Goal: Task Accomplishment & Management: Complete application form

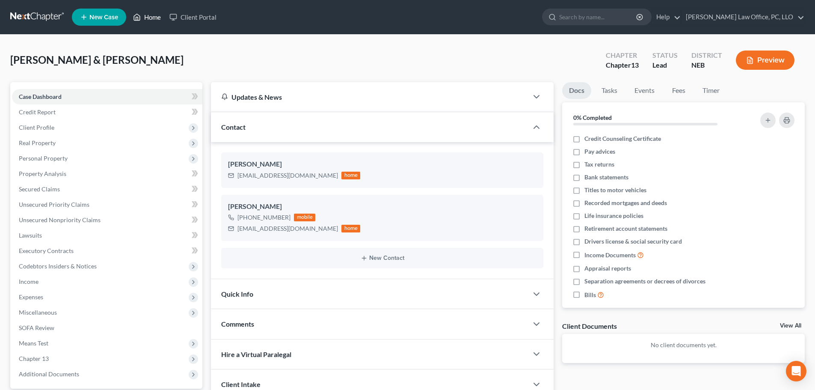
click at [152, 19] on link "Home" at bounding box center [147, 16] width 36 height 15
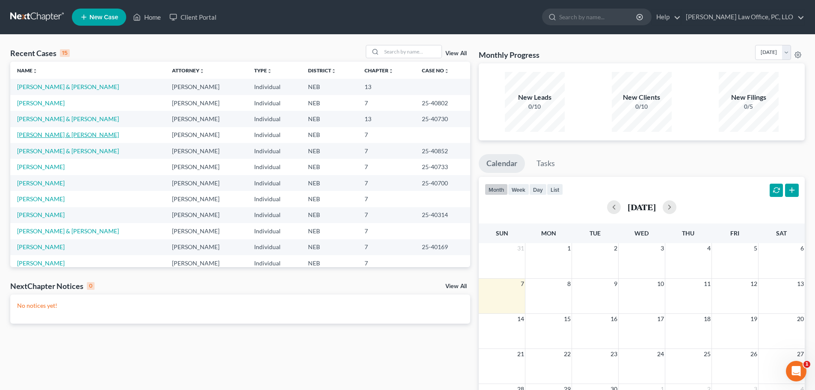
click at [66, 132] on link "[PERSON_NAME] & [PERSON_NAME]" at bounding box center [68, 134] width 102 height 7
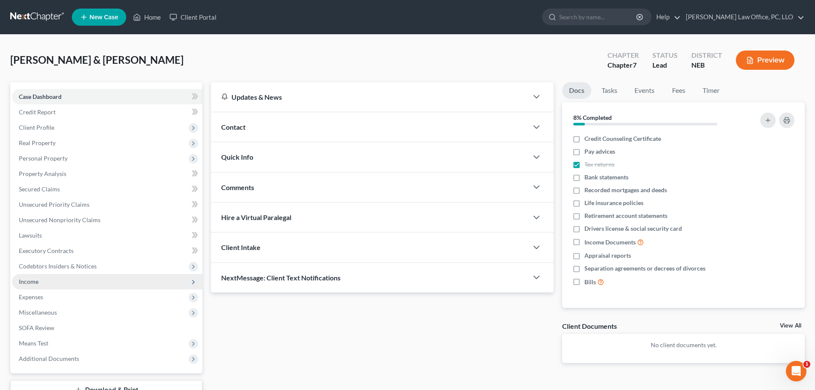
click at [34, 277] on span "Income" at bounding box center [107, 281] width 190 height 15
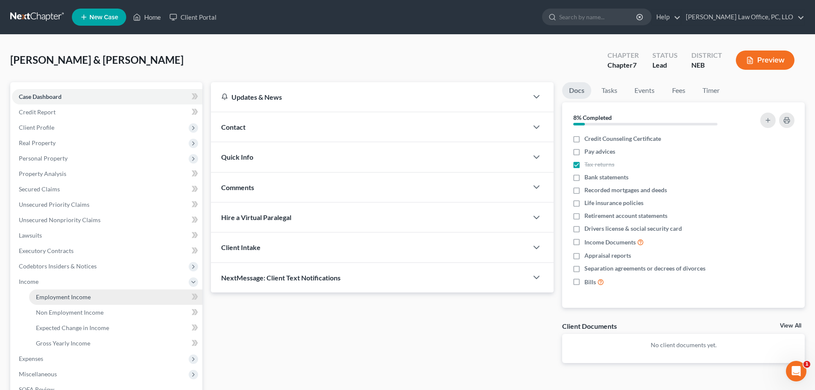
click at [71, 298] on span "Employment Income" at bounding box center [63, 296] width 55 height 7
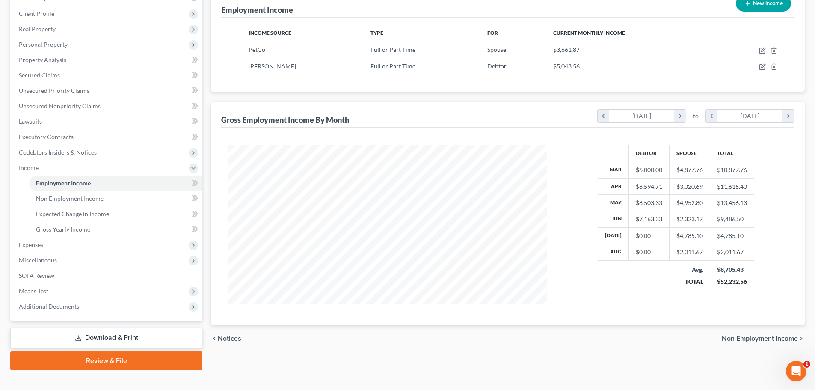
scroll to position [127, 0]
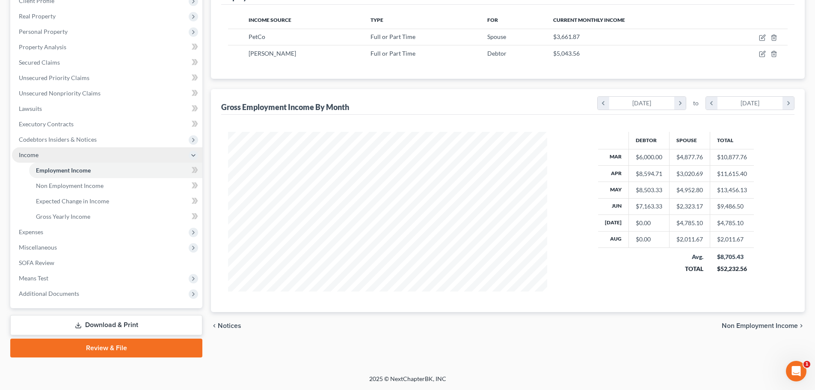
click at [36, 156] on span "Income" at bounding box center [29, 154] width 20 height 7
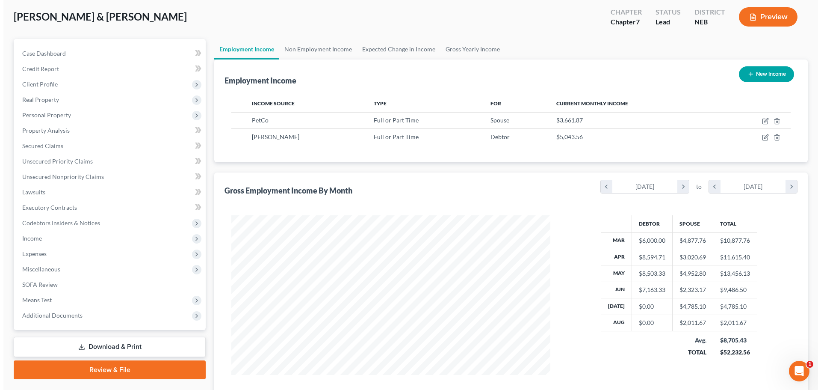
scroll to position [19, 0]
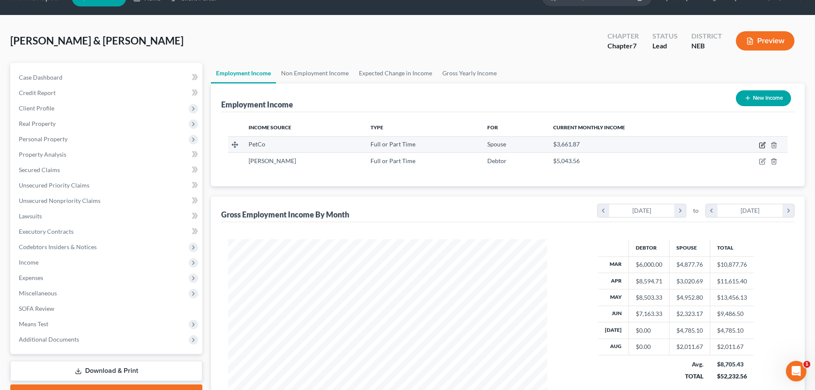
click at [761, 143] on icon "button" at bounding box center [761, 145] width 5 height 5
select select "0"
select select "30"
select select "2"
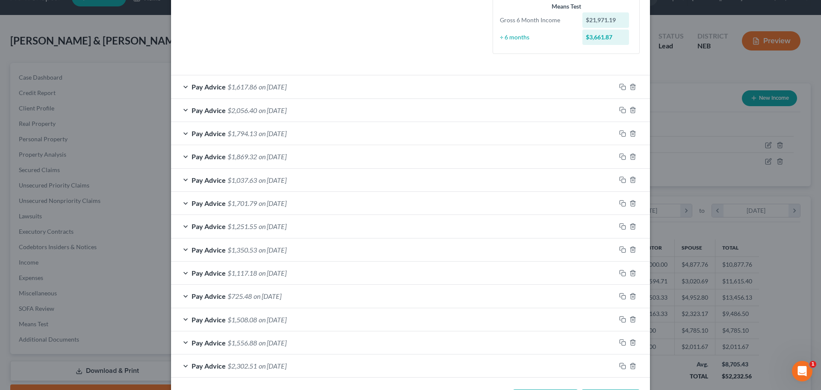
scroll to position [249, 0]
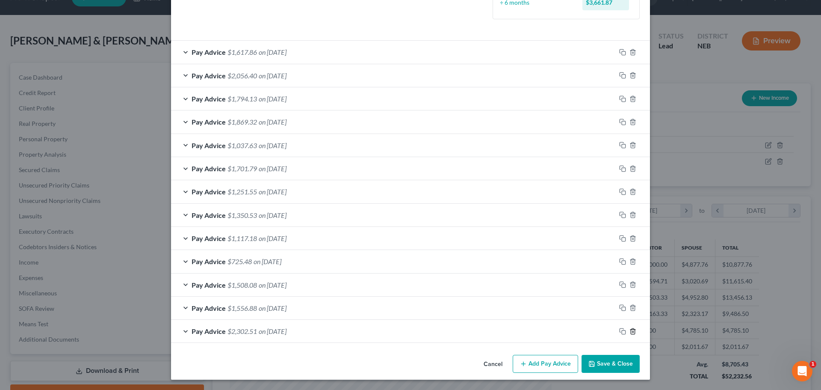
click at [631, 329] on icon "button" at bounding box center [633, 331] width 4 height 6
click at [538, 361] on button "Add Pay Advice" at bounding box center [545, 364] width 65 height 18
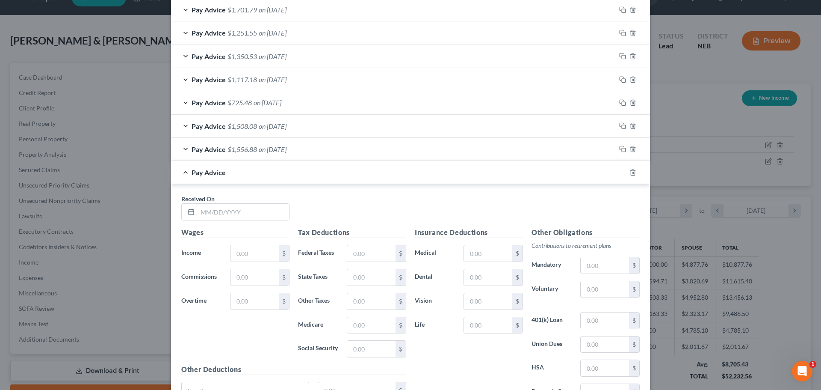
scroll to position [423, 0]
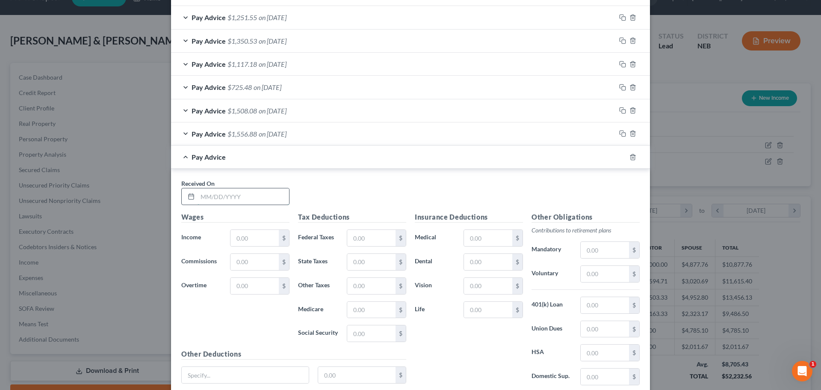
click at [199, 195] on input "text" at bounding box center [244, 196] width 92 height 16
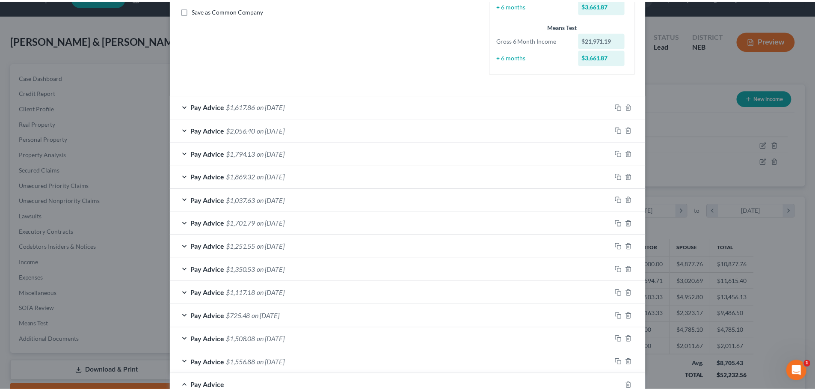
scroll to position [0, 0]
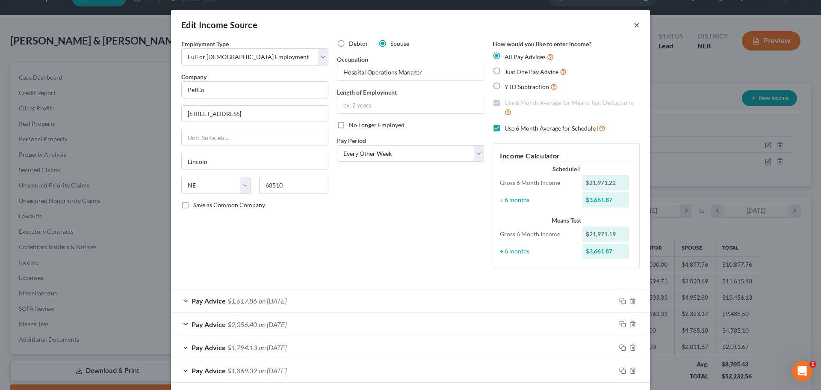
click at [635, 24] on button "×" at bounding box center [637, 25] width 6 height 10
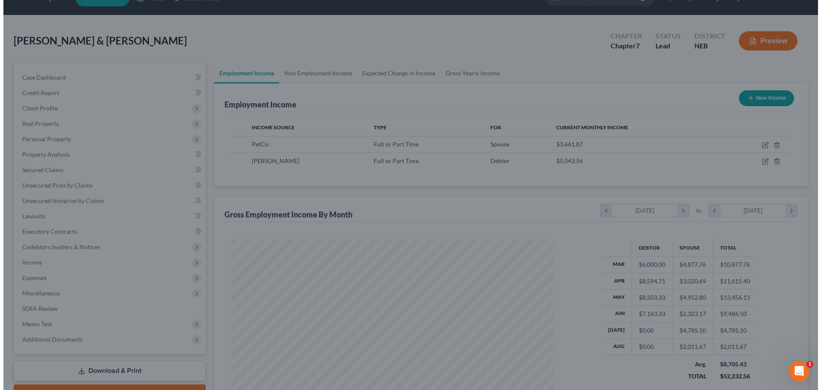
scroll to position [427553, 427376]
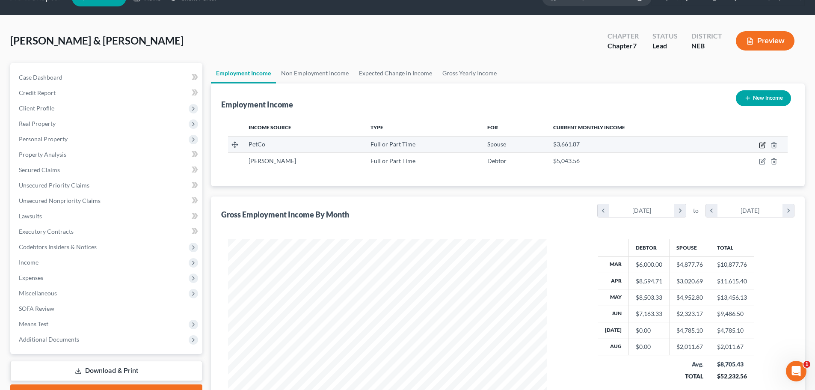
click at [764, 146] on icon "button" at bounding box center [762, 145] width 7 height 7
select select "0"
select select "30"
select select "2"
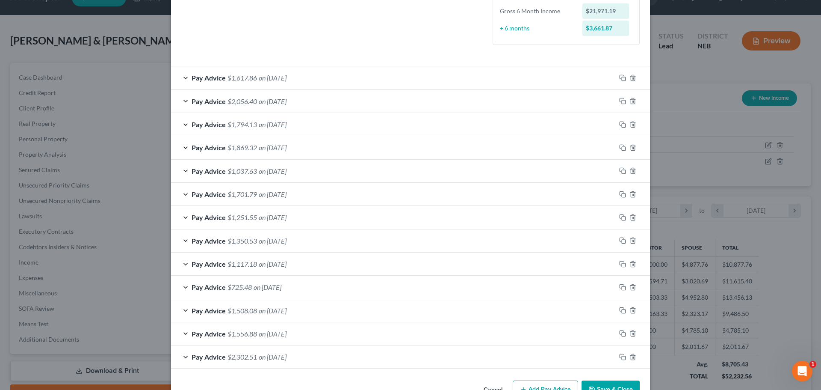
scroll to position [249, 0]
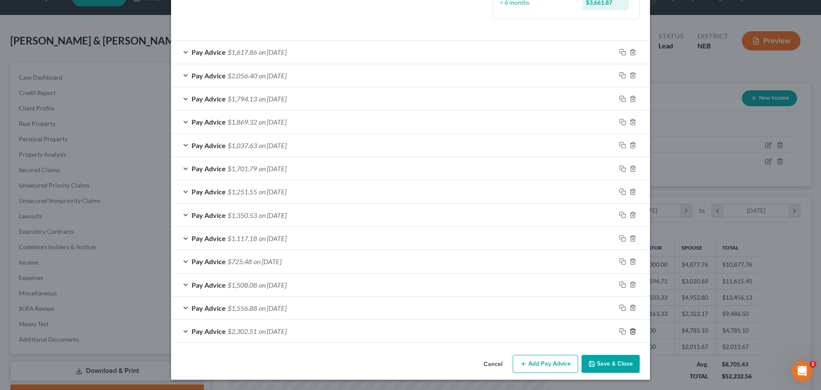
click at [630, 331] on icon "button" at bounding box center [633, 331] width 7 height 7
click at [554, 365] on button "Add Pay Advice" at bounding box center [545, 364] width 65 height 18
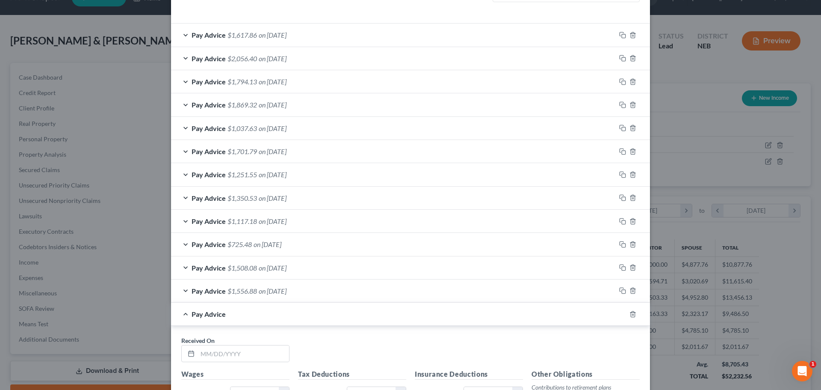
scroll to position [279, 0]
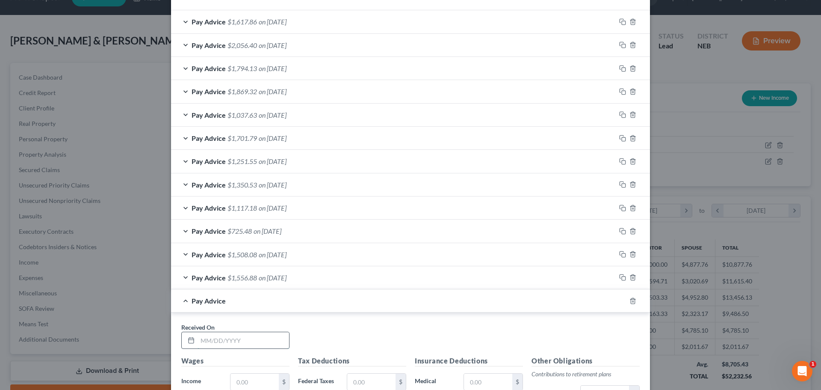
click at [199, 339] on input "text" at bounding box center [244, 340] width 92 height 16
type input "[DATE]"
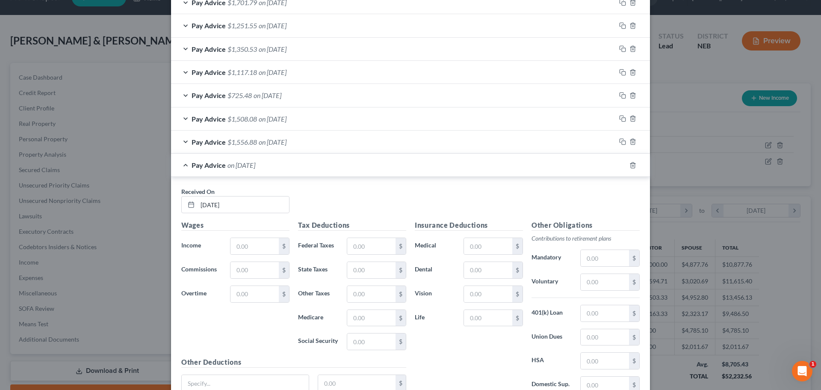
scroll to position [415, 0]
click at [232, 246] on input "text" at bounding box center [255, 245] width 48 height 16
type input "1,865.87"
click at [348, 272] on input "text" at bounding box center [371, 269] width 48 height 16
type input "44.45"
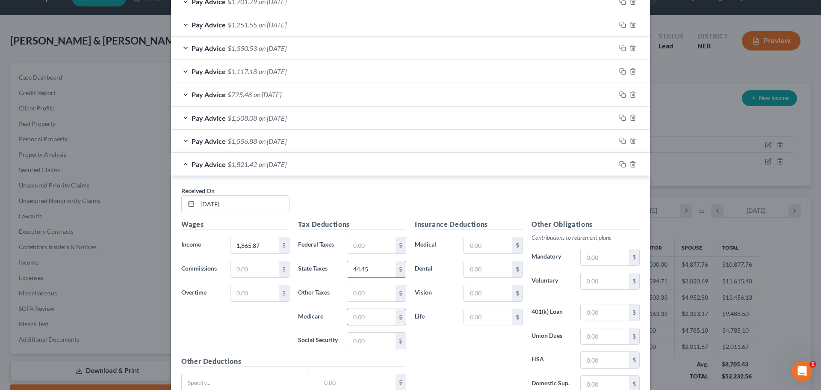
click at [358, 320] on input "text" at bounding box center [371, 317] width 48 height 16
type input "27.05"
click at [366, 340] on input "text" at bounding box center [371, 340] width 48 height 16
type input "115.68"
click at [459, 350] on div "Insurance Deductions Medical $ Dental $ Vision $ Life $" at bounding box center [469, 309] width 117 height 180
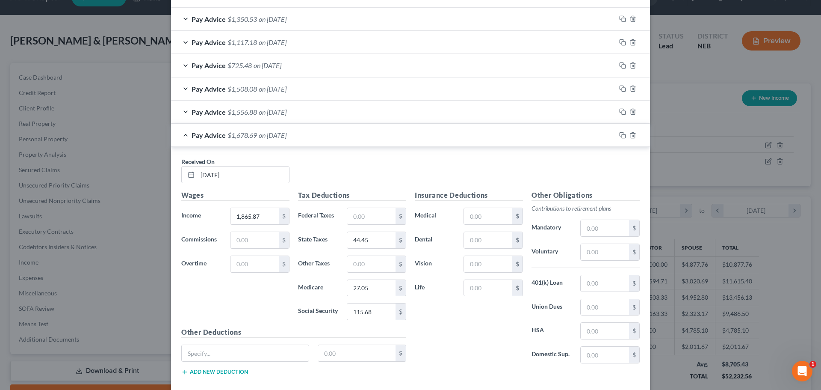
scroll to position [443, 0]
click at [609, 255] on input "text" at bounding box center [605, 254] width 48 height 16
type input "130.62"
click at [456, 343] on div "Insurance Deductions Medical $ Dental $ Vision $ Life $" at bounding box center [469, 282] width 117 height 180
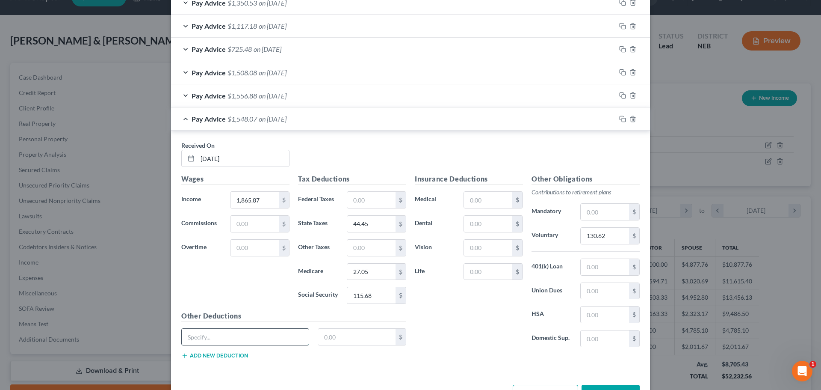
click at [231, 334] on input "text" at bounding box center [245, 336] width 127 height 16
type input "pet insurance"
type input "13.51"
click at [205, 355] on button "Add new deduction" at bounding box center [214, 355] width 67 height 7
click at [231, 361] on input "text" at bounding box center [245, 360] width 127 height 16
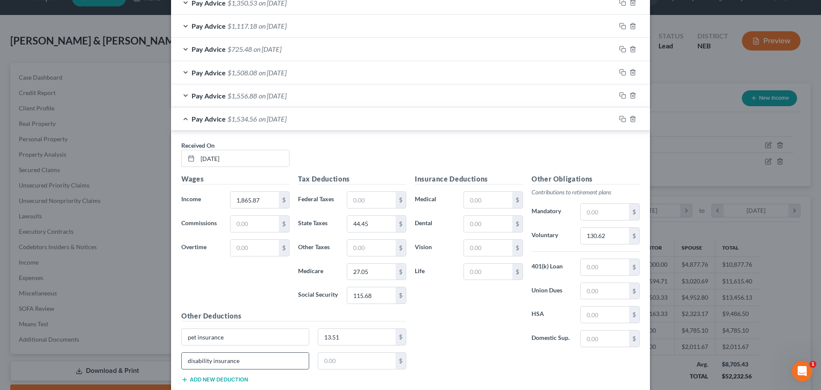
type input "disability insurance"
type input "34.48"
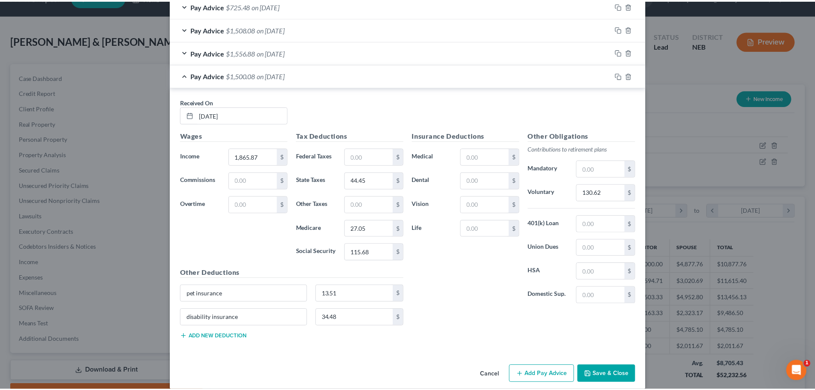
scroll to position [514, 0]
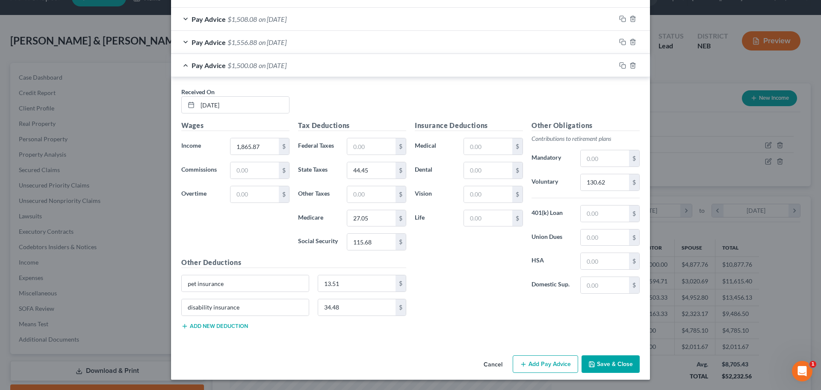
click at [607, 362] on button "Save & Close" at bounding box center [611, 364] width 58 height 18
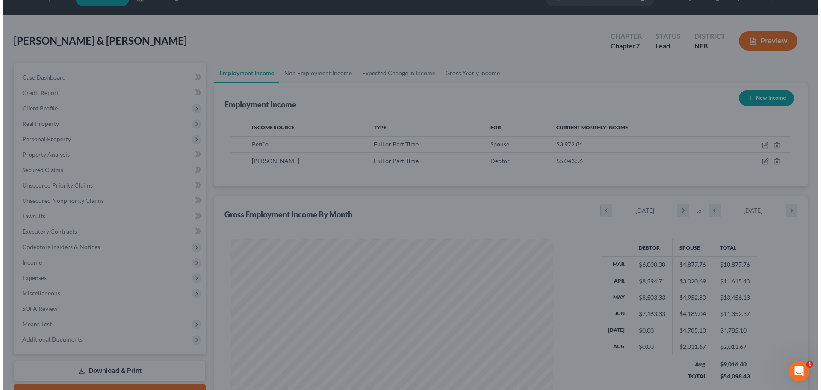
scroll to position [427553, 427376]
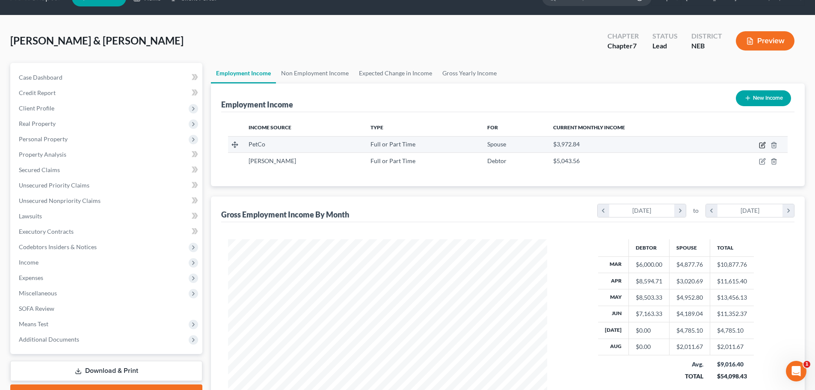
click at [760, 143] on icon "button" at bounding box center [762, 145] width 7 height 7
select select "0"
select select "30"
select select "2"
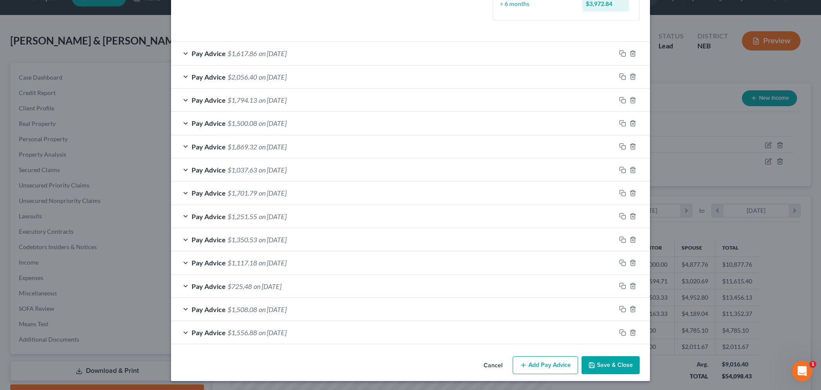
scroll to position [243, 0]
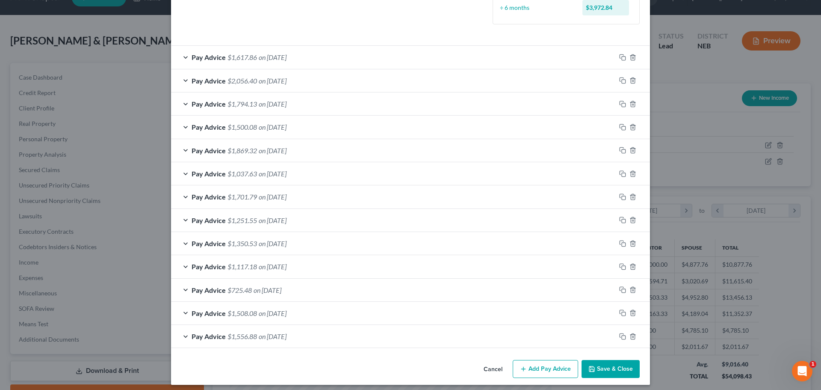
click at [548, 370] on button "Add Pay Advice" at bounding box center [545, 369] width 65 height 18
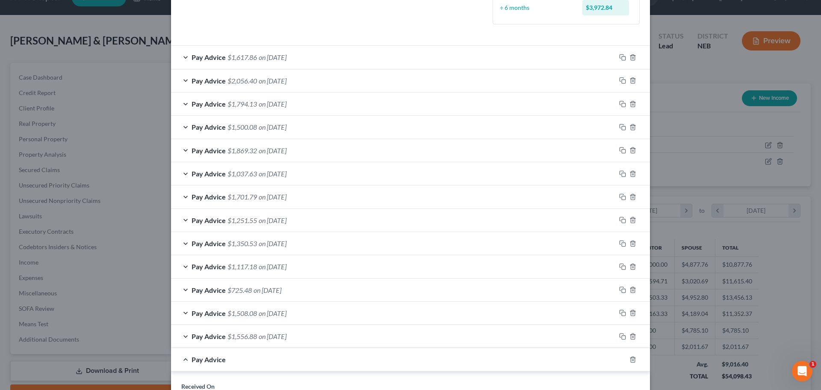
scroll to position [414, 0]
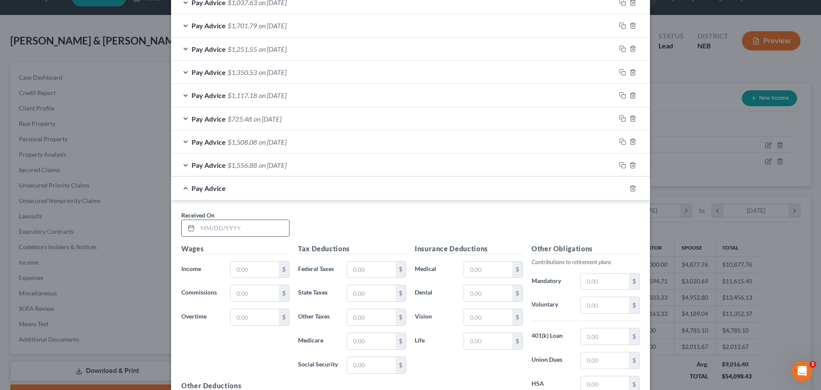
click at [201, 227] on input "text" at bounding box center [244, 228] width 92 height 16
click at [418, 214] on div "Received On * [DATE]" at bounding box center [410, 226] width 467 height 33
click at [198, 228] on input "[DATE]" at bounding box center [244, 228] width 92 height 16
type input "[DATE]"
drag, startPoint x: 234, startPoint y: 269, endPoint x: 245, endPoint y: 277, distance: 13.5
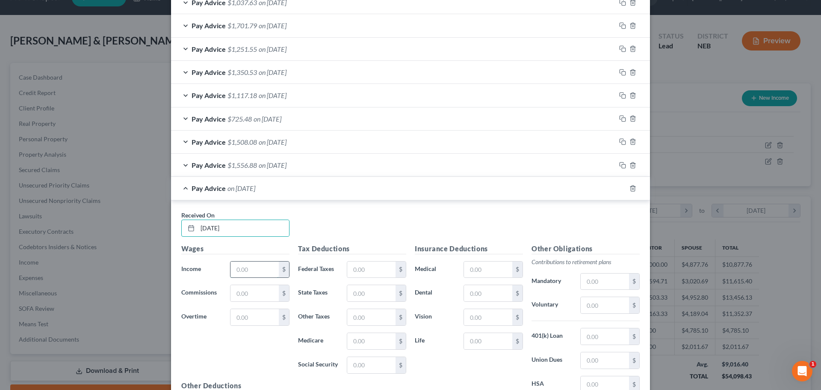
click at [234, 269] on input "text" at bounding box center [255, 269] width 48 height 16
type input "1,968.36"
click at [351, 269] on input "text" at bounding box center [371, 269] width 48 height 16
type input "0.00"
click at [350, 293] on input "text" at bounding box center [371, 293] width 48 height 16
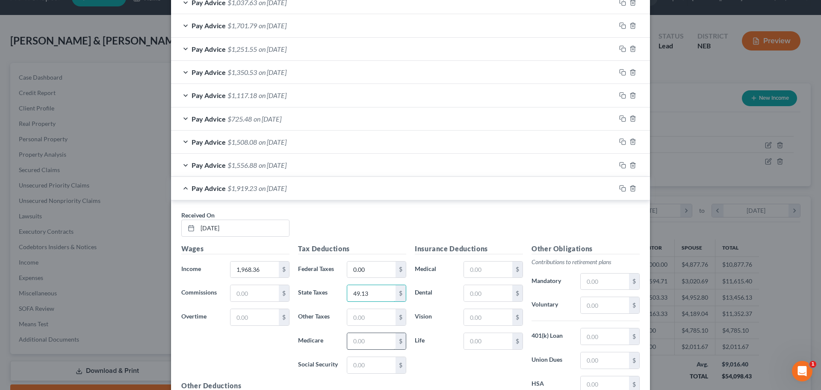
type input "49.13"
click at [348, 343] on input "text" at bounding box center [371, 341] width 48 height 16
type input "28.54"
click at [350, 364] on input "text" at bounding box center [371, 365] width 48 height 16
type input "122.04"
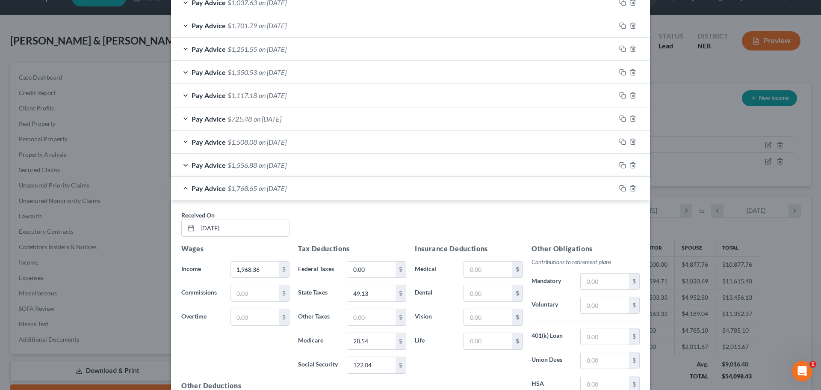
click at [442, 367] on div "Insurance Deductions Medical $ Dental $ Vision $ Life $" at bounding box center [469, 333] width 117 height 180
click at [600, 307] on input "text" at bounding box center [605, 305] width 48 height 16
type input "137.79"
drag, startPoint x: 497, startPoint y: 377, endPoint x: 500, endPoint y: 373, distance: 5.6
click at [497, 377] on div "Insurance Deductions Medical $ Dental $ Vision $ Life $" at bounding box center [469, 333] width 117 height 180
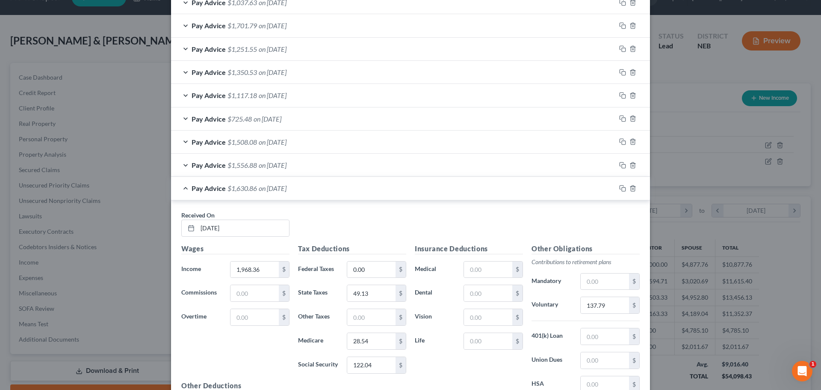
scroll to position [506, 0]
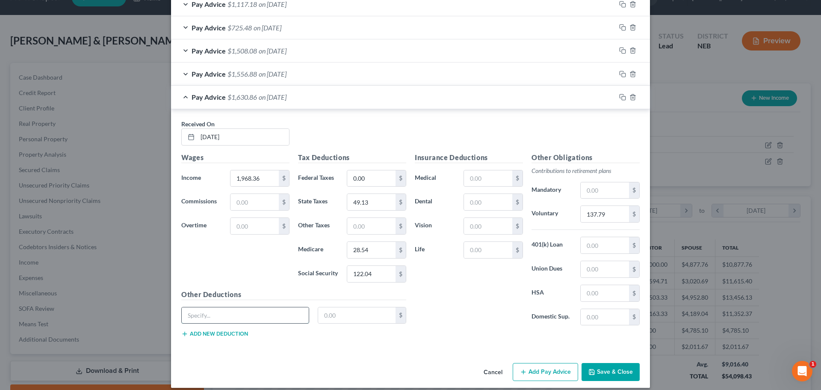
click at [214, 314] on input "text" at bounding box center [245, 315] width 127 height 16
type input "pet insurance"
type input "13.51"
click at [217, 330] on button "Add new deduction" at bounding box center [214, 333] width 67 height 7
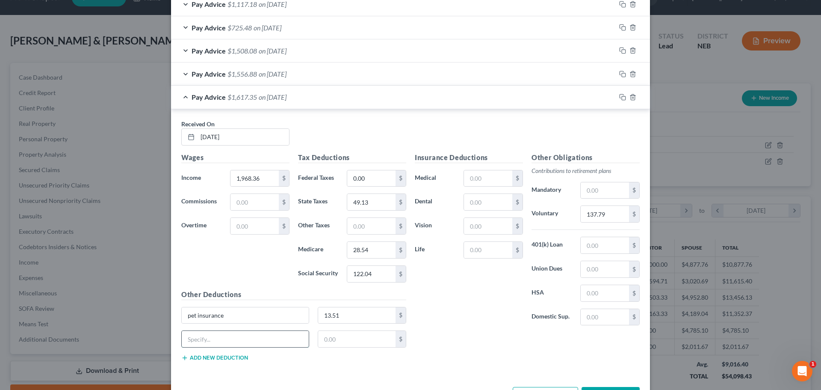
click at [226, 340] on input "text" at bounding box center [245, 339] width 127 height 16
type input "disability insurance"
type input "34.48"
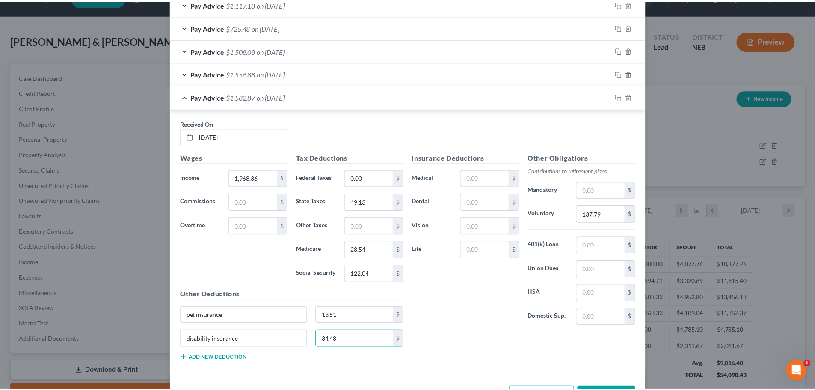
scroll to position [538, 0]
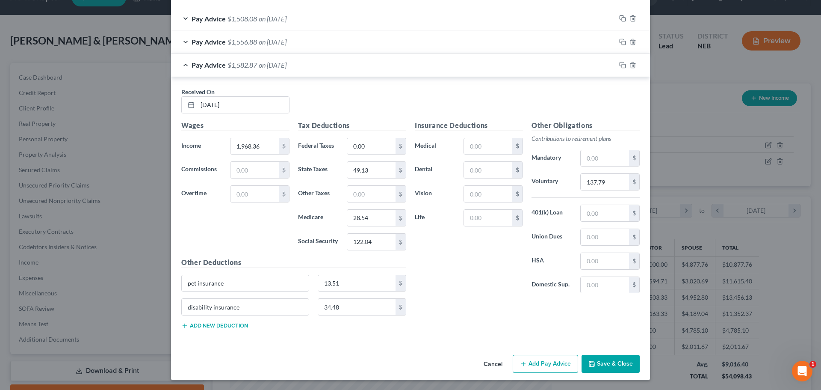
click at [603, 364] on button "Save & Close" at bounding box center [611, 364] width 58 height 18
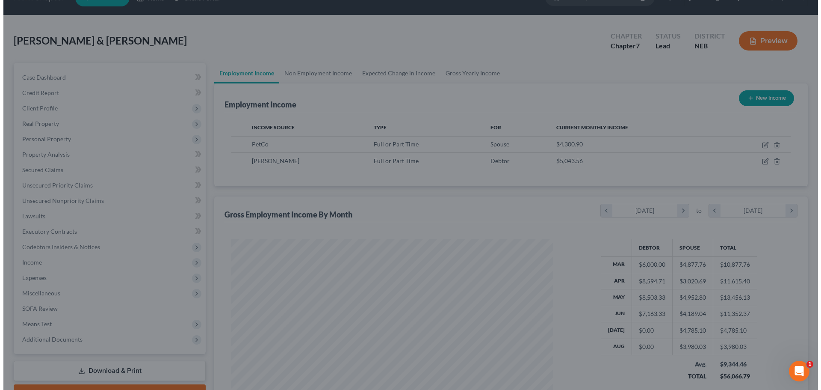
scroll to position [427553, 427376]
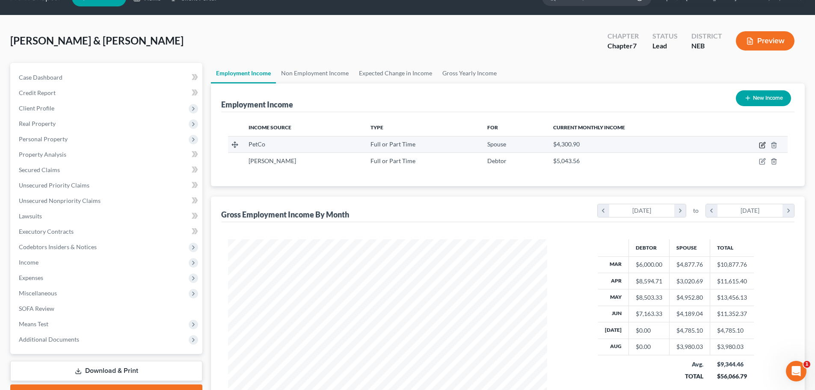
click at [760, 145] on icon "button" at bounding box center [762, 145] width 7 height 7
select select "0"
select select "30"
select select "2"
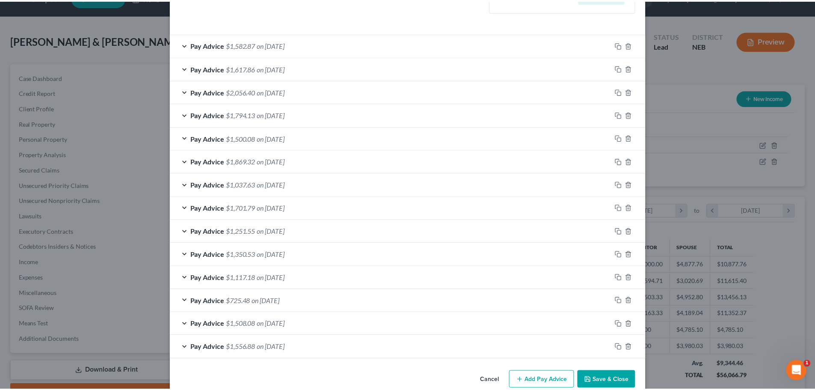
scroll to position [272, 0]
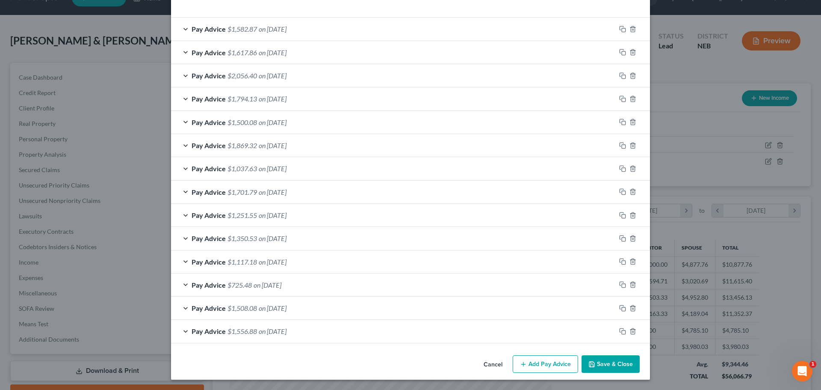
click at [595, 363] on button "Save & Close" at bounding box center [611, 364] width 58 height 18
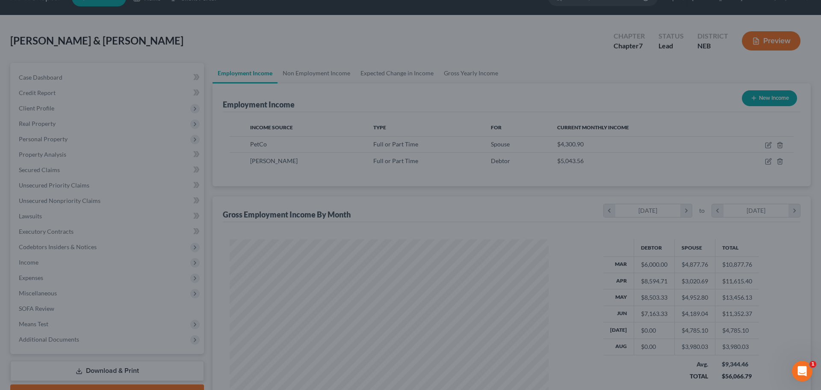
scroll to position [427553, 427376]
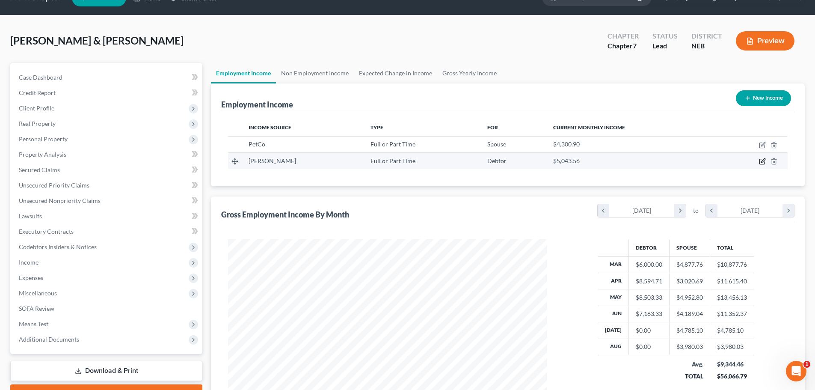
click at [761, 160] on icon "button" at bounding box center [762, 161] width 7 height 7
select select "0"
select select "30"
select select "0"
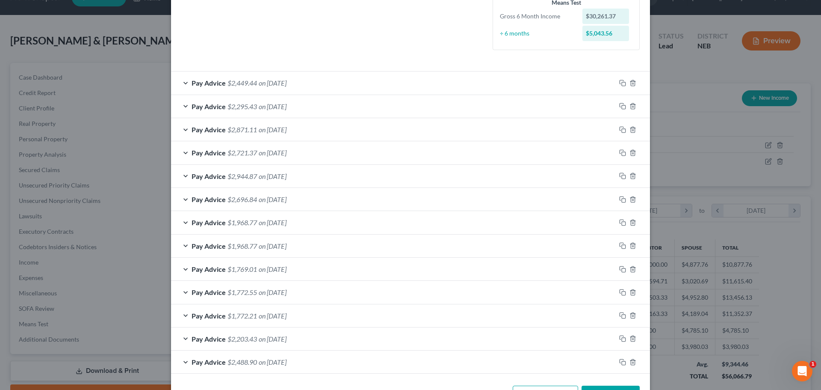
scroll to position [249, 0]
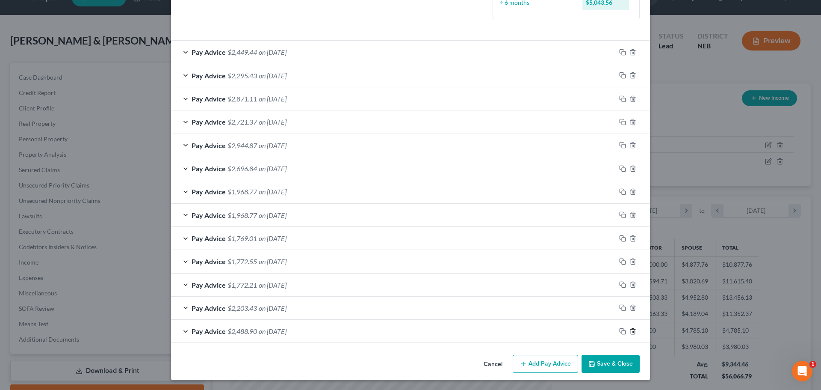
click at [631, 330] on icon "button" at bounding box center [633, 331] width 7 height 7
click at [630, 332] on icon "button" at bounding box center [633, 330] width 7 height 7
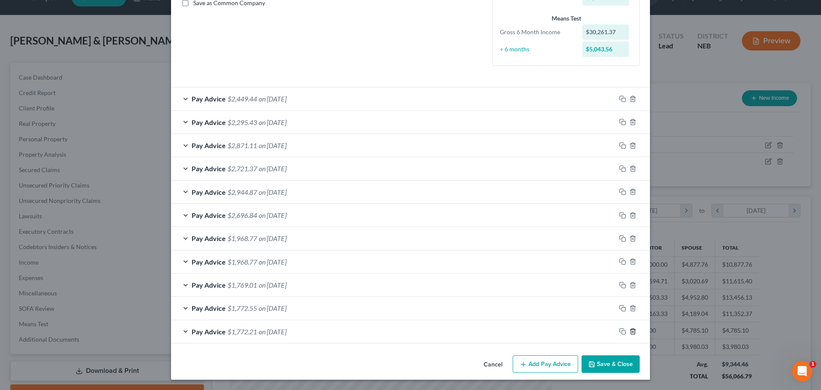
click at [630, 332] on icon "button" at bounding box center [633, 331] width 7 height 7
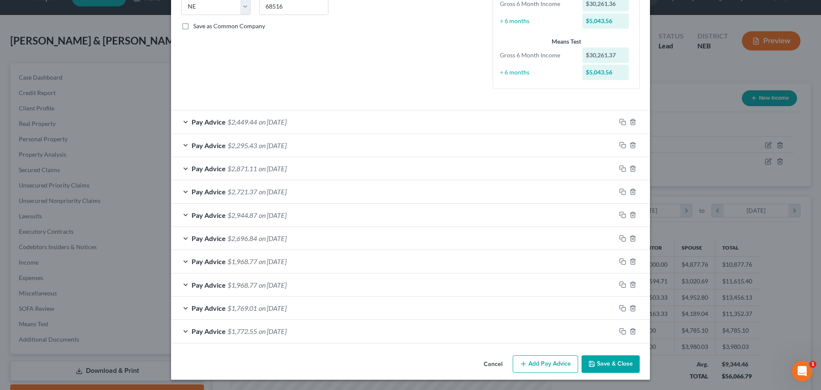
scroll to position [179, 0]
click at [630, 331] on icon "button" at bounding box center [633, 331] width 7 height 7
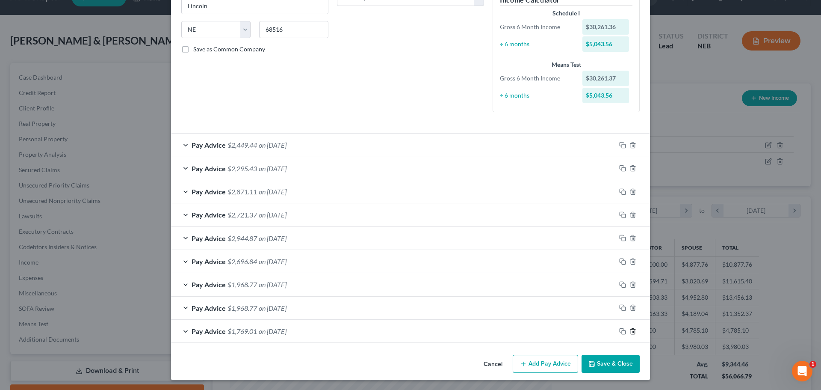
click at [630, 331] on icon "button" at bounding box center [633, 331] width 7 height 7
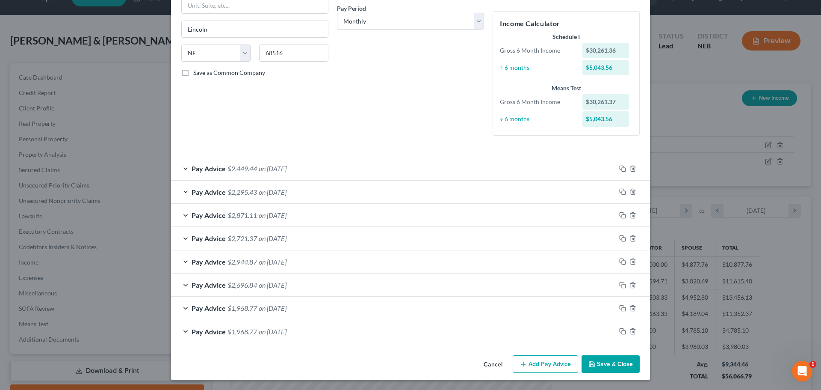
click at [557, 363] on button "Add Pay Advice" at bounding box center [545, 364] width 65 height 18
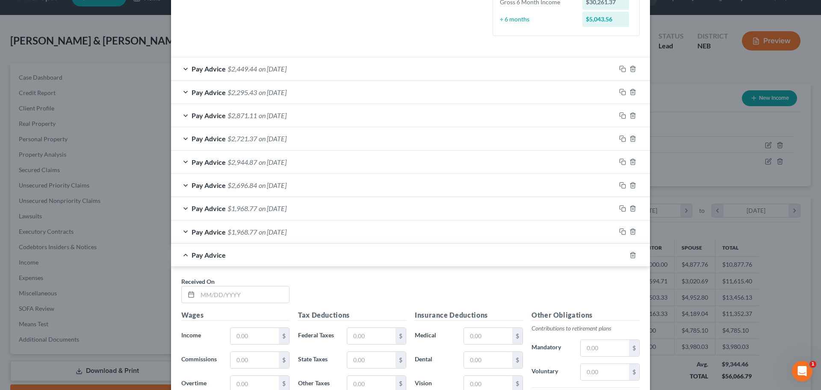
scroll to position [231, 0]
click at [199, 297] on input "text" at bounding box center [244, 295] width 92 height 16
type input "[DATE]"
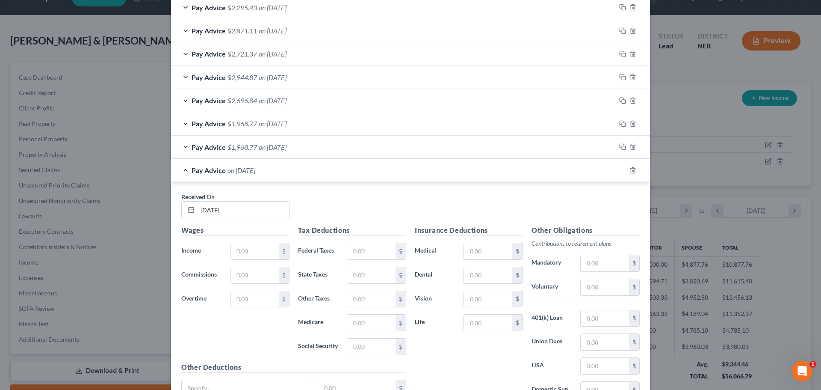
scroll to position [316, 0]
click at [231, 252] on input "text" at bounding box center [255, 252] width 48 height 16
type input "4,026.34"
click at [363, 257] on input "text" at bounding box center [371, 252] width 48 height 16
type input "198.64"
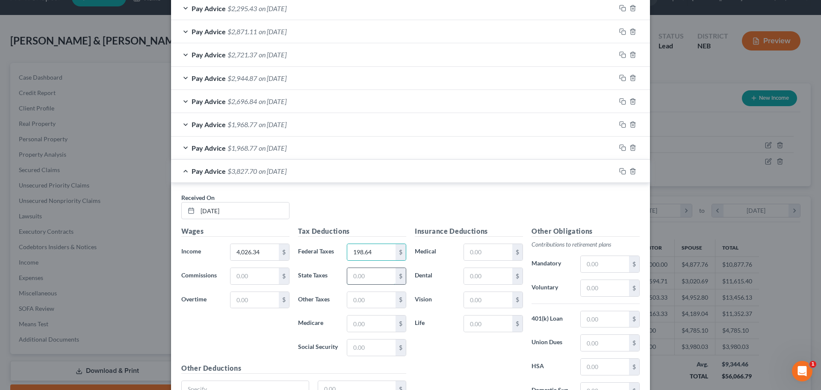
click at [354, 274] on input "text" at bounding box center [371, 276] width 48 height 16
type input "107.58"
click at [350, 323] on input "text" at bounding box center [371, 323] width 48 height 16
type input "48.86"
click at [353, 349] on input "text" at bounding box center [371, 347] width 48 height 16
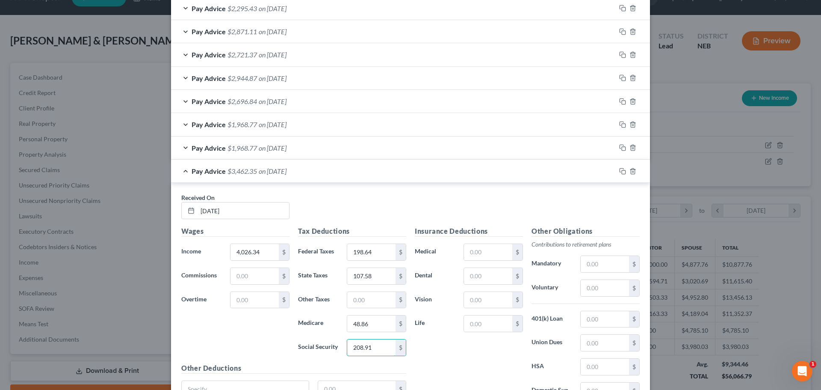
type input "208.91"
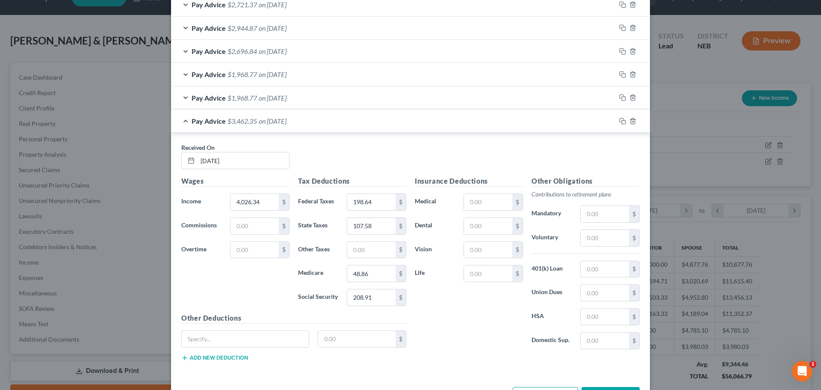
scroll to position [365, 0]
click at [584, 216] on input "text" at bounding box center [605, 215] width 48 height 16
click at [582, 238] on input "text" at bounding box center [605, 239] width 48 height 16
type input "120.79"
click at [464, 228] on input "text" at bounding box center [488, 227] width 48 height 16
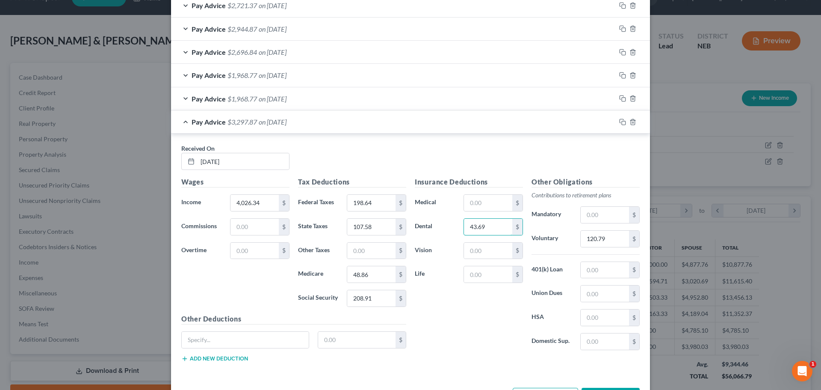
type input "43.69"
click at [196, 323] on h5 "Other Deductions" at bounding box center [293, 319] width 225 height 11
click at [192, 337] on input "text" at bounding box center [245, 339] width 127 height 16
type input "flex plan depca"
type input "208.33"
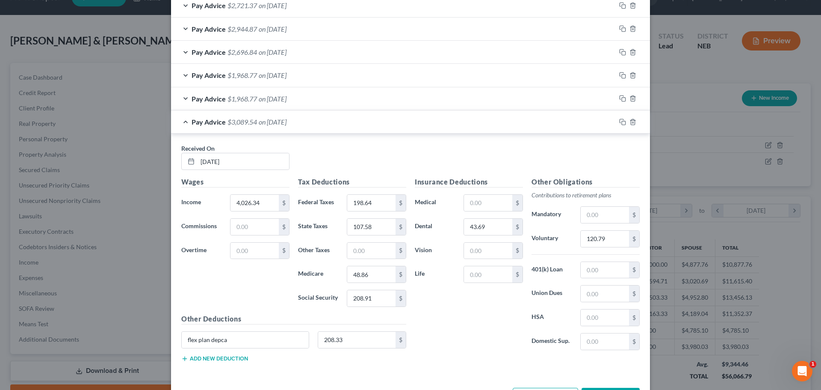
scroll to position [397, 0]
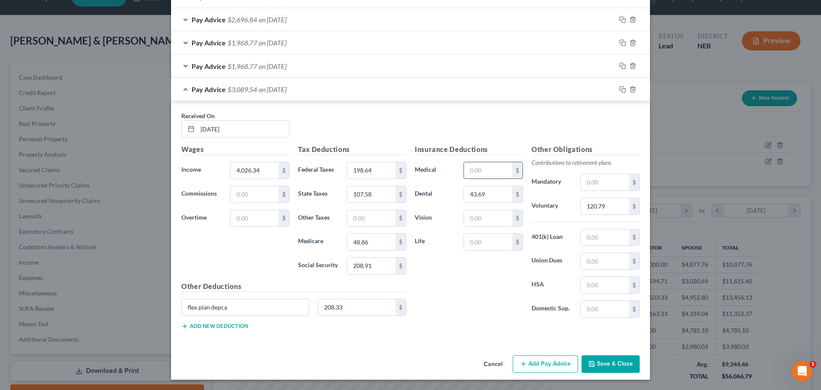
click at [467, 171] on input "text" at bounding box center [488, 170] width 48 height 16
type input "391.85"
click at [223, 328] on button "Add new deduction" at bounding box center [214, 325] width 67 height 7
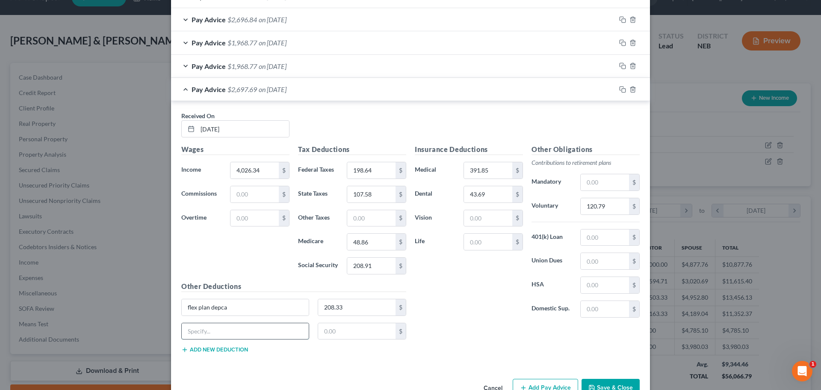
click at [203, 334] on input "text" at bounding box center [245, 331] width 127 height 16
type input "disability"
type input "12.73"
click at [227, 348] on button "Add new deduction" at bounding box center [214, 349] width 67 height 7
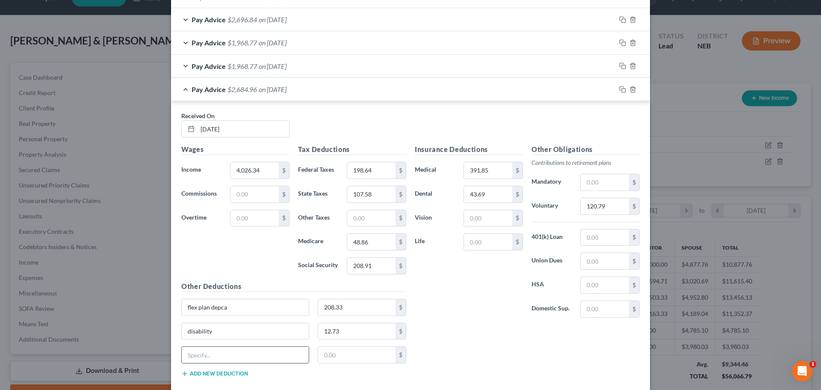
click at [213, 354] on input "text" at bounding box center [245, 354] width 127 height 16
type input "uniforms"
type input "9.42"
click at [467, 217] on input "text" at bounding box center [488, 218] width 48 height 16
type input "12.94"
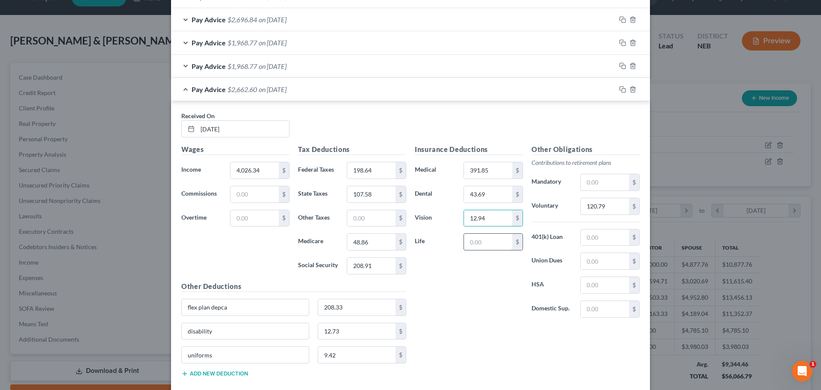
click at [468, 241] on input "text" at bounding box center [488, 242] width 48 height 16
type input "13.28"
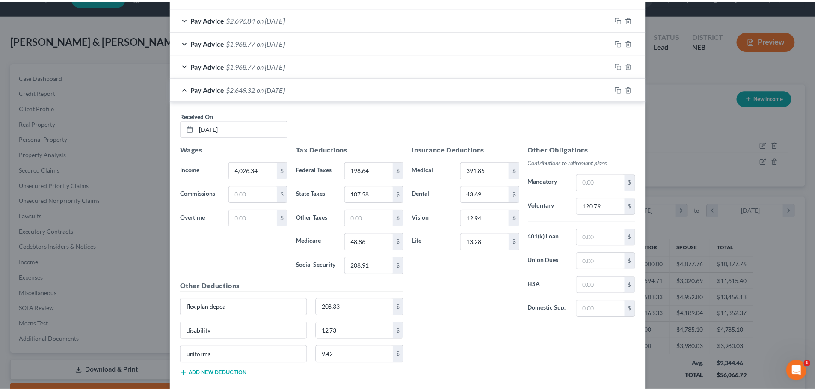
scroll to position [445, 0]
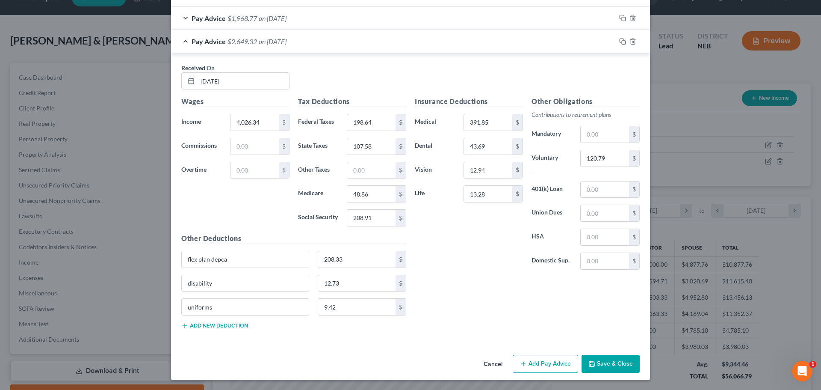
click at [601, 361] on button "Save & Close" at bounding box center [611, 364] width 58 height 18
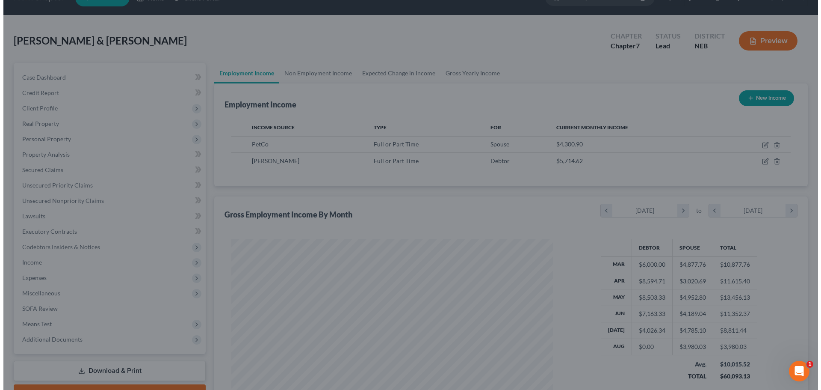
scroll to position [427553, 427376]
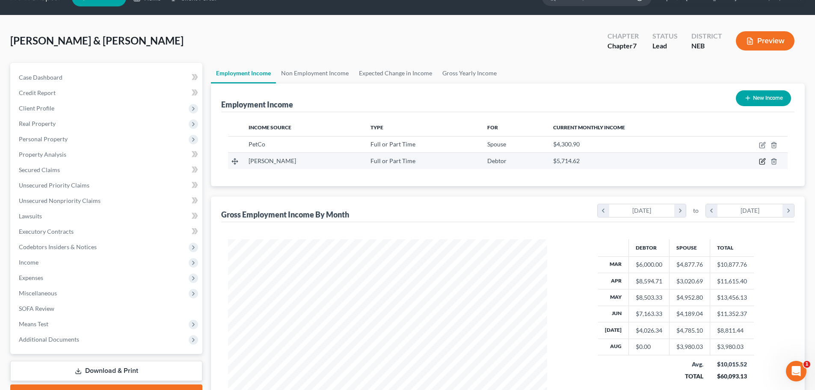
click at [761, 164] on icon "button" at bounding box center [762, 161] width 7 height 7
select select "0"
select select "30"
select select "0"
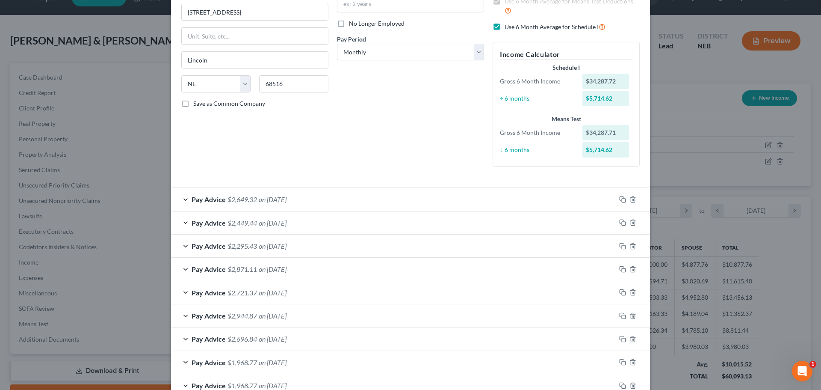
scroll to position [156, 0]
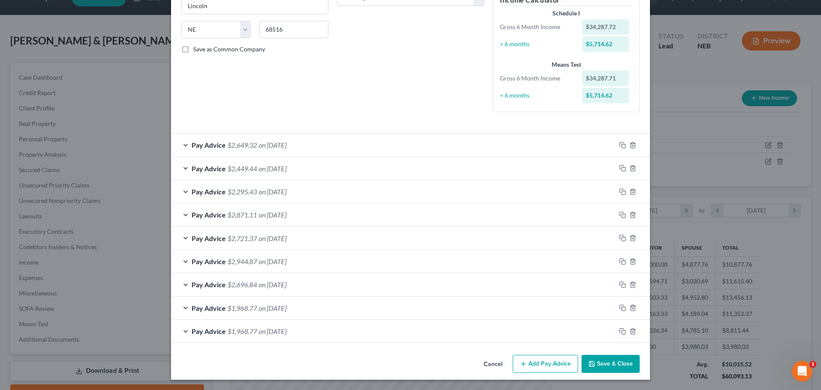
click at [533, 367] on button "Add Pay Advice" at bounding box center [545, 364] width 65 height 18
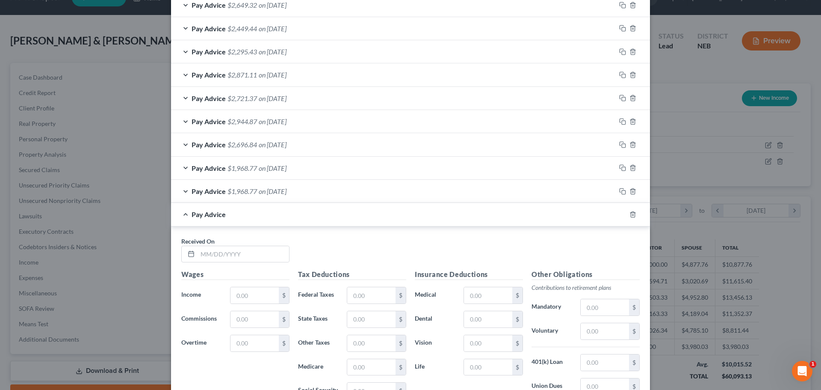
scroll to position [298, 0]
drag, startPoint x: 198, startPoint y: 250, endPoint x: 203, endPoint y: 256, distance: 7.9
click at [198, 250] on input "text" at bounding box center [244, 252] width 92 height 16
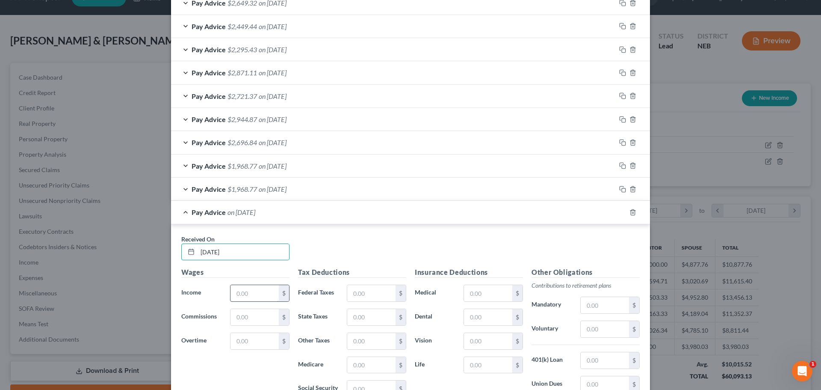
click at [235, 293] on input "text" at bounding box center [255, 293] width 48 height 16
click at [213, 251] on input "[DATE]" at bounding box center [244, 252] width 92 height 16
type input "[DATE]"
click at [233, 296] on input "text" at bounding box center [255, 293] width 48 height 16
type input "3,000"
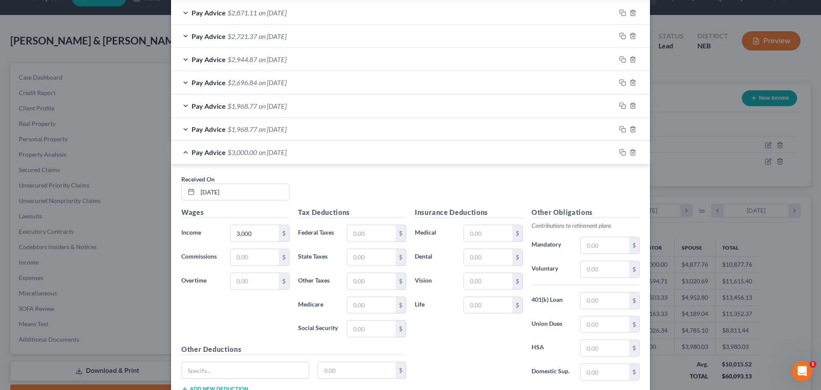
scroll to position [364, 0]
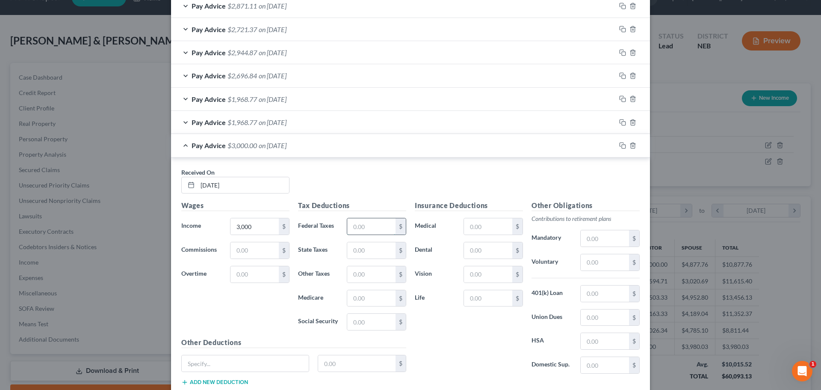
click at [348, 228] on input "text" at bounding box center [371, 226] width 48 height 16
type input "18.78"
click at [348, 247] on input "text" at bounding box center [371, 250] width 48 height 16
click at [349, 298] on input "text" at bounding box center [371, 298] width 48 height 16
type input "33.98"
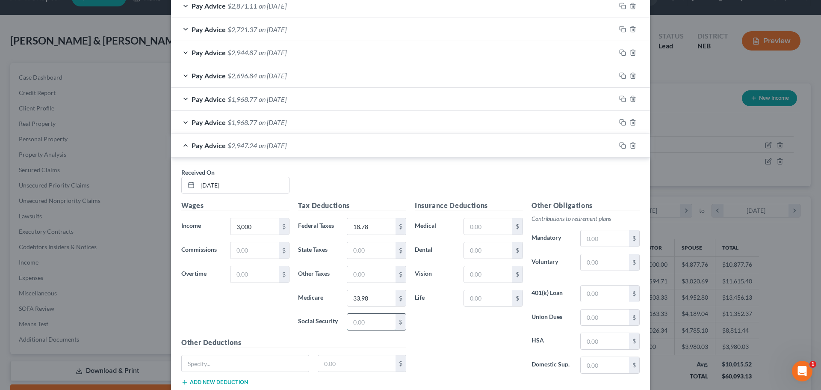
click at [349, 325] on input "text" at bounding box center [371, 322] width 48 height 16
type input "145.28"
click at [347, 251] on input "text" at bounding box center [371, 250] width 48 height 16
type input "56.83"
click at [591, 258] on input "text" at bounding box center [605, 262] width 48 height 16
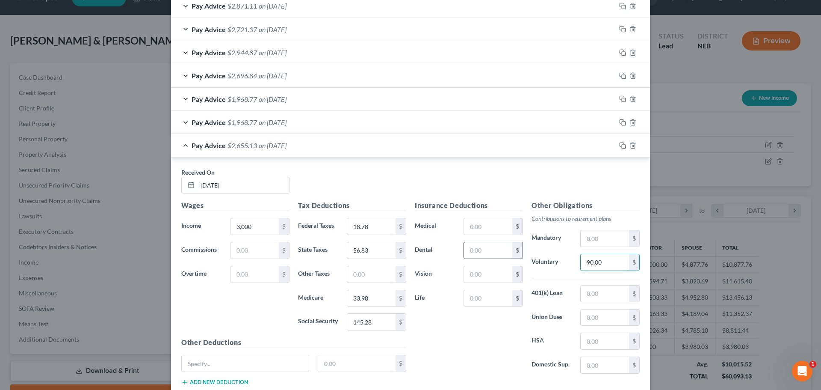
type input "90.00"
click at [467, 249] on input "text" at bounding box center [488, 250] width 48 height 16
type input "43.69"
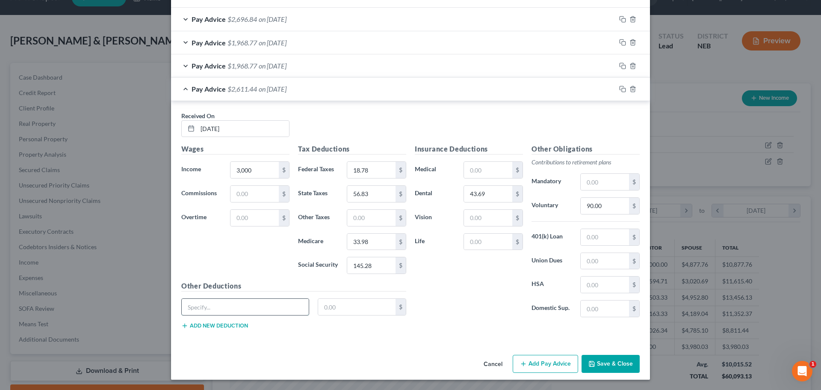
click at [192, 306] on input "text" at bounding box center [245, 307] width 127 height 16
type input "l"
type input "flex depca"
type input "208.33"
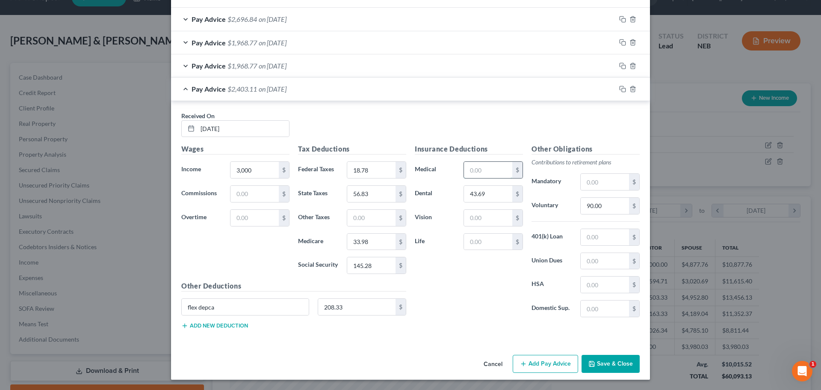
click at [467, 172] on input "text" at bounding box center [488, 170] width 48 height 16
type input "391.85"
click at [227, 324] on button "Add new deduction" at bounding box center [214, 325] width 67 height 7
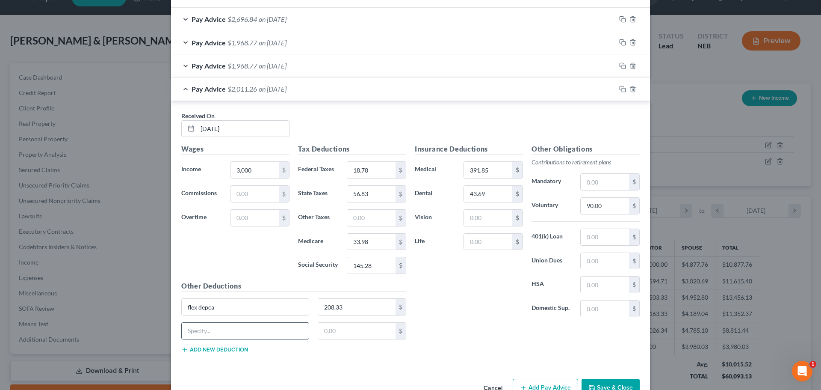
click at [214, 332] on input "text" at bounding box center [245, 330] width 127 height 16
type input "disability"
type input "12.73"
click at [212, 352] on button "Add new deduction" at bounding box center [214, 349] width 67 height 7
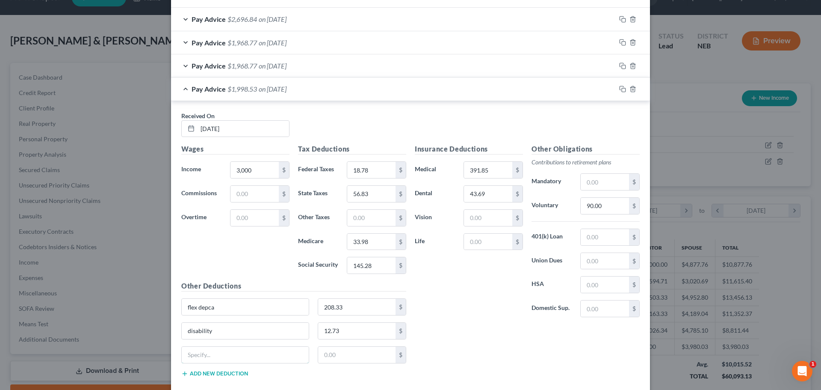
click at [212, 352] on input "text" at bounding box center [245, 354] width 127 height 16
type input "uniforms"
type input "6.28"
click at [470, 218] on input "text" at bounding box center [488, 218] width 48 height 16
type input "12.94"
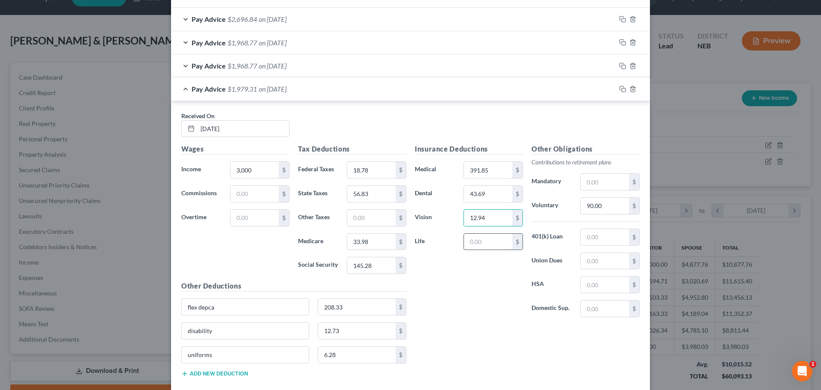
click at [467, 243] on input "text" at bounding box center [488, 242] width 48 height 16
type input "13.28"
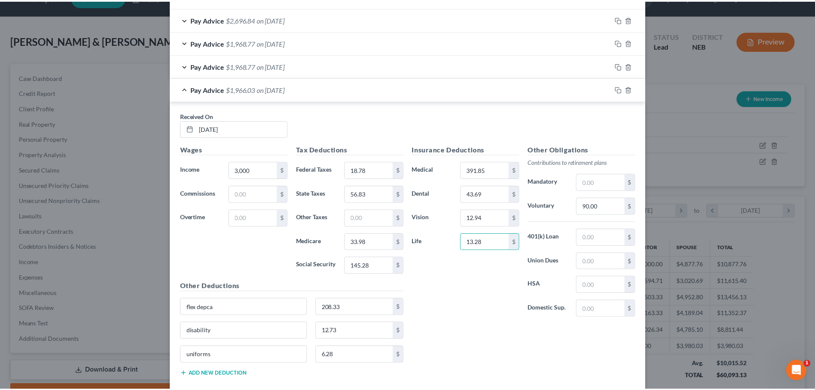
scroll to position [468, 0]
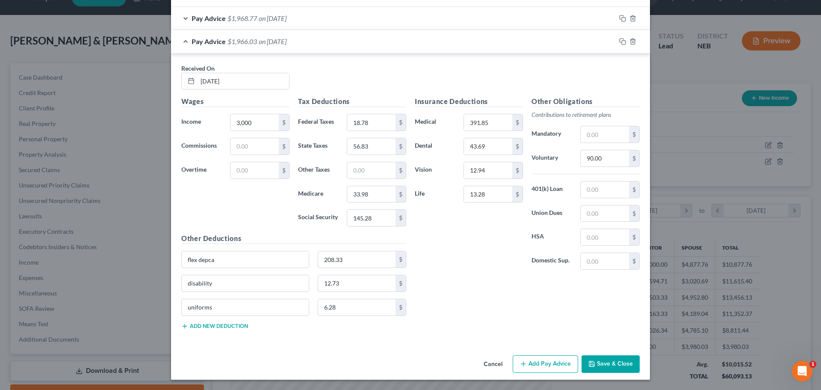
click at [616, 362] on button "Save & Close" at bounding box center [611, 364] width 58 height 18
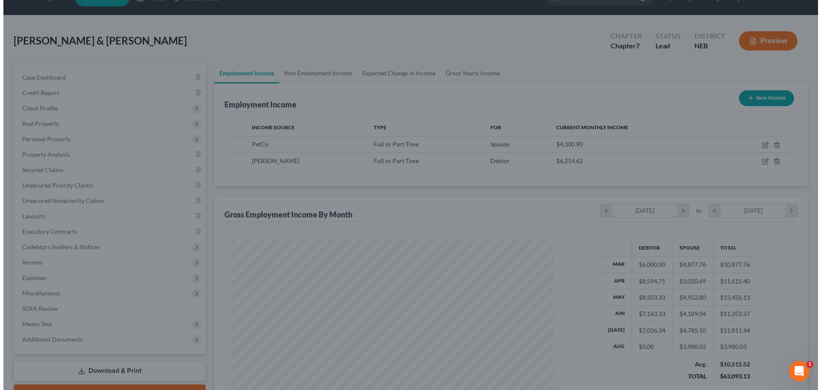
scroll to position [427553, 427376]
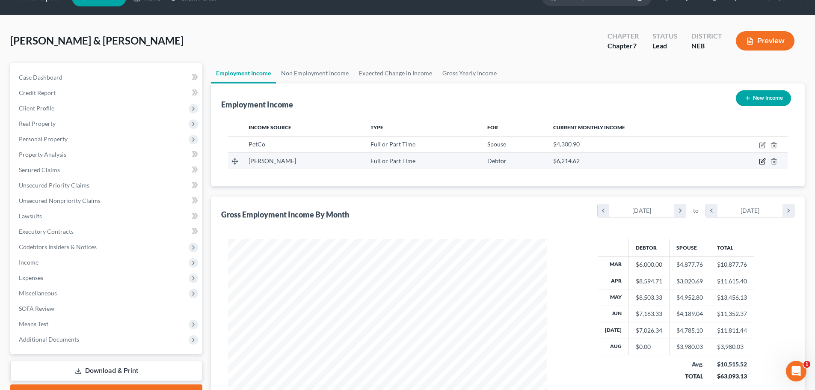
click at [760, 160] on icon "button" at bounding box center [762, 161] width 7 height 7
select select "0"
select select "30"
select select "0"
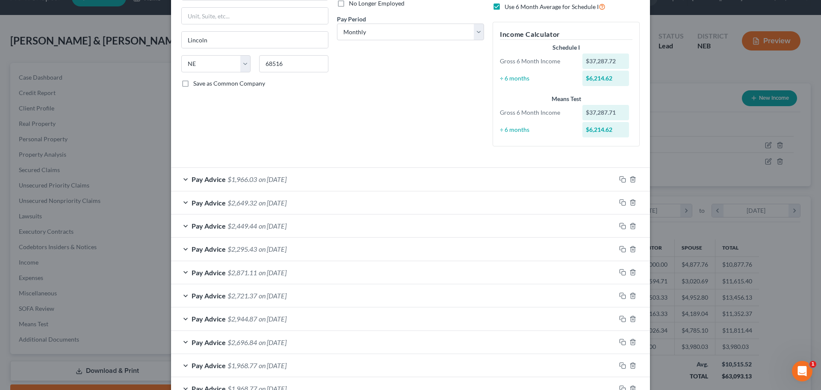
scroll to position [179, 0]
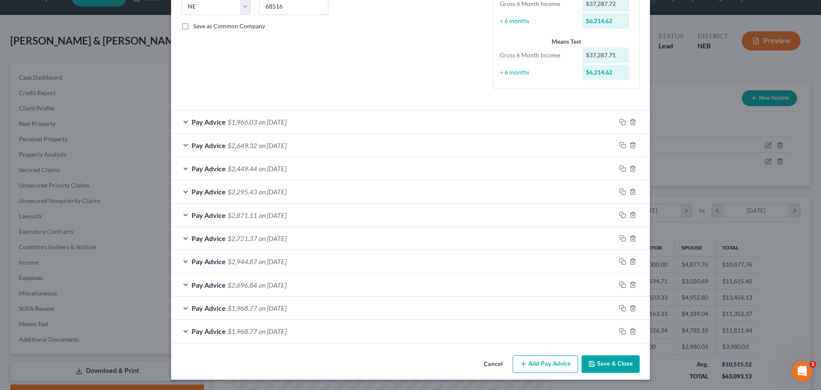
click at [530, 365] on button "Add Pay Advice" at bounding box center [545, 364] width 65 height 18
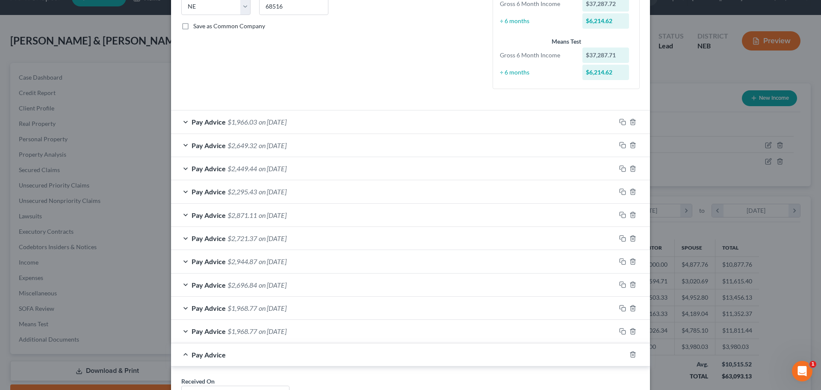
scroll to position [293, 0]
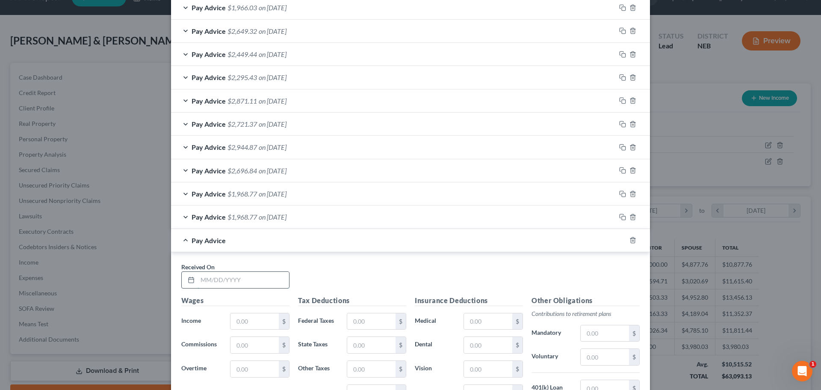
click at [199, 279] on input "text" at bounding box center [244, 280] width 92 height 16
type input "[DATE]"
click at [231, 322] on input "text" at bounding box center [255, 321] width 48 height 16
type input "3,000"
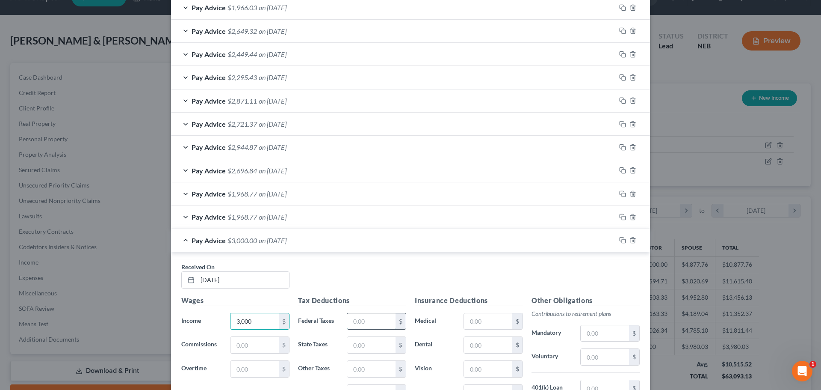
click at [349, 321] on input "text" at bounding box center [371, 321] width 48 height 16
type input "18.78"
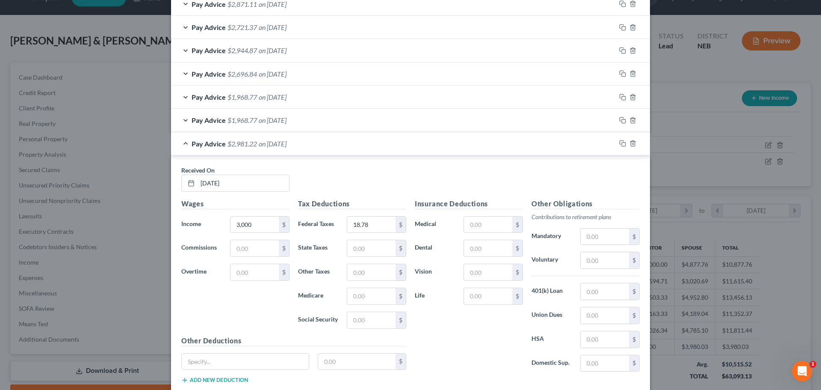
scroll to position [387, 0]
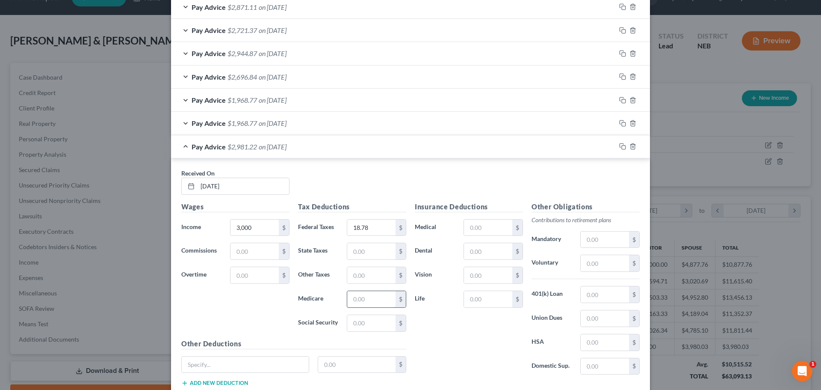
click at [350, 299] on input "text" at bounding box center [371, 299] width 48 height 16
type input "33.98"
click at [349, 325] on input "text" at bounding box center [371, 323] width 48 height 16
type input "145.28"
click at [349, 248] on input "text" at bounding box center [371, 251] width 48 height 16
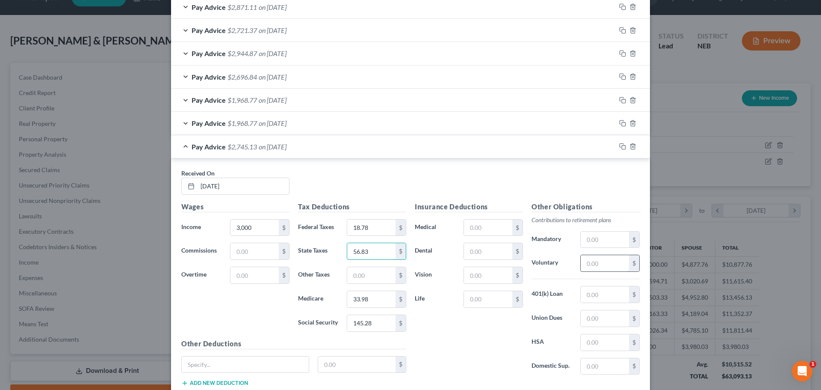
type input "56.83"
click at [608, 261] on input "text" at bounding box center [605, 263] width 48 height 16
type input "90"
click at [471, 249] on input "text" at bounding box center [488, 251] width 48 height 16
click at [465, 252] on input "text" at bounding box center [488, 251] width 48 height 16
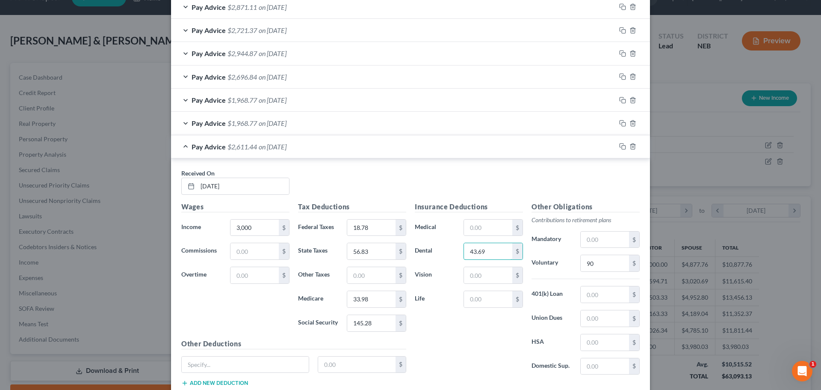
type input "43.69"
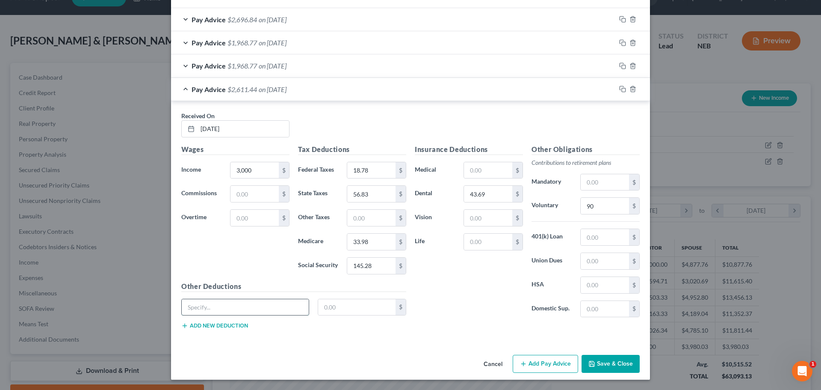
click at [186, 308] on input "text" at bounding box center [245, 307] width 127 height 16
type input "l"
type input "flex depca"
type input "208.33"
click at [466, 168] on input "text" at bounding box center [488, 170] width 48 height 16
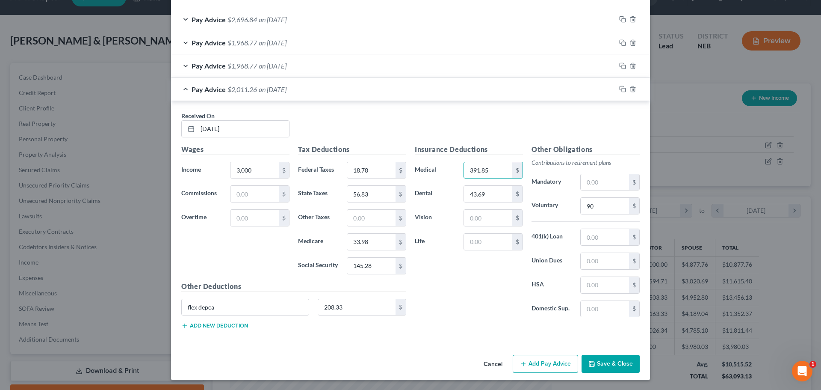
type input "391.85"
click at [211, 326] on button "Add new deduction" at bounding box center [214, 325] width 67 height 7
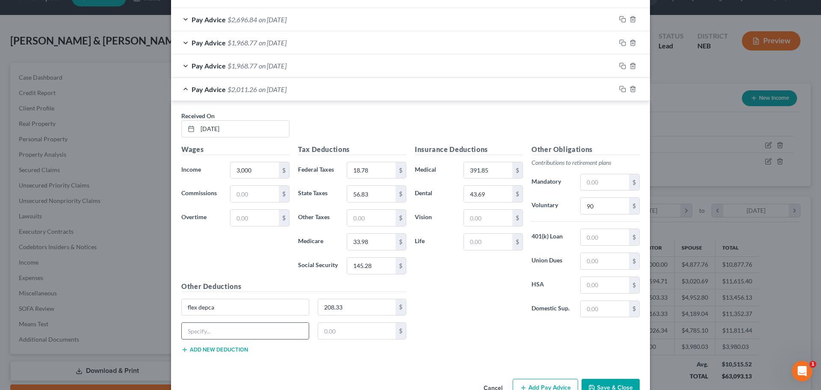
click at [210, 330] on input "text" at bounding box center [245, 330] width 127 height 16
type input "D"
type input "disability"
type input "12.73"
click at [203, 347] on button "Add new deduction" at bounding box center [214, 349] width 67 height 7
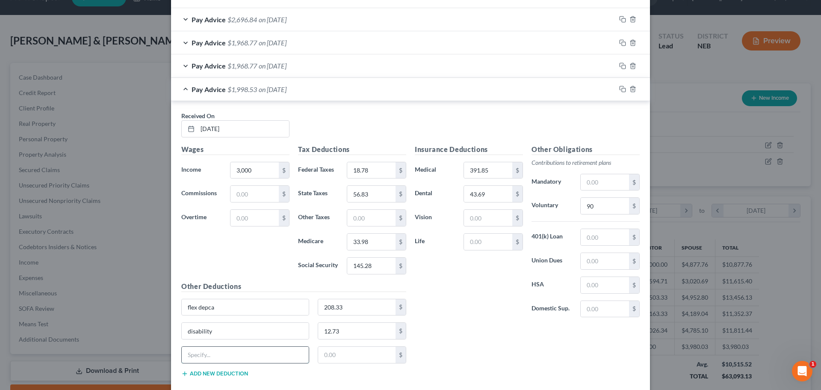
click at [208, 354] on input "text" at bounding box center [245, 354] width 127 height 16
type input "uniforms"
click at [331, 355] on input "text" at bounding box center [357, 354] width 78 height 16
type input "6.28"
click at [465, 218] on input "text" at bounding box center [488, 218] width 48 height 16
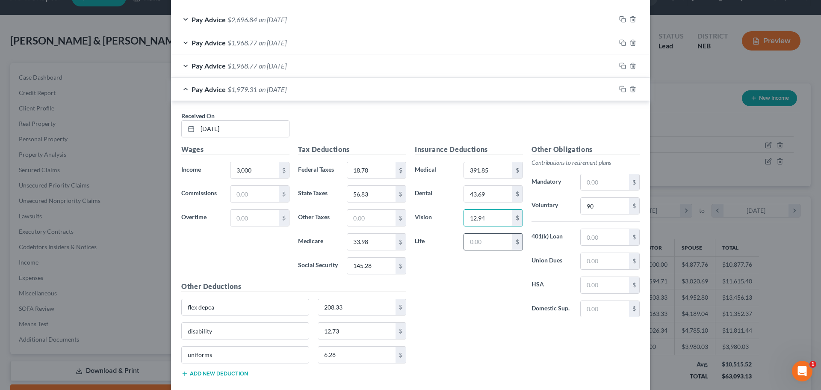
type input "12.94"
click at [464, 243] on input "text" at bounding box center [488, 242] width 48 height 16
type input "13.28"
click at [612, 204] on input "90" at bounding box center [605, 206] width 48 height 16
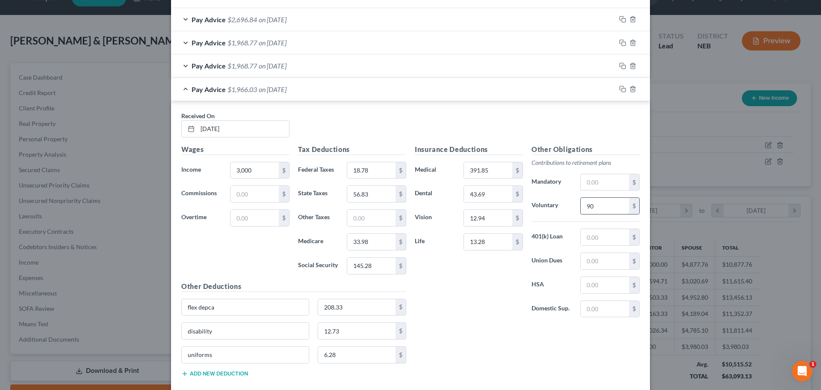
click at [595, 205] on input "90" at bounding box center [605, 206] width 48 height 16
type input "90.00"
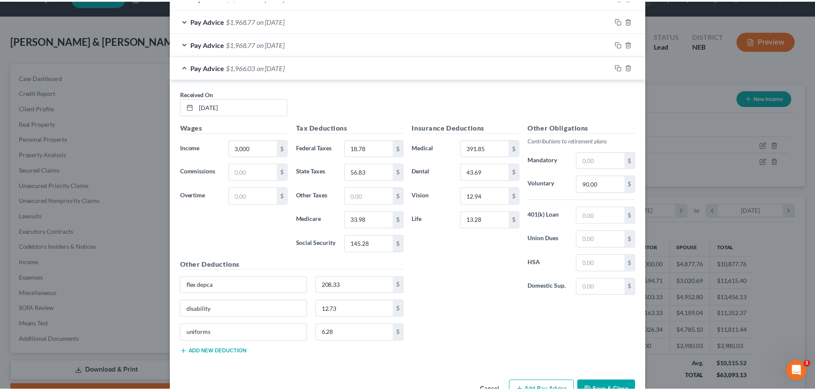
scroll to position [472, 0]
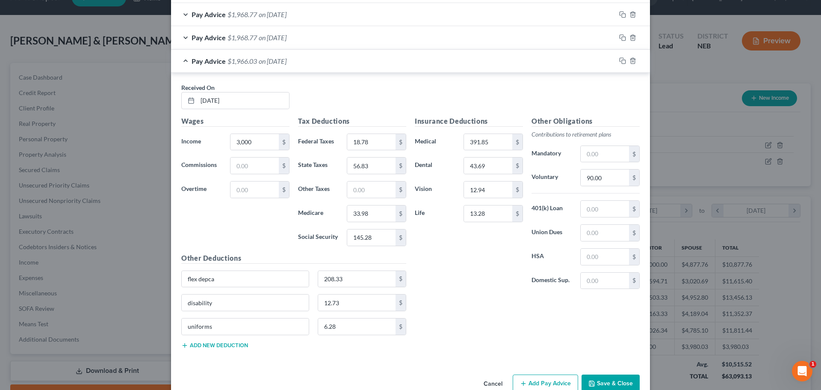
click at [615, 380] on button "Save & Close" at bounding box center [611, 383] width 58 height 18
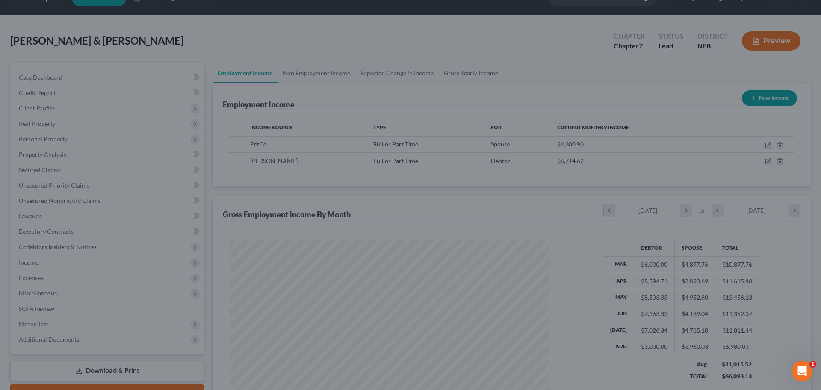
scroll to position [427553, 427376]
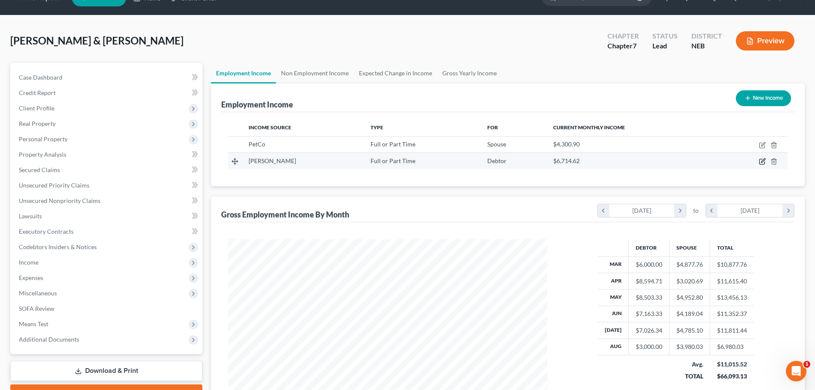
click at [760, 159] on icon "button" at bounding box center [761, 161] width 5 height 5
select select "0"
select select "30"
select select "0"
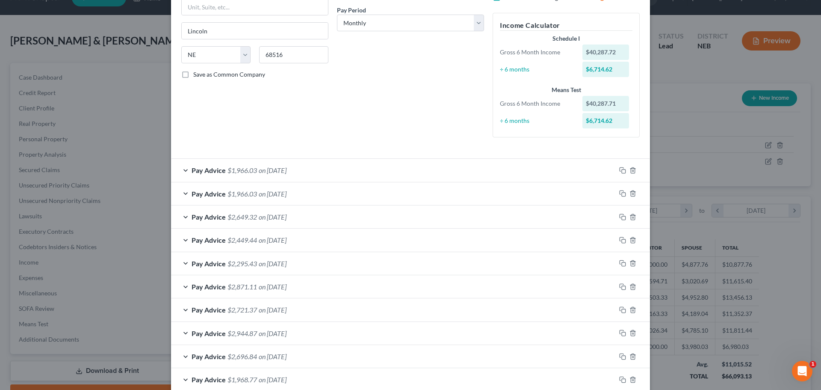
scroll to position [202, 0]
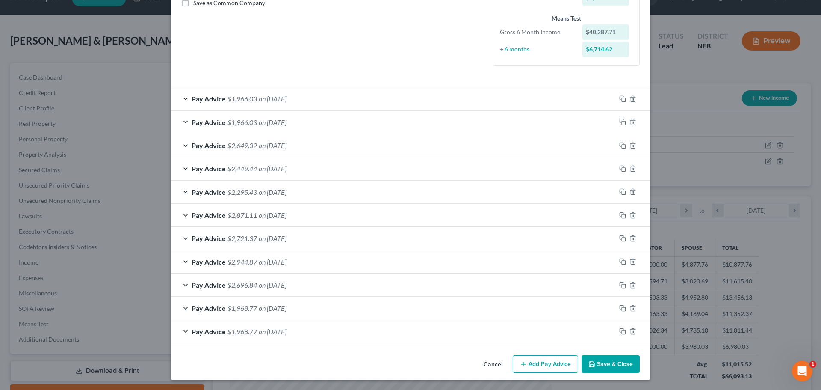
click at [544, 361] on button "Add Pay Advice" at bounding box center [545, 364] width 65 height 18
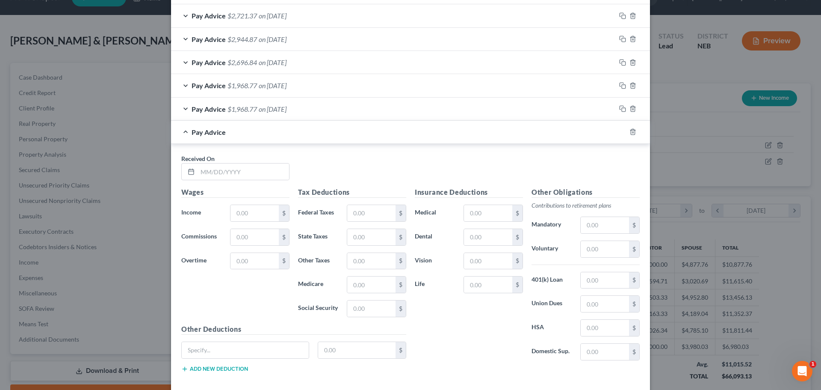
scroll to position [425, 0]
click at [198, 172] on input "text" at bounding box center [244, 171] width 92 height 16
type input "[DATE]"
click at [232, 212] on input "text" at bounding box center [255, 212] width 48 height 16
type input "3,000"
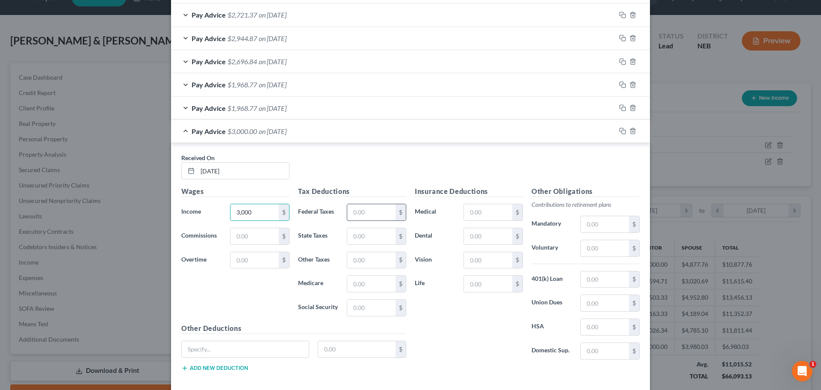
click at [349, 211] on input "text" at bounding box center [371, 212] width 48 height 16
type input "18.78"
click at [348, 284] on input "text" at bounding box center [371, 283] width 48 height 16
type input "33.98"
click at [349, 311] on input "text" at bounding box center [371, 307] width 48 height 16
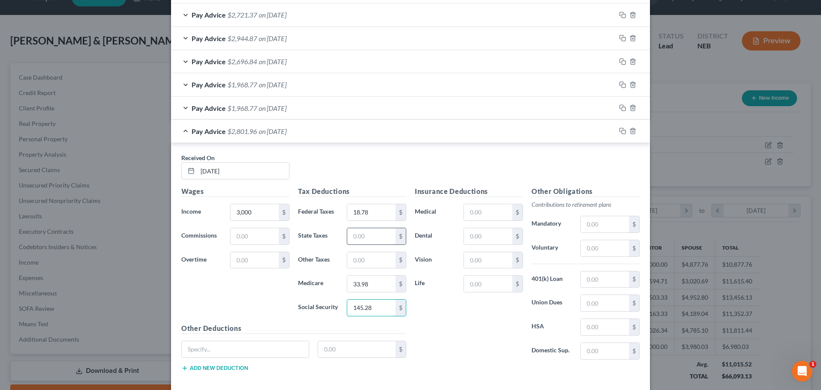
type input "145.28"
click at [356, 236] on input "text" at bounding box center [371, 236] width 48 height 16
type input "56.83"
click at [592, 247] on input "text" at bounding box center [605, 248] width 48 height 16
type input "90.00"
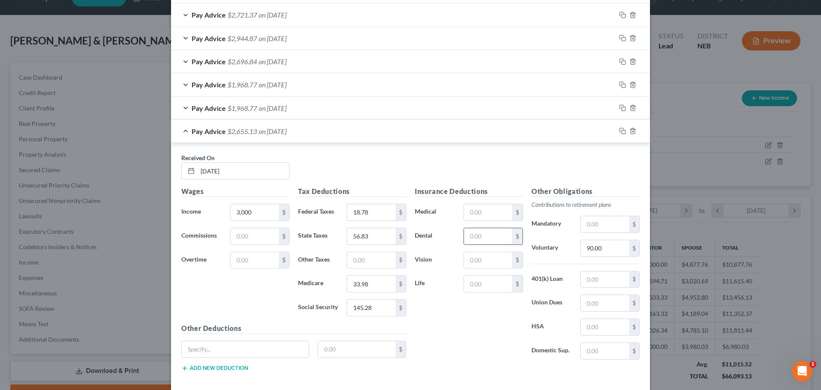
click at [464, 237] on input "text" at bounding box center [488, 236] width 48 height 16
type input "43.69"
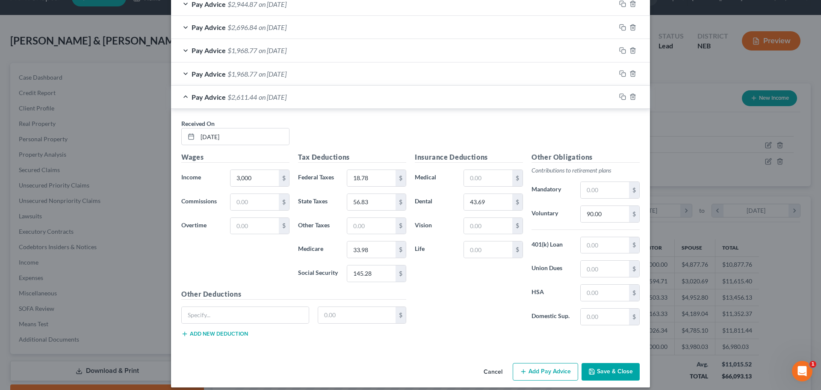
scroll to position [456, 0]
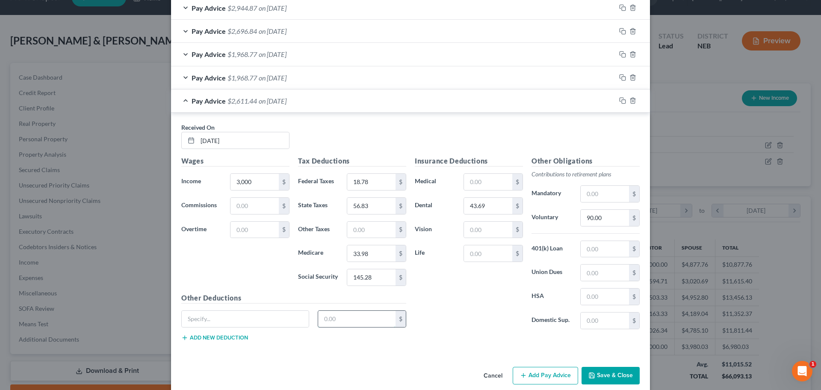
click at [364, 320] on input "text" at bounding box center [357, 319] width 78 height 16
type input "208.33"
click at [183, 320] on input "text" at bounding box center [245, 319] width 127 height 16
type input "FLEX DEPCA"
click at [468, 180] on input "text" at bounding box center [488, 182] width 48 height 16
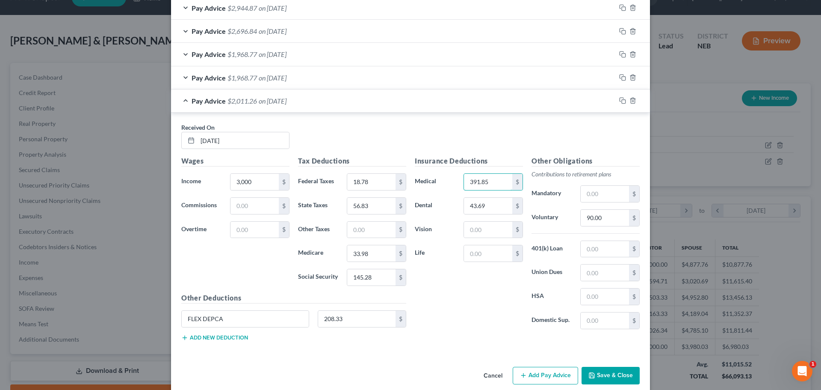
type input "391.85"
click at [202, 339] on button "Add new deduction" at bounding box center [214, 337] width 67 height 7
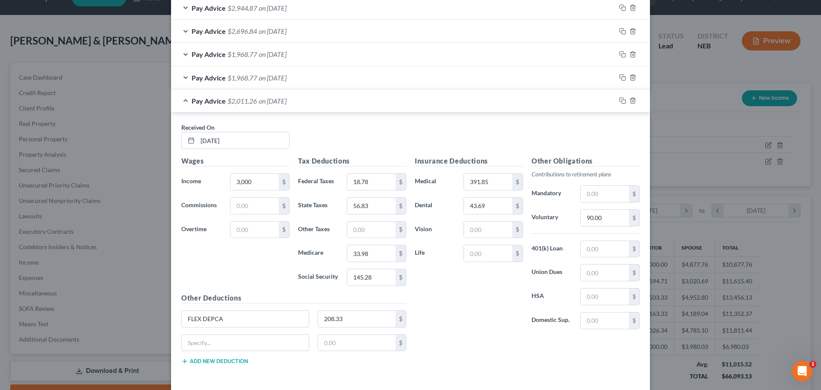
click at [202, 339] on input "text" at bounding box center [245, 342] width 127 height 16
type input "disability"
type input "12.73"
click at [210, 358] on button "Add new deduction" at bounding box center [214, 361] width 67 height 7
click at [217, 370] on input "text" at bounding box center [245, 366] width 127 height 16
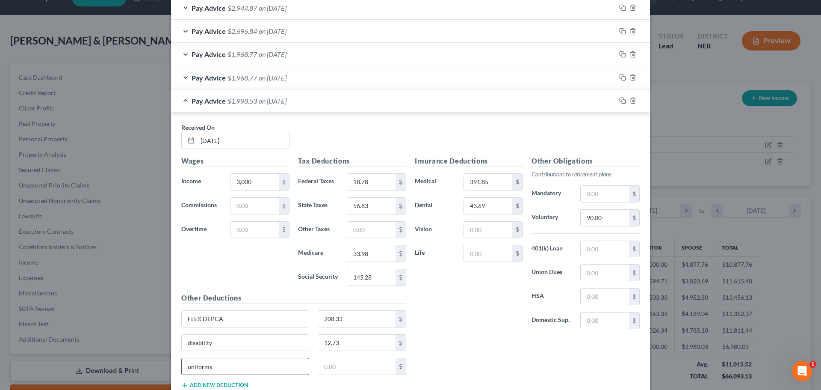
type input "uniforms"
type input "6.28"
click at [465, 232] on input "text" at bounding box center [488, 230] width 48 height 16
type input "12.94"
click at [467, 256] on input "text" at bounding box center [488, 253] width 48 height 16
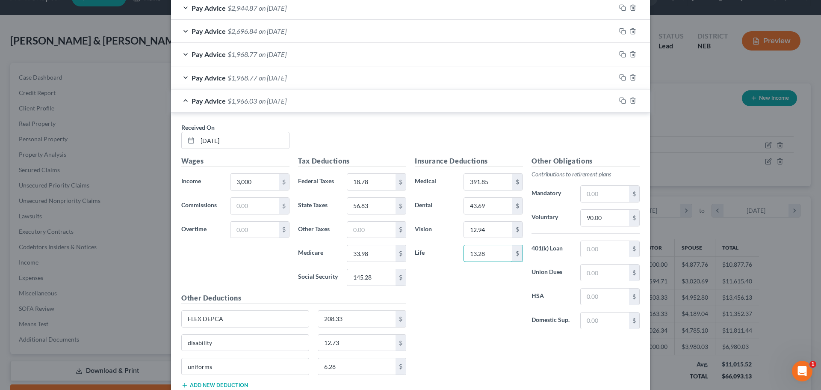
type input "13.28"
click at [215, 385] on button "Add new deduction" at bounding box center [214, 385] width 67 height 7
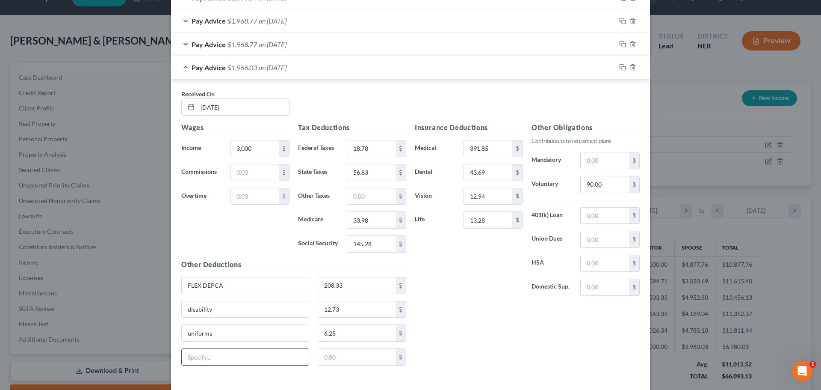
click at [195, 355] on input "text" at bounding box center [245, 357] width 127 height 16
type input "work tango"
type input "76.27"
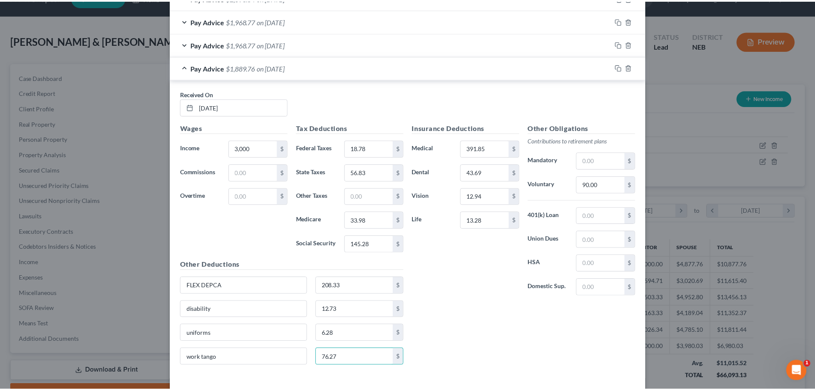
scroll to position [525, 0]
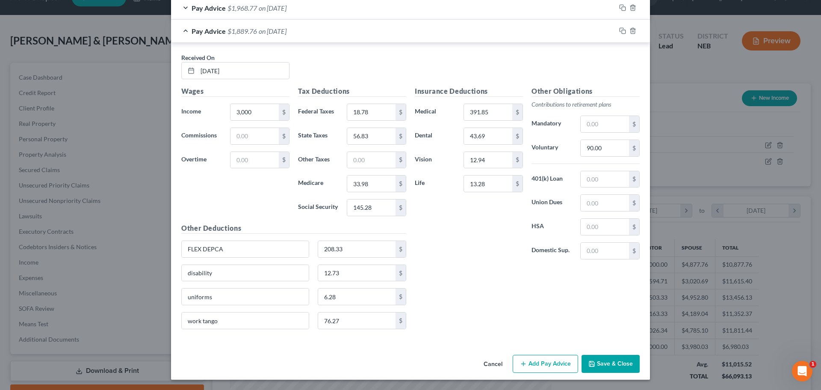
click at [598, 361] on button "Save & Close" at bounding box center [611, 364] width 58 height 18
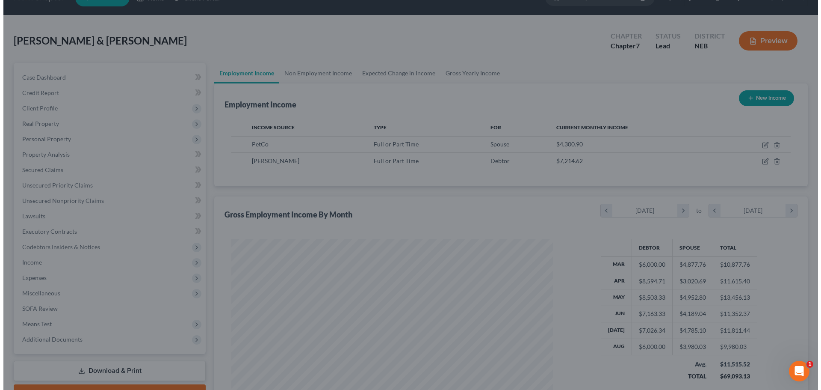
scroll to position [427553, 427376]
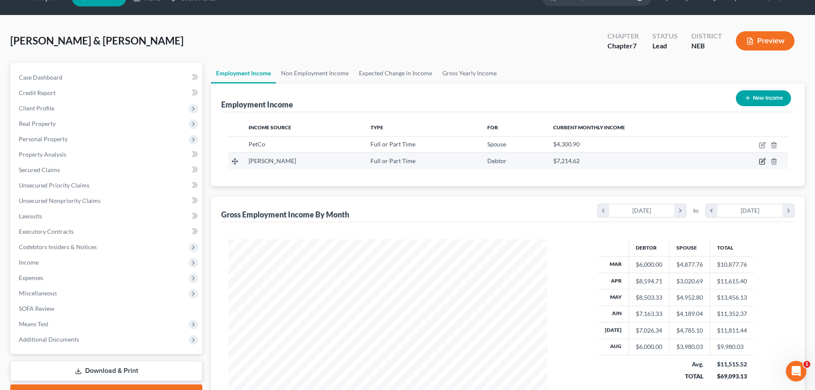
click at [765, 159] on icon "button" at bounding box center [763, 161] width 4 height 4
select select "0"
select select "30"
select select "0"
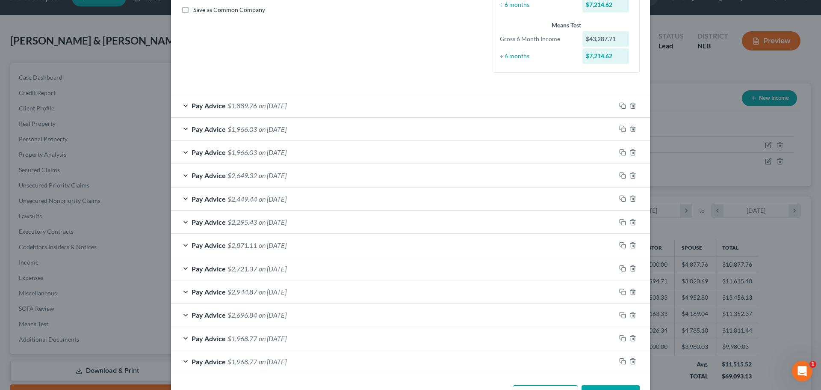
scroll to position [225, 0]
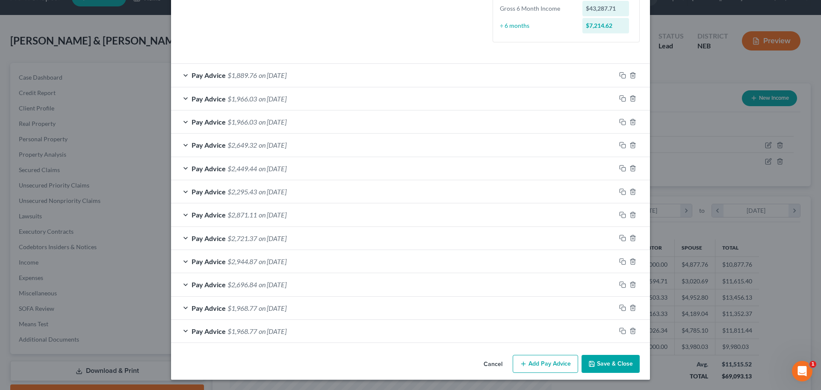
click at [556, 365] on button "Add Pay Advice" at bounding box center [545, 364] width 65 height 18
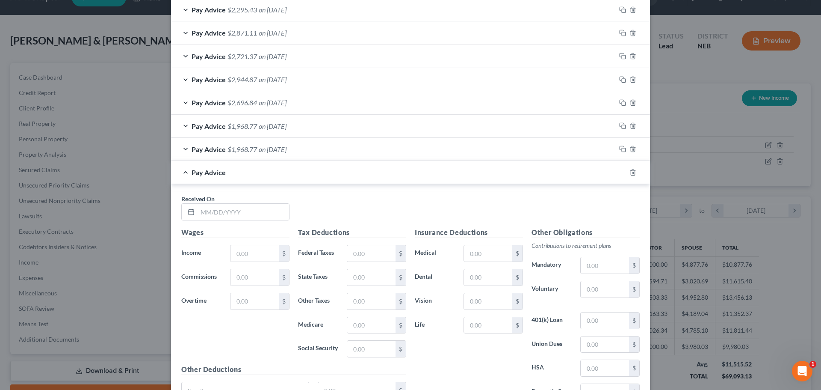
scroll to position [420, 0]
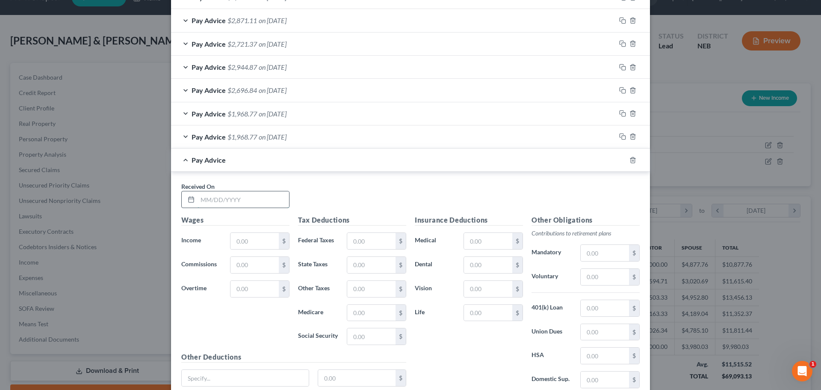
drag, startPoint x: 197, startPoint y: 200, endPoint x: 202, endPoint y: 205, distance: 7.0
click at [198, 200] on input "text" at bounding box center [244, 199] width 92 height 16
type input "[DATE]"
click at [232, 241] on input "text" at bounding box center [255, 241] width 48 height 16
type input "76.27"
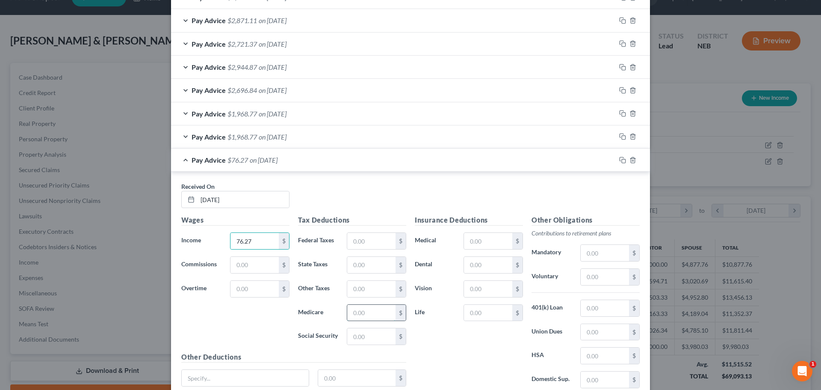
drag, startPoint x: 367, startPoint y: 311, endPoint x: 373, endPoint y: 314, distance: 6.1
click at [367, 311] on input "text" at bounding box center [371, 313] width 48 height 16
type input "1.11"
click at [351, 334] on input "text" at bounding box center [371, 336] width 48 height 16
type input "4.73"
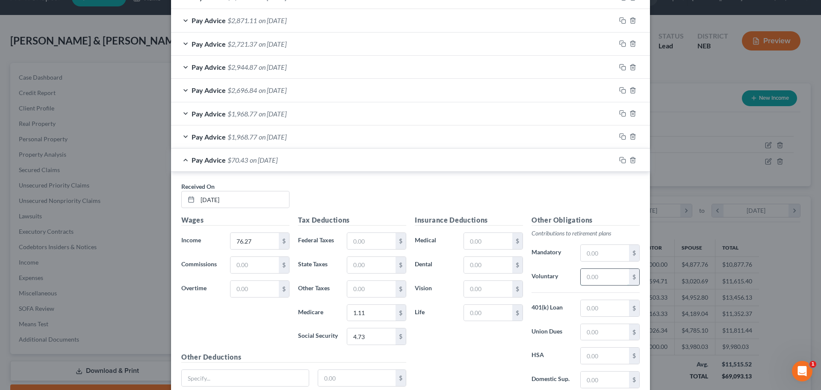
click at [588, 278] on input "text" at bounding box center [605, 277] width 48 height 16
type input "2.29"
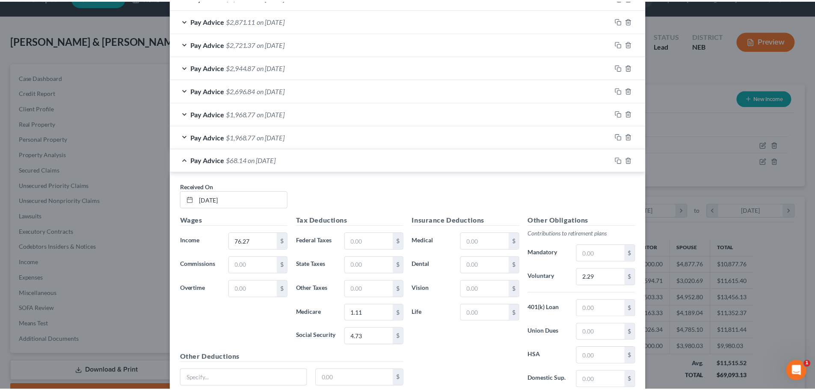
scroll to position [491, 0]
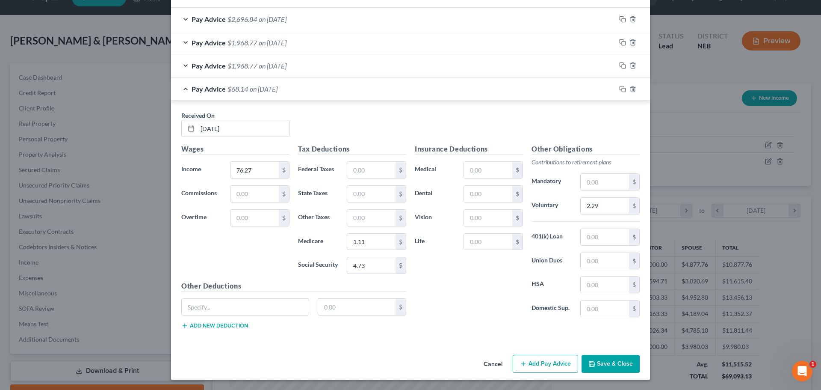
click at [602, 361] on button "Save & Close" at bounding box center [611, 364] width 58 height 18
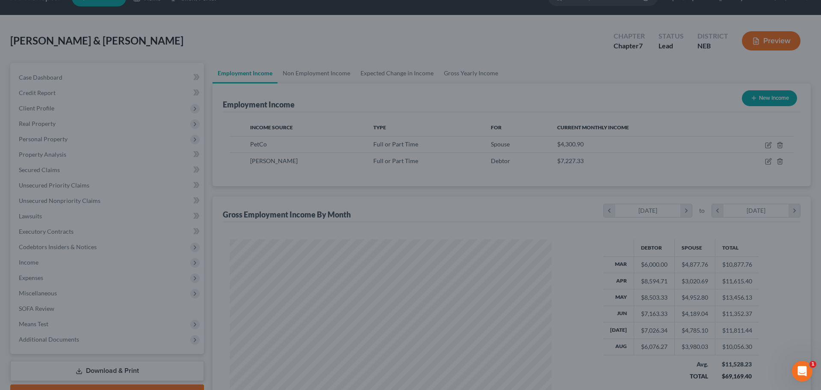
scroll to position [427553, 427376]
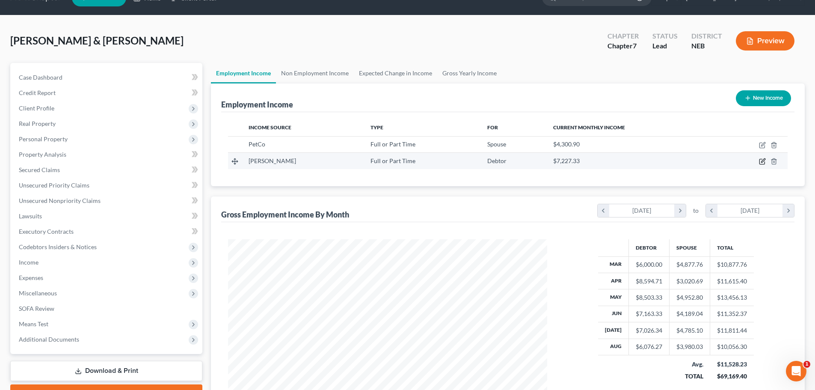
click at [759, 161] on icon "button" at bounding box center [761, 161] width 5 height 5
select select "0"
select select "30"
select select "0"
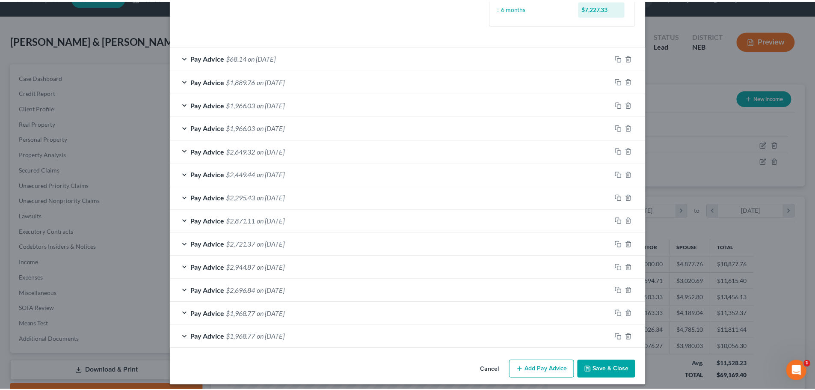
scroll to position [238, 0]
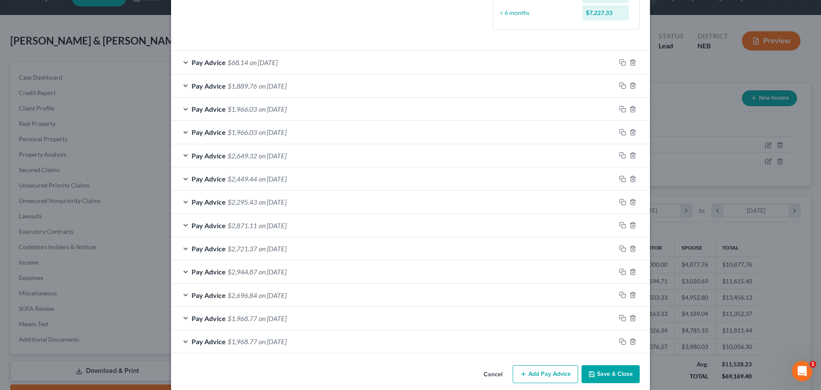
click at [621, 372] on button "Save & Close" at bounding box center [611, 374] width 58 height 18
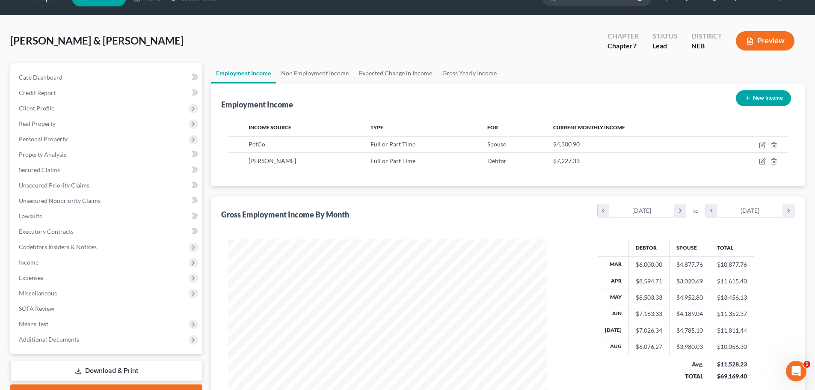
scroll to position [0, 0]
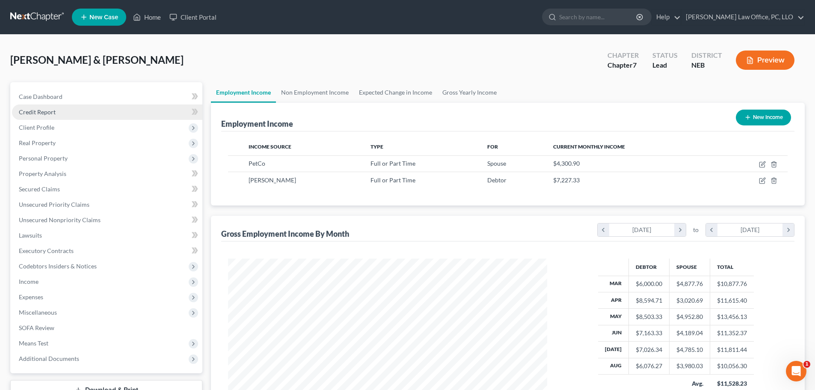
click at [40, 109] on span "Credit Report" at bounding box center [37, 111] width 37 height 7
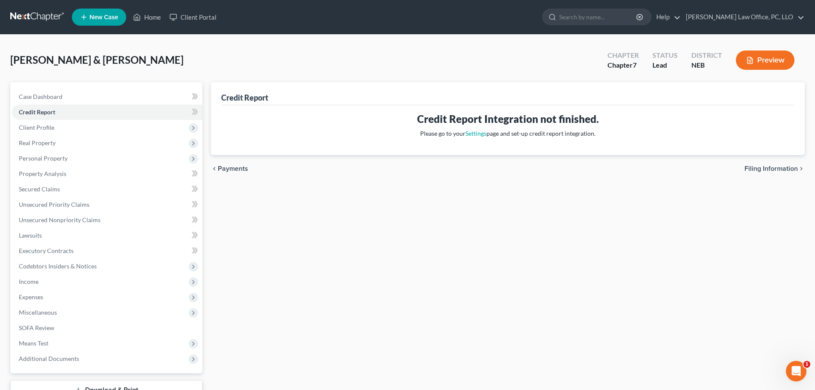
click at [772, 166] on span "Filing Information" at bounding box center [770, 168] width 53 height 7
select select "1"
select select "0"
select select "30"
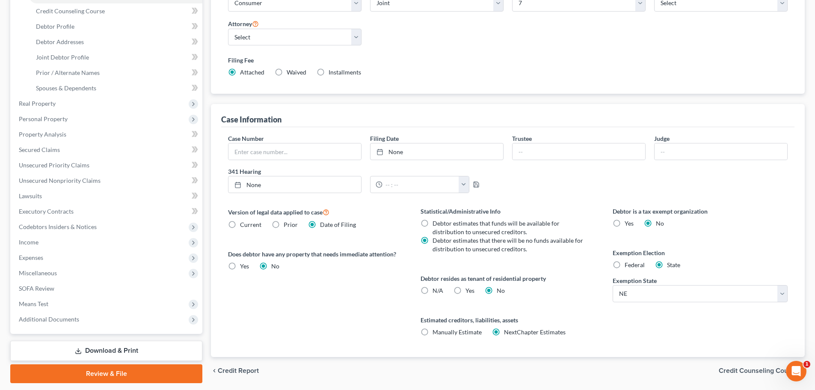
scroll to position [163, 0]
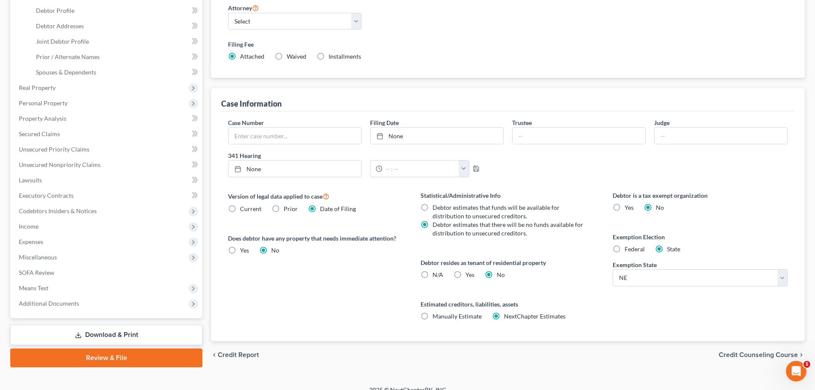
click at [752, 352] on span "Credit Counseling Course" at bounding box center [758, 354] width 79 height 7
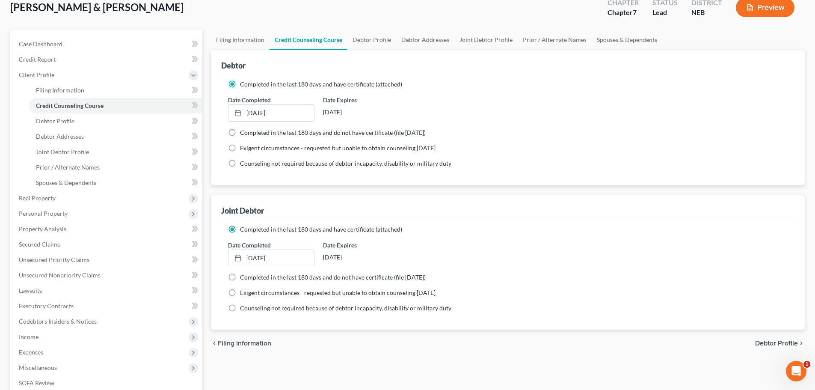
scroll to position [36, 0]
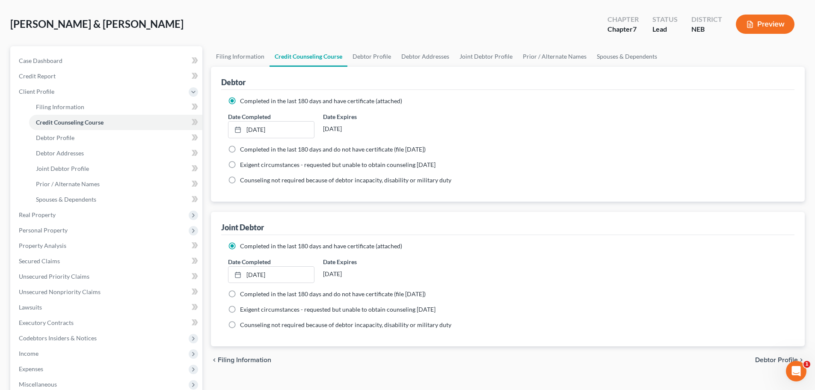
click at [765, 359] on span "Debtor Profile" at bounding box center [776, 359] width 43 height 7
select select "1"
select select "4"
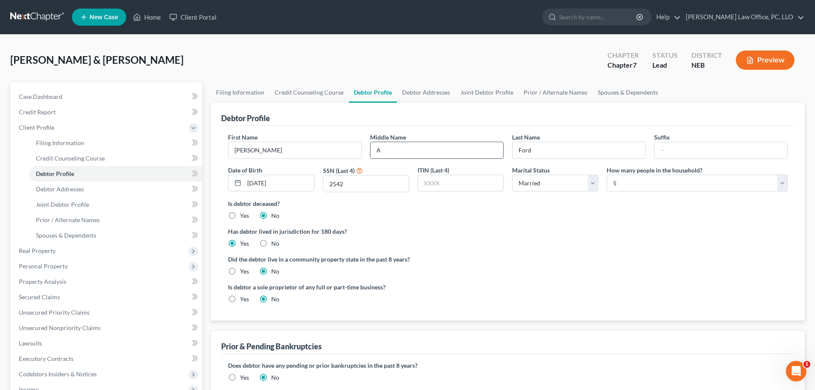
click at [404, 153] on input "A" at bounding box center [436, 150] width 133 height 16
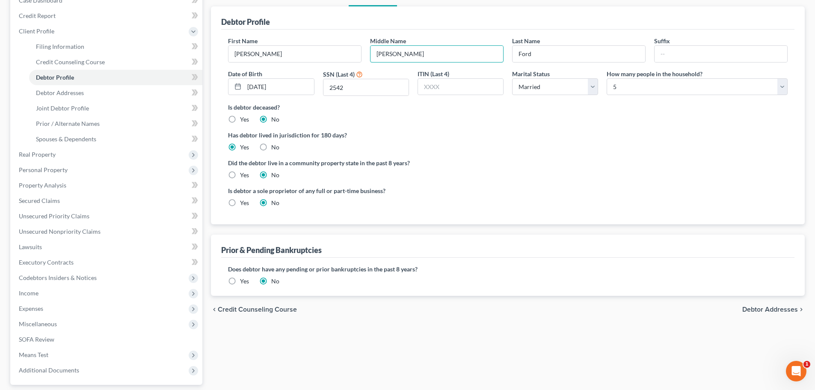
scroll to position [64, 0]
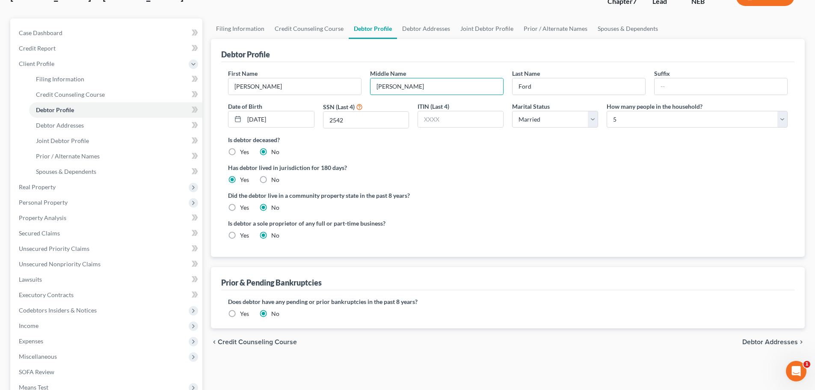
type input "[PERSON_NAME]"
click at [770, 343] on span "Debtor Addresses" at bounding box center [770, 341] width 56 height 7
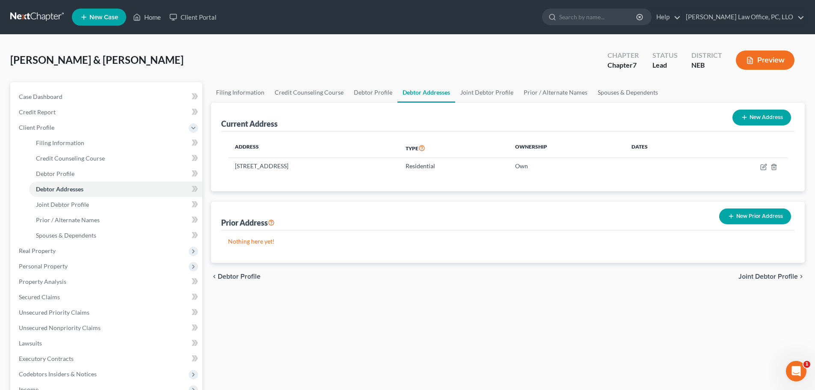
click at [788, 274] on span "Joint Debtor Profile" at bounding box center [767, 276] width 59 height 7
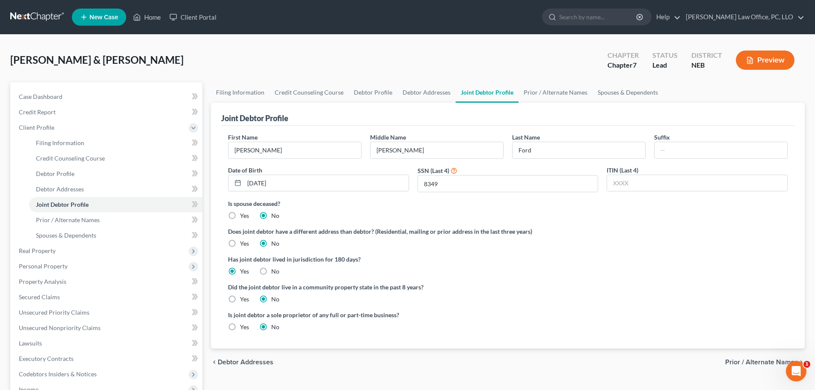
click at [737, 363] on span "Prior / Alternate Names" at bounding box center [761, 361] width 73 height 7
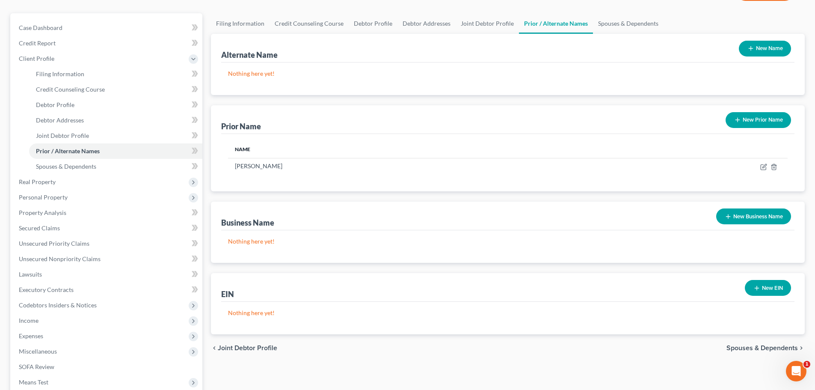
scroll to position [55, 0]
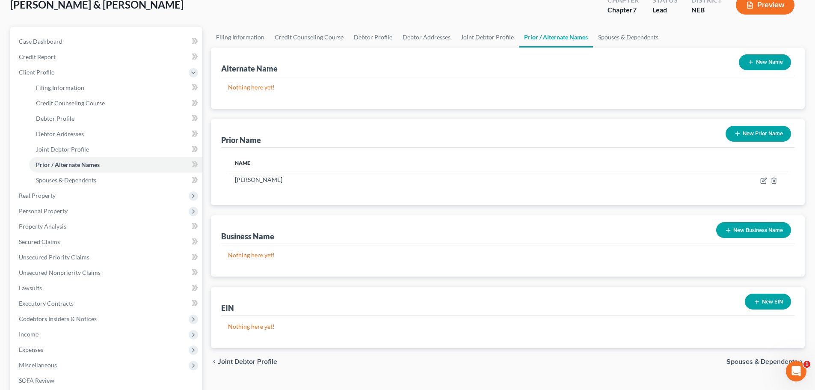
click at [761, 59] on button "New Name" at bounding box center [765, 62] width 52 height 16
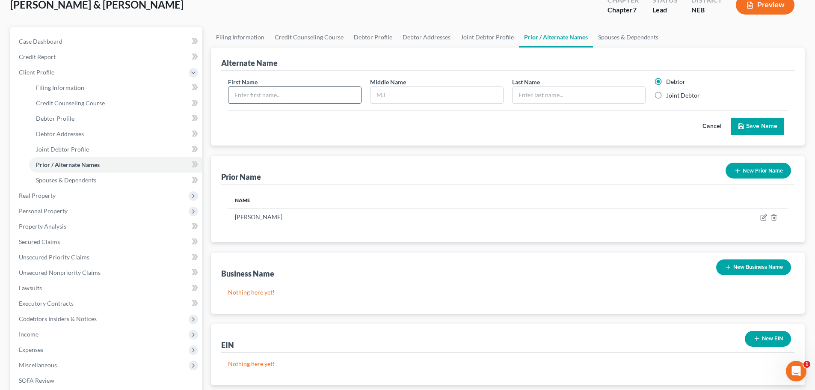
click at [260, 94] on input "text" at bounding box center [294, 95] width 133 height 16
type input "[PERSON_NAME]"
type input "A"
type input "Ford"
click at [767, 123] on button "Save Name" at bounding box center [757, 127] width 53 height 18
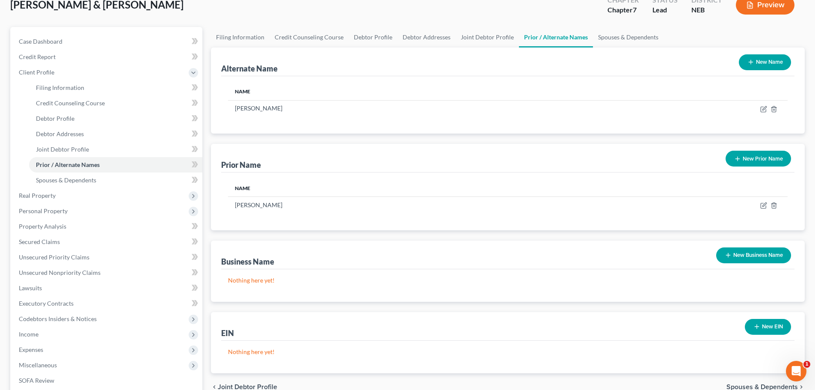
click at [764, 58] on button "New Name" at bounding box center [765, 62] width 52 height 16
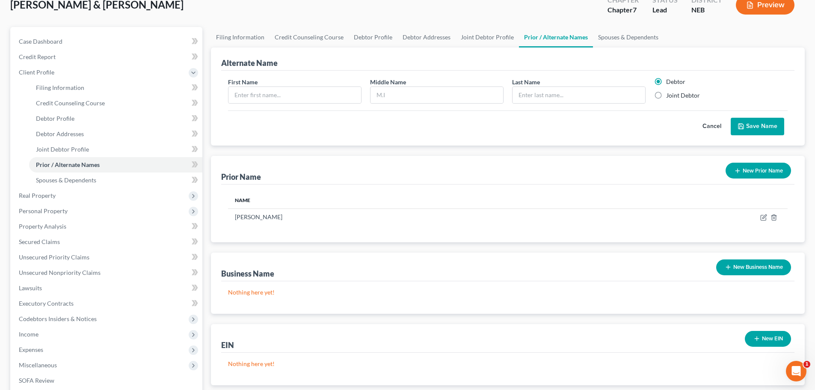
click at [666, 96] on label "Joint Debtor" at bounding box center [683, 95] width 34 height 9
click at [669, 96] on input "Joint Debtor" at bounding box center [672, 94] width 6 height 6
radio input "true"
radio input "false"
click at [277, 100] on input "text" at bounding box center [294, 95] width 133 height 16
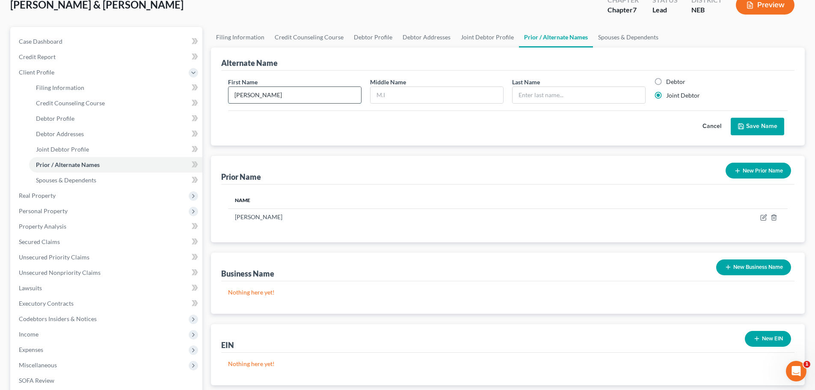
type input "[PERSON_NAME]"
type input "L."
type input "Ford"
click at [405, 95] on input "L." at bounding box center [436, 95] width 133 height 16
type input "L"
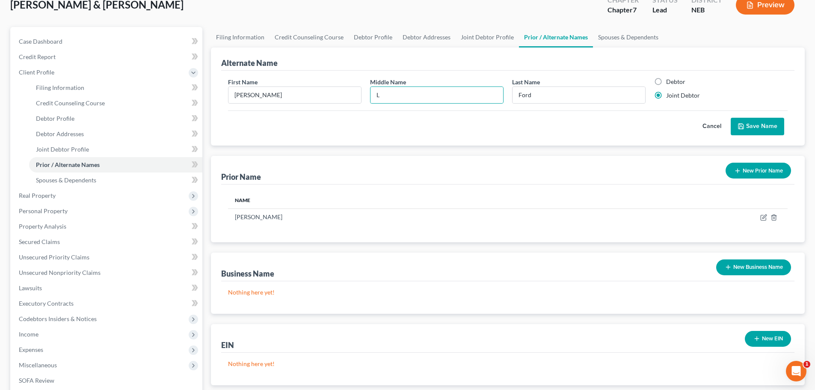
click at [763, 127] on button "Save Name" at bounding box center [757, 127] width 53 height 18
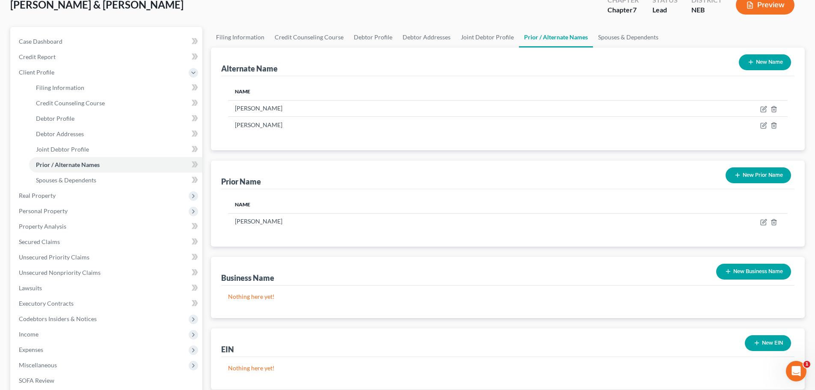
scroll to position [173, 0]
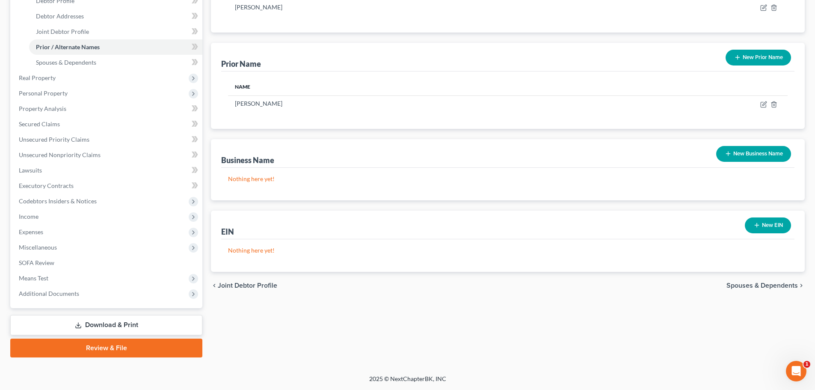
click at [739, 284] on span "Spouses & Dependents" at bounding box center [761, 285] width 71 height 7
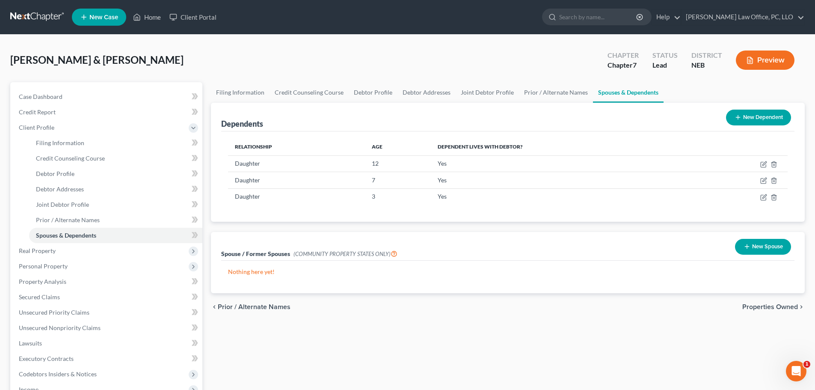
click at [763, 305] on span "Properties Owned" at bounding box center [770, 306] width 56 height 7
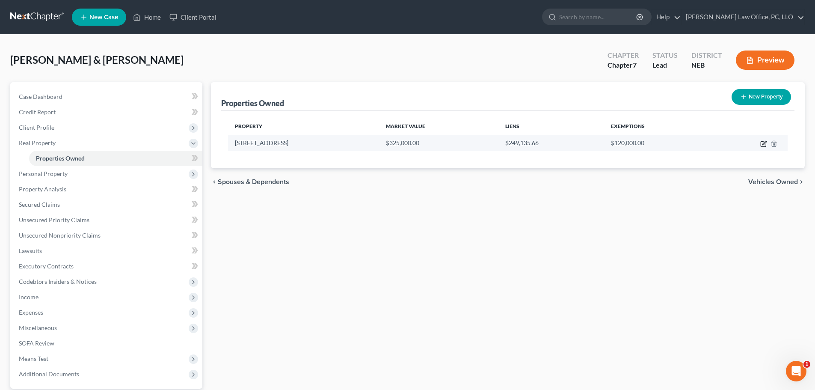
click at [763, 144] on icon "button" at bounding box center [764, 143] width 4 height 4
select select "30"
select select "2"
select select "0"
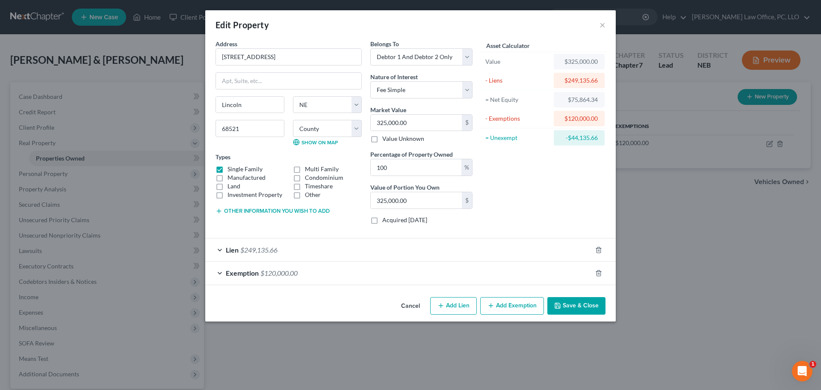
click at [219, 271] on div "Exemption $120,000.00" at bounding box center [398, 272] width 387 height 23
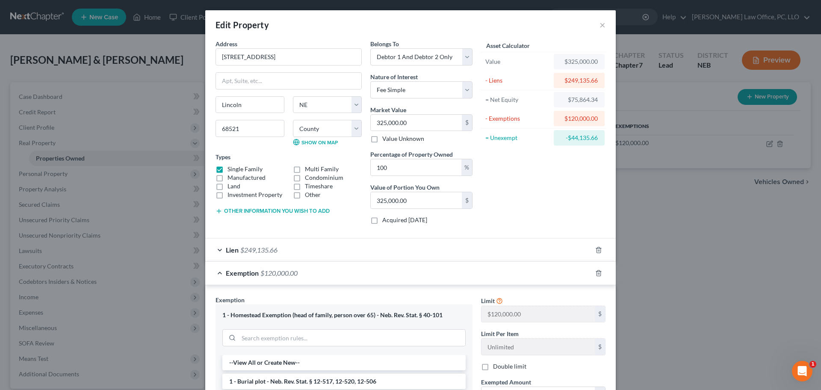
click at [216, 275] on div "Exemption $120,000.00" at bounding box center [398, 272] width 387 height 23
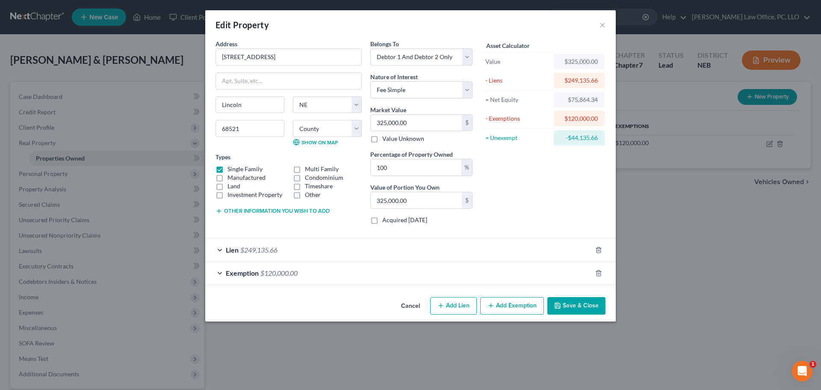
click at [221, 248] on div "Lien $249,135.66" at bounding box center [398, 249] width 387 height 23
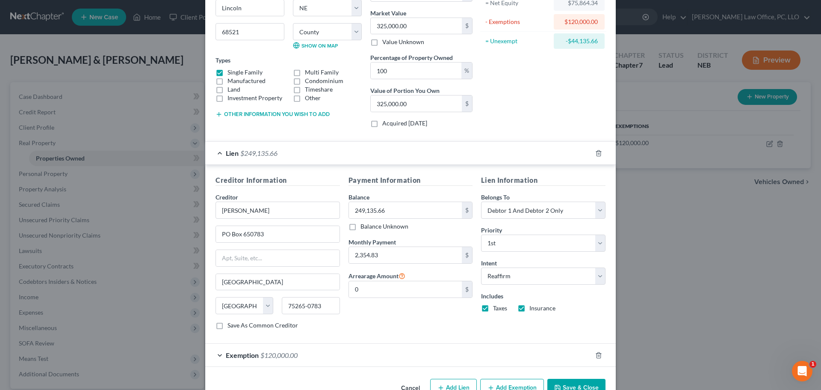
scroll to position [121, 0]
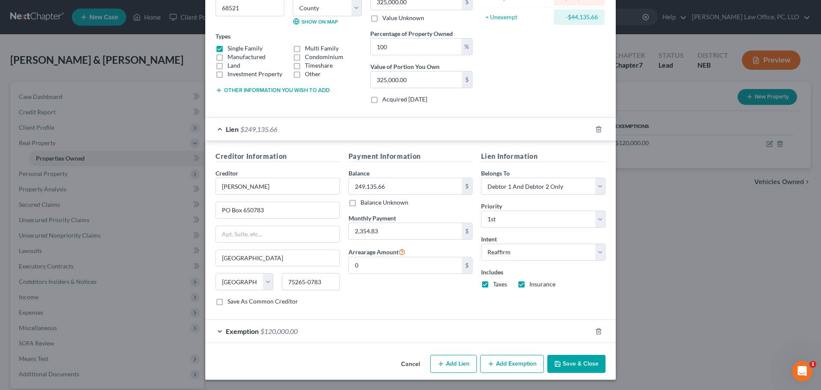
click at [504, 367] on button "Add Exemption" at bounding box center [512, 364] width 64 height 18
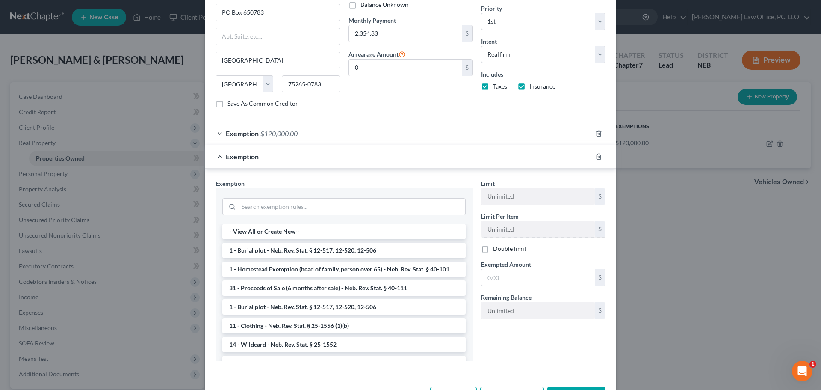
scroll to position [350, 0]
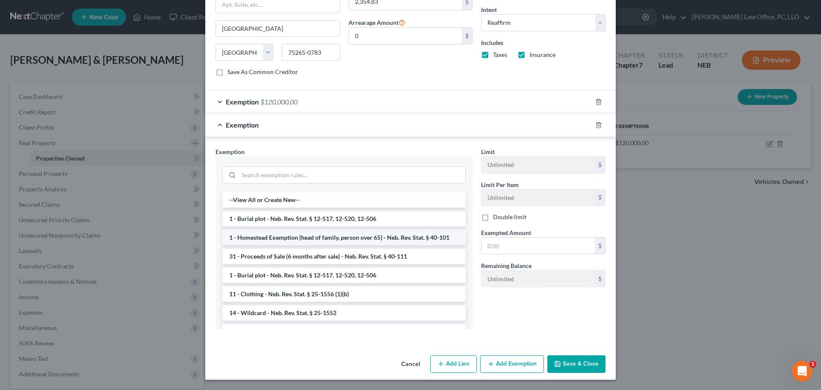
click at [375, 238] on li "1 - Homestead Exemption (head of family, person over 65) - Neb. Rev. Stat. § 40…" at bounding box center [343, 237] width 243 height 15
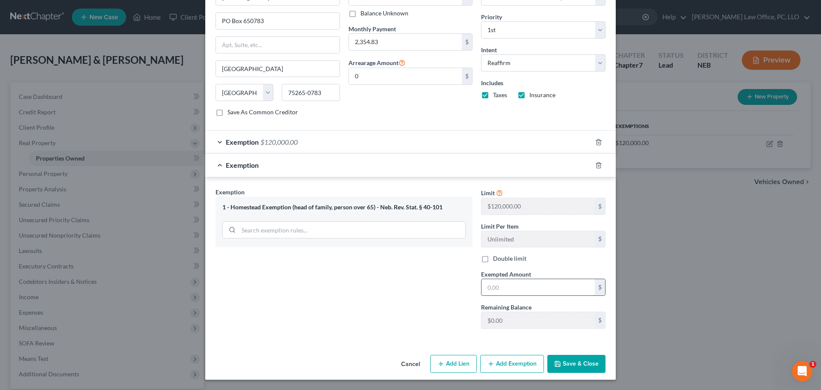
click at [537, 283] on input "text" at bounding box center [538, 287] width 113 height 16
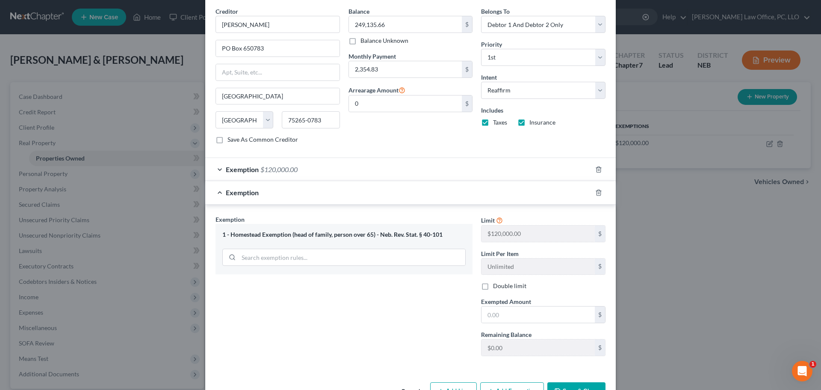
scroll to position [293, 0]
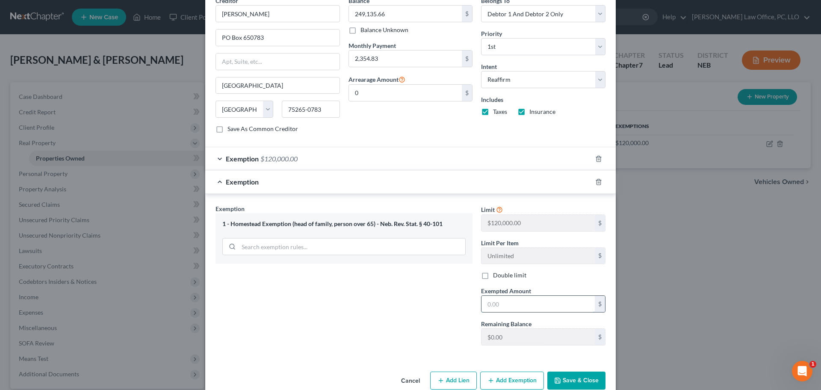
click at [519, 301] on input "text" at bounding box center [538, 304] width 113 height 16
type input "75,864.34"
click at [573, 382] on button "Save & Close" at bounding box center [576, 380] width 58 height 18
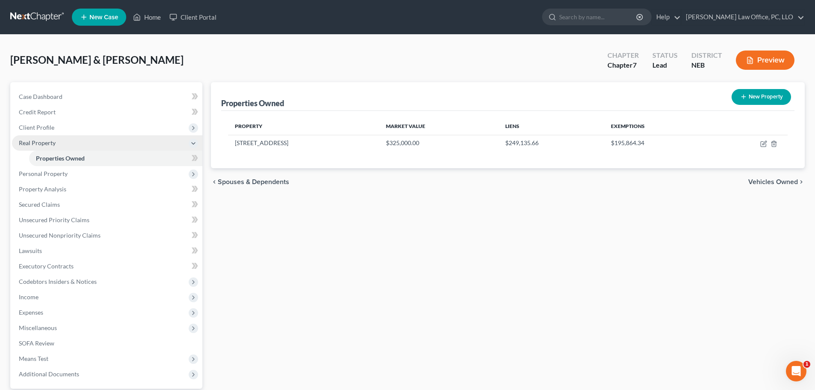
click at [48, 141] on span "Real Property" at bounding box center [37, 142] width 37 height 7
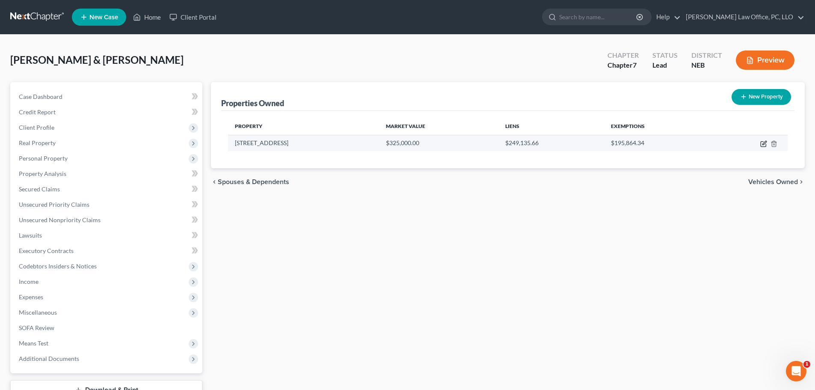
click at [762, 142] on icon "button" at bounding box center [763, 143] width 7 height 7
select select "30"
select select "54"
select select "2"
select select "0"
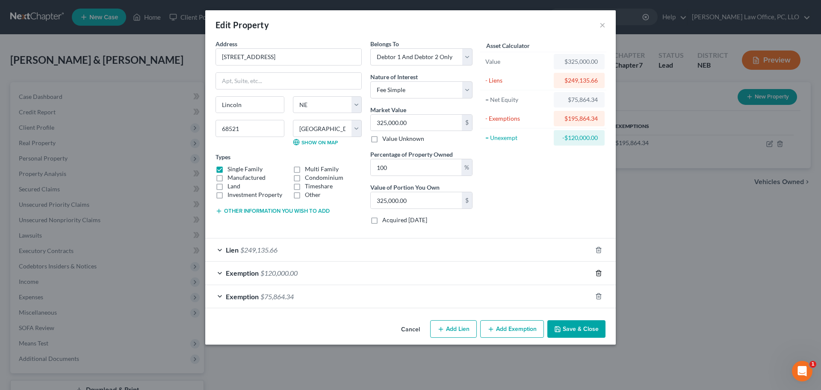
click at [600, 272] on icon "button" at bounding box center [598, 272] width 7 height 7
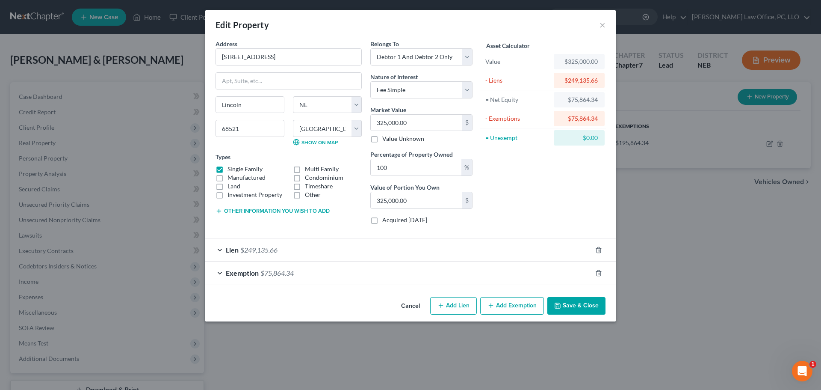
click at [584, 302] on button "Save & Close" at bounding box center [576, 306] width 58 height 18
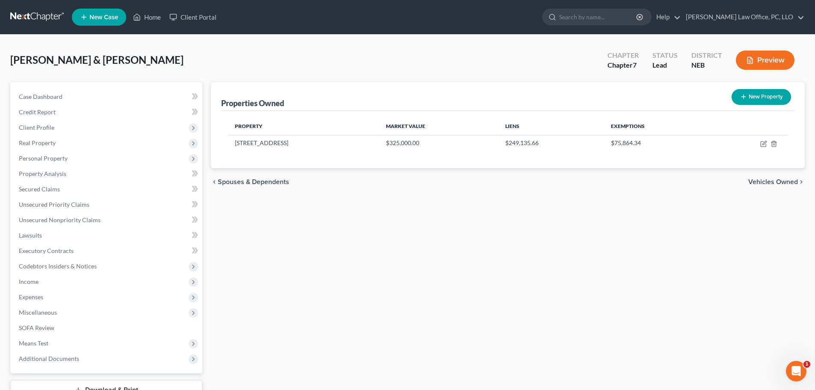
click at [779, 182] on span "Vehicles Owned" at bounding box center [773, 181] width 50 height 7
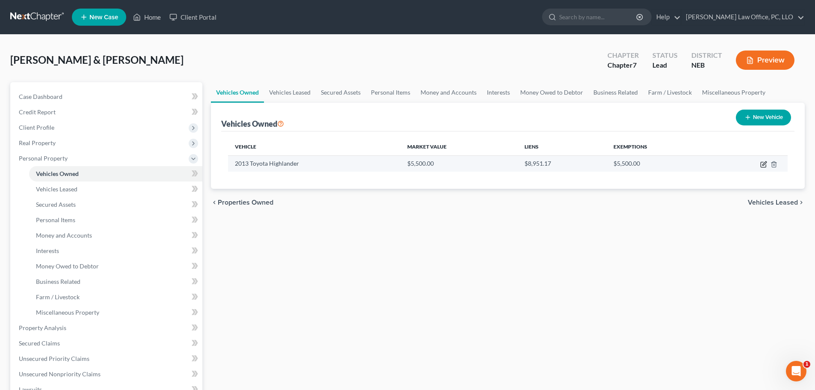
click at [765, 165] on icon "button" at bounding box center [763, 164] width 7 height 7
select select "0"
select select "13"
select select "3"
select select "2"
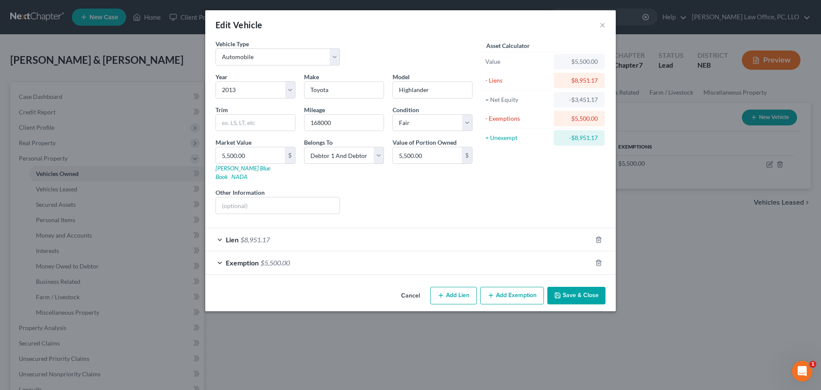
click at [267, 258] on span "$5,500.00" at bounding box center [275, 262] width 30 height 8
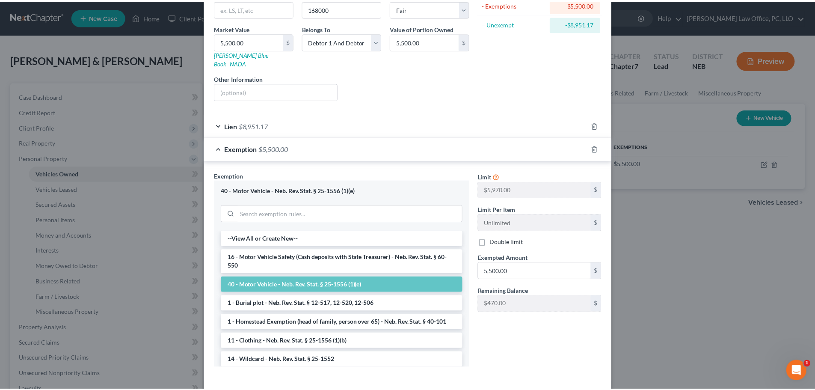
scroll to position [144, 0]
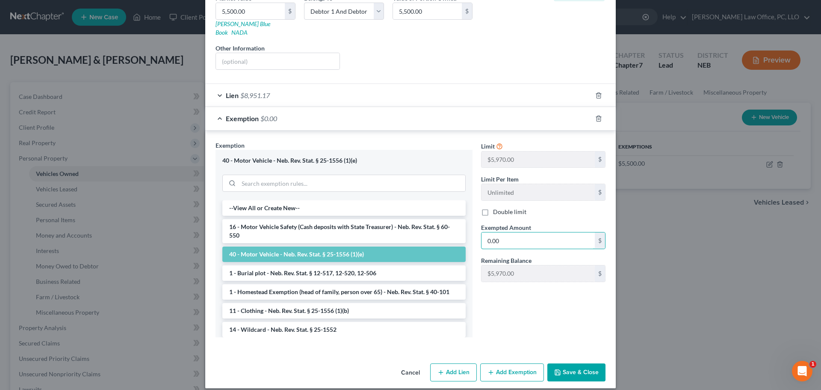
type input "0.00"
click at [569, 363] on button "Save & Close" at bounding box center [576, 372] width 58 height 18
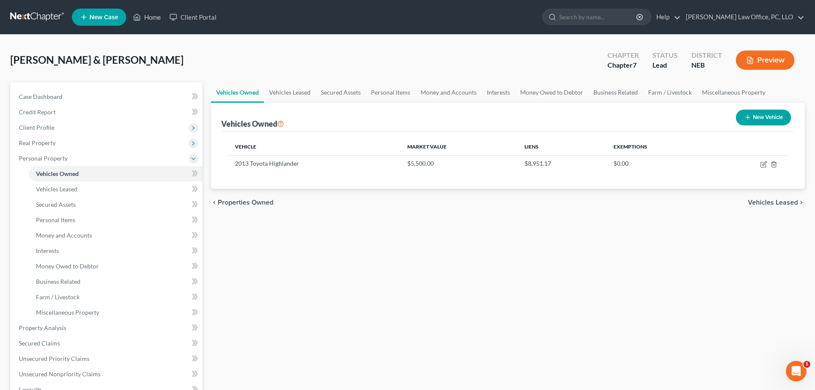
click at [766, 204] on span "Vehicles Leased" at bounding box center [773, 202] width 50 height 7
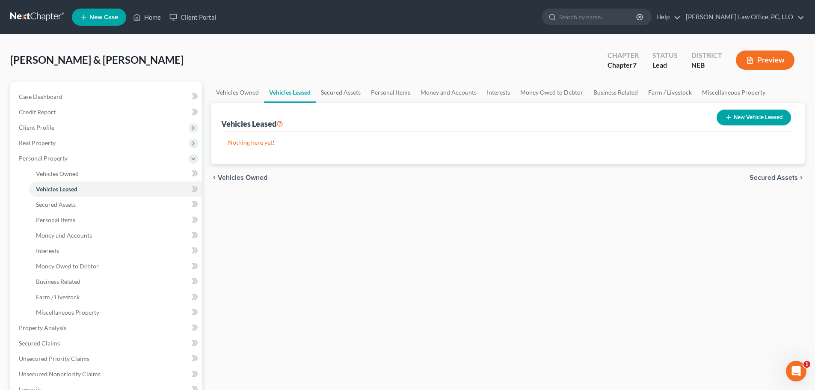
click at [769, 179] on span "Secured Assets" at bounding box center [773, 177] width 48 height 7
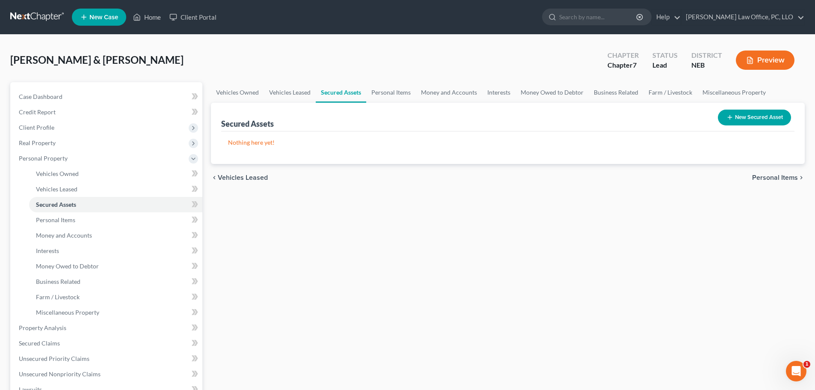
click at [769, 179] on span "Personal Items" at bounding box center [775, 177] width 46 height 7
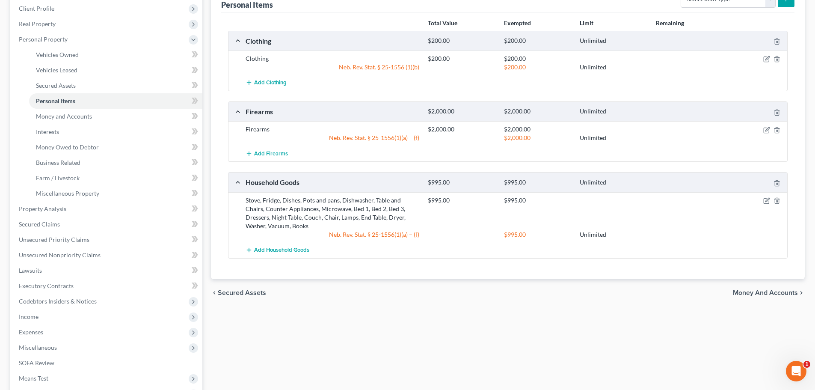
scroll to position [84, 0]
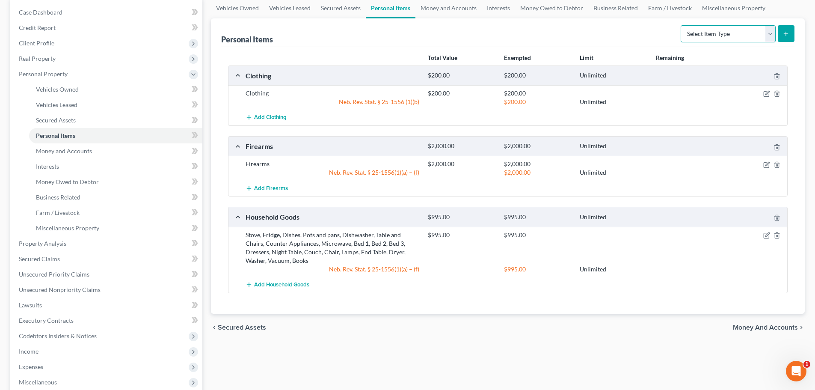
click at [772, 30] on select "Select Item Type Clothing Collectibles Of Value Electronics Firearms Household …" at bounding box center [727, 33] width 95 height 17
click at [569, 362] on div "Vehicles Owned Vehicles Leased Secured Assets Personal Items Money and Accounts…" at bounding box center [508, 245] width 602 height 494
click at [770, 327] on span "Money and Accounts" at bounding box center [765, 327] width 65 height 7
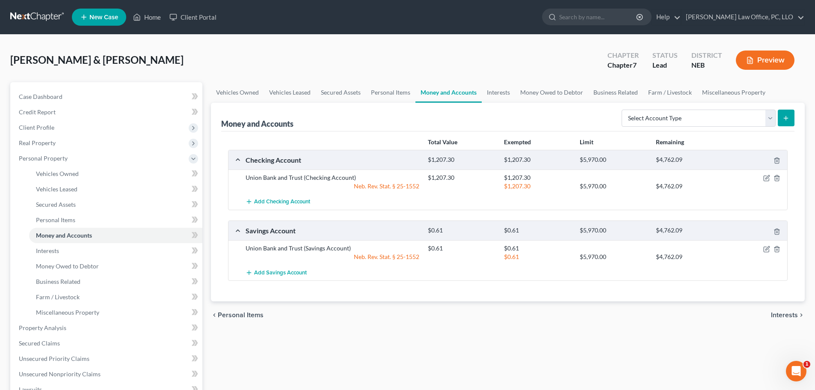
click at [777, 314] on span "Interests" at bounding box center [784, 314] width 27 height 7
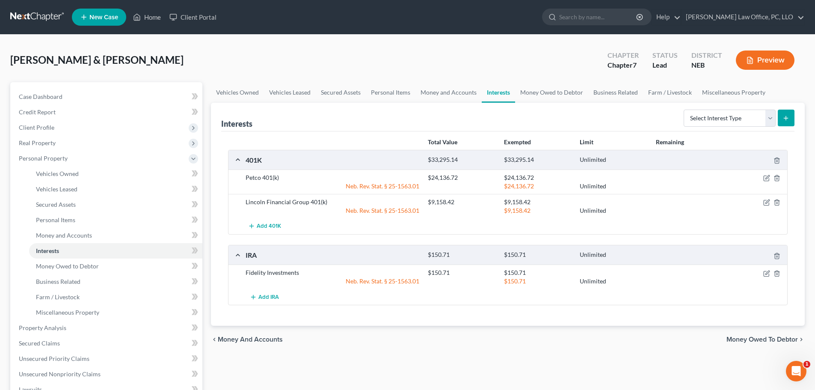
click at [768, 339] on span "Money Owed to Debtor" at bounding box center [761, 339] width 71 height 7
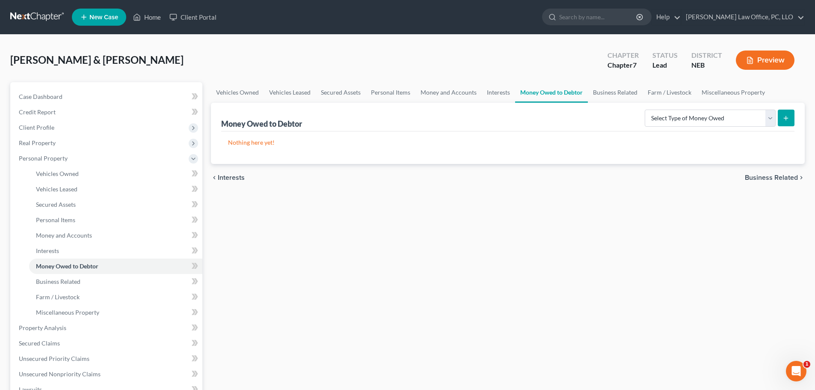
click at [751, 177] on span "Business Related" at bounding box center [771, 177] width 53 height 7
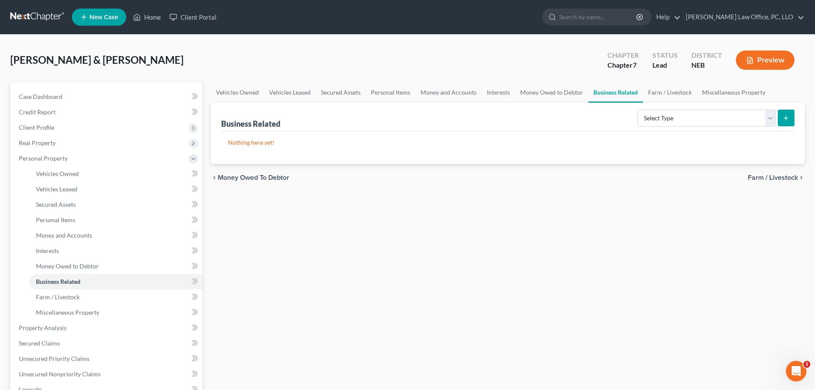
click at [766, 176] on span "Farm / Livestock" at bounding box center [773, 177] width 50 height 7
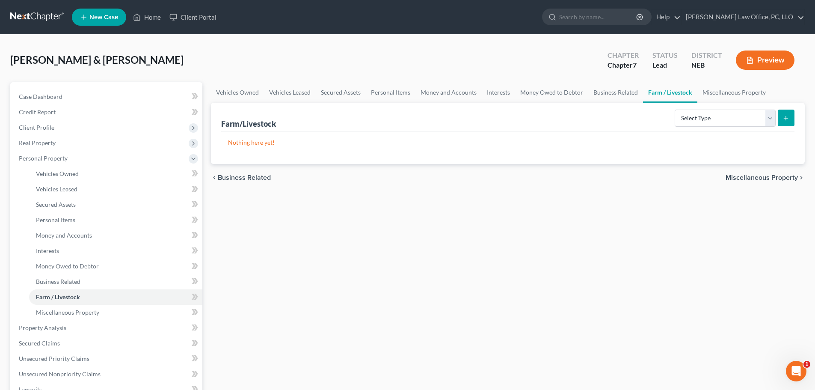
click at [761, 178] on span "Miscellaneous Property" at bounding box center [761, 177] width 72 height 7
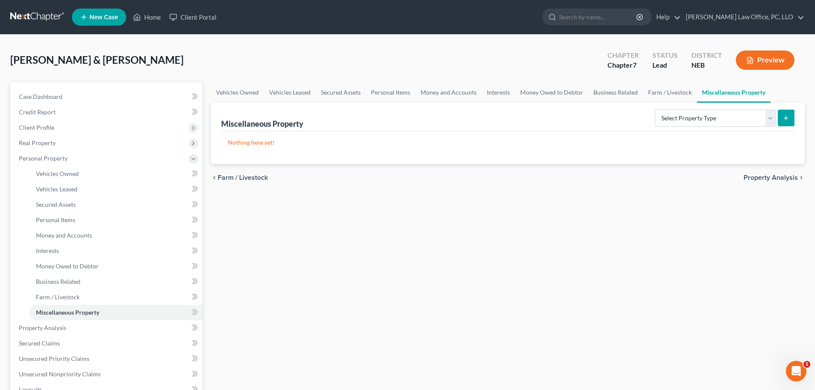
click at [761, 178] on span "Property Analysis" at bounding box center [770, 177] width 54 height 7
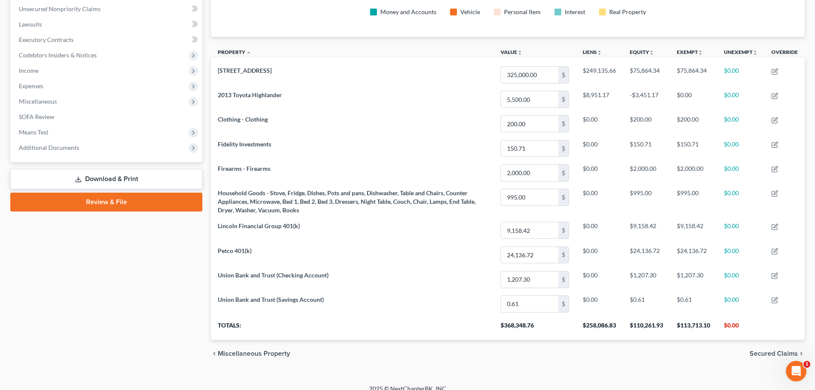
scroll to position [221, 0]
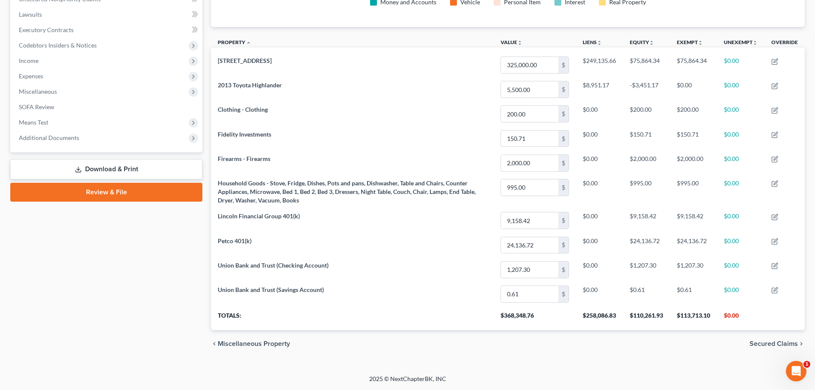
click at [773, 342] on span "Secured Claims" at bounding box center [773, 343] width 48 height 7
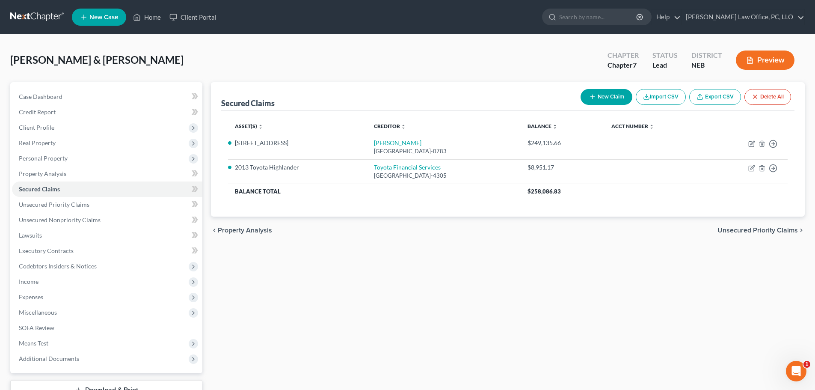
click at [738, 228] on span "Unsecured Priority Claims" at bounding box center [757, 230] width 80 height 7
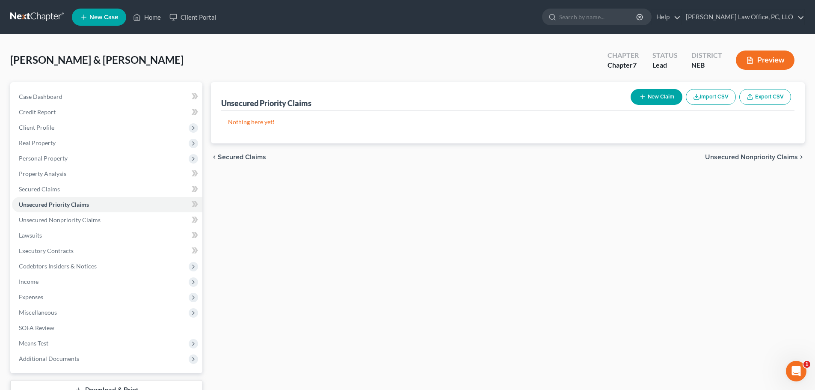
click at [761, 154] on span "Unsecured Nonpriority Claims" at bounding box center [751, 157] width 93 height 7
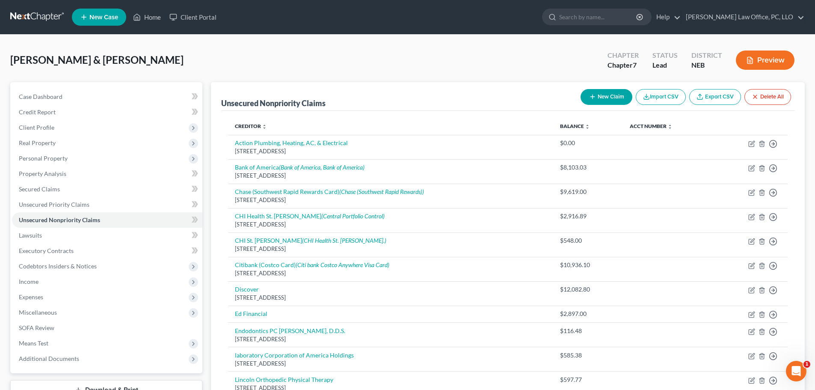
scroll to position [98, 0]
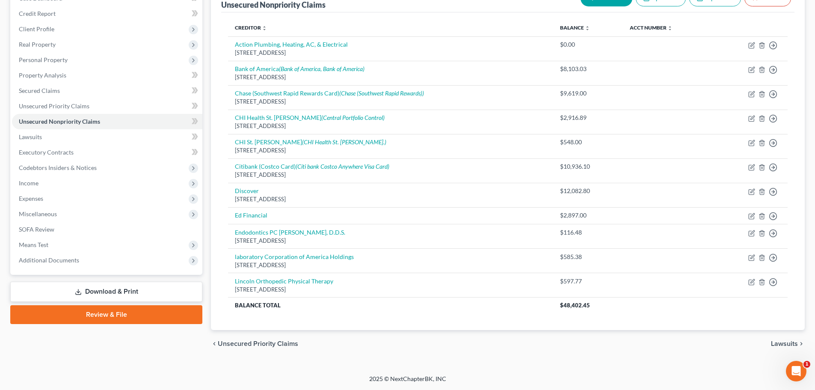
click at [782, 342] on span "Lawsuits" at bounding box center [784, 343] width 27 height 7
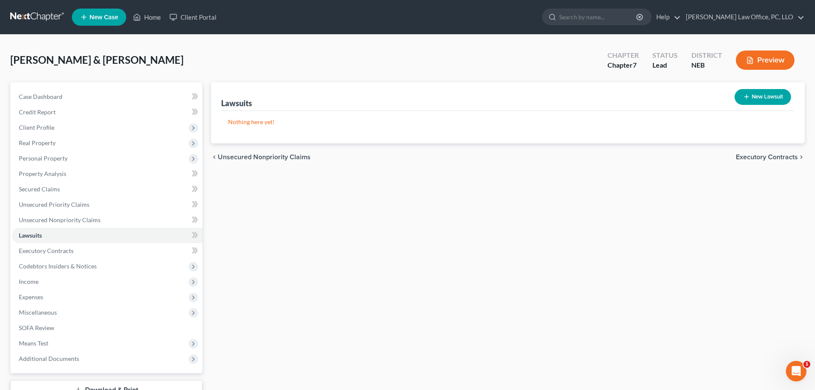
click at [774, 157] on span "Executory Contracts" at bounding box center [767, 157] width 62 height 7
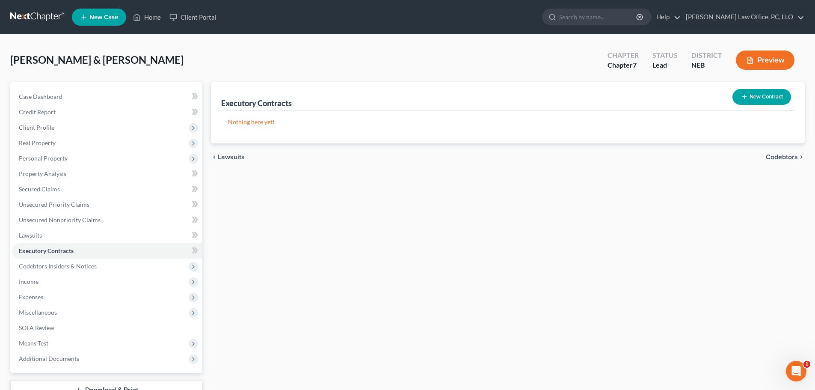
click at [774, 157] on span "Codebtors" at bounding box center [782, 157] width 32 height 7
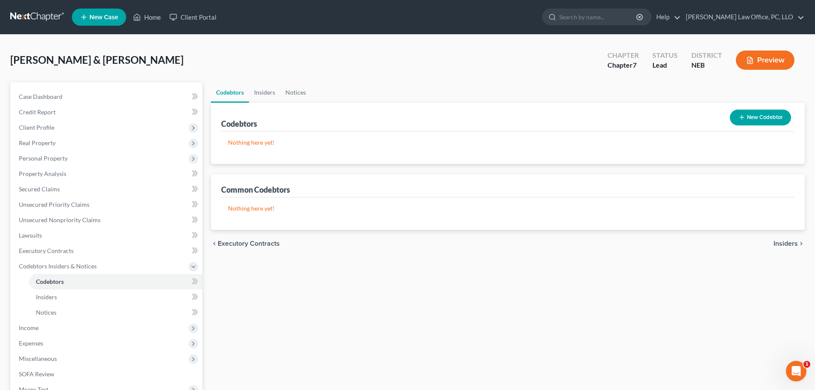
click at [781, 244] on span "Insiders" at bounding box center [785, 243] width 24 height 7
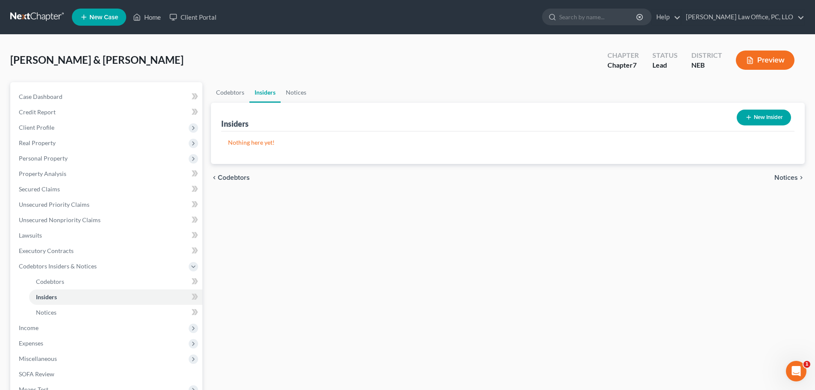
click at [786, 179] on span "Notices" at bounding box center [786, 177] width 24 height 7
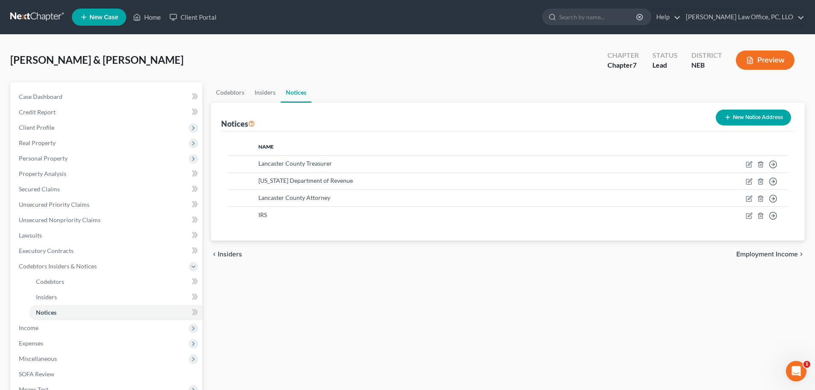
click at [779, 252] on span "Employment Income" at bounding box center [767, 254] width 62 height 7
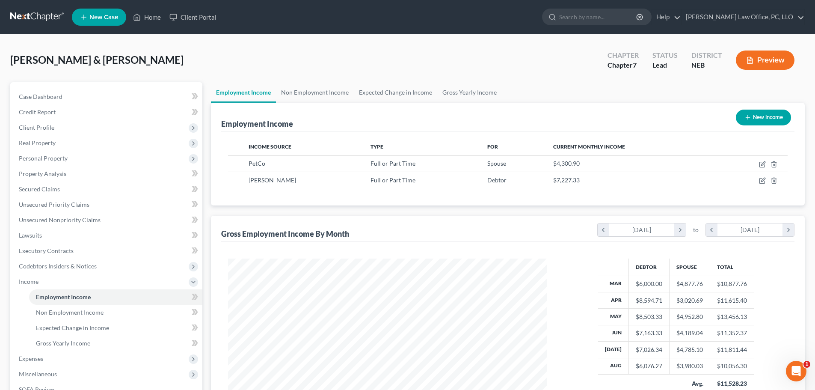
scroll to position [127, 0]
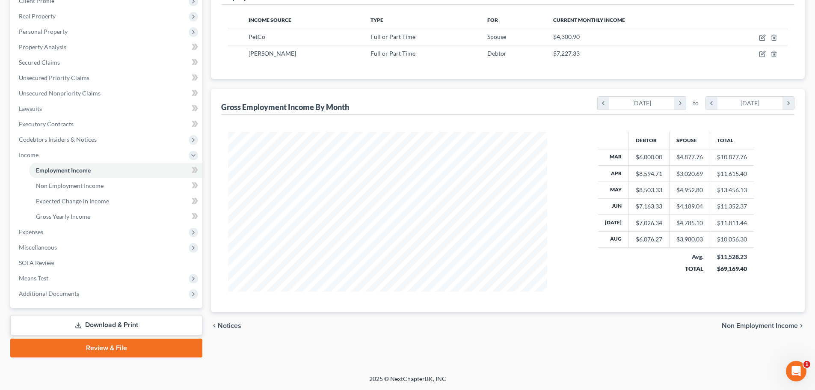
click at [770, 326] on span "Non Employment Income" at bounding box center [760, 325] width 76 height 7
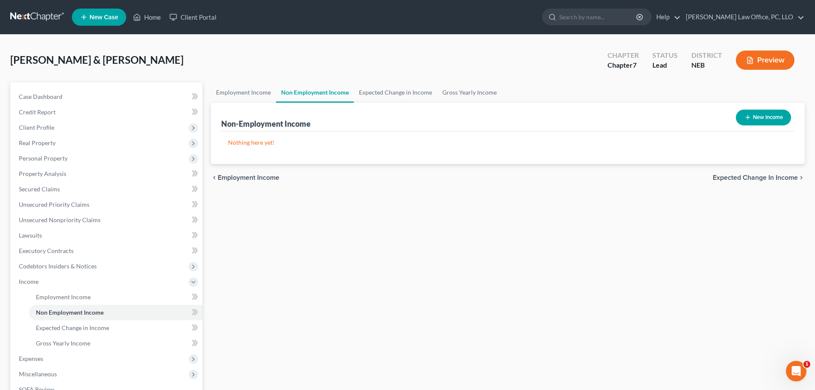
click at [758, 178] on span "Expected Change in Income" at bounding box center [755, 177] width 85 height 7
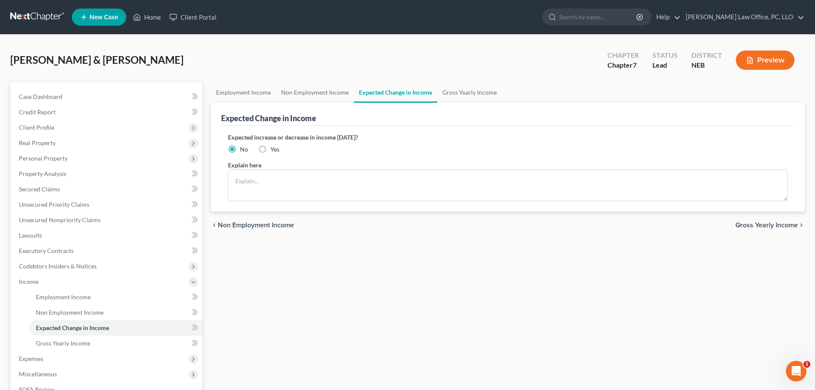
click at [765, 223] on span "Gross Yearly Income" at bounding box center [766, 225] width 62 height 7
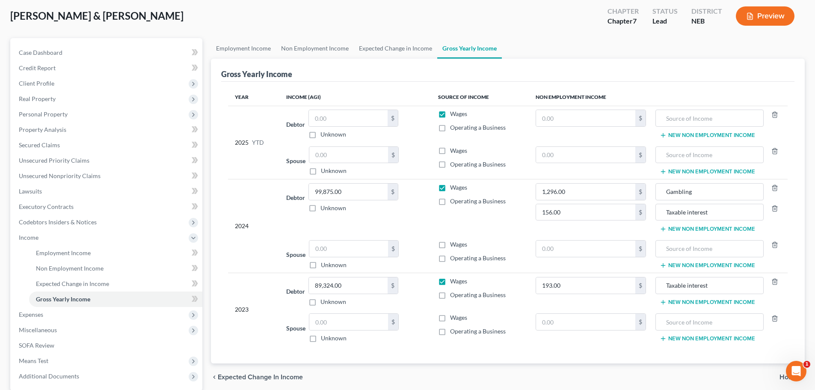
scroll to position [19, 0]
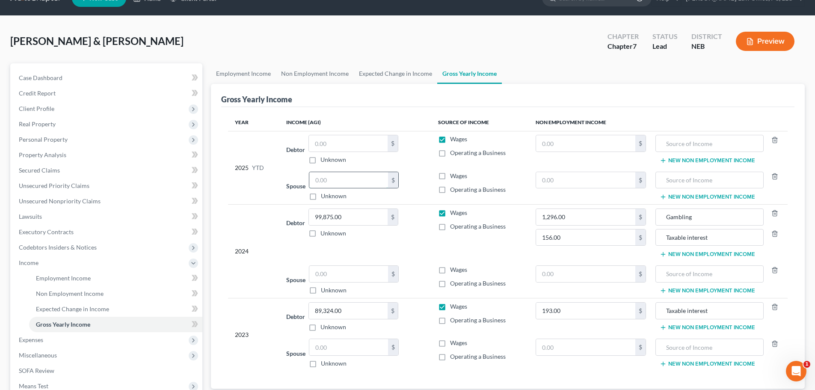
click at [334, 181] on input "text" at bounding box center [348, 180] width 79 height 16
type input "35,785"
click at [450, 174] on label "Wages" at bounding box center [458, 176] width 17 height 9
click at [453, 174] on input "Wages" at bounding box center [456, 175] width 6 height 6
checkbox input "true"
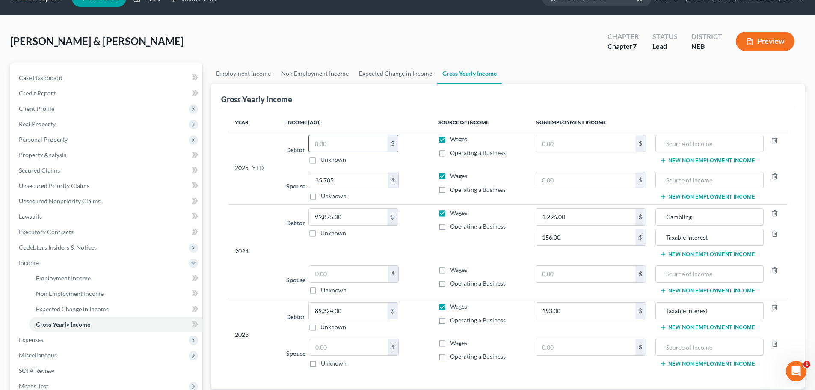
click at [317, 145] on input "text" at bounding box center [348, 143] width 79 height 16
type input "54,783"
click at [360, 91] on div "Gross Yearly Income" at bounding box center [507, 95] width 573 height 23
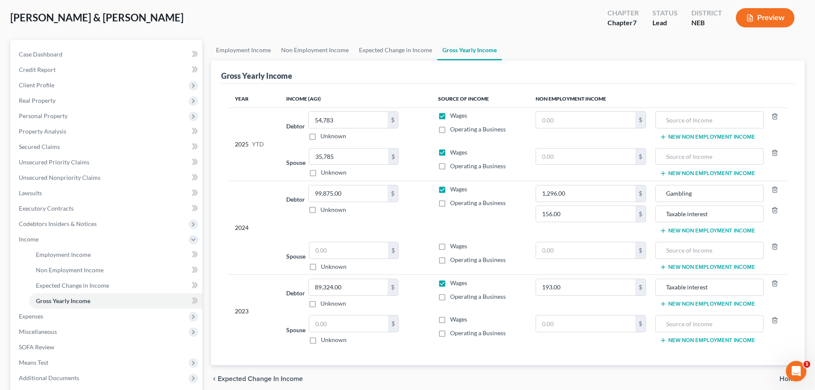
scroll to position [127, 0]
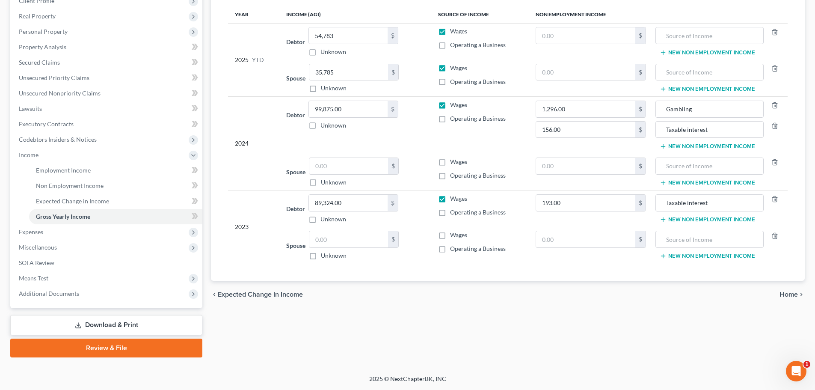
click at [786, 291] on span "Home" at bounding box center [788, 294] width 18 height 7
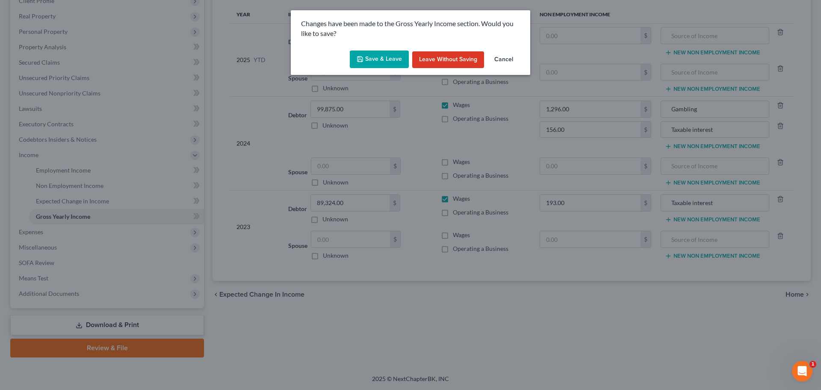
click at [390, 56] on button "Save & Leave" at bounding box center [379, 59] width 59 height 18
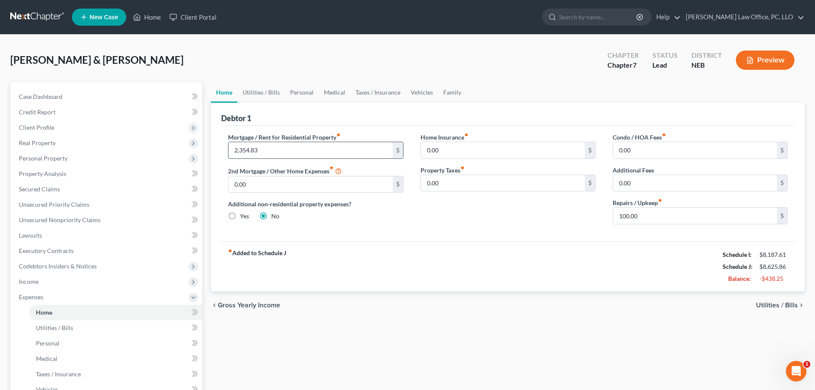
click at [273, 147] on input "2,354.83" at bounding box center [310, 150] width 164 height 16
click at [274, 147] on input "2,354.83" at bounding box center [310, 150] width 164 height 16
click at [478, 151] on input "0.00" at bounding box center [503, 150] width 164 height 16
click at [469, 186] on input "0.00" at bounding box center [503, 183] width 164 height 16
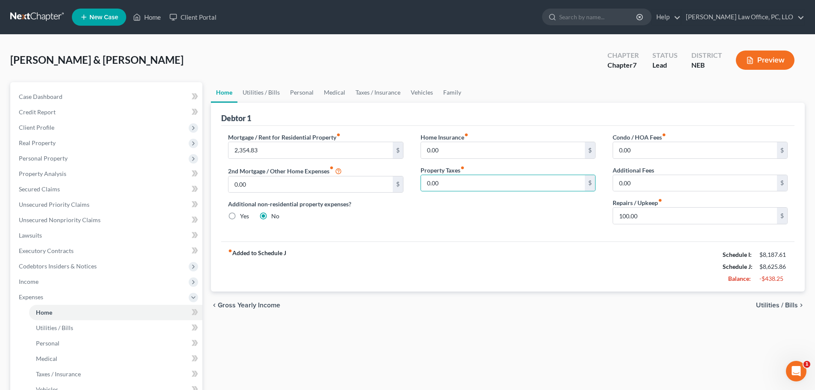
click at [775, 305] on span "Utilities / Bills" at bounding box center [777, 305] width 42 height 7
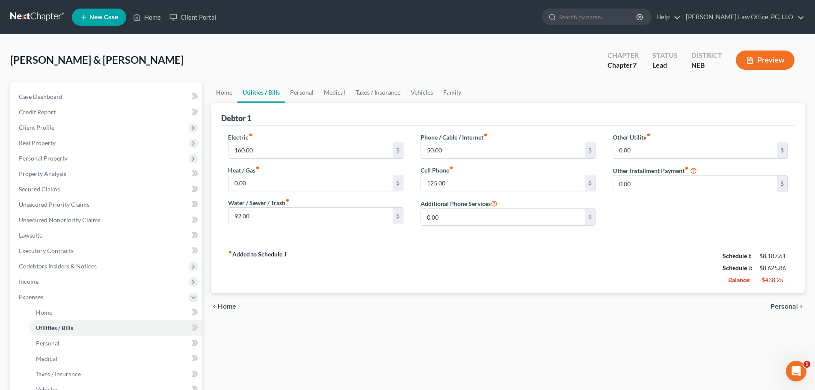
click at [775, 304] on span "Personal" at bounding box center [783, 306] width 27 height 7
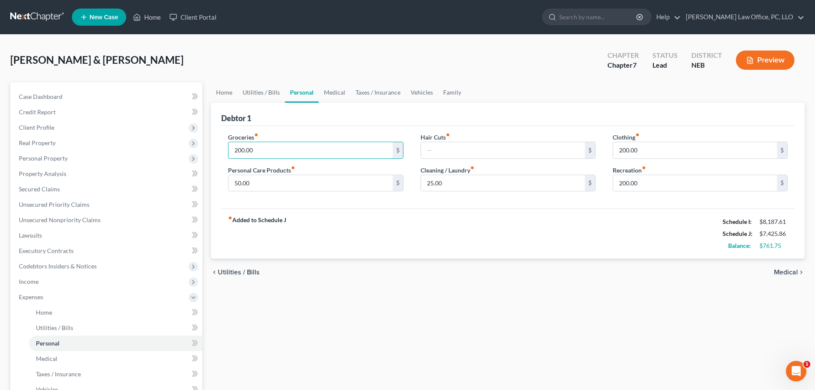
type input "200.00"
click at [421, 328] on div "Home Utilities / Bills Personal Medical Taxes / Insurance Vehicles Family Debto…" at bounding box center [508, 306] width 602 height 448
click at [246, 270] on span "Utilities / Bills" at bounding box center [239, 272] width 42 height 7
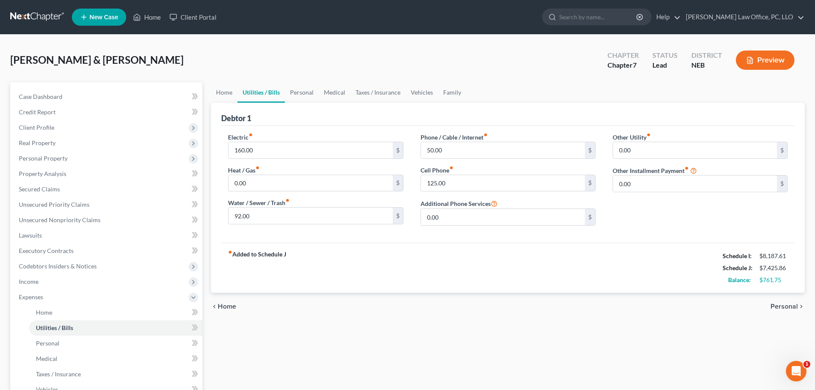
click at [780, 307] on span "Personal" at bounding box center [783, 306] width 27 height 7
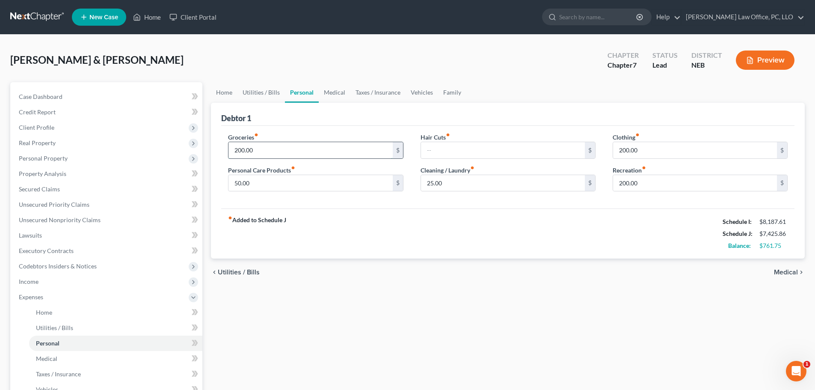
click at [233, 151] on input "200.00" at bounding box center [310, 150] width 164 height 16
click at [238, 149] on input "200.00" at bounding box center [310, 150] width 164 height 16
type input "1,200.00"
click at [644, 148] on input "200.00" at bounding box center [695, 150] width 164 height 16
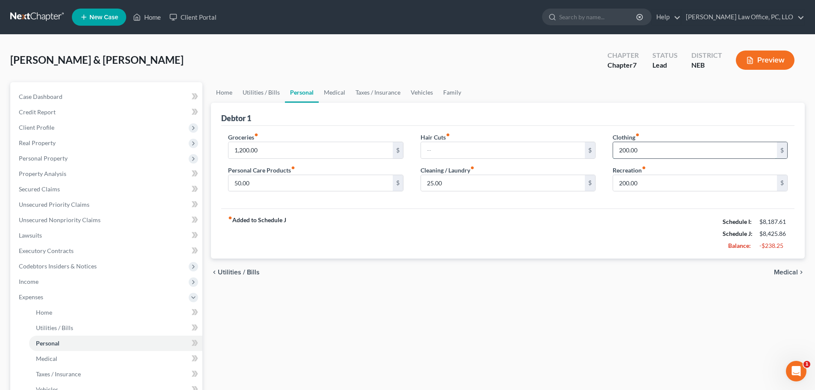
click at [650, 152] on input "200.00" at bounding box center [695, 150] width 164 height 16
click at [438, 147] on input "text" at bounding box center [503, 150] width 164 height 16
type input "50.00"
click at [482, 323] on div "Home Utilities / Bills Personal Medical Taxes / Insurance Vehicles Family Debto…" at bounding box center [508, 306] width 602 height 448
click at [785, 270] on span "Medical" at bounding box center [786, 272] width 24 height 7
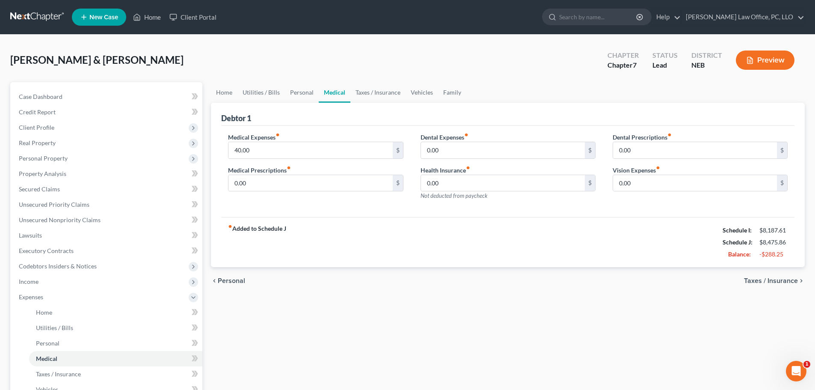
click at [768, 278] on span "Taxes / Insurance" at bounding box center [771, 280] width 54 height 7
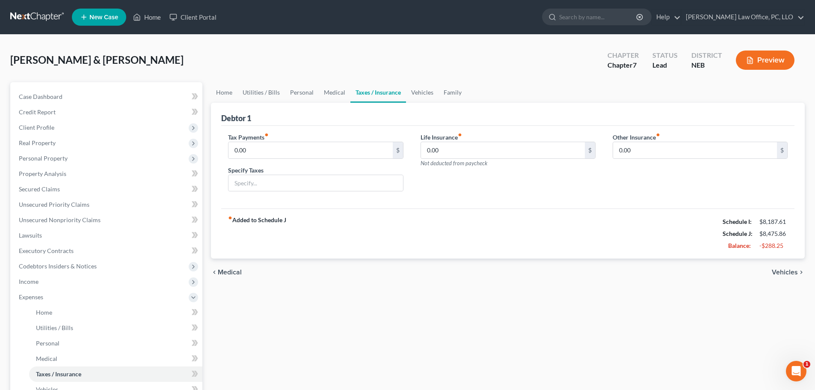
click at [781, 273] on span "Vehicles" at bounding box center [785, 272] width 26 height 7
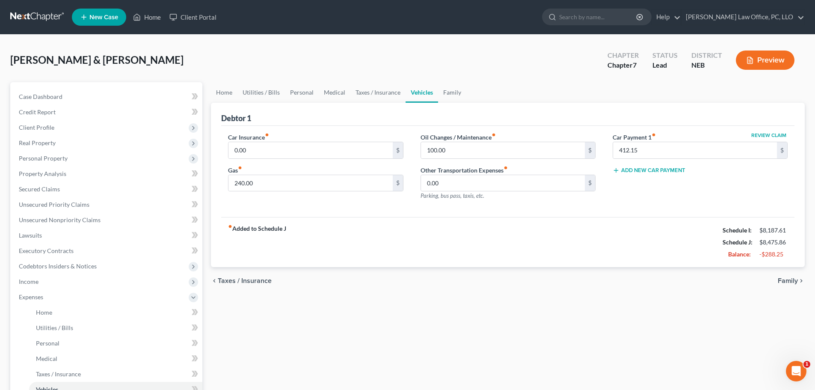
click at [786, 281] on span "Family" at bounding box center [788, 280] width 20 height 7
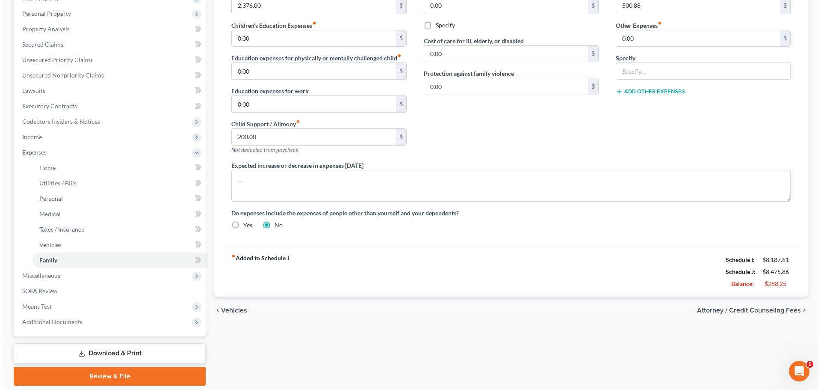
scroll to position [139, 0]
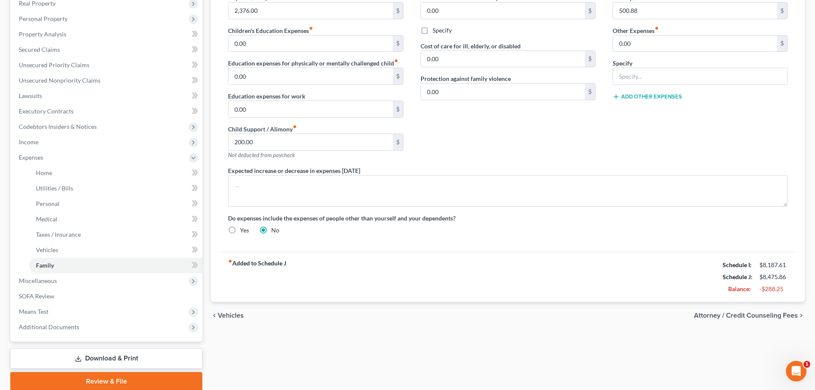
click at [768, 314] on span "Attorney / Credit Counseling Fees" at bounding box center [746, 315] width 104 height 7
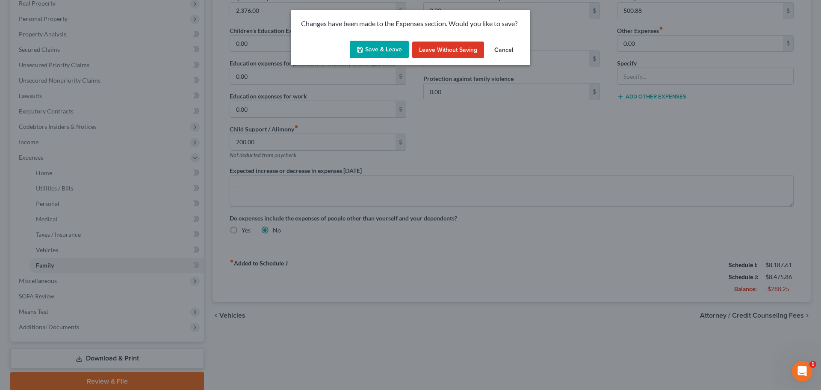
click at [378, 47] on button "Save & Leave" at bounding box center [379, 50] width 59 height 18
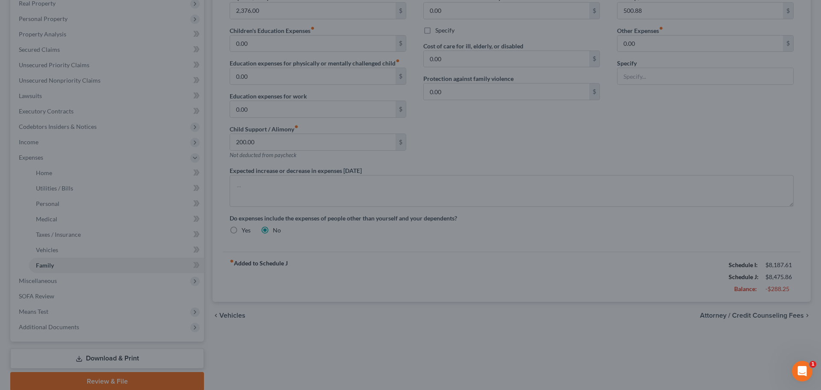
select select "0"
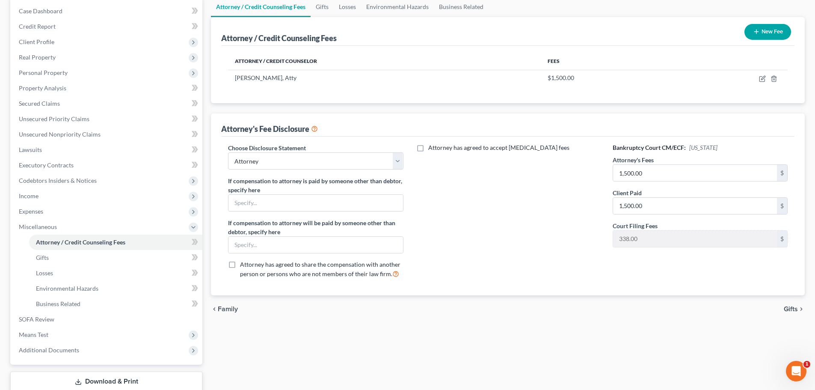
scroll to position [142, 0]
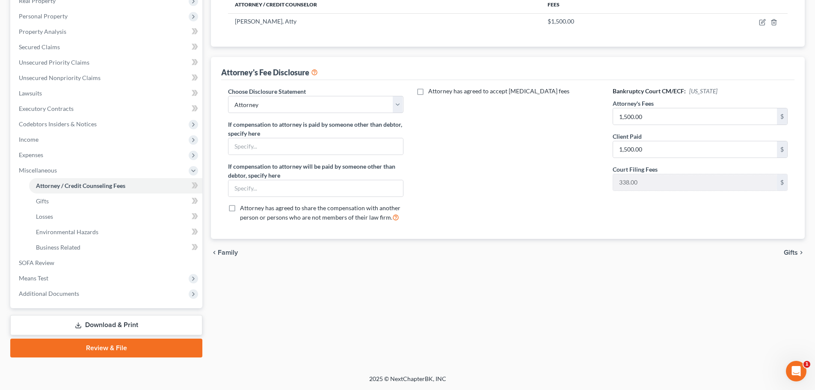
click at [791, 252] on span "Gifts" at bounding box center [791, 252] width 14 height 7
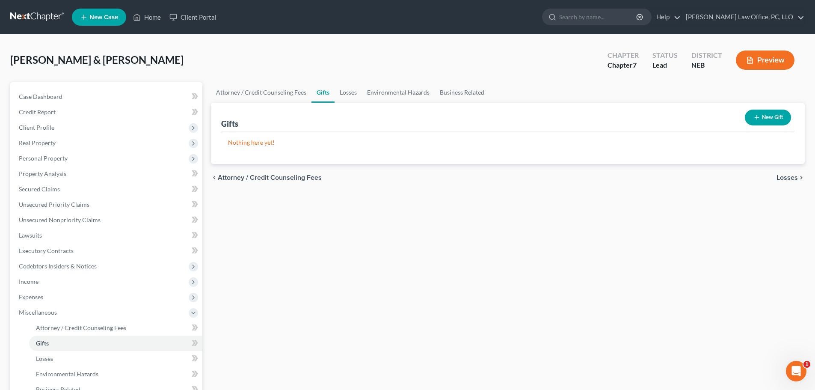
click at [787, 177] on span "Losses" at bounding box center [786, 177] width 21 height 7
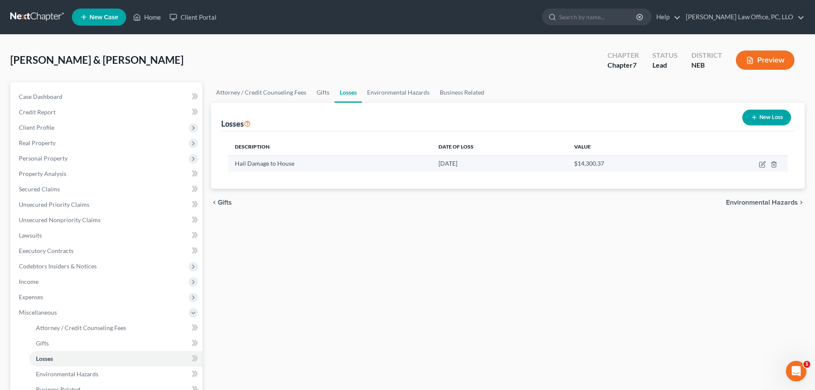
click at [758, 162] on td at bounding box center [738, 163] width 99 height 16
click at [763, 163] on icon "button" at bounding box center [763, 163] width 4 height 4
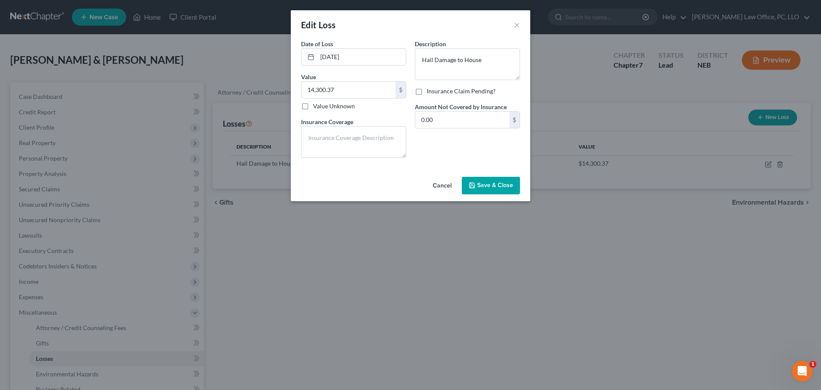
click at [501, 184] on span "Save & Close" at bounding box center [495, 185] width 36 height 7
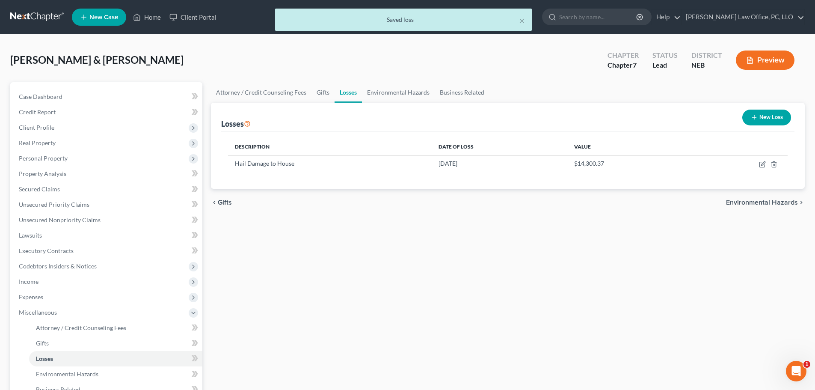
click at [787, 201] on span "Environmental Hazards" at bounding box center [762, 202] width 72 height 7
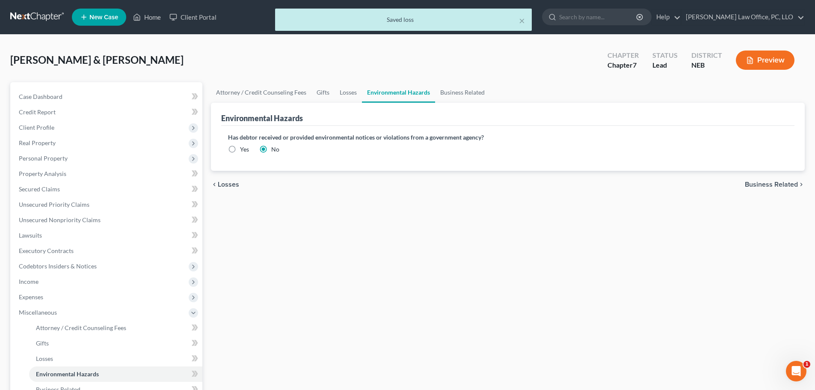
click at [771, 185] on span "Business Related" at bounding box center [771, 184] width 53 height 7
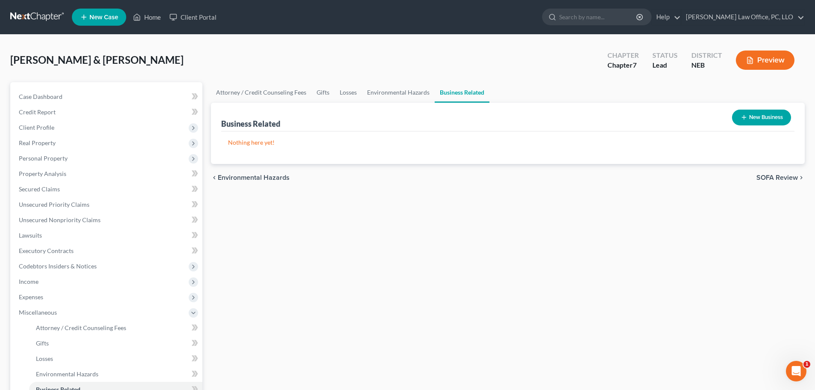
click at [770, 178] on span "SOFA Review" at bounding box center [776, 177] width 41 height 7
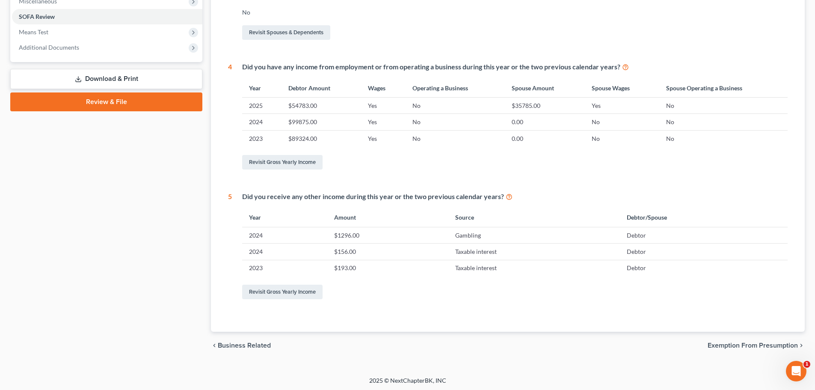
scroll to position [313, 0]
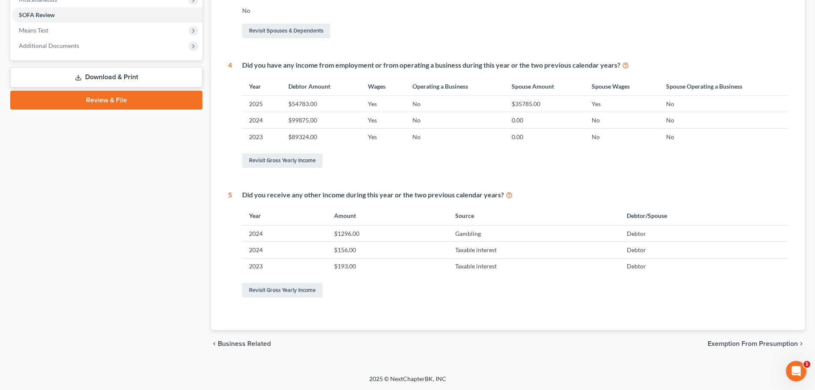
click at [748, 343] on span "Exemption from Presumption" at bounding box center [752, 343] width 90 height 7
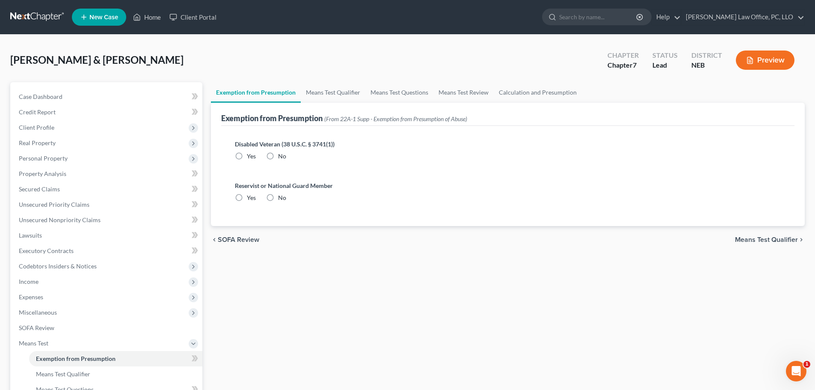
click at [278, 156] on label "No" at bounding box center [282, 156] width 8 height 9
click at [281, 156] on input "No" at bounding box center [284, 155] width 6 height 6
radio input "true"
click at [278, 196] on label "No" at bounding box center [282, 197] width 8 height 9
click at [281, 196] on input "No" at bounding box center [284, 196] width 6 height 6
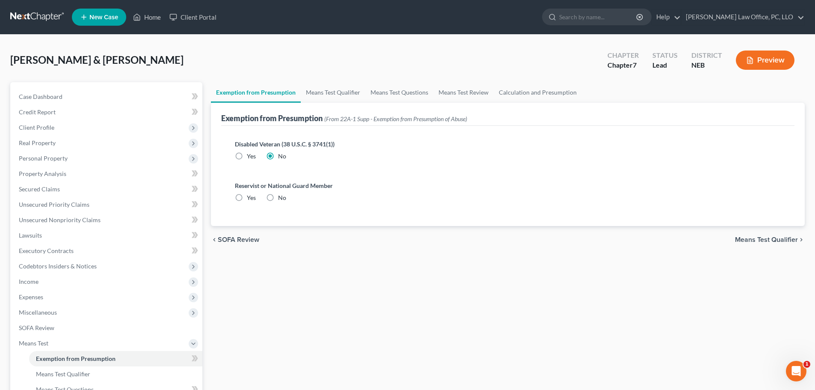
radio input "true"
click at [771, 237] on span "Means Test Qualifier" at bounding box center [766, 239] width 63 height 7
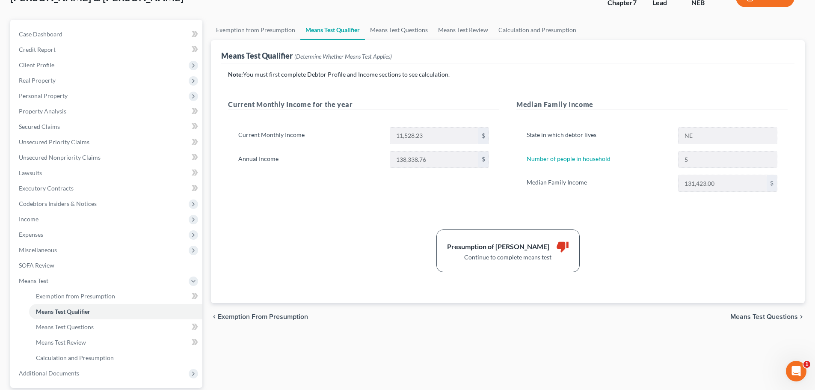
scroll to position [40, 0]
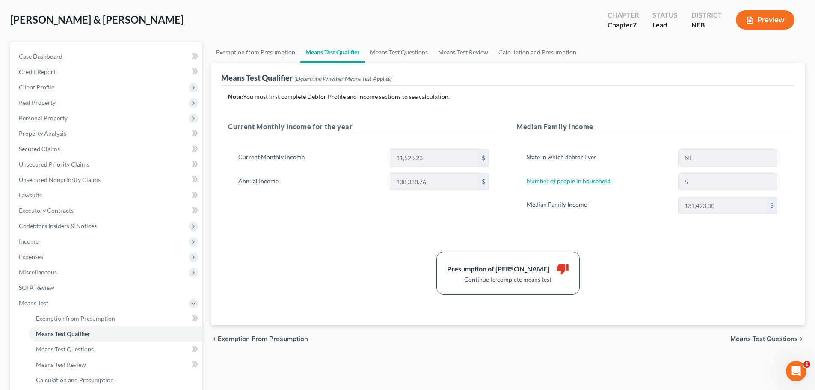
click at [757, 339] on span "Means Test Questions" at bounding box center [764, 338] width 68 height 7
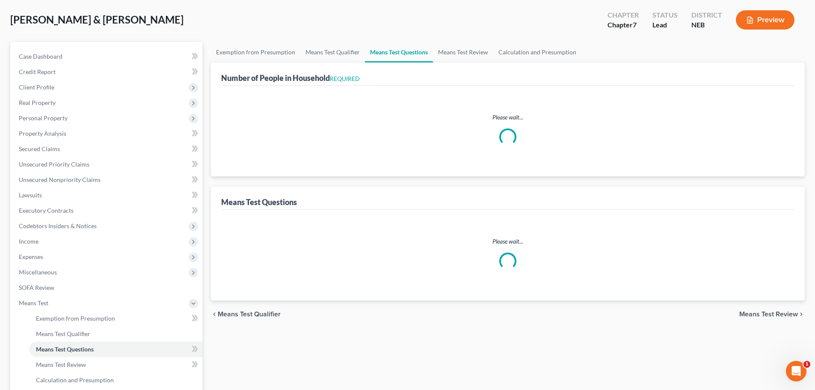
scroll to position [0, 0]
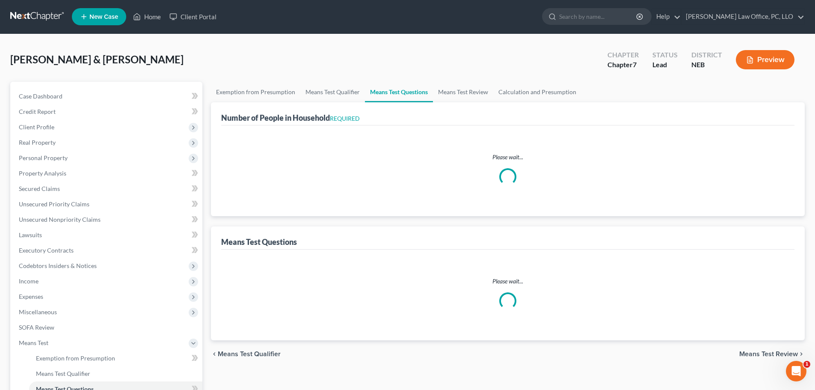
select select "0"
select select "60"
select select "1"
select select "60"
select select "1"
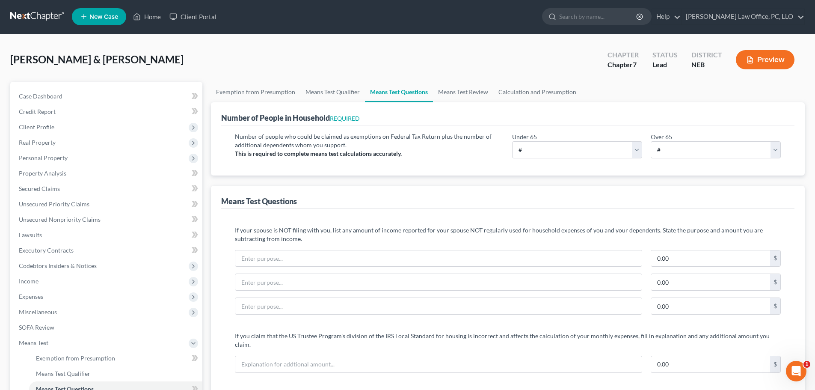
scroll to position [0, 0]
click at [50, 203] on span "Unsecured Priority Claims" at bounding box center [54, 204] width 71 height 7
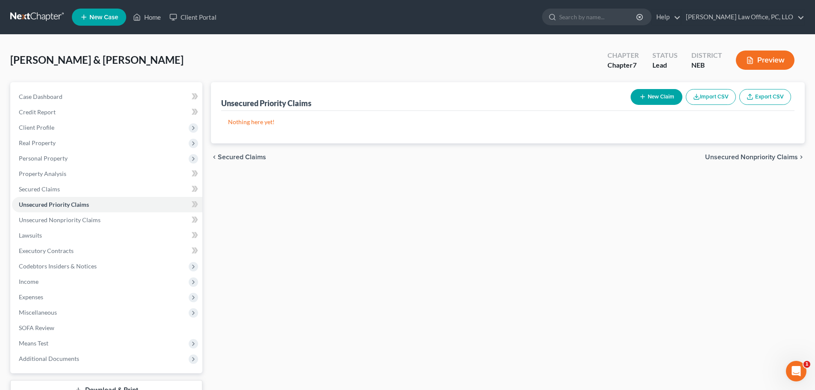
click at [753, 157] on span "Unsecured Nonpriority Claims" at bounding box center [751, 157] width 93 height 7
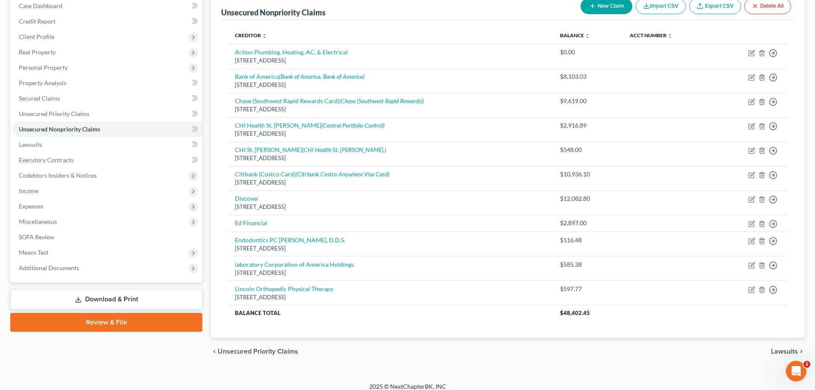
scroll to position [98, 0]
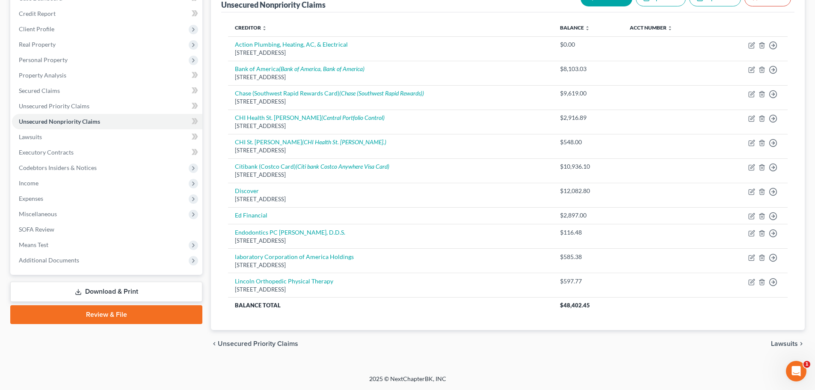
click at [783, 343] on span "Lawsuits" at bounding box center [784, 343] width 27 height 7
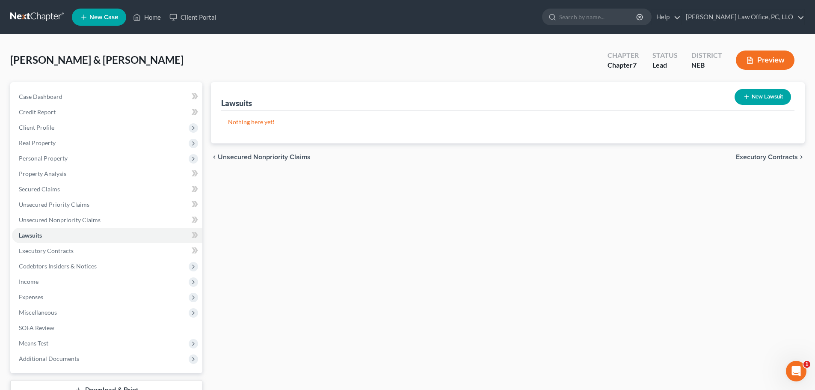
click at [758, 154] on span "Executory Contracts" at bounding box center [767, 157] width 62 height 7
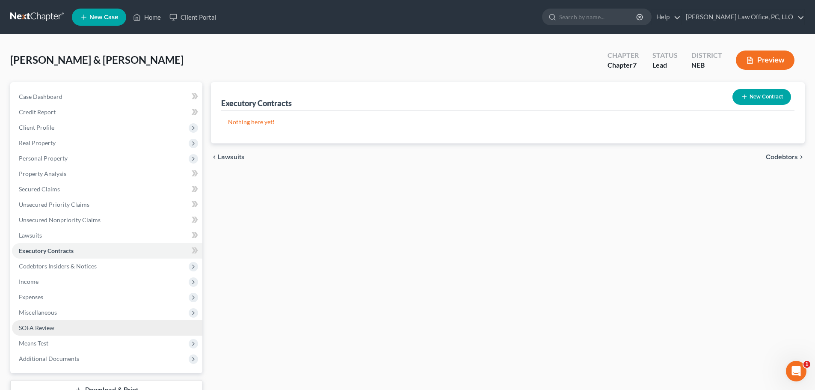
click at [50, 325] on span "SOFA Review" at bounding box center [37, 327] width 36 height 7
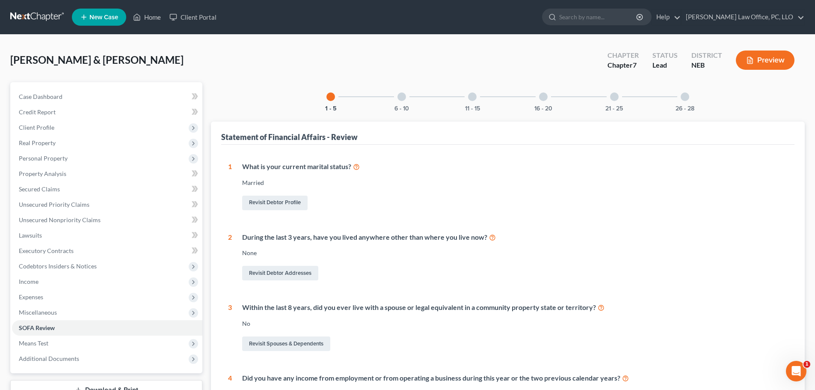
click at [402, 99] on div at bounding box center [401, 96] width 9 height 9
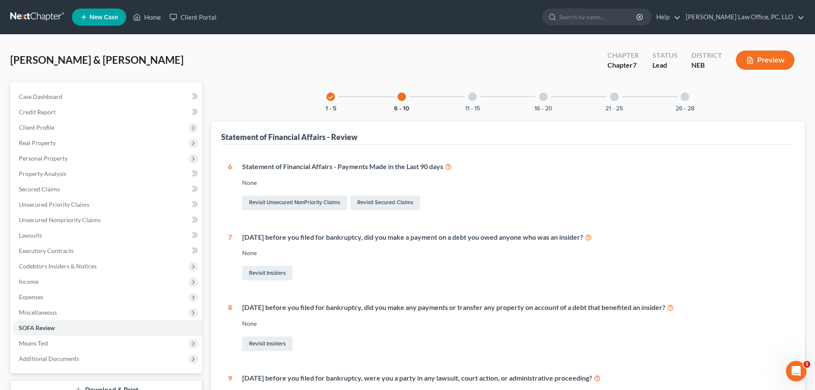
click at [473, 94] on div at bounding box center [472, 96] width 9 height 9
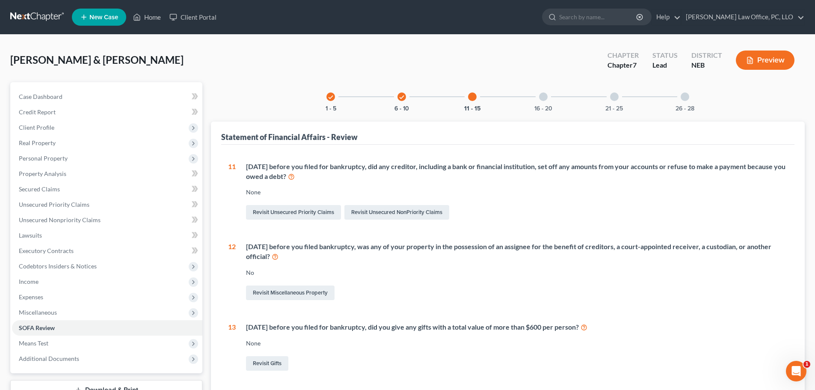
click at [541, 98] on div at bounding box center [543, 96] width 9 height 9
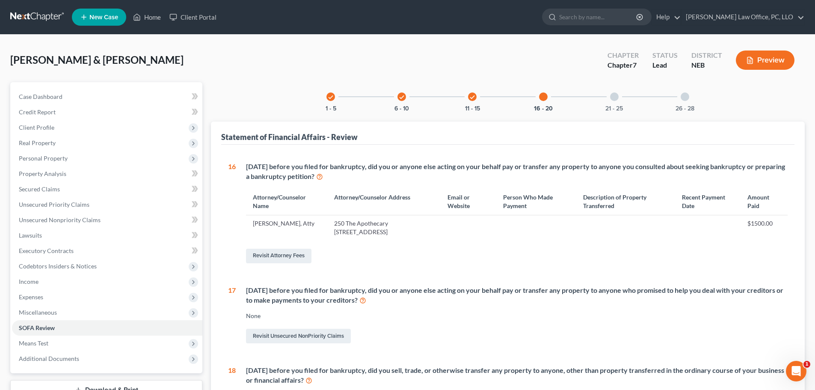
click at [613, 97] on div at bounding box center [614, 96] width 9 height 9
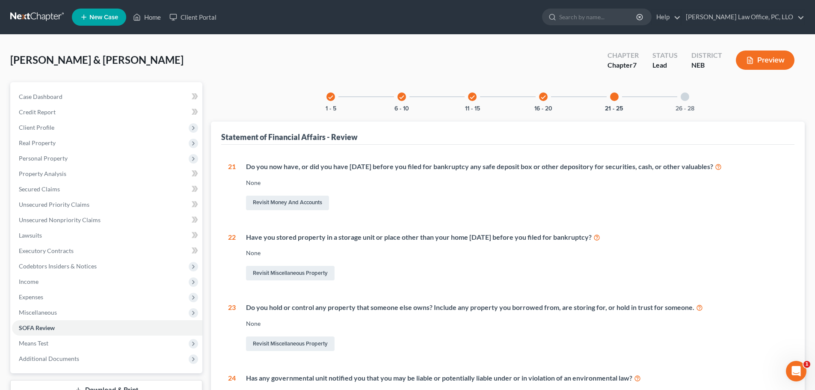
click at [683, 98] on div at bounding box center [684, 96] width 9 height 9
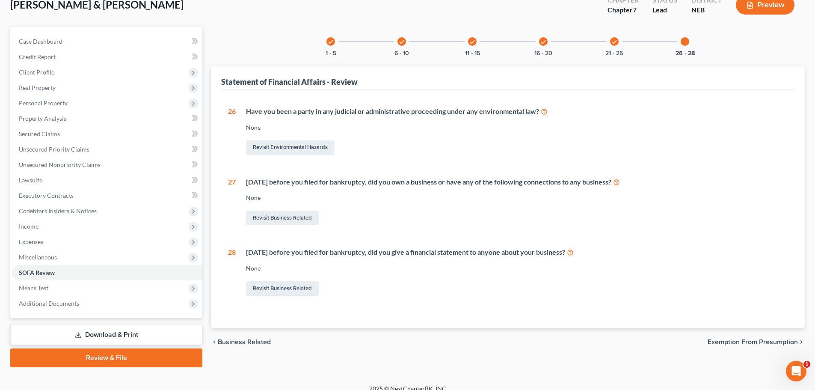
scroll to position [65, 0]
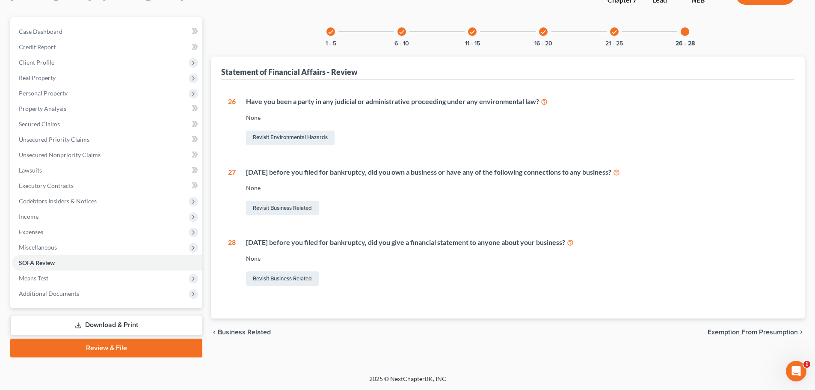
click at [744, 334] on span "Exemption from Presumption" at bounding box center [752, 331] width 90 height 7
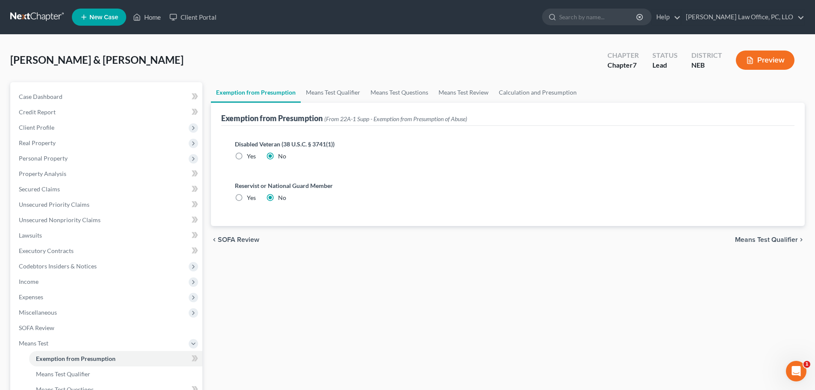
click at [754, 241] on span "Means Test Qualifier" at bounding box center [766, 239] width 63 height 7
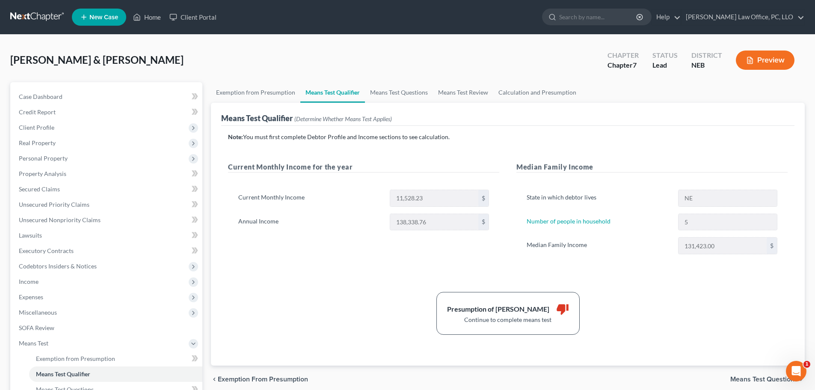
scroll to position [124, 0]
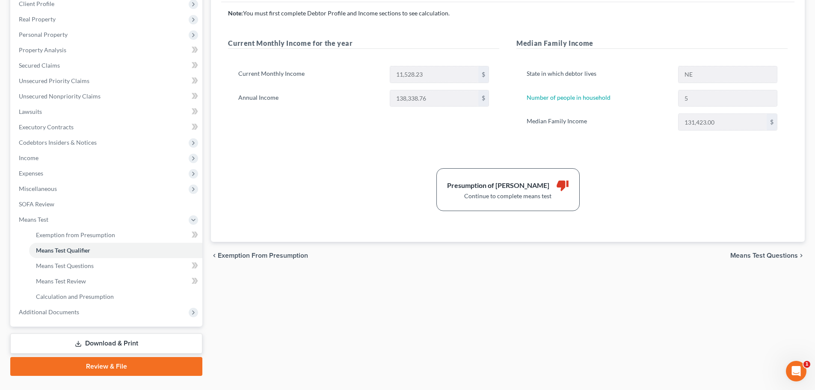
click at [763, 252] on span "Means Test Questions" at bounding box center [764, 255] width 68 height 7
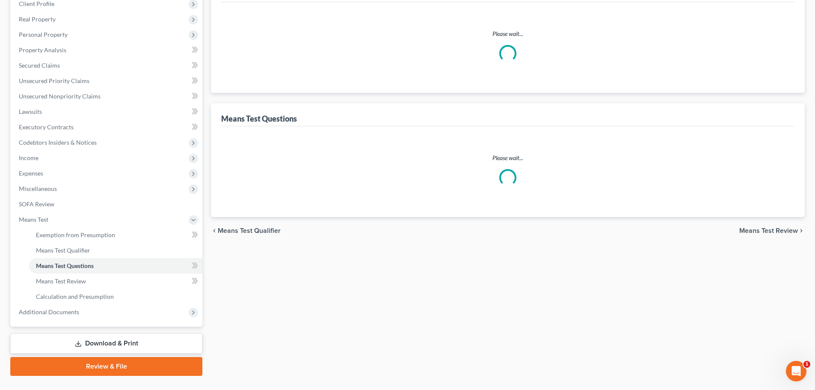
scroll to position [43, 0]
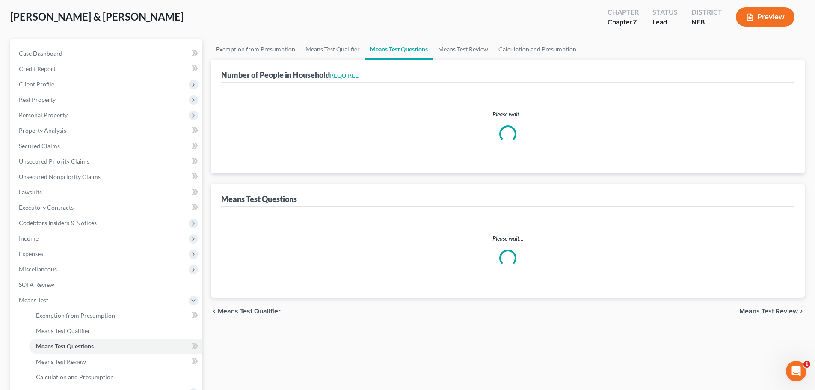
select select "0"
select select "60"
select select "1"
select select "60"
select select "1"
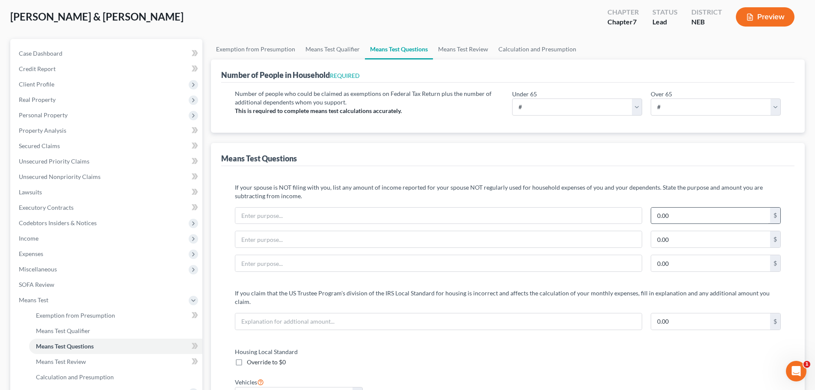
scroll to position [0, 0]
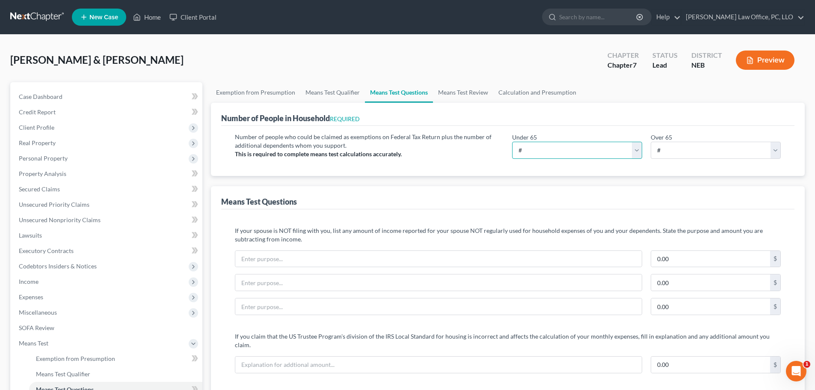
click at [546, 154] on select "# 0 1 2 3 4 5 6 7 8 9 10" at bounding box center [577, 150] width 130 height 17
select select "5"
click at [512, 142] on select "# 0 1 2 3 4 5 6 7 8 9 10" at bounding box center [577, 150] width 130 height 17
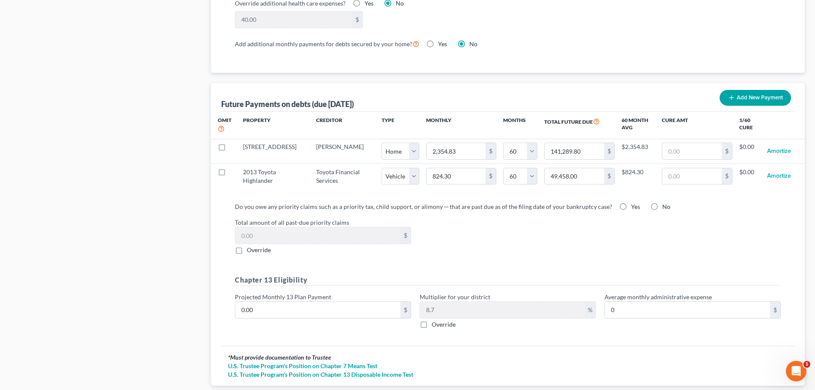
scroll to position [824, 0]
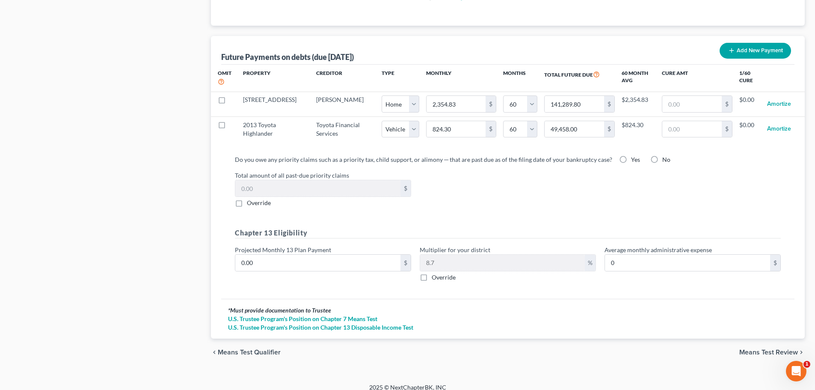
click at [762, 349] on span "Means Test Review" at bounding box center [768, 352] width 59 height 7
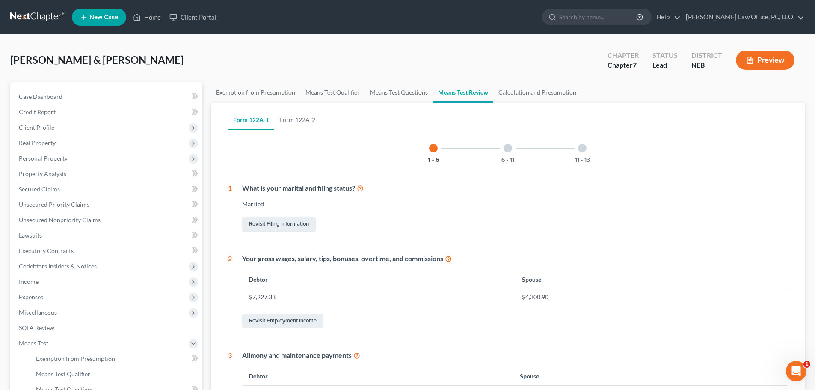
click at [506, 147] on div at bounding box center [507, 148] width 9 height 9
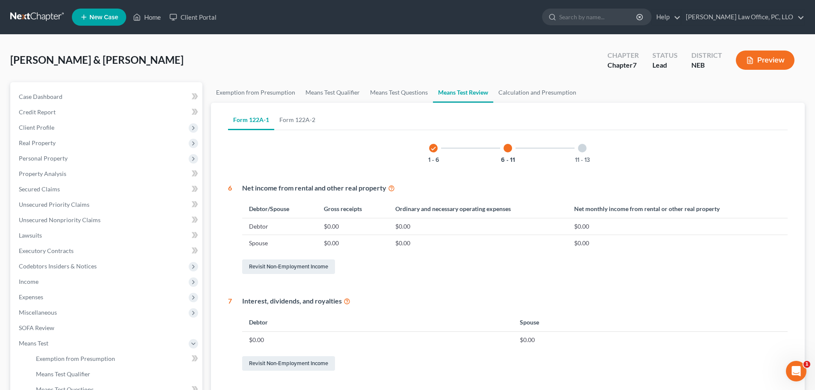
click at [581, 148] on div at bounding box center [582, 148] width 9 height 9
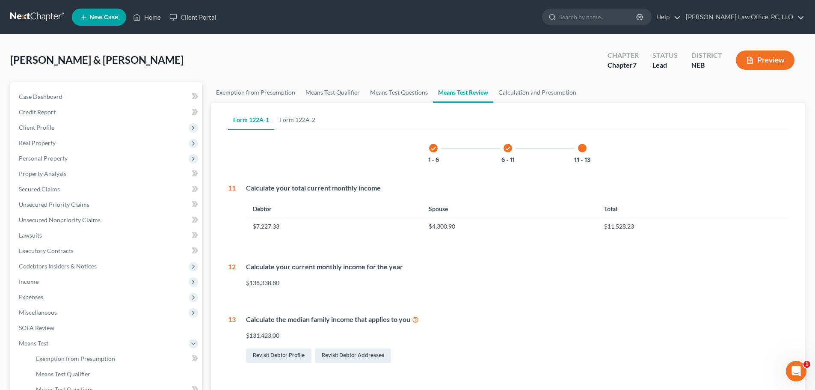
scroll to position [142, 0]
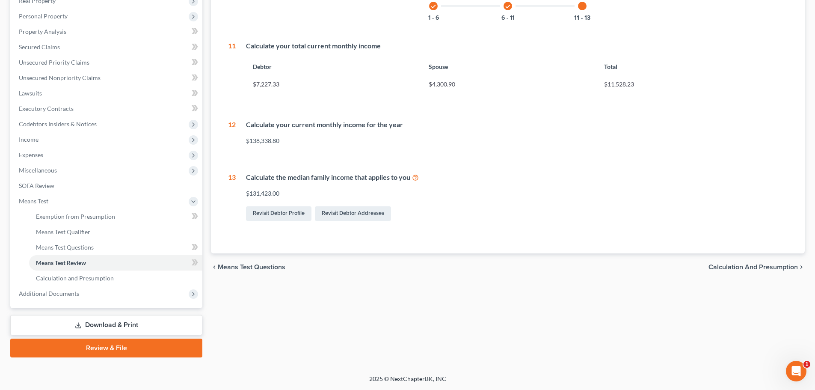
drag, startPoint x: 741, startPoint y: 267, endPoint x: 741, endPoint y: 263, distance: 4.7
click at [742, 268] on span "Calculation and Presumption" at bounding box center [752, 266] width 89 height 7
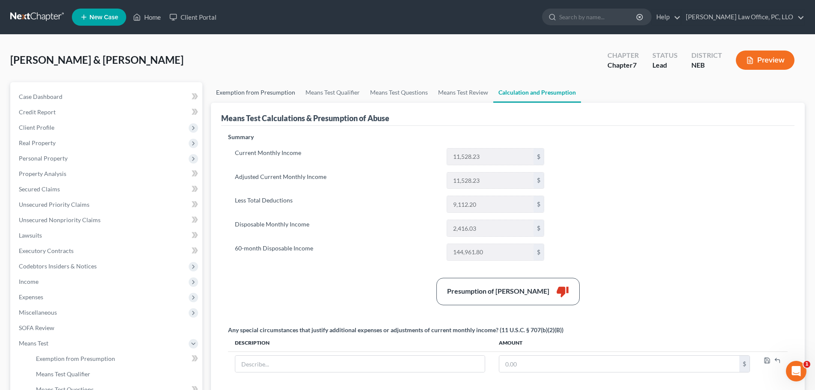
click at [251, 90] on link "Exemption from Presumption" at bounding box center [255, 92] width 89 height 21
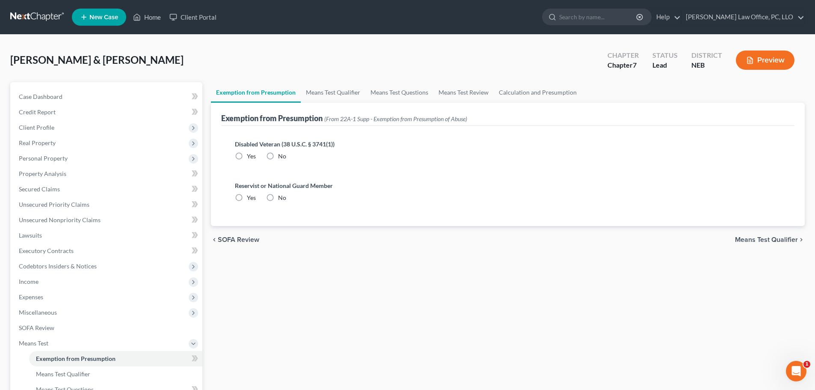
radio input "true"
click at [759, 238] on span "Means Test Qualifier" at bounding box center [766, 239] width 63 height 7
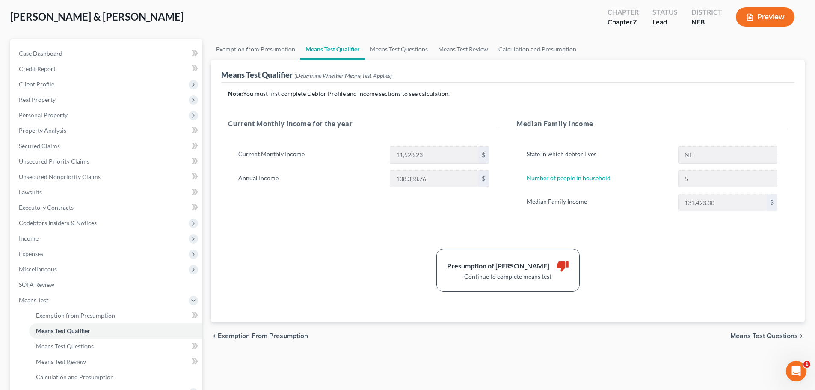
scroll to position [62, 0]
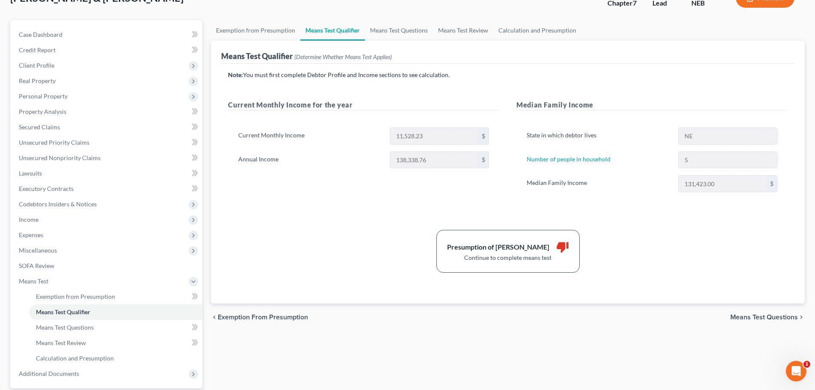
click at [743, 314] on span "Means Test Questions" at bounding box center [764, 317] width 68 height 7
select select "5"
select select "1"
select select "0"
select select "60"
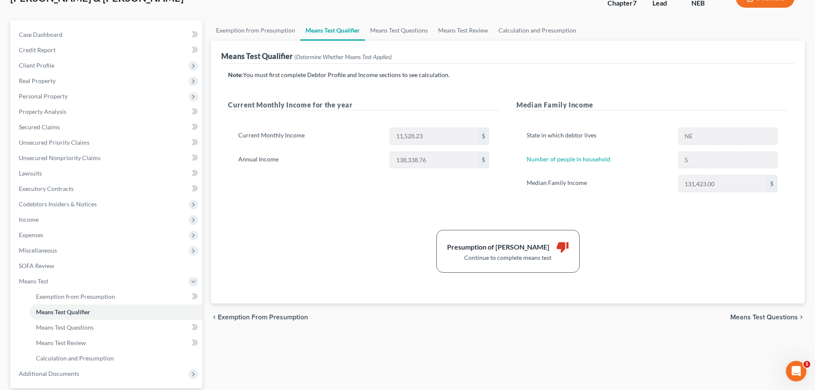
select select "1"
select select "60"
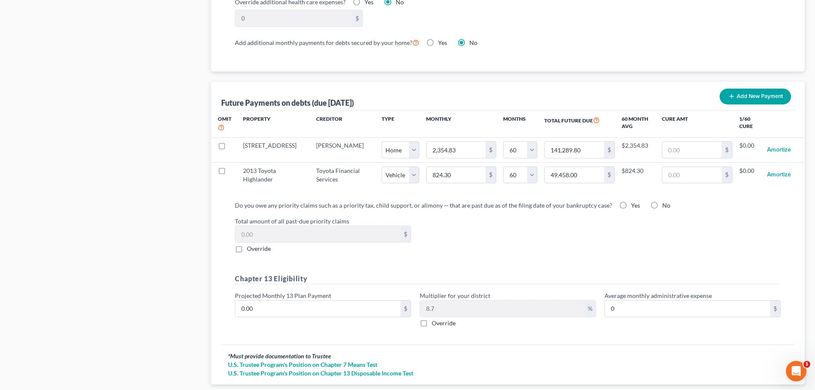
scroll to position [824, 0]
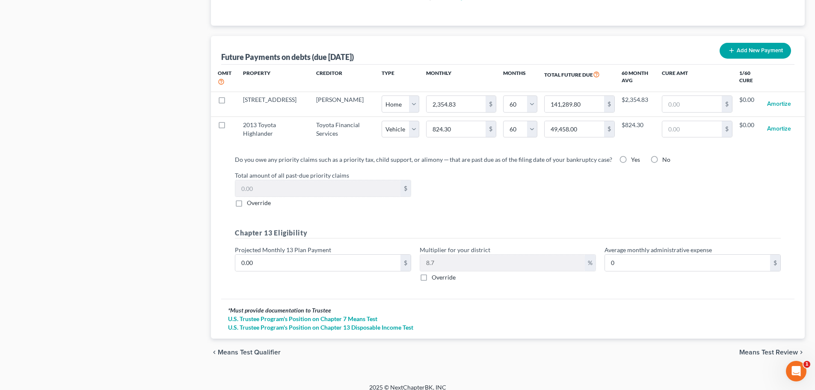
click at [768, 349] on span "Means Test Review" at bounding box center [768, 352] width 59 height 7
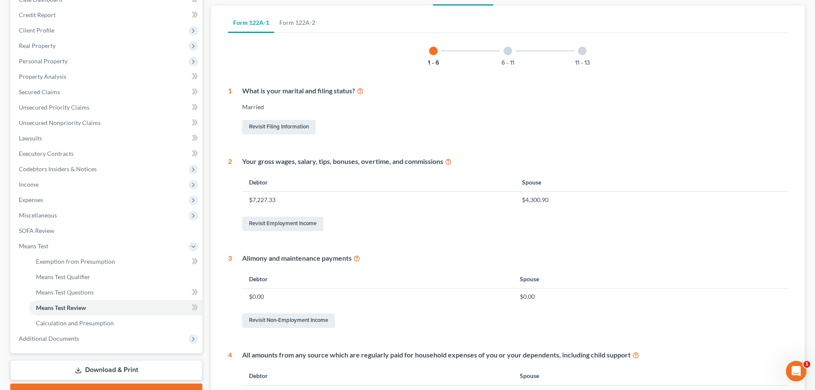
scroll to position [35, 0]
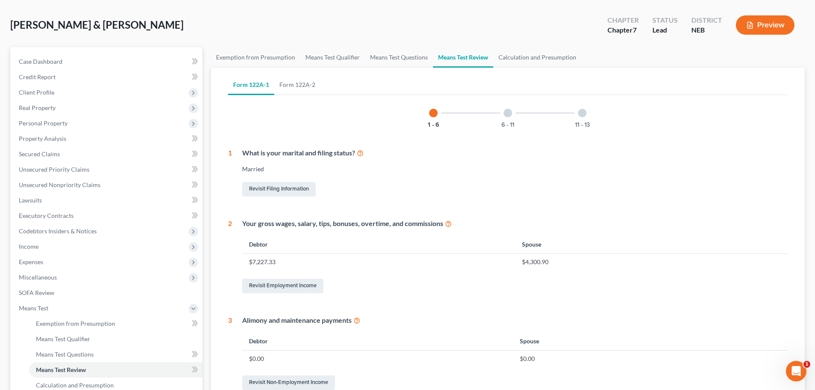
click at [507, 115] on div at bounding box center [507, 113] width 9 height 9
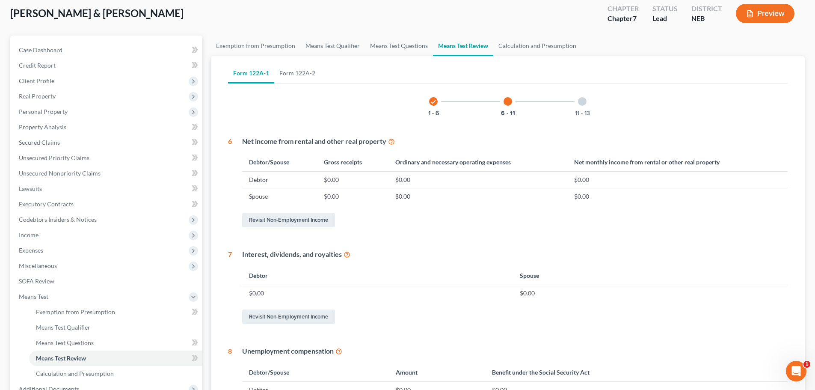
scroll to position [0, 0]
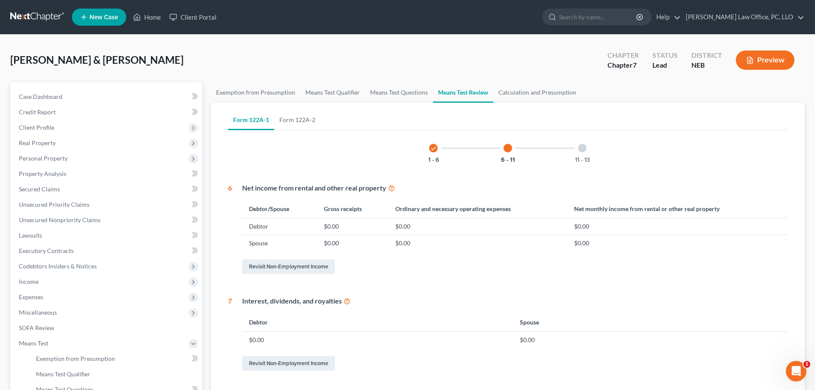
click at [583, 147] on div at bounding box center [582, 148] width 9 height 9
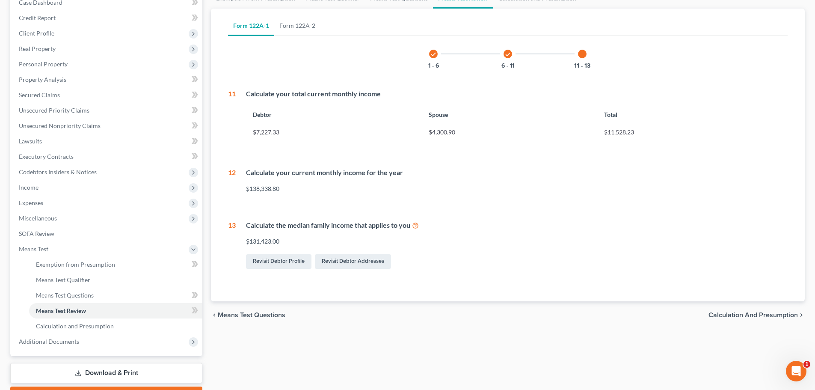
scroll to position [96, 0]
click at [748, 310] on span "Calculation and Presumption" at bounding box center [752, 313] width 89 height 7
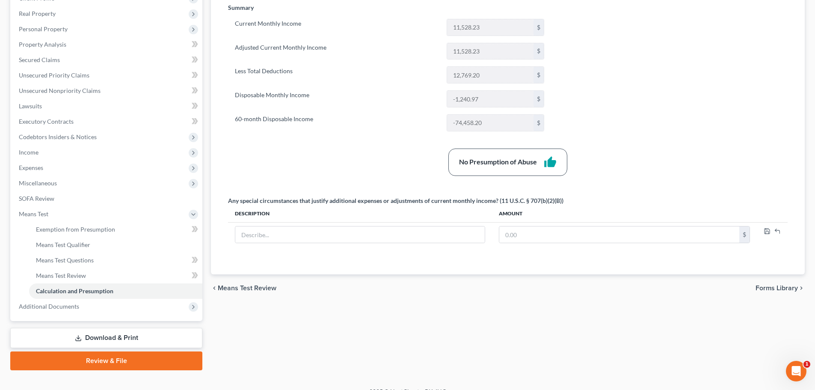
scroll to position [142, 0]
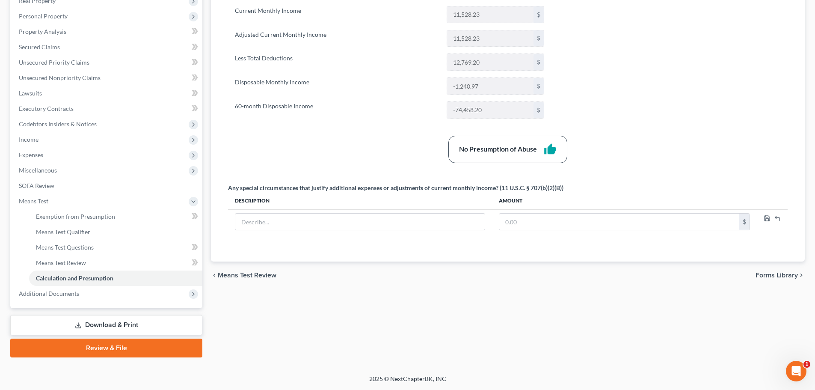
click at [113, 325] on link "Download & Print" at bounding box center [106, 325] width 192 height 20
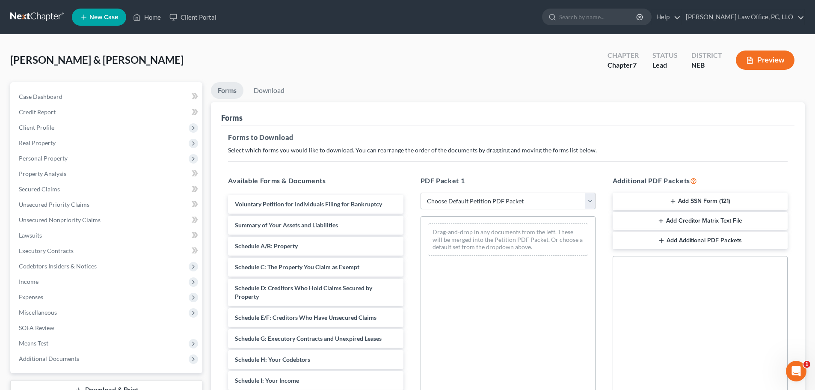
click at [592, 203] on select "Choose Default Petition PDF Packet Complete Bankruptcy Petition (all forms and …" at bounding box center [507, 200] width 175 height 17
select select "0"
click at [420, 192] on select "Choose Default Petition PDF Packet Complete Bankruptcy Petition (all forms and …" at bounding box center [507, 200] width 175 height 17
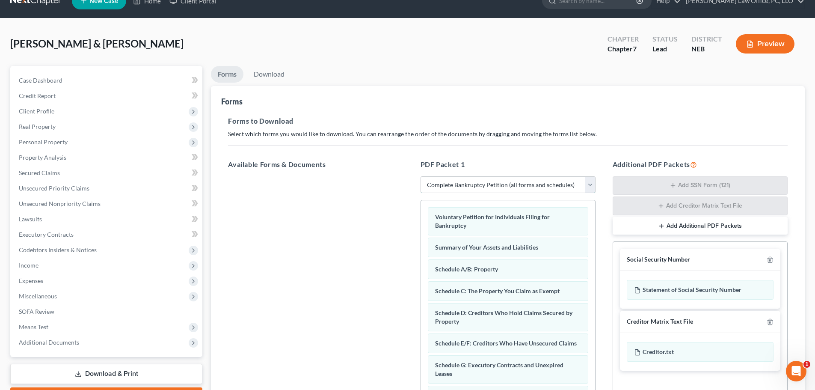
scroll to position [1, 0]
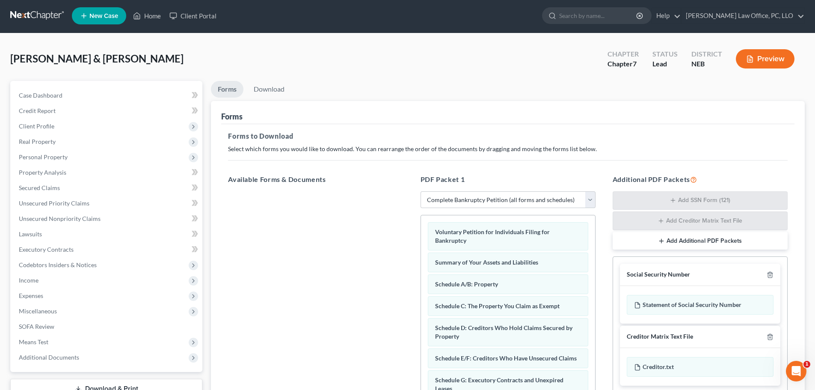
click at [763, 52] on button "Preview" at bounding box center [765, 58] width 59 height 19
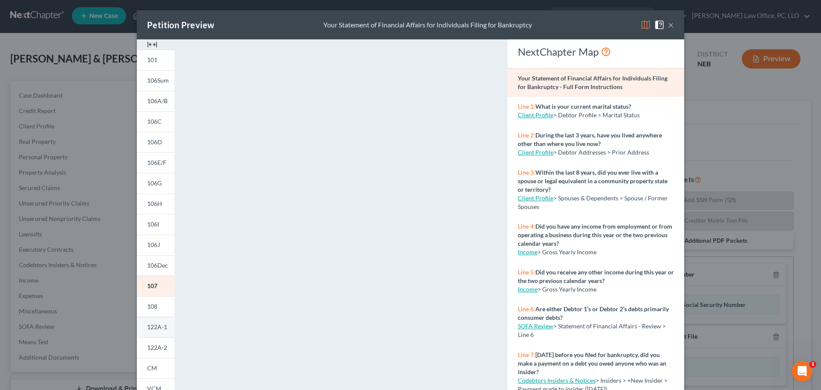
click at [153, 324] on span "122A-1" at bounding box center [157, 326] width 20 height 7
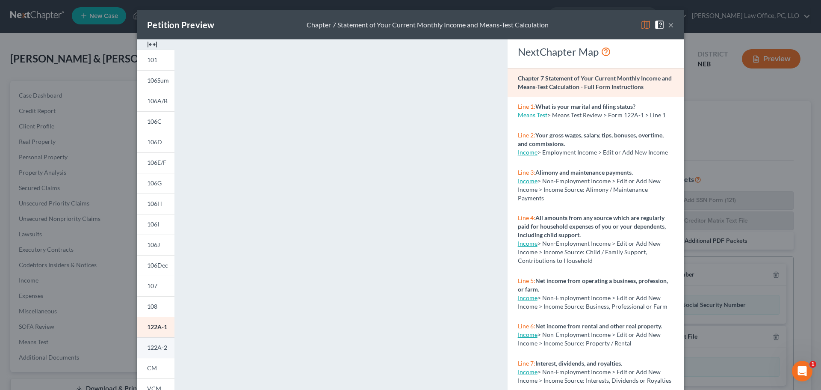
click at [153, 343] on link "122A-2" at bounding box center [156, 347] width 38 height 21
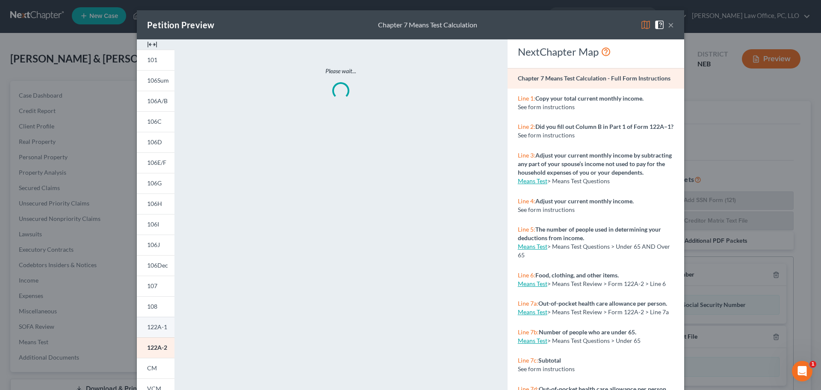
click at [154, 324] on span "122A-1" at bounding box center [157, 326] width 20 height 7
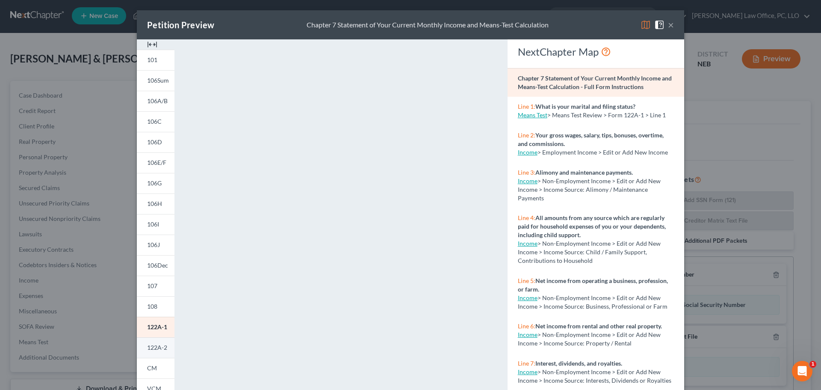
click at [148, 348] on span "122A-2" at bounding box center [157, 346] width 20 height 7
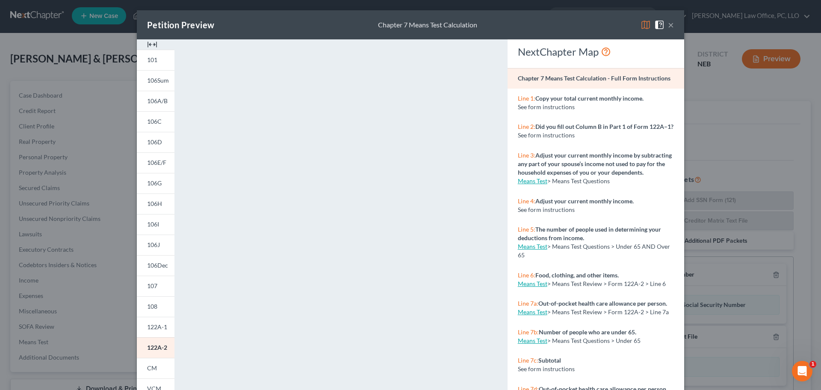
click at [668, 24] on button "×" at bounding box center [671, 25] width 6 height 10
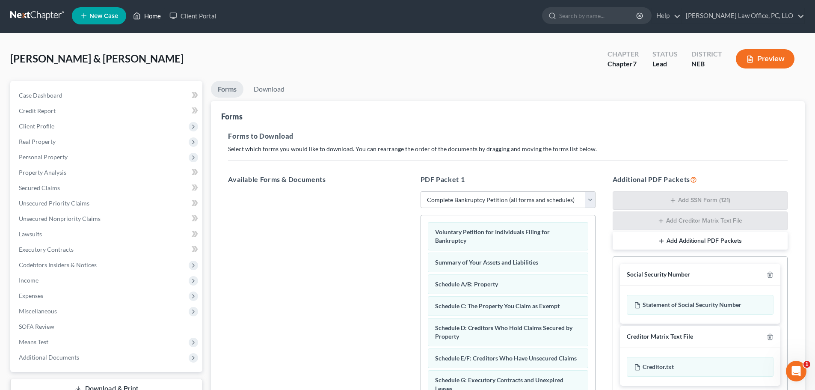
click at [157, 15] on link "Home" at bounding box center [147, 15] width 36 height 15
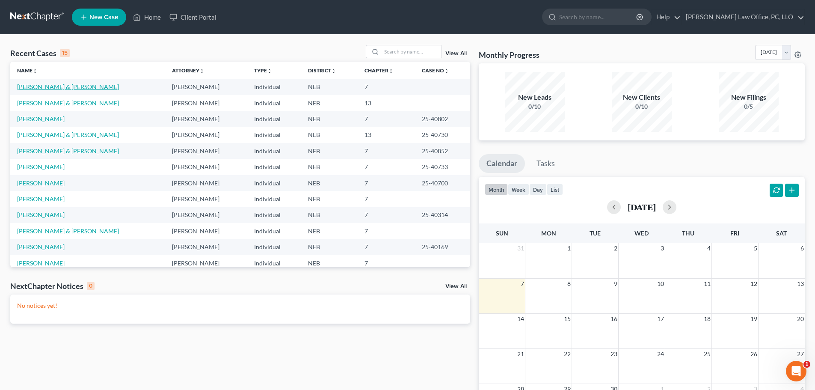
click at [55, 85] on link "[PERSON_NAME] & [PERSON_NAME]" at bounding box center [68, 86] width 102 height 7
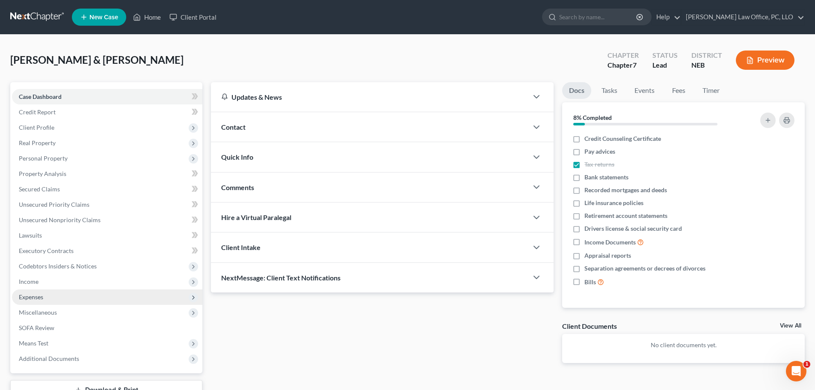
click at [42, 295] on span "Expenses" at bounding box center [31, 296] width 24 height 7
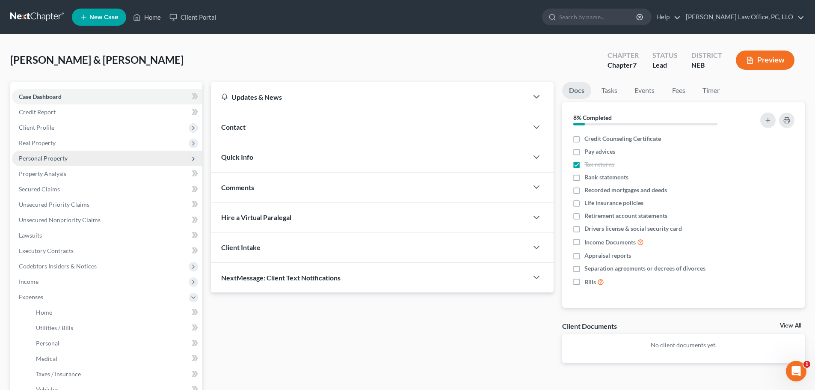
click at [54, 158] on span "Personal Property" at bounding box center [43, 157] width 49 height 7
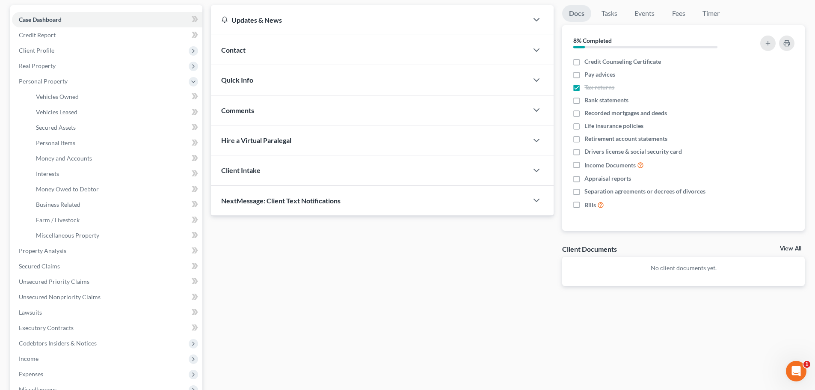
scroll to position [77, 0]
click at [67, 92] on link "Vehicles Owned" at bounding box center [115, 96] width 173 height 15
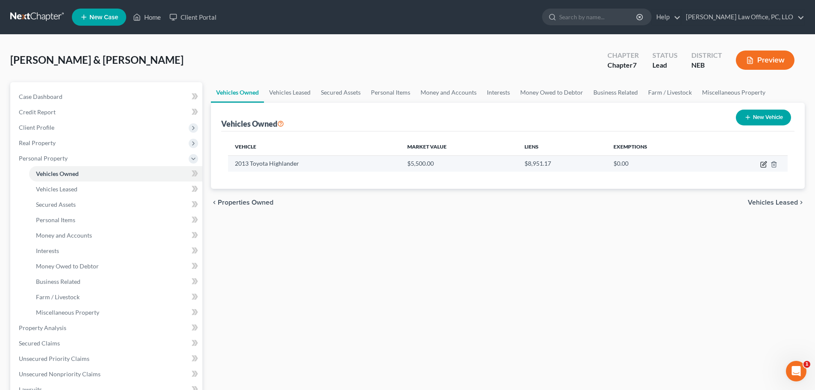
click at [763, 161] on icon "button" at bounding box center [763, 164] width 7 height 7
select select "0"
select select "13"
select select "3"
select select "2"
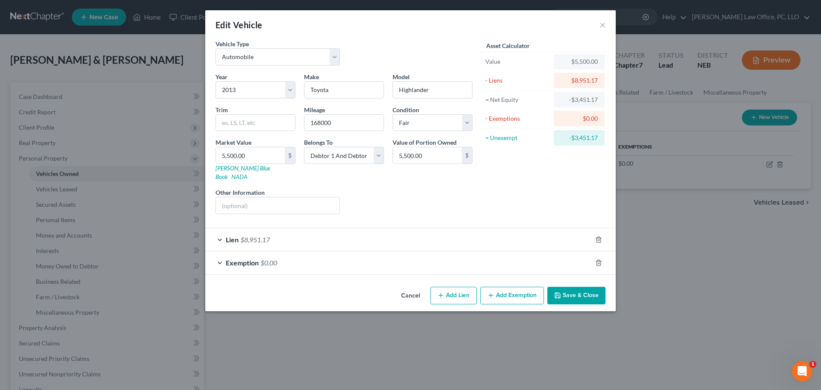
click at [577, 290] on button "Save & Close" at bounding box center [576, 296] width 58 height 18
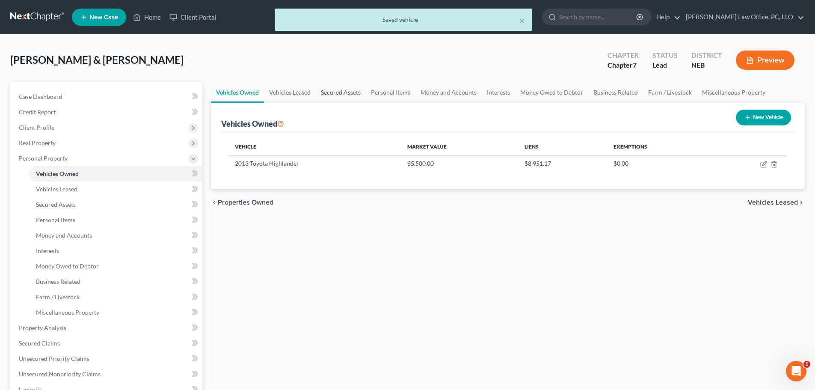
click at [347, 91] on link "Secured Assets" at bounding box center [341, 92] width 50 height 21
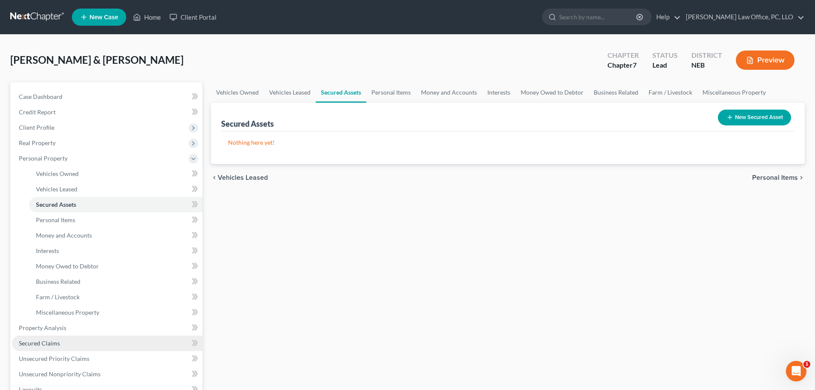
click at [59, 339] on span "Secured Claims" at bounding box center [39, 342] width 41 height 7
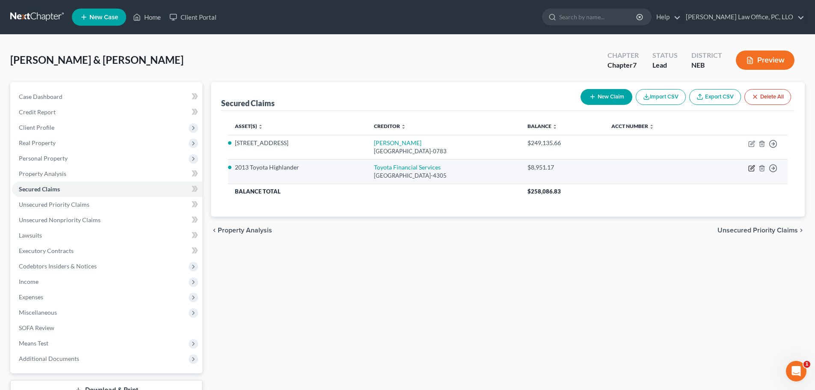
click at [750, 167] on icon "button" at bounding box center [751, 168] width 7 height 7
select select "14"
select select "2"
select select "0"
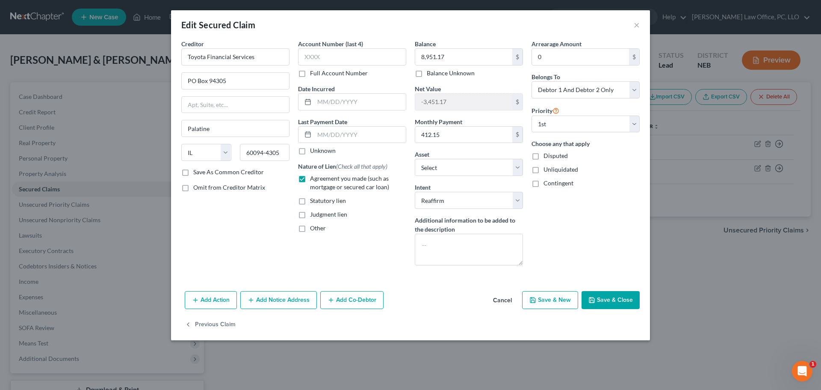
click at [612, 301] on button "Save & Close" at bounding box center [611, 300] width 58 height 18
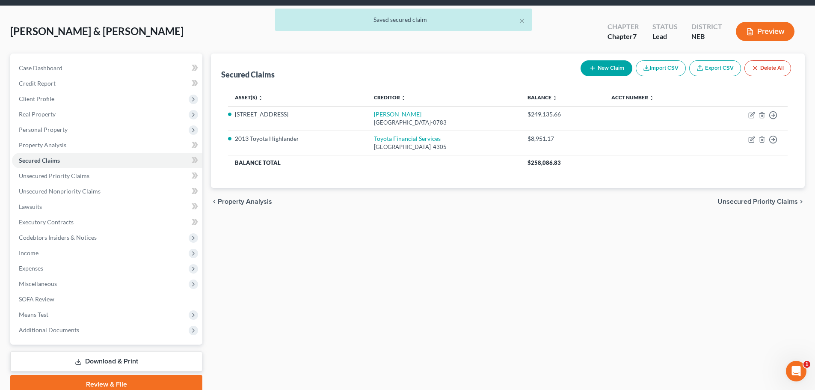
scroll to position [65, 0]
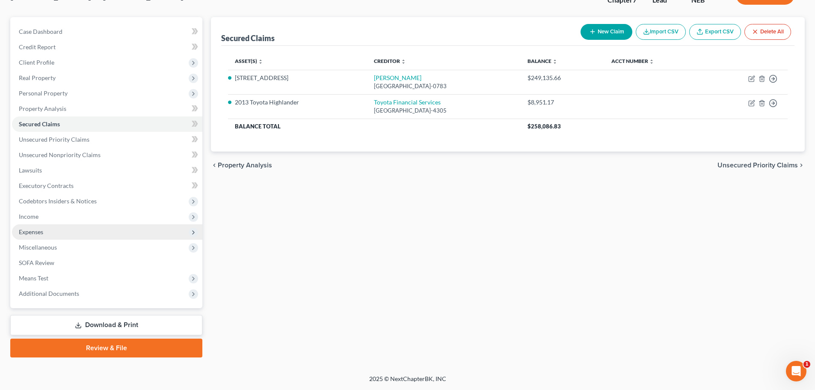
click at [57, 230] on span "Expenses" at bounding box center [107, 231] width 190 height 15
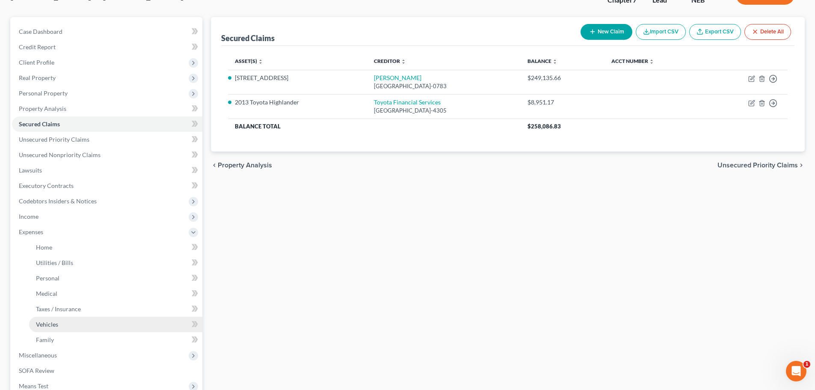
click at [50, 323] on span "Vehicles" at bounding box center [47, 323] width 22 height 7
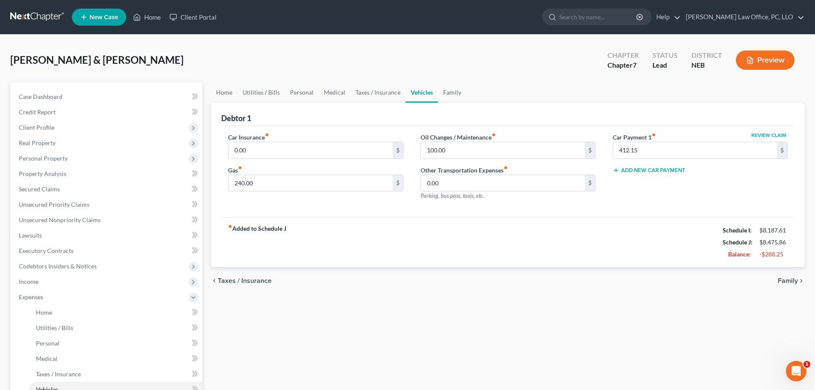
click at [770, 134] on button "Review Claim" at bounding box center [769, 135] width 38 height 5
select select "14"
select select "0"
select select "2"
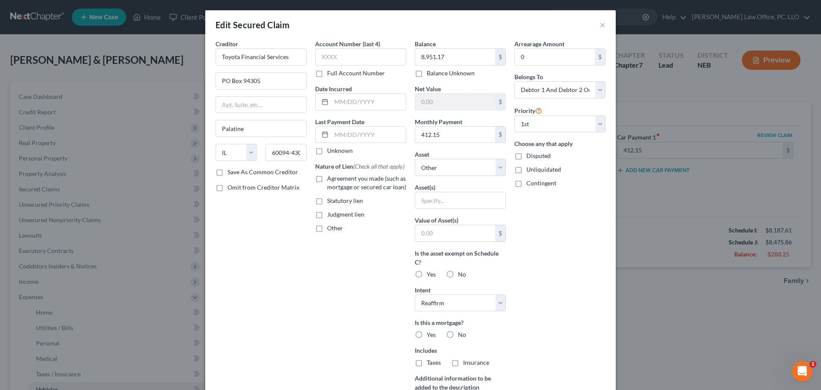
click at [327, 151] on label "Unknown" at bounding box center [340, 150] width 26 height 9
click at [331, 151] on input "Unknown" at bounding box center [334, 149] width 6 height 6
click at [327, 178] on label "Agreement you made (such as mortgage or secured car loan)" at bounding box center [366, 182] width 79 height 17
click at [331, 178] on input "Agreement you made (such as mortgage or secured car loan)" at bounding box center [334, 177] width 6 height 6
click at [499, 169] on select "Select Other Multiple Assets Union Bank and Trust (Checking Account) - $1207.3 …" at bounding box center [460, 167] width 91 height 17
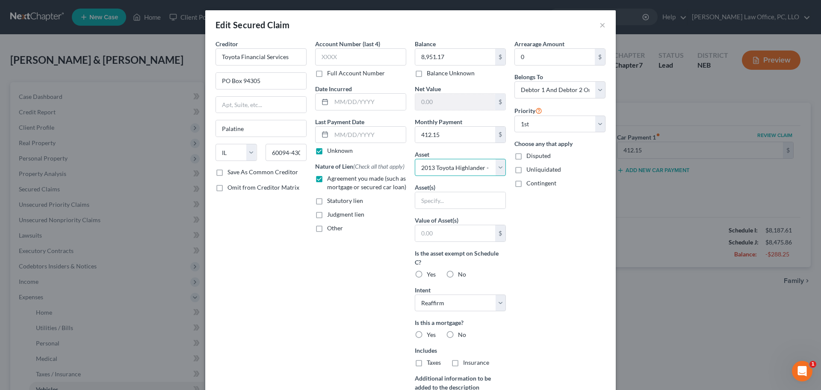
click at [415, 159] on select "Select Other Multiple Assets Union Bank and Trust (Checking Account) - $1207.3 …" at bounding box center [460, 167] width 91 height 17
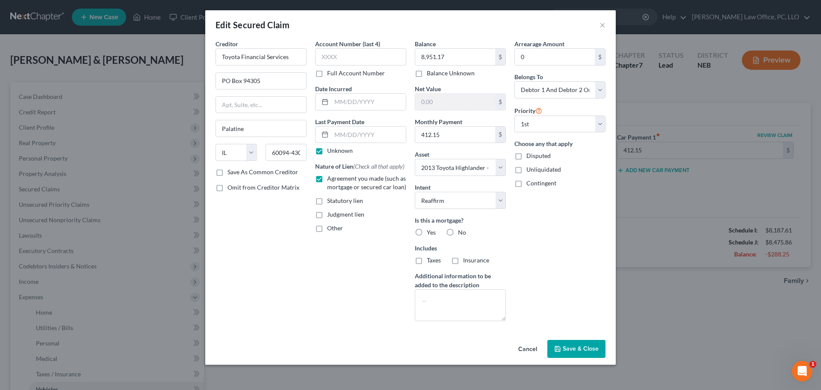
click at [458, 231] on label "No" at bounding box center [462, 232] width 8 height 9
click at [462, 231] on input "No" at bounding box center [465, 231] width 6 height 6
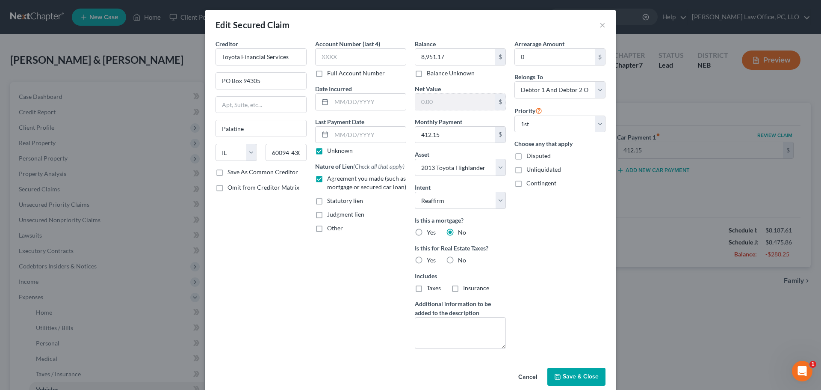
click at [458, 259] on label "No" at bounding box center [462, 260] width 8 height 9
click at [462, 259] on input "No" at bounding box center [465, 259] width 6 height 6
click at [590, 373] on span "Save & Close" at bounding box center [581, 376] width 36 height 7
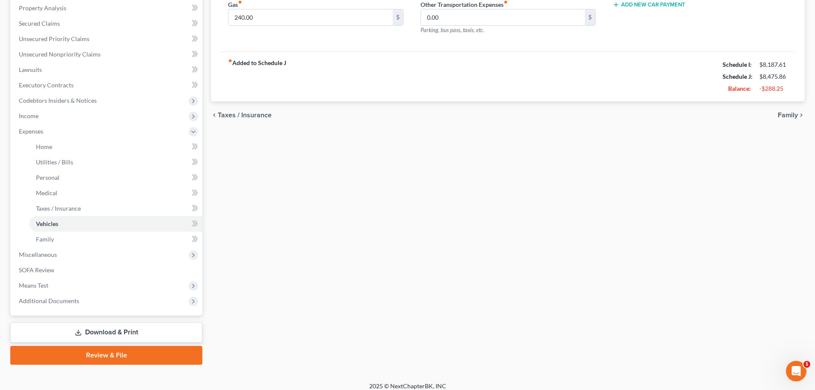
scroll to position [159, 0]
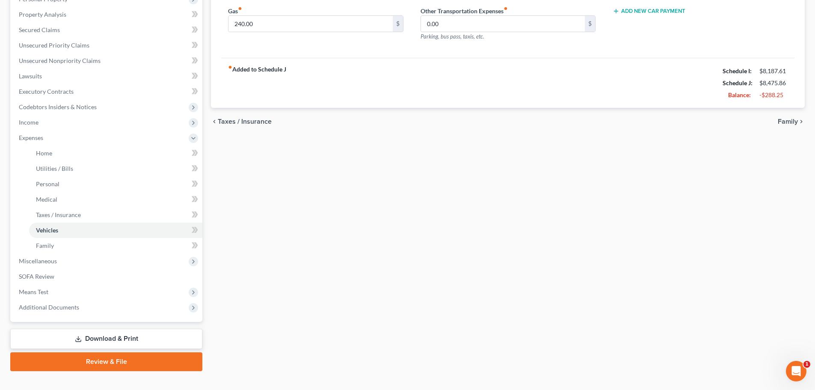
click at [133, 337] on link "Download & Print" at bounding box center [106, 338] width 192 height 20
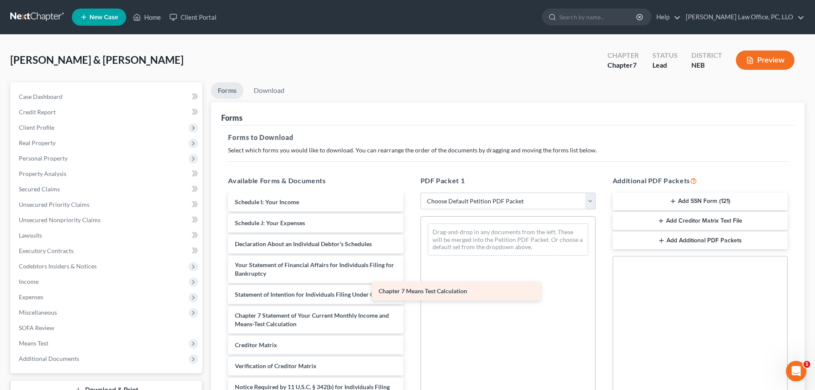
scroll to position [187, 0]
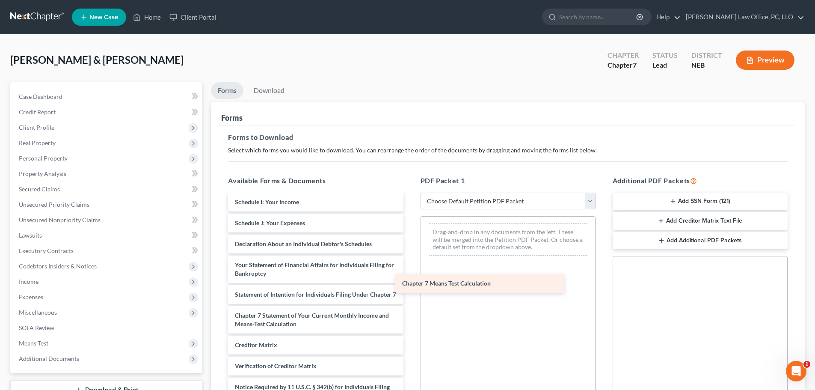
drag, startPoint x: 322, startPoint y: 323, endPoint x: 489, endPoint y: 283, distance: 172.1
click at [410, 283] on div "Chapter 7 Means Test Calculation Voluntary Petition for Individuals Filing for …" at bounding box center [315, 220] width 189 height 409
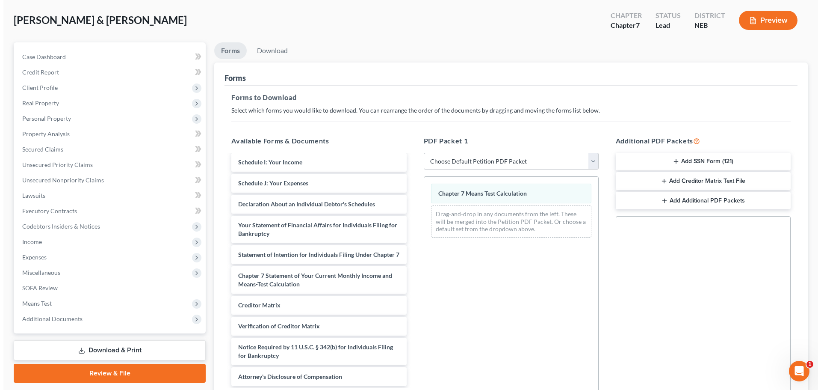
scroll to position [0, 0]
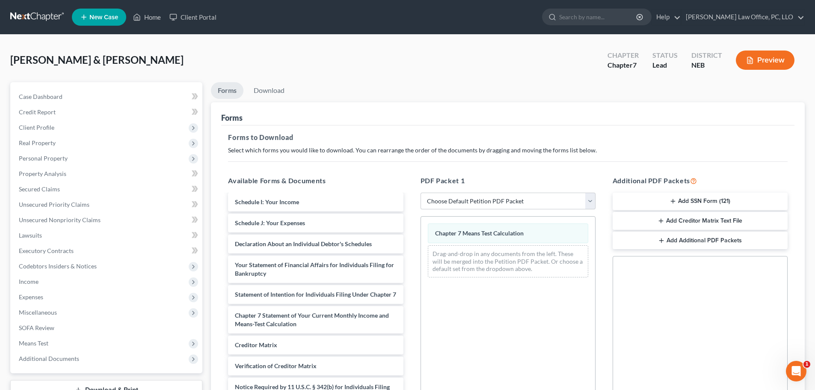
click at [770, 57] on button "Preview" at bounding box center [765, 59] width 59 height 19
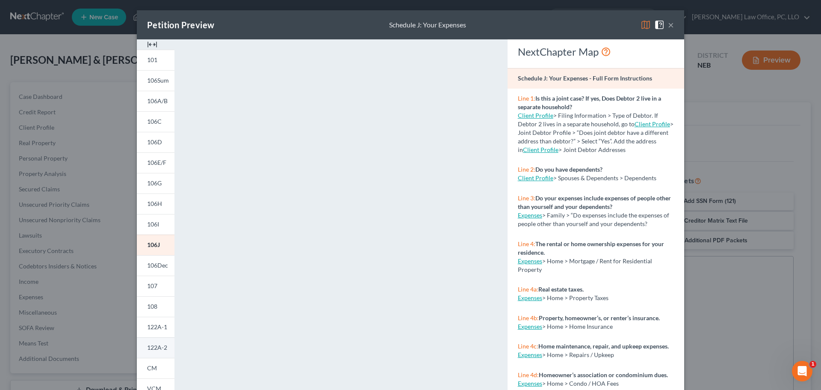
click at [157, 343] on link "122A-2" at bounding box center [156, 347] width 38 height 21
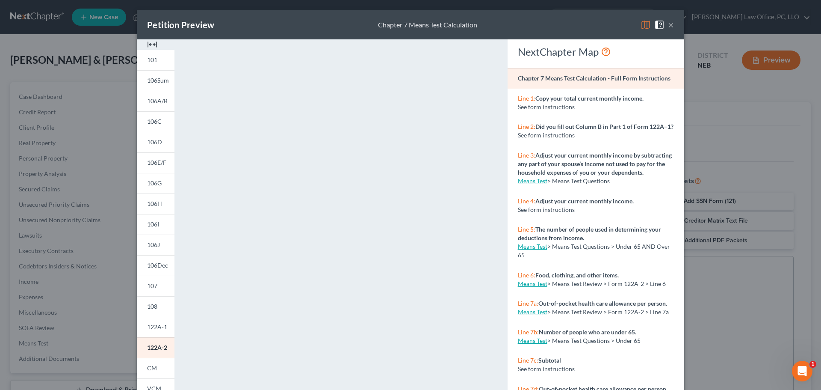
scroll to position [93, 0]
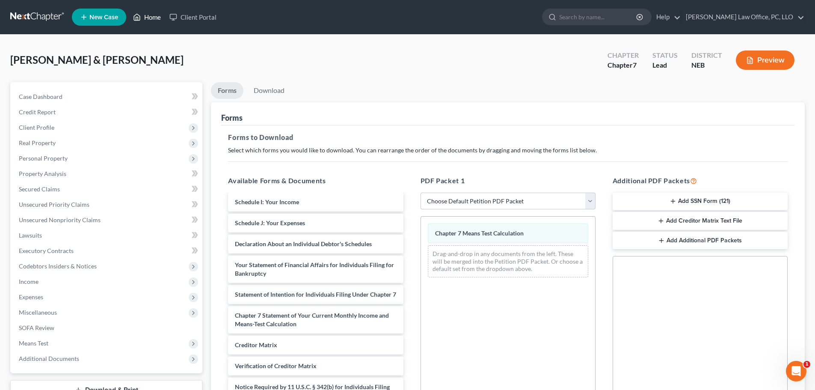
click at [150, 15] on link "Home" at bounding box center [147, 16] width 36 height 15
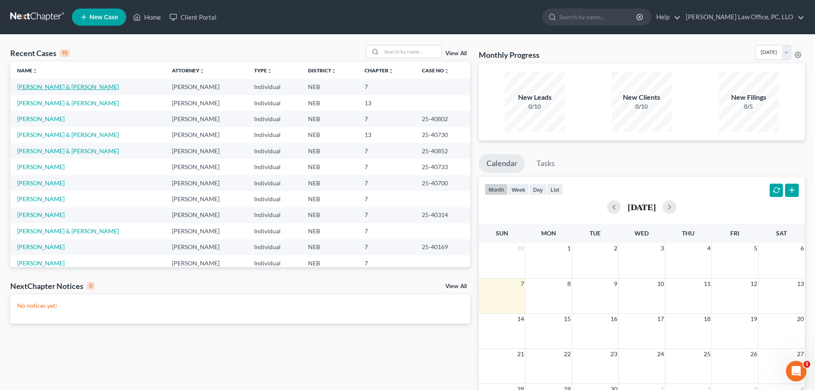
click at [56, 87] on link "[PERSON_NAME] & [PERSON_NAME]" at bounding box center [68, 86] width 102 height 7
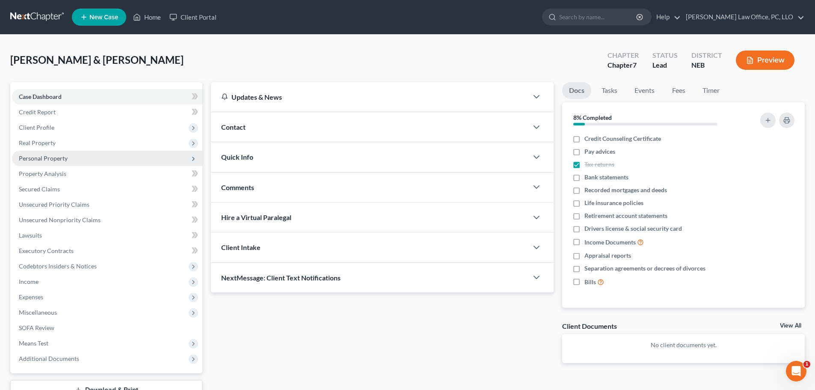
click at [44, 158] on span "Personal Property" at bounding box center [43, 157] width 49 height 7
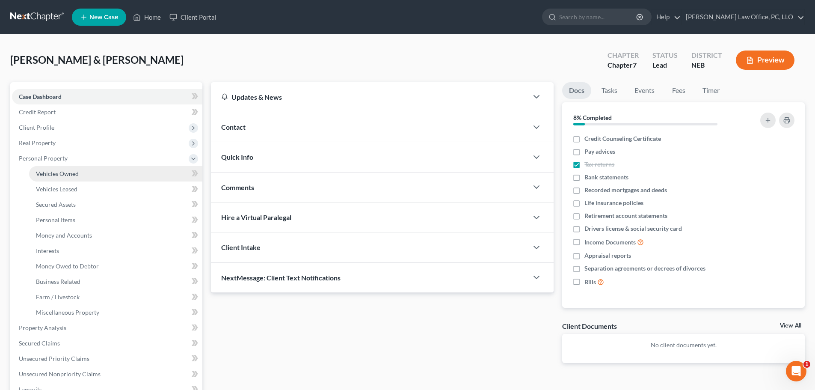
click at [63, 174] on span "Vehicles Owned" at bounding box center [57, 173] width 43 height 7
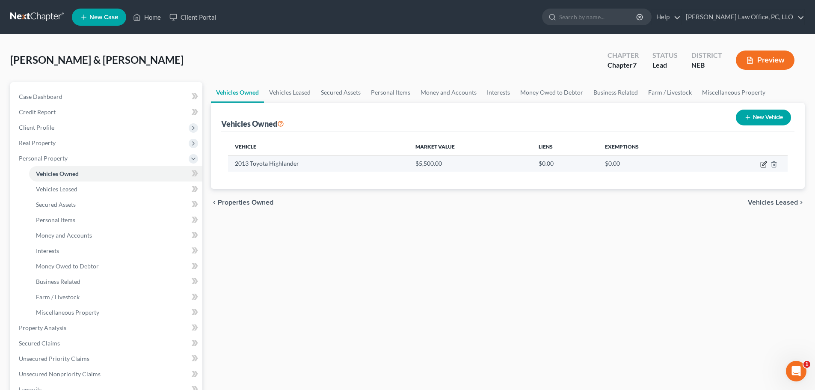
click at [762, 163] on icon "button" at bounding box center [763, 164] width 7 height 7
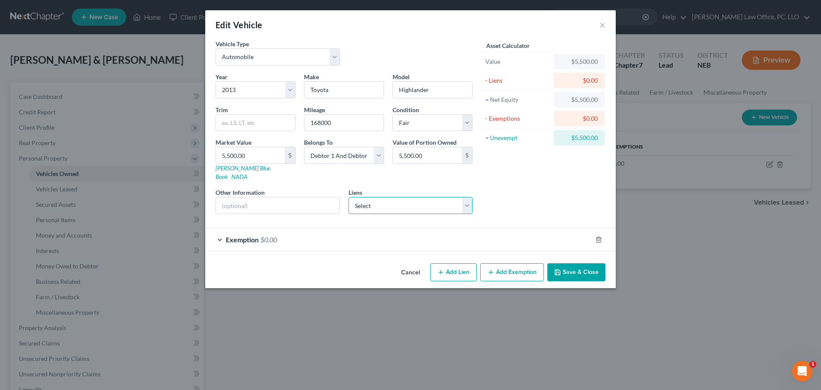
click at [471, 198] on select "Select Toyota Financial Services - $8,951.17" at bounding box center [411, 205] width 124 height 17
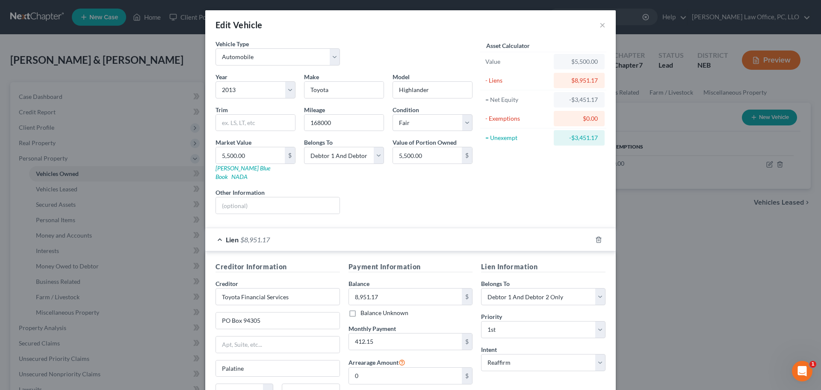
scroll to position [102, 0]
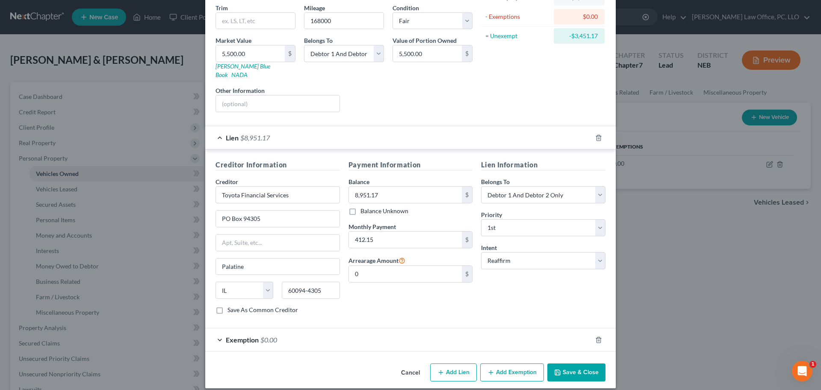
click at [571, 363] on button "Save & Close" at bounding box center [576, 372] width 58 height 18
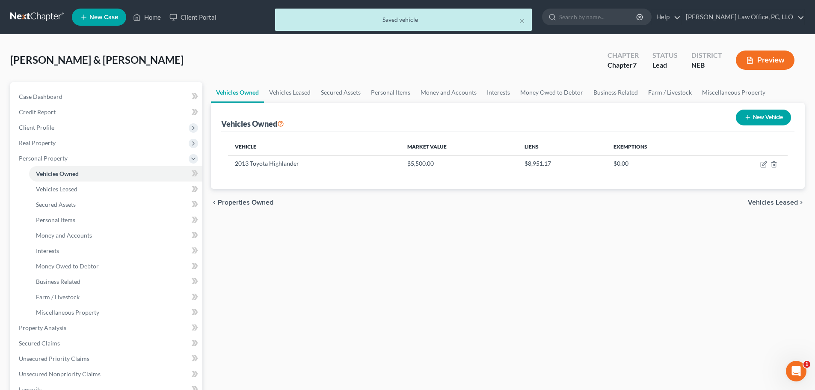
click at [777, 57] on button "Preview" at bounding box center [765, 59] width 59 height 19
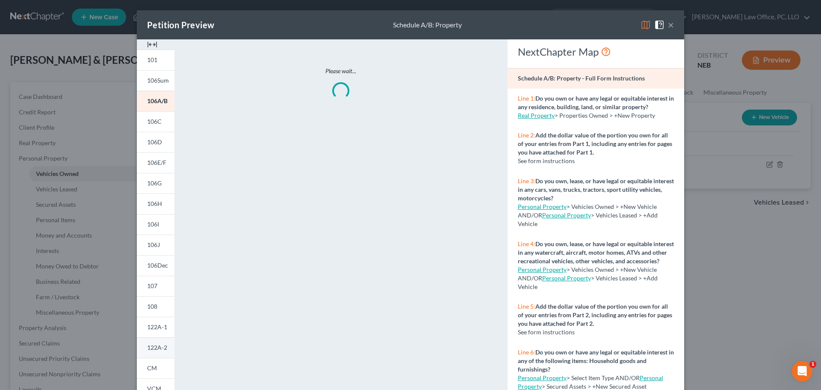
drag, startPoint x: 153, startPoint y: 348, endPoint x: 271, endPoint y: 300, distance: 127.4
click at [153, 348] on span "122A-2" at bounding box center [157, 346] width 20 height 7
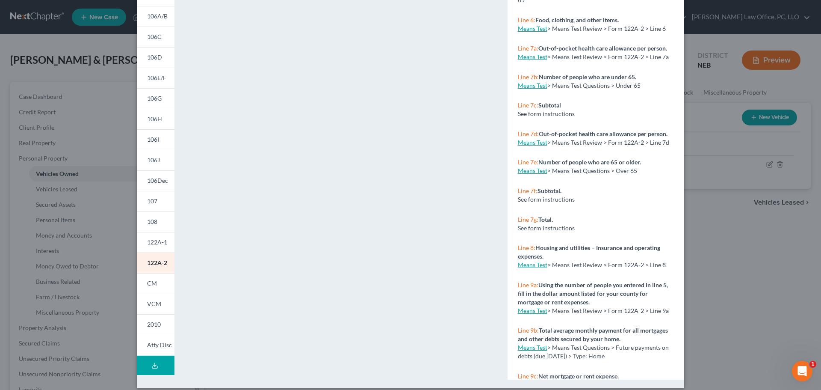
scroll to position [0, 0]
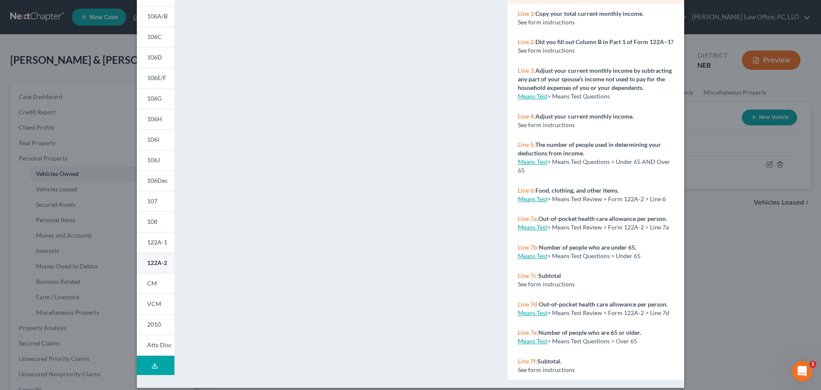
click at [161, 264] on span "122A-2" at bounding box center [157, 262] width 20 height 7
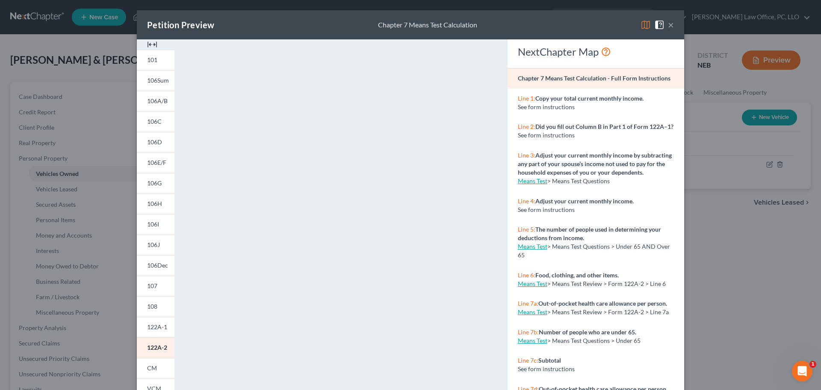
click at [668, 27] on button "×" at bounding box center [671, 25] width 6 height 10
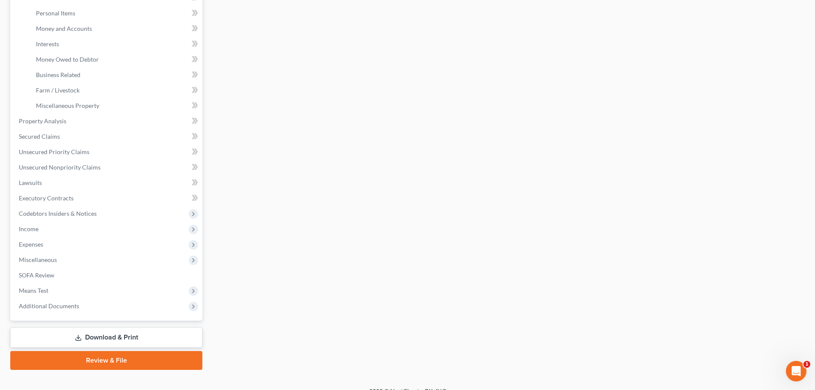
scroll to position [205, 0]
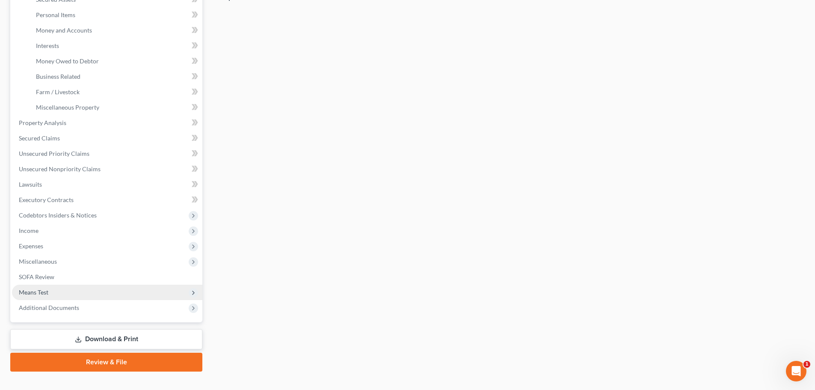
click at [40, 289] on span "Means Test" at bounding box center [34, 291] width 30 height 7
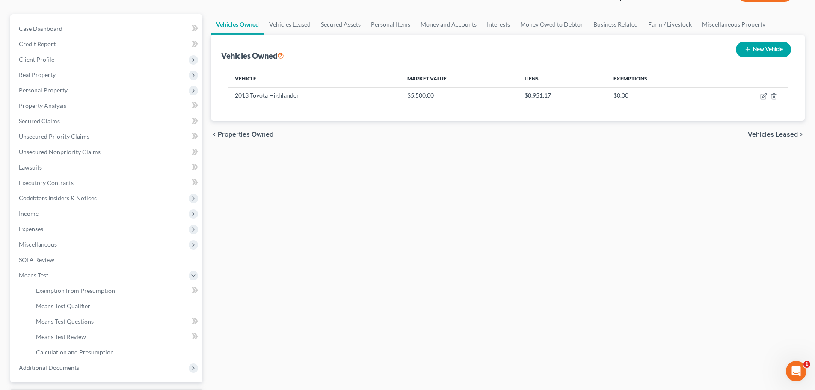
scroll to position [68, 0]
click at [88, 285] on link "Exemption from Presumption" at bounding box center [115, 289] width 173 height 15
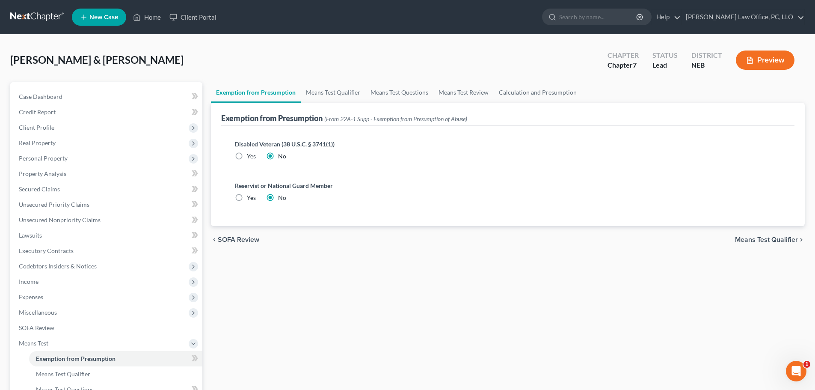
click at [772, 235] on div "chevron_left SOFA Review Means Test Qualifier chevron_right" at bounding box center [508, 239] width 594 height 27
click at [770, 238] on span "Means Test Qualifier" at bounding box center [766, 239] width 63 height 7
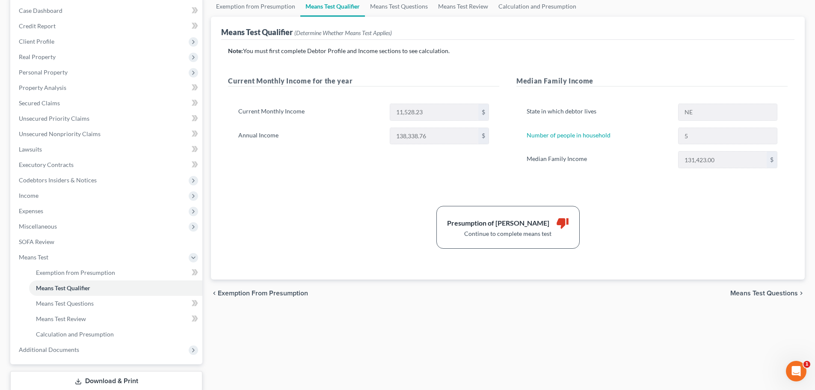
scroll to position [85, 0]
click at [759, 293] on span "Means Test Questions" at bounding box center [764, 293] width 68 height 7
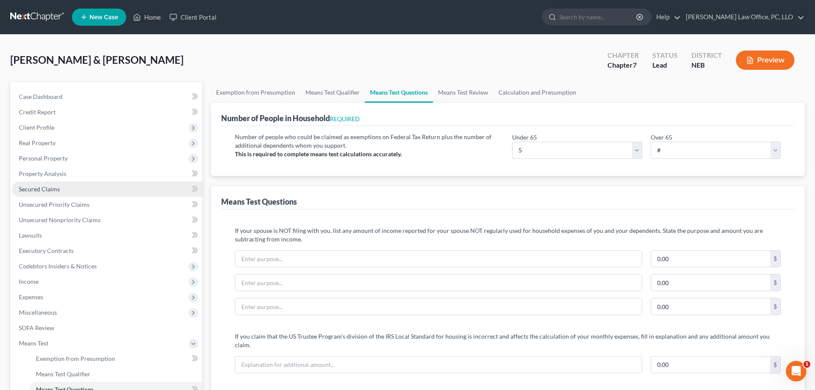
click at [53, 187] on span "Secured Claims" at bounding box center [39, 188] width 41 height 7
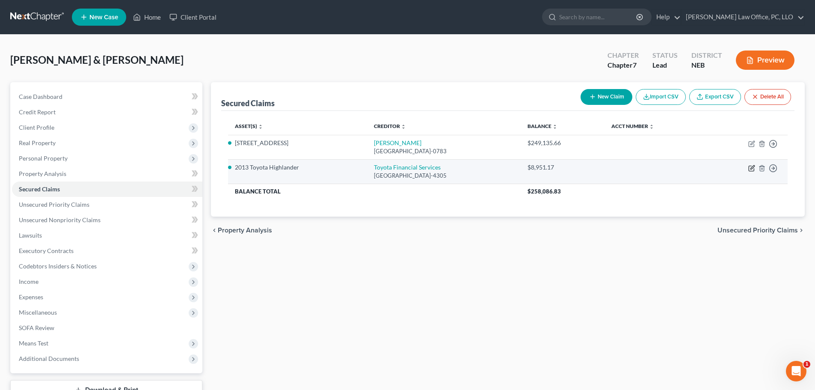
click at [751, 169] on icon "button" at bounding box center [751, 168] width 7 height 7
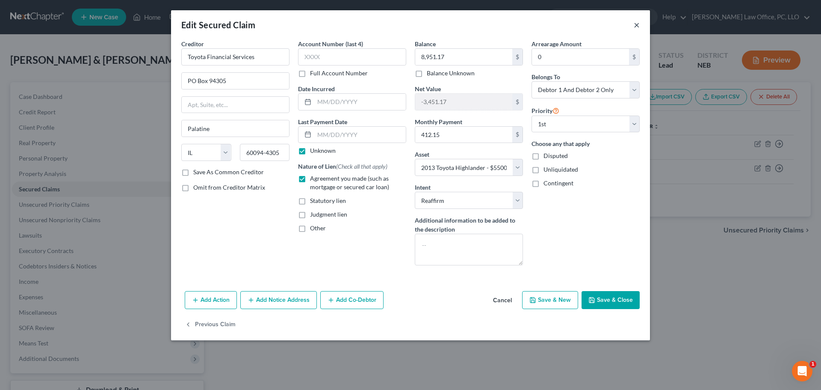
click at [638, 23] on button "×" at bounding box center [637, 25] width 6 height 10
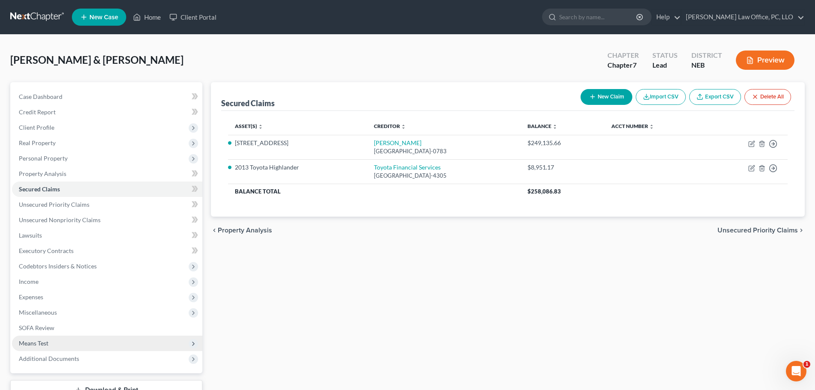
click at [99, 344] on span "Means Test" at bounding box center [107, 342] width 190 height 15
click at [93, 387] on span "Means Test Questions" at bounding box center [65, 388] width 58 height 7
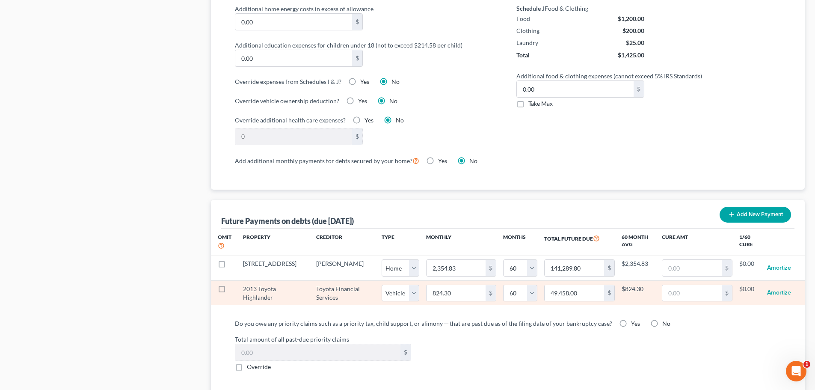
scroll to position [659, 0]
click at [571, 286] on input "895.00" at bounding box center [573, 294] width 59 height 16
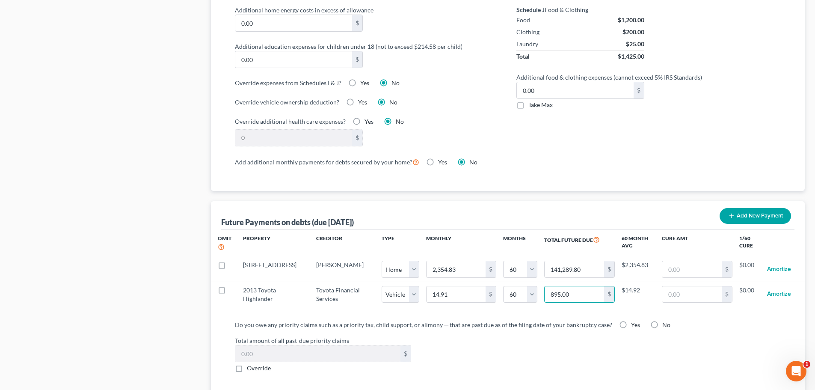
click at [570, 286] on input "895.00" at bounding box center [573, 294] width 59 height 16
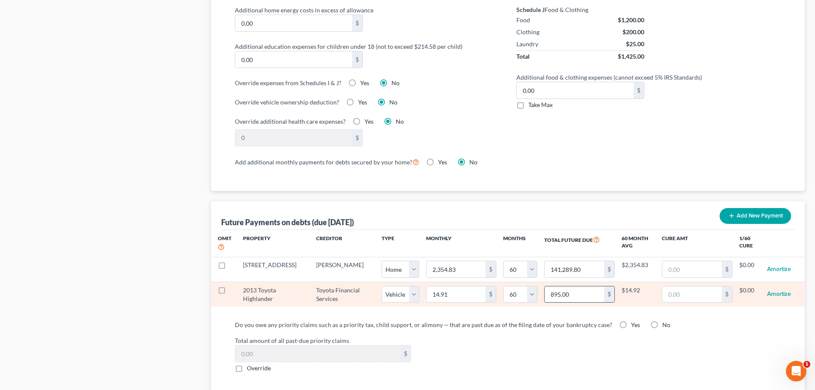
click at [563, 286] on input "895.00" at bounding box center [573, 294] width 59 height 16
click at [562, 286] on input "895.00" at bounding box center [573, 294] width 59 height 16
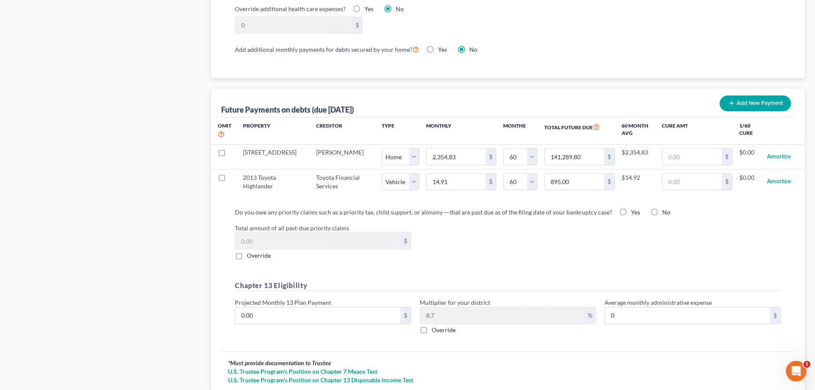
scroll to position [795, 0]
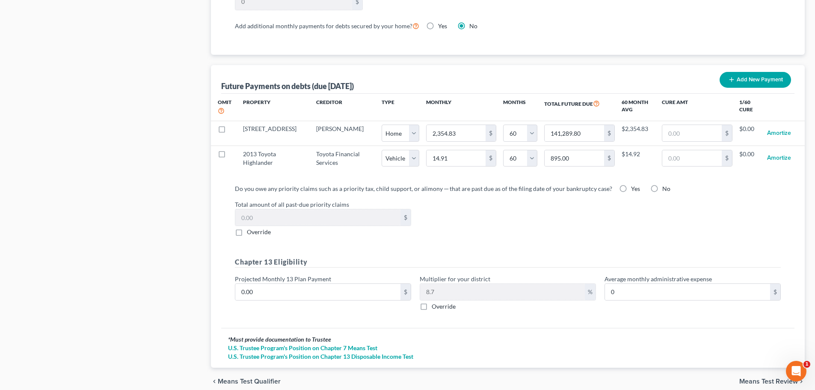
click at [232, 378] on span "Means Test Qualifier" at bounding box center [249, 381] width 63 height 7
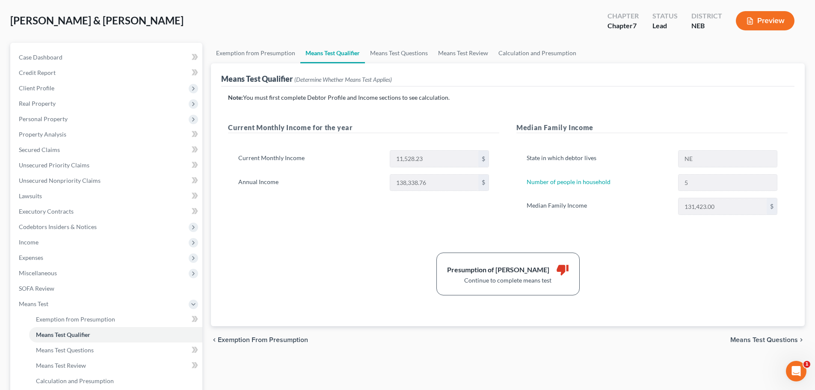
scroll to position [39, 0]
click at [85, 347] on span "Means Test Questions" at bounding box center [65, 349] width 58 height 7
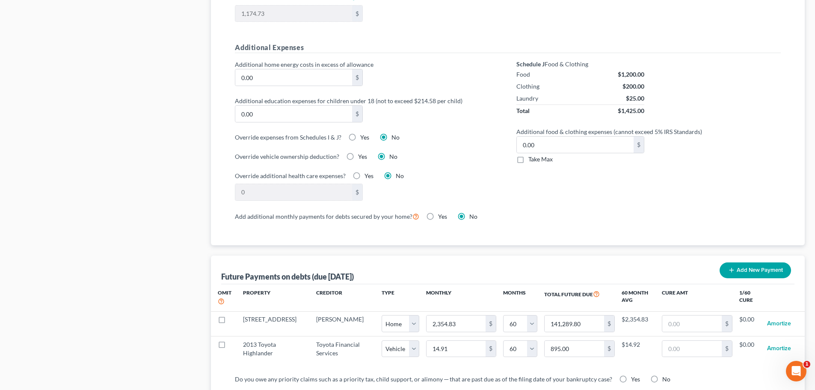
scroll to position [606, 0]
click at [559, 254] on div "Future Payments on debts (due [DATE]) Add New Payment" at bounding box center [507, 268] width 573 height 29
click at [179, 236] on div "Case Dashboard Payments Invoices Payments Payments Credit Report Client Profile" at bounding box center [106, 30] width 201 height 1108
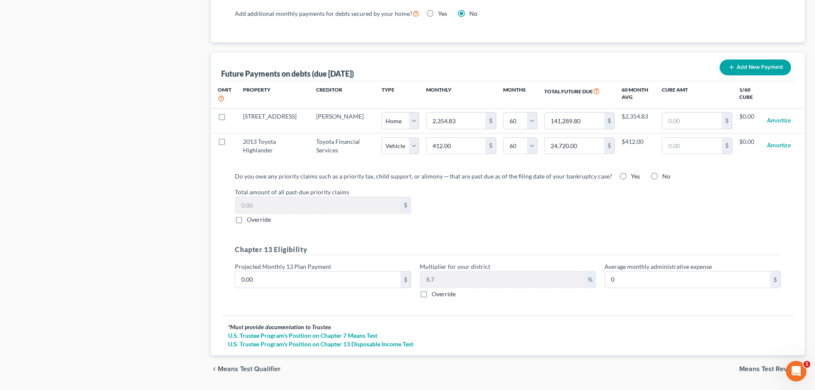
scroll to position [824, 0]
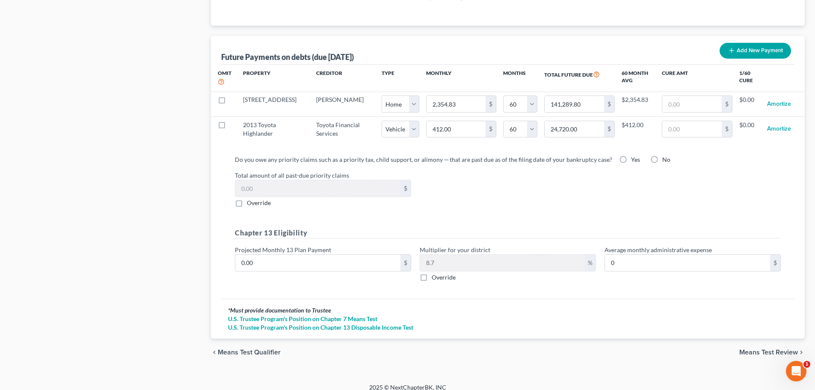
click at [767, 349] on span "Means Test Review" at bounding box center [768, 352] width 59 height 7
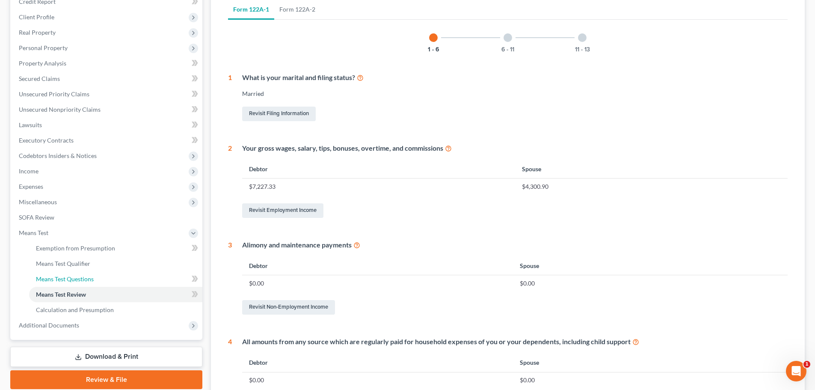
scroll to position [109, 0]
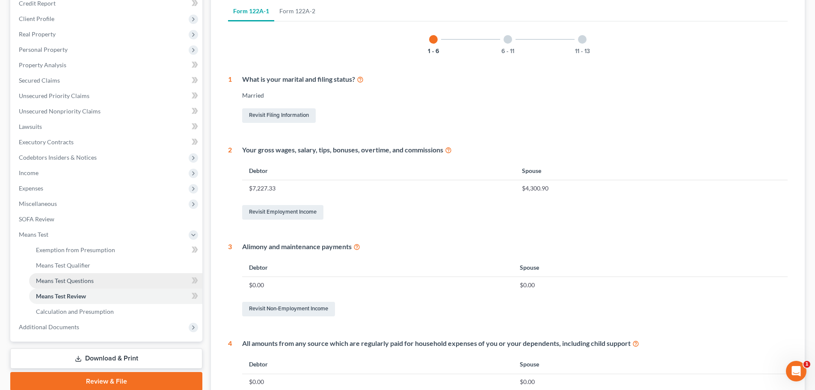
click at [72, 277] on span "Means Test Questions" at bounding box center [65, 280] width 58 height 7
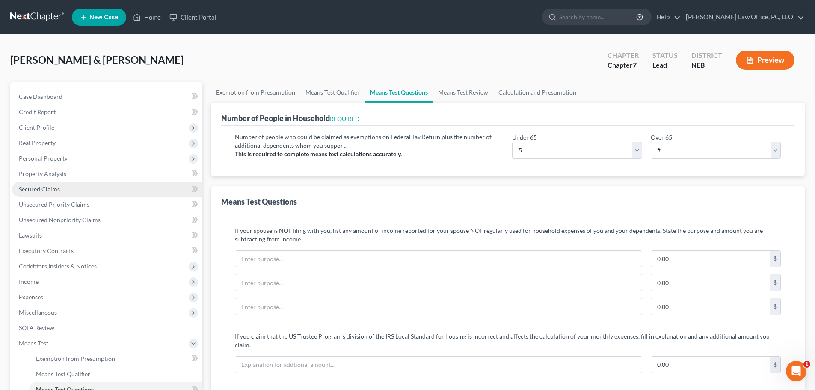
click at [62, 186] on link "Secured Claims" at bounding box center [107, 188] width 190 height 15
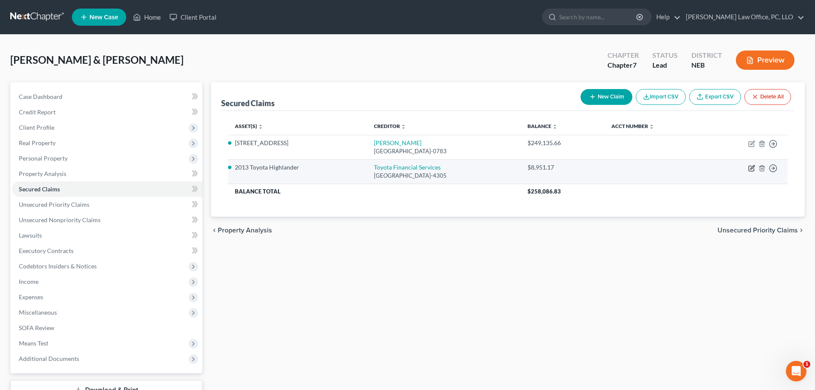
click at [751, 168] on icon "button" at bounding box center [752, 167] width 4 height 4
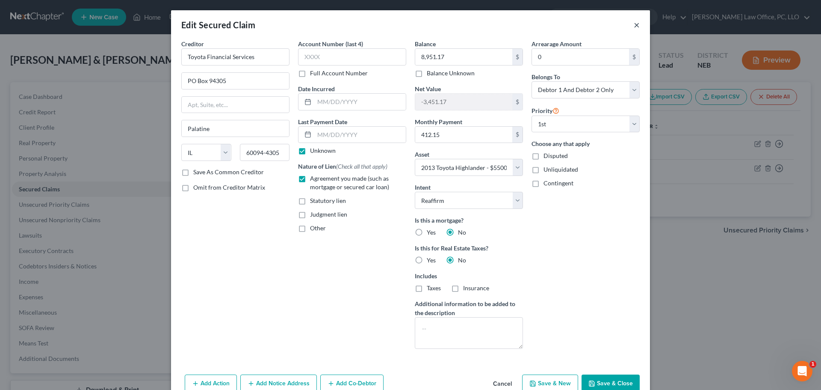
click at [635, 28] on button "×" at bounding box center [637, 25] width 6 height 10
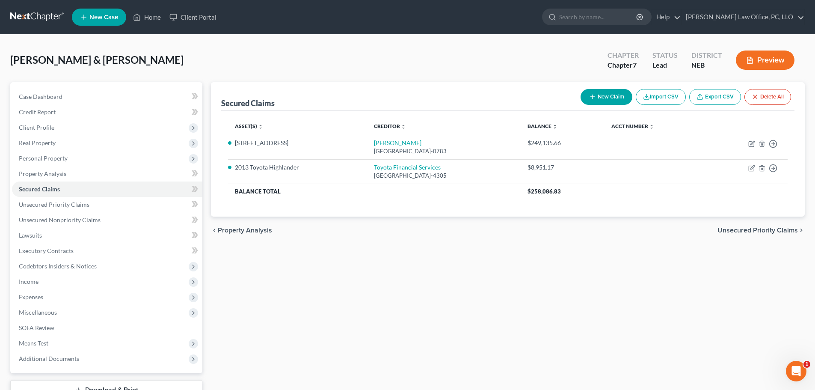
scroll to position [65, 0]
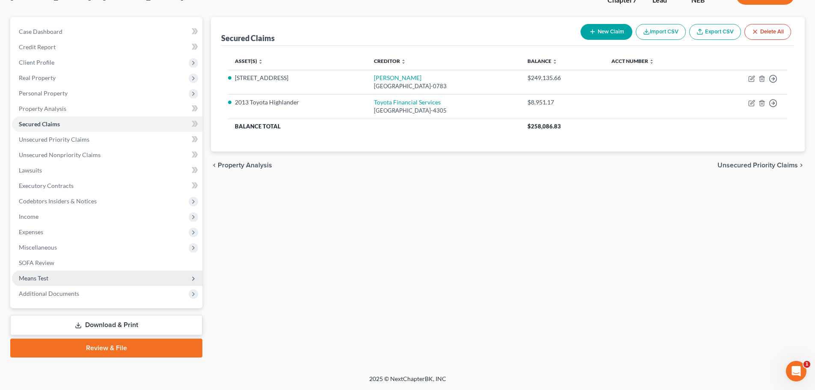
click at [45, 277] on span "Means Test" at bounding box center [34, 277] width 30 height 7
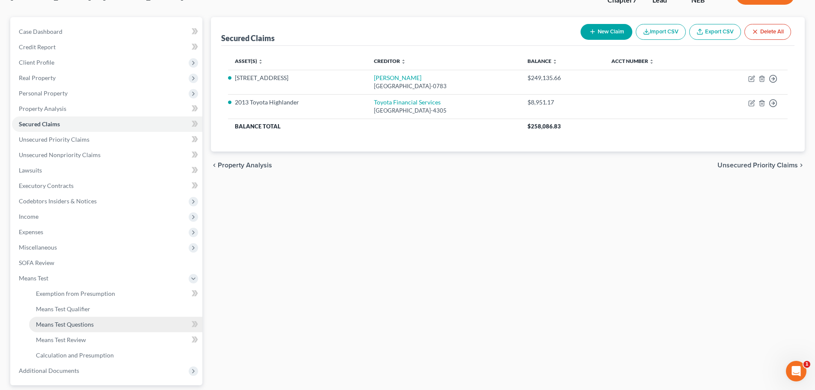
click at [75, 323] on span "Means Test Questions" at bounding box center [65, 323] width 58 height 7
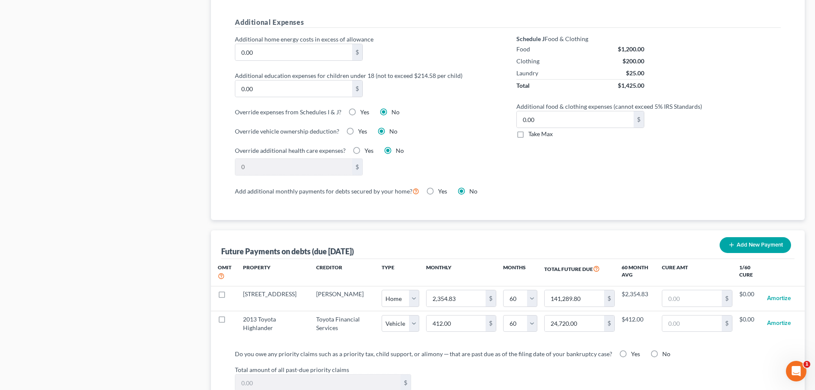
scroll to position [669, 0]
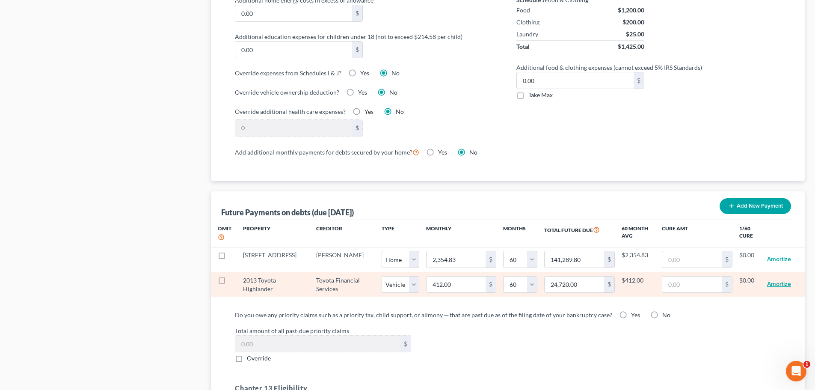
click at [781, 276] on button "Amortize" at bounding box center [779, 284] width 24 height 17
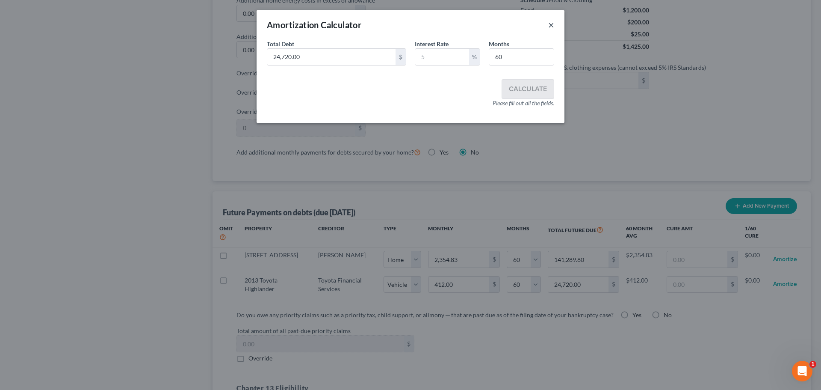
click at [551, 22] on button "×" at bounding box center [551, 25] width 6 height 10
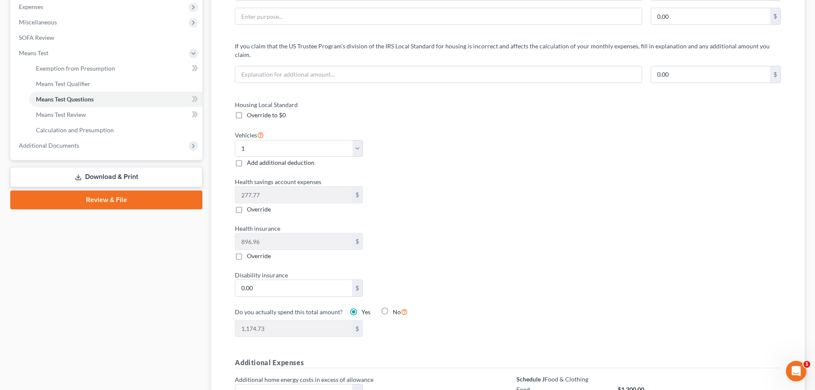
scroll to position [155, 0]
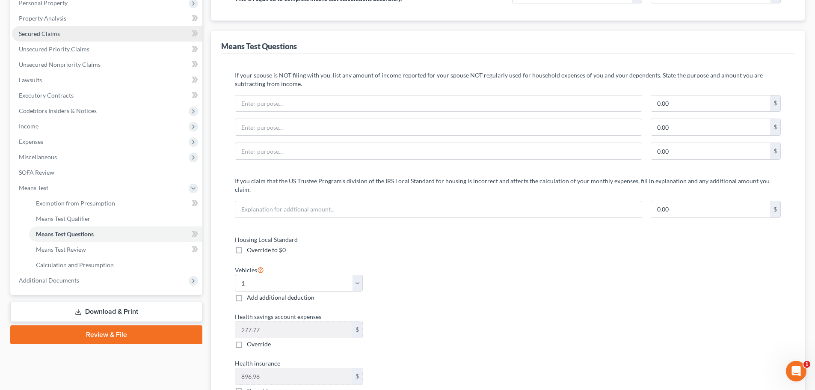
click at [45, 34] on span "Secured Claims" at bounding box center [39, 33] width 41 height 7
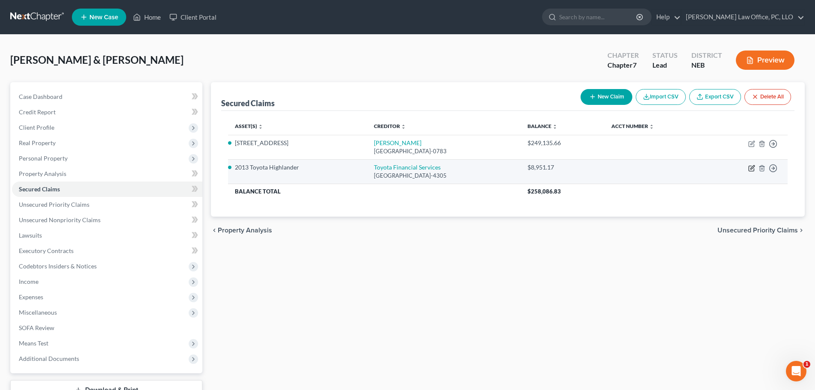
click at [751, 169] on icon "button" at bounding box center [751, 168] width 7 height 7
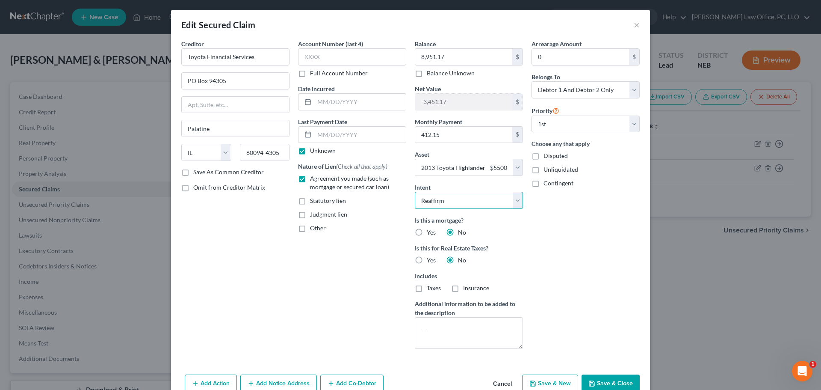
click at [516, 202] on select "Select Surrender Redeem Reaffirm Avoid Other" at bounding box center [469, 200] width 108 height 17
click at [415, 192] on select "Select Surrender Redeem Reaffirm Avoid Other" at bounding box center [469, 200] width 108 height 17
click at [633, 123] on select "Select 1st 2nd 3rd 4th 5th 6th 7th 8th 9th 10th 11th 12th 13th 14th 15th 16th 1…" at bounding box center [586, 123] width 108 height 17
click at [532, 115] on select "Select 1st 2nd 3rd 4th 5th 6th 7th 8th 9th 10th 11th 12th 13th 14th 15th 16th 1…" at bounding box center [586, 123] width 108 height 17
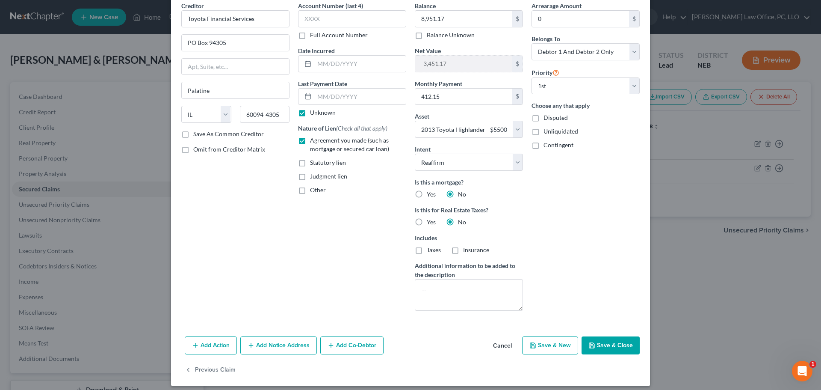
scroll to position [44, 0]
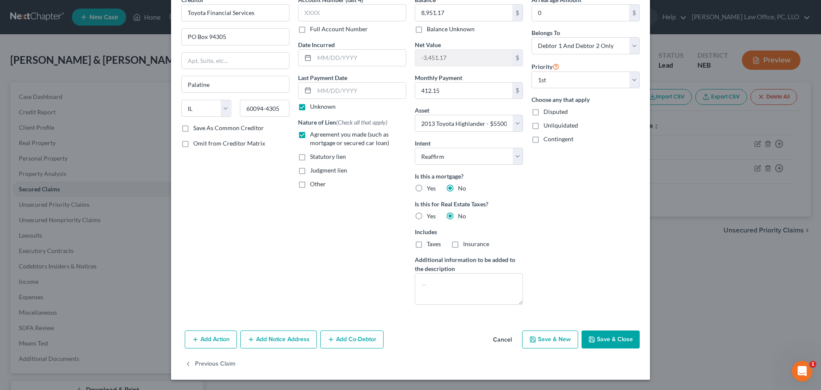
click at [220, 337] on button "Add Action" at bounding box center [211, 339] width 52 height 18
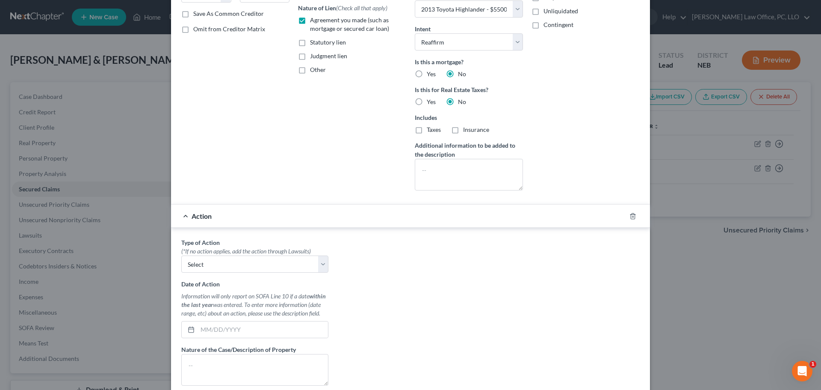
scroll to position [210, 0]
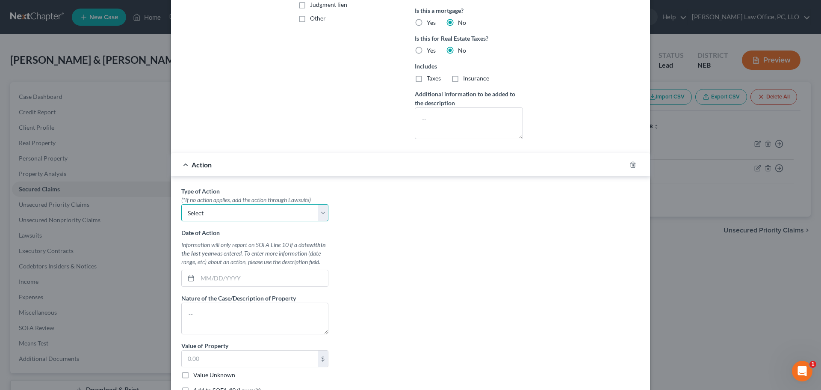
click at [321, 213] on select "Select Repossession Garnishment Foreclosure Personal Injury Attached, Seized, O…" at bounding box center [254, 212] width 147 height 17
click at [427, 219] on div "Type of Action * (*If no action applies, add the action through Lawsuits) Selec…" at bounding box center [410, 293] width 467 height 214
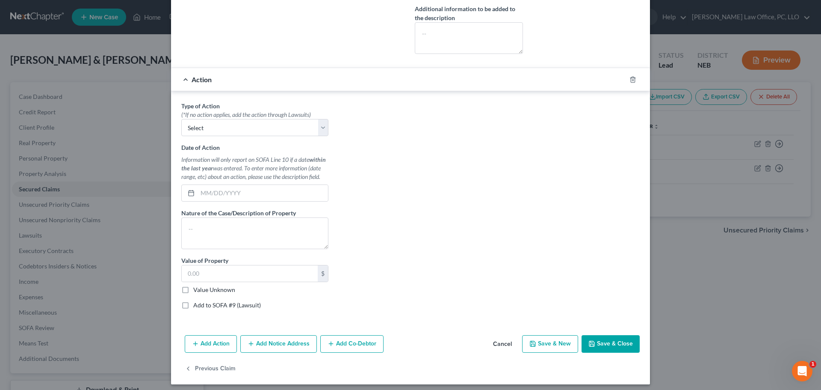
scroll to position [294, 0]
click at [219, 368] on button "Previous Claim" at bounding box center [210, 369] width 51 height 18
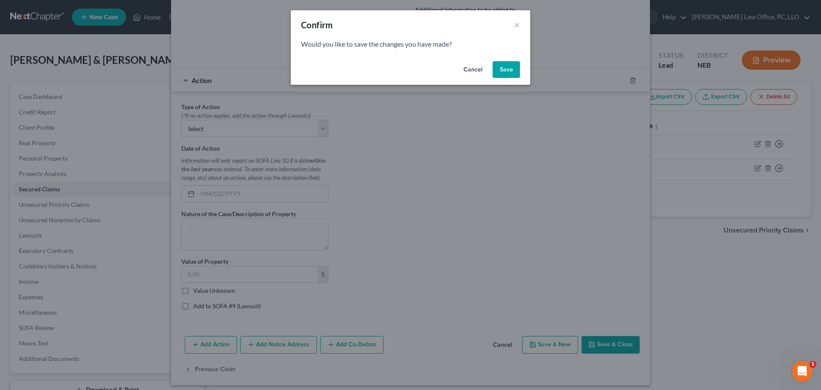
drag, startPoint x: 506, startPoint y: 68, endPoint x: 507, endPoint y: 89, distance: 21.4
click at [506, 68] on button "Save" at bounding box center [506, 69] width 27 height 17
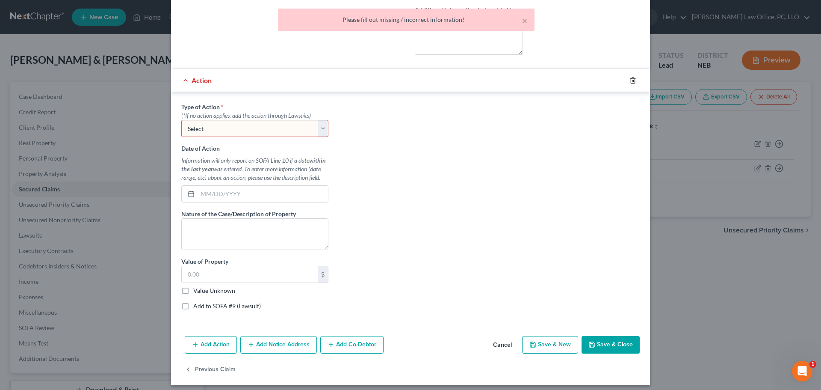
click at [630, 78] on icon "button" at bounding box center [633, 80] width 7 height 7
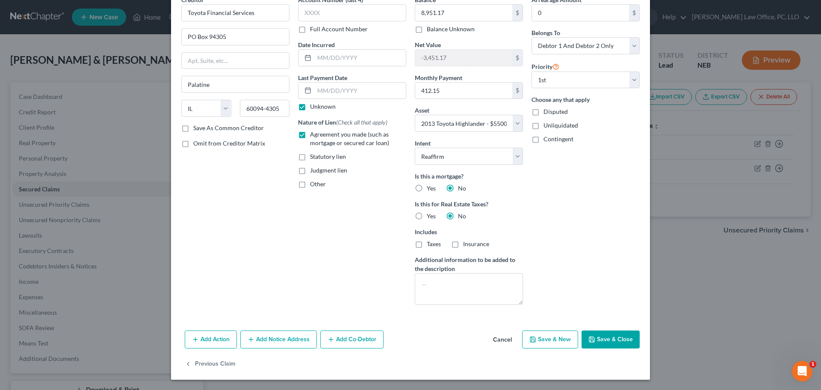
scroll to position [0, 0]
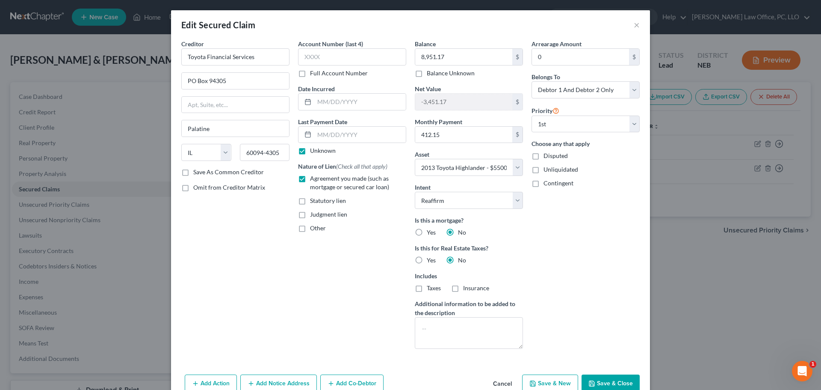
click at [611, 379] on button "Save & Close" at bounding box center [611, 383] width 58 height 18
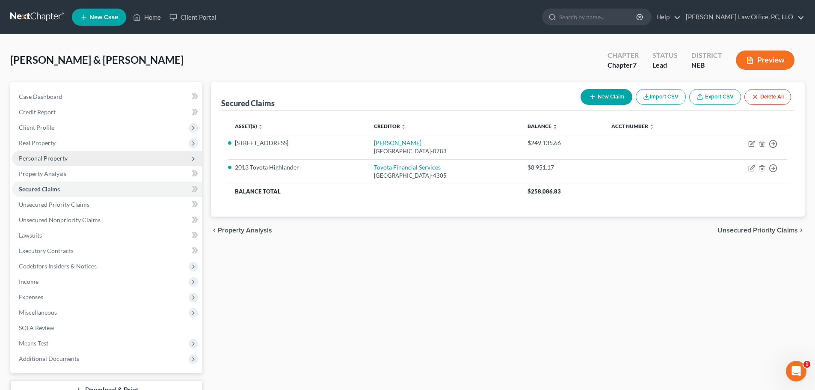
click at [63, 161] on span "Personal Property" at bounding box center [43, 157] width 49 height 7
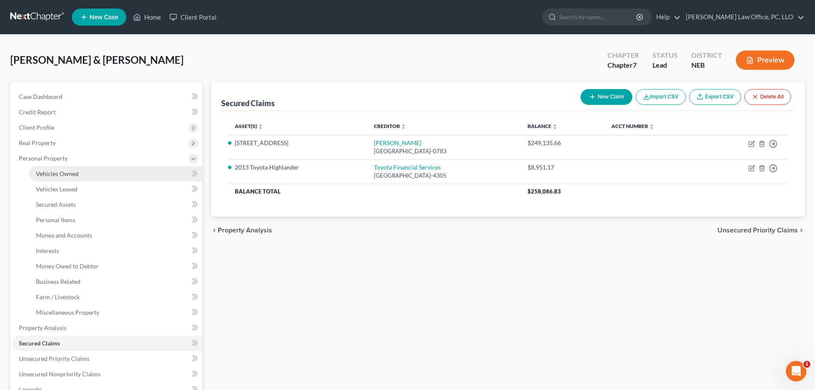
click at [66, 175] on span "Vehicles Owned" at bounding box center [57, 173] width 43 height 7
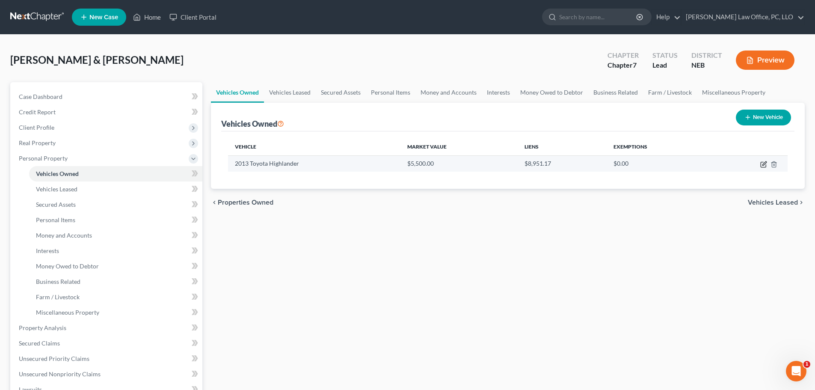
click at [763, 163] on icon "button" at bounding box center [764, 163] width 4 height 4
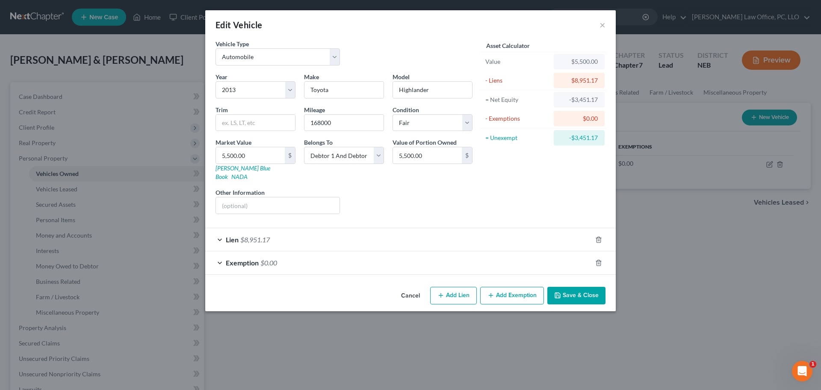
click at [219, 230] on div "Lien $8,951.17" at bounding box center [398, 239] width 387 height 23
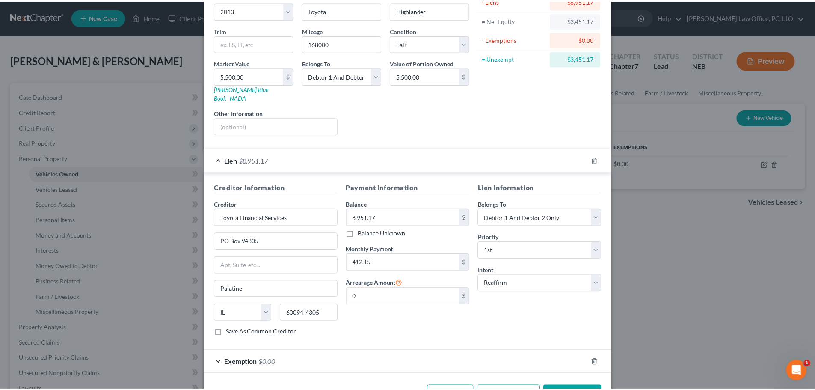
scroll to position [102, 0]
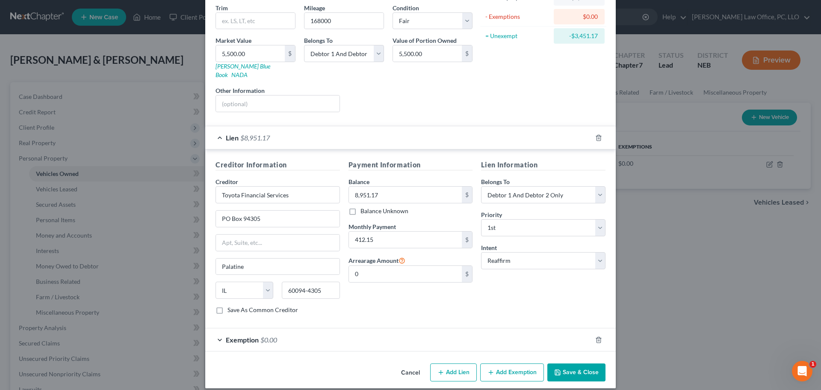
click at [579, 363] on button "Save & Close" at bounding box center [576, 372] width 58 height 18
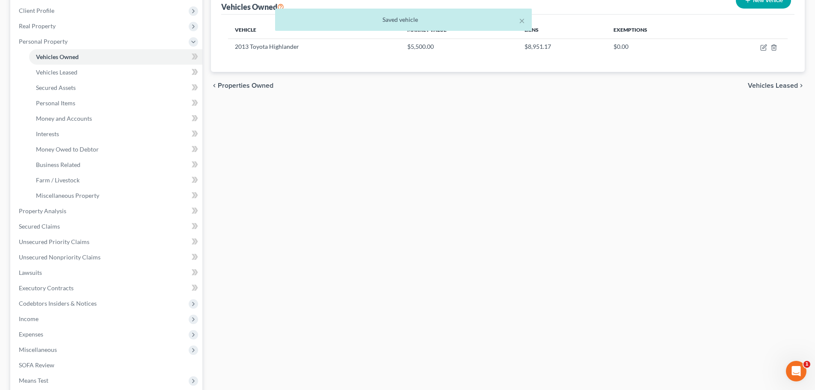
scroll to position [163, 0]
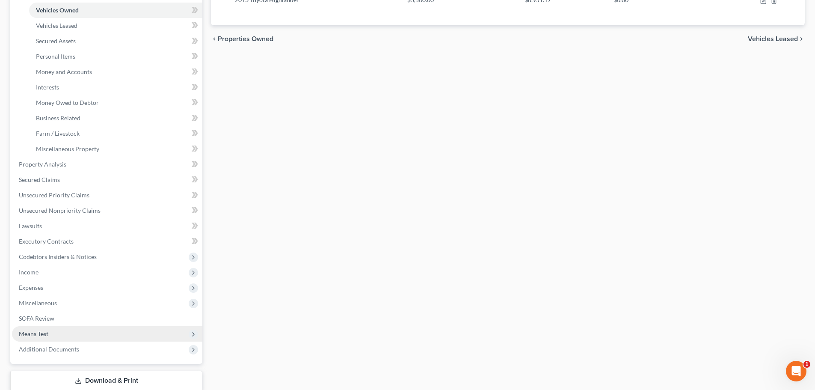
click at [40, 327] on span "Means Test" at bounding box center [107, 333] width 190 height 15
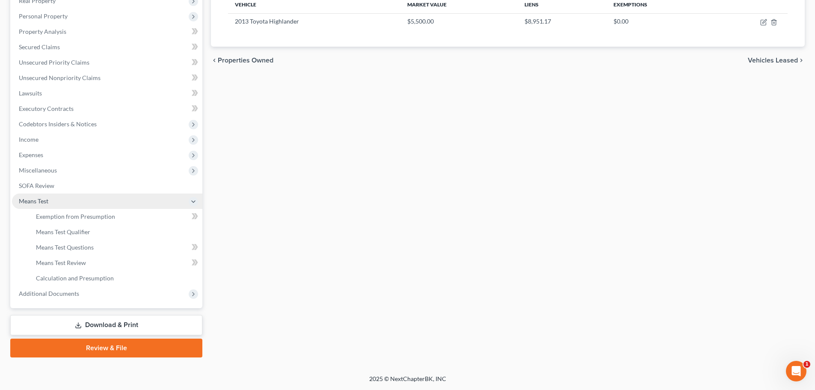
scroll to position [142, 0]
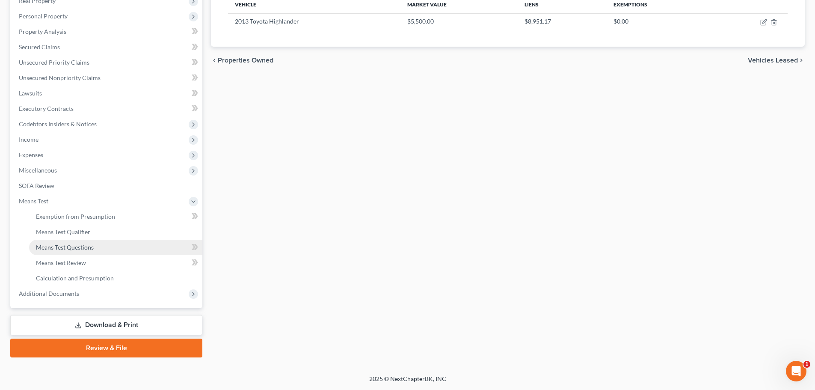
click at [56, 249] on span "Means Test Questions" at bounding box center [65, 246] width 58 height 7
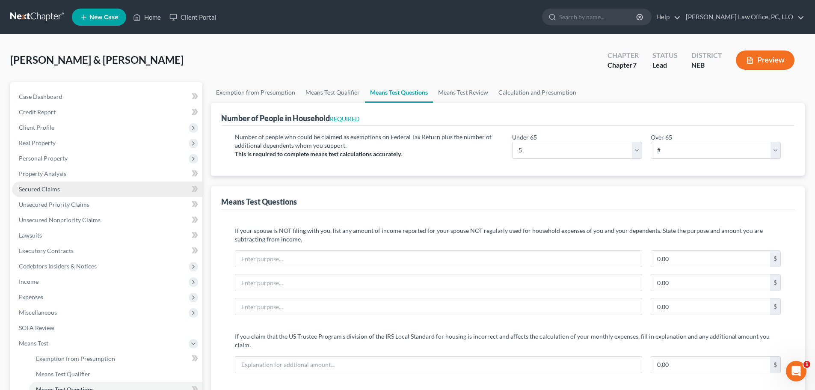
click at [41, 186] on span "Secured Claims" at bounding box center [39, 188] width 41 height 7
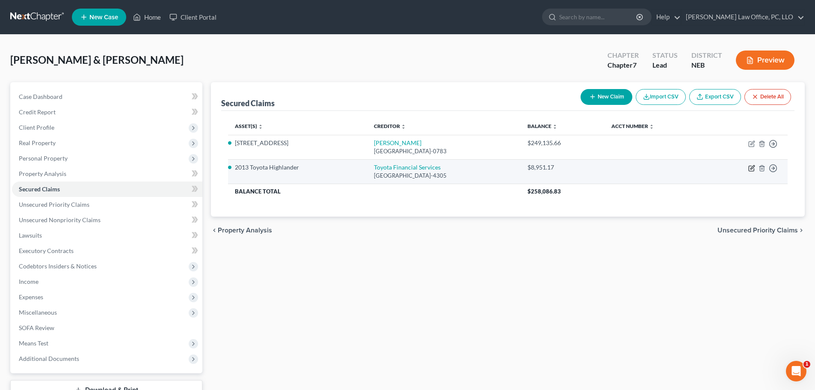
click at [749, 166] on icon "button" at bounding box center [750, 168] width 5 height 5
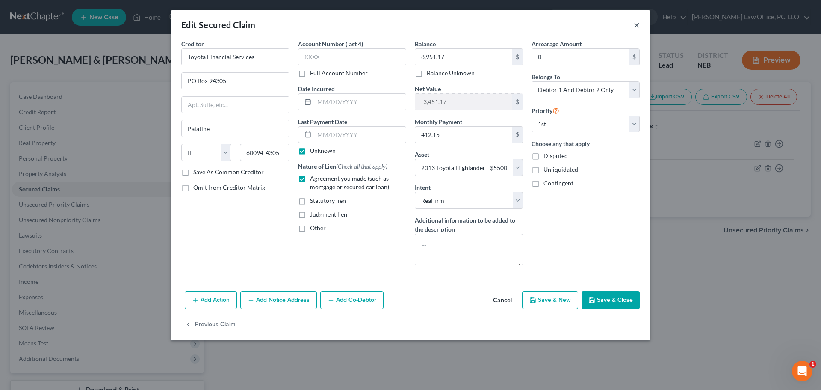
click at [638, 23] on button "×" at bounding box center [637, 25] width 6 height 10
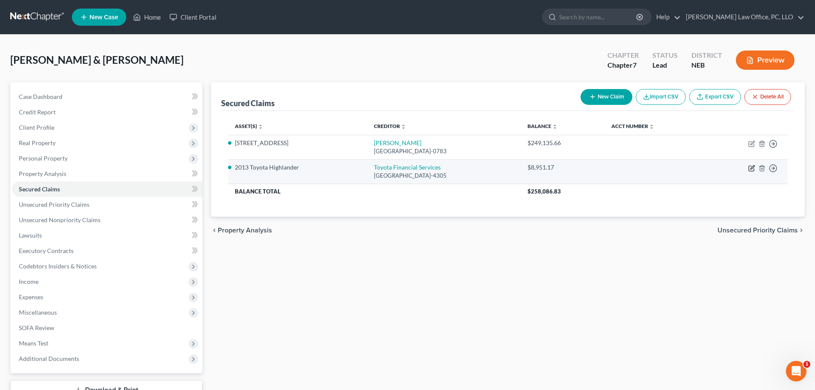
click at [750, 169] on icon "button" at bounding box center [751, 168] width 7 height 7
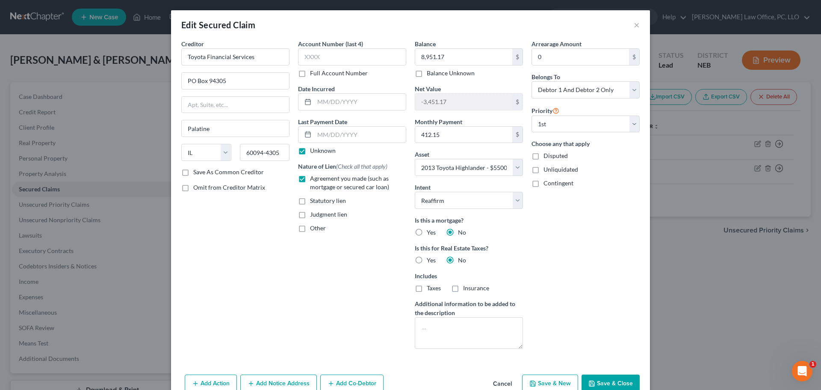
click at [637, 23] on div "Edit Secured Claim ×" at bounding box center [410, 24] width 479 height 29
drag, startPoint x: 631, startPoint y: 25, endPoint x: 688, endPoint y: 40, distance: 58.5
click at [634, 24] on button "×" at bounding box center [637, 25] width 6 height 10
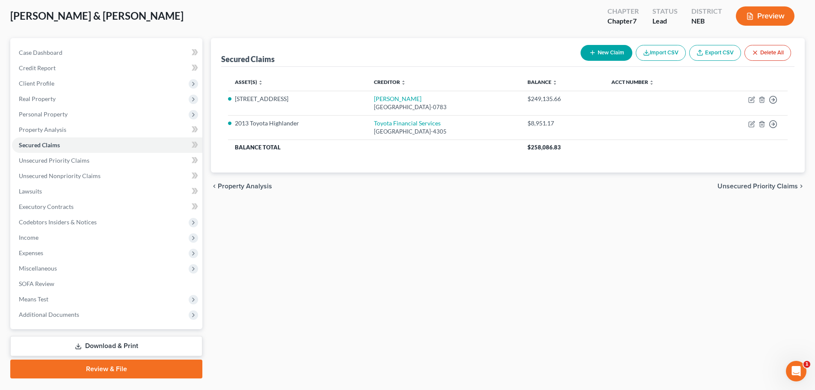
scroll to position [65, 0]
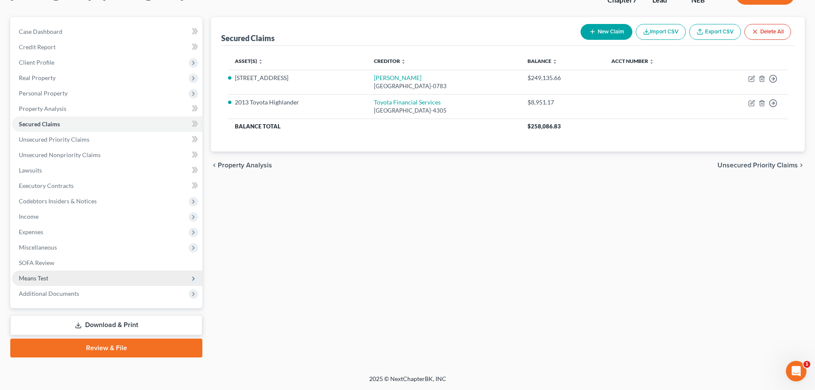
click at [63, 272] on span "Means Test" at bounding box center [107, 277] width 190 height 15
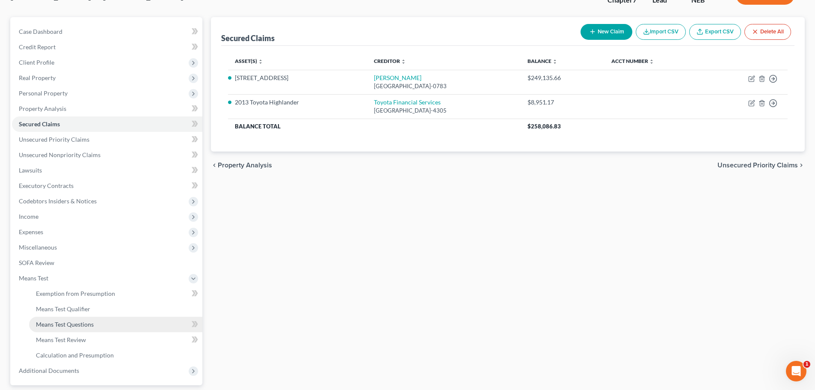
click at [77, 322] on span "Means Test Questions" at bounding box center [65, 323] width 58 height 7
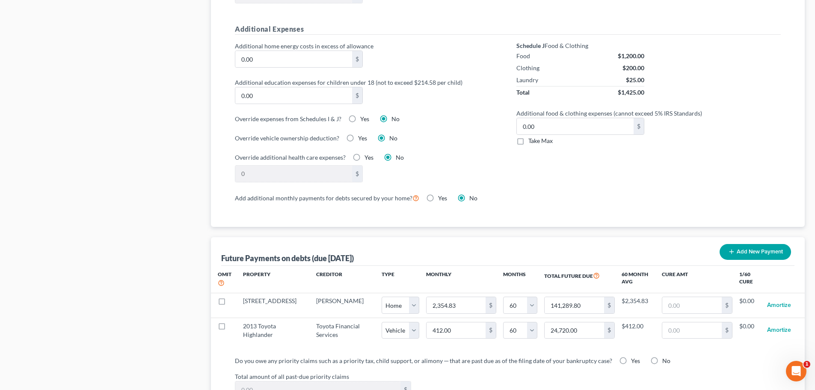
scroll to position [659, 0]
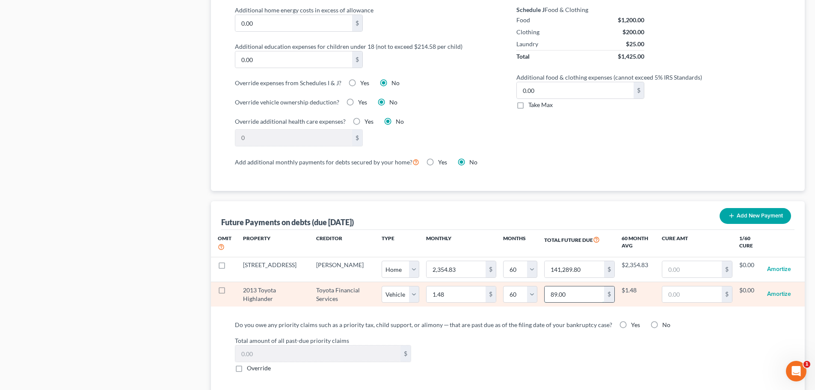
click at [562, 286] on input "89.00" at bounding box center [573, 294] width 59 height 16
click at [439, 286] on input "1.48" at bounding box center [455, 294] width 59 height 16
click at [524, 287] on select "0 1 2 3 4 5 6 7 8 9 10 11 12 13 14 15 16 17 18 19 20 21 22 23 24 25 26 27 28 29…" at bounding box center [520, 294] width 34 height 17
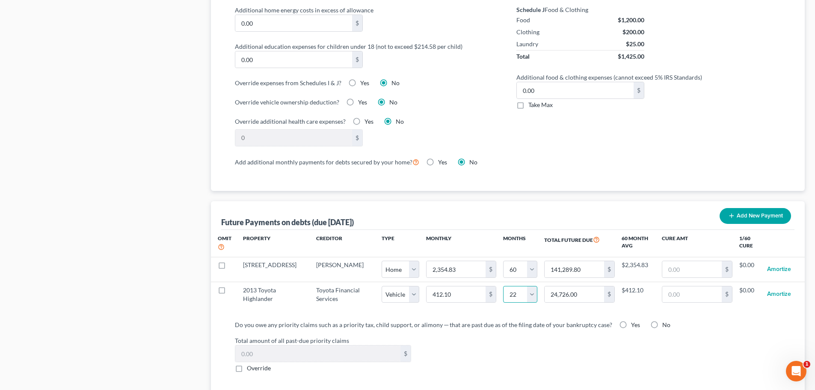
click at [503, 286] on select "0 1 2 3 4 5 6 7 8 9 10 11 12 13 14 15 16 17 18 19 20 21 22 23 24 25 26 27 28 29…" at bounding box center [520, 294] width 34 height 17
click at [509, 356] on div "Total amount of all past-due priority claims $ Override" at bounding box center [508, 354] width 554 height 36
click at [635, 344] on div "Total amount of all past-due priority claims $ Override" at bounding box center [508, 354] width 554 height 36
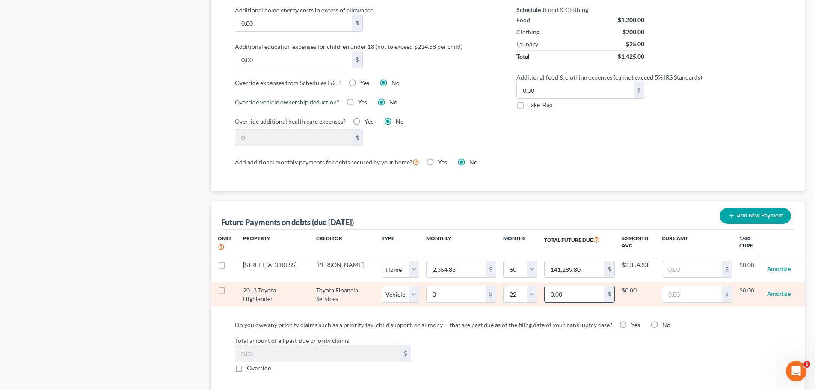
click at [555, 286] on input "0.00" at bounding box center [573, 294] width 59 height 16
click at [525, 287] on select "0 1 2 3 4 5 6 7 8 9 10 11 12 13 14 15 16 17 18 19 20 21 22 23 24 25 26 27 28 29…" at bounding box center [520, 294] width 34 height 17
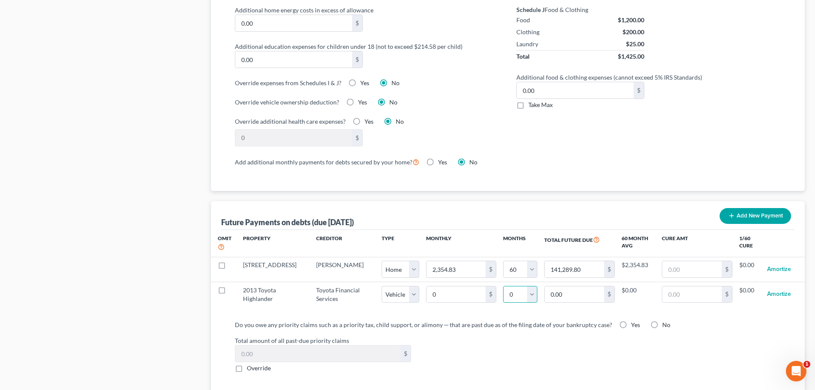
click at [503, 286] on select "0 1 2 3 4 5 6 7 8 9 10 11 12 13 14 15 16 17 18 19 20 21 22 23 24 25 26 27 28 29…" at bounding box center [520, 294] width 34 height 17
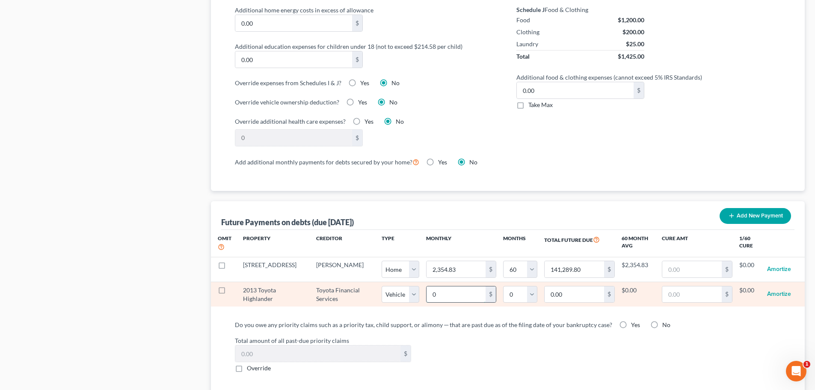
click at [439, 286] on input "0" at bounding box center [455, 294] width 59 height 16
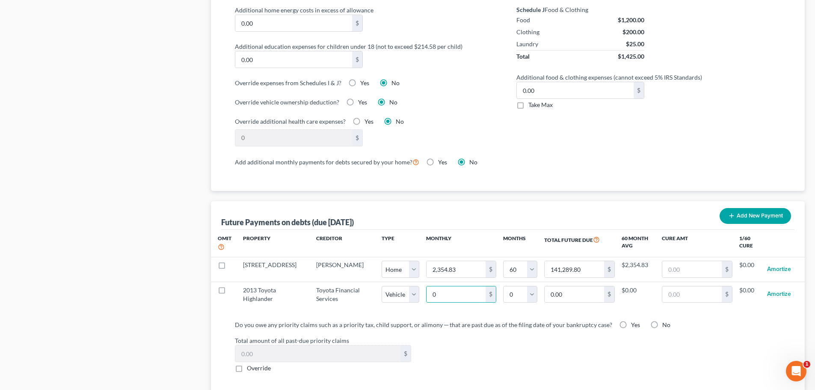
click at [515, 359] on div "Total amount of all past-due priority claims $ Override" at bounding box center [508, 354] width 554 height 36
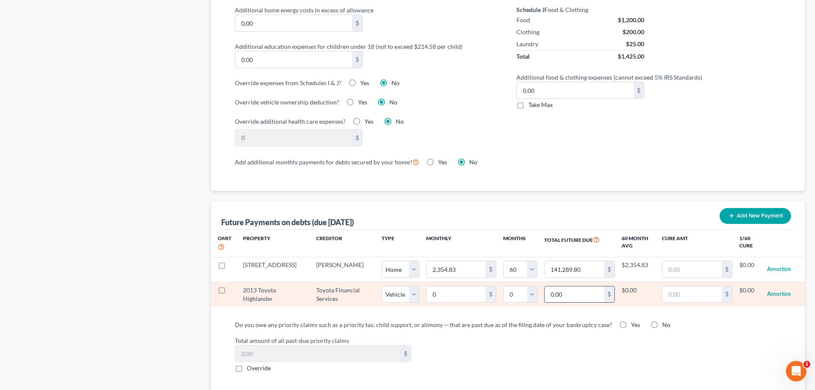
click at [544, 286] on input "0.00" at bounding box center [573, 294] width 59 height 16
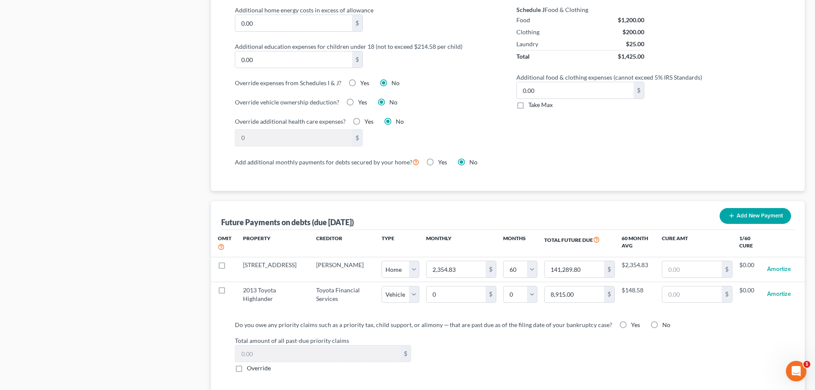
click at [553, 347] on div "Total amount of all past-due priority claims $ Override" at bounding box center [508, 354] width 554 height 36
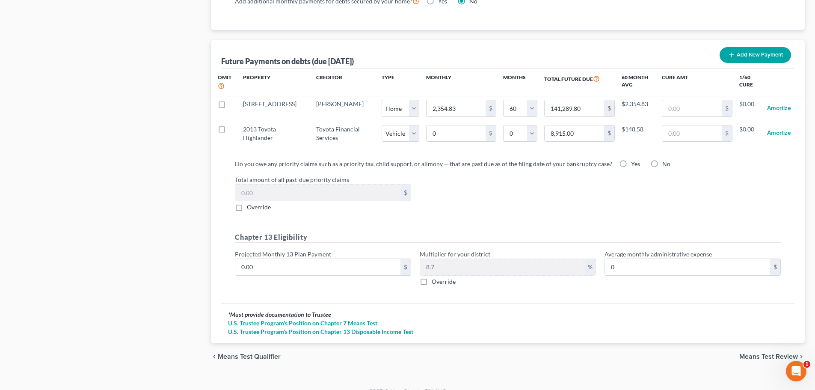
scroll to position [824, 0]
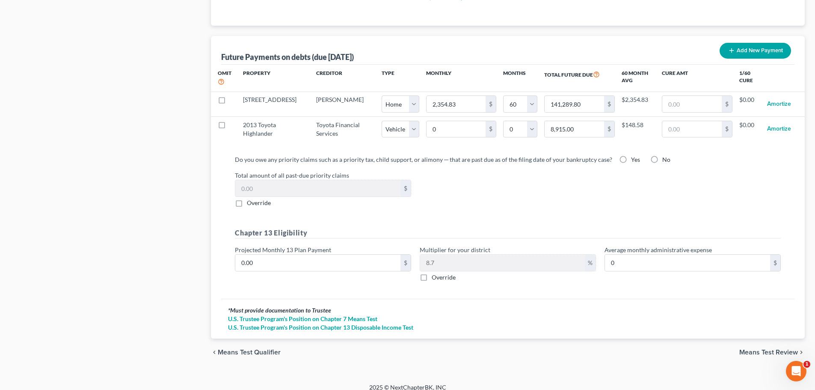
click at [767, 349] on span "Means Test Review" at bounding box center [768, 352] width 59 height 7
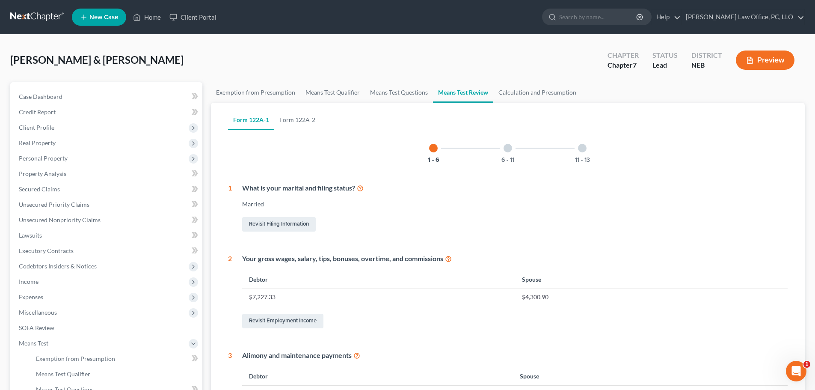
click at [762, 57] on button "Preview" at bounding box center [765, 59] width 59 height 19
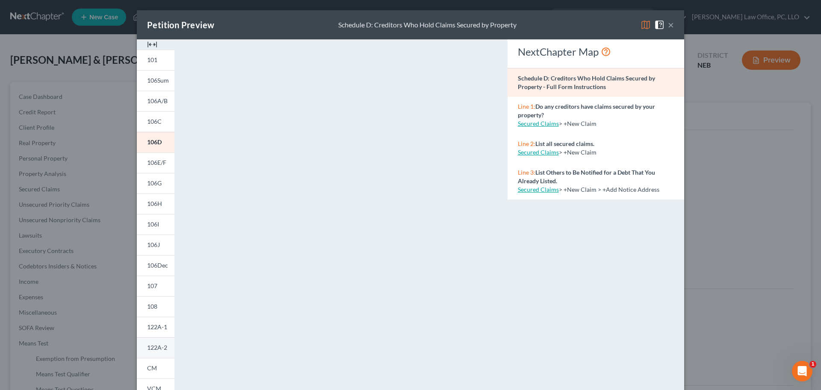
click at [150, 345] on span "122A-2" at bounding box center [157, 346] width 20 height 7
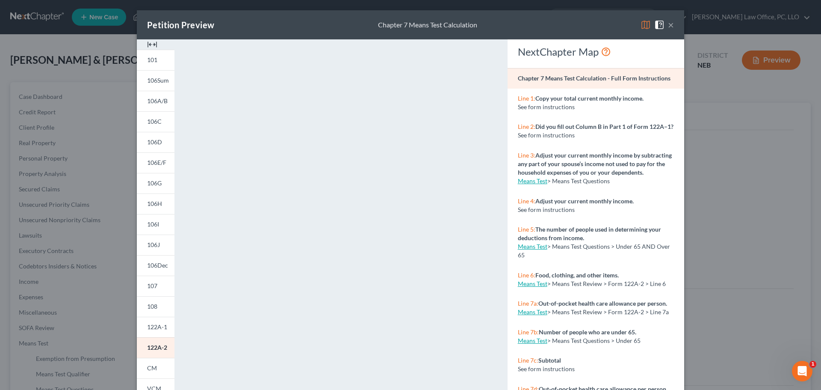
click at [668, 23] on button "×" at bounding box center [671, 25] width 6 height 10
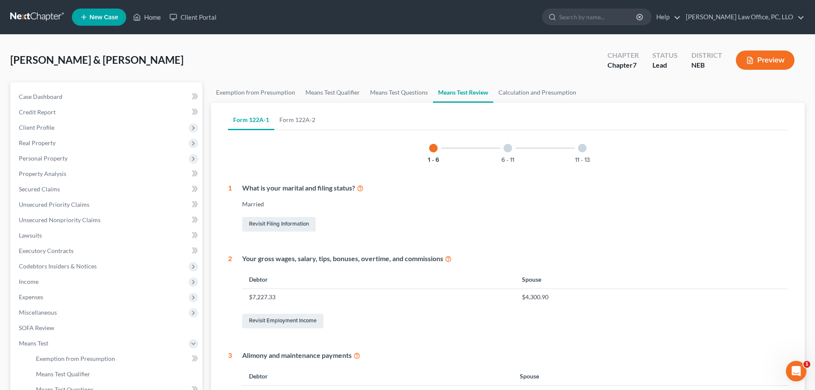
click at [504, 148] on div at bounding box center [507, 148] width 9 height 9
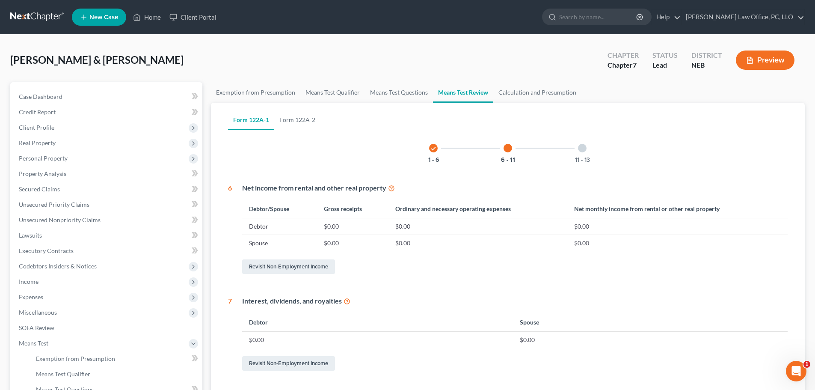
click at [584, 148] on div at bounding box center [582, 148] width 9 height 9
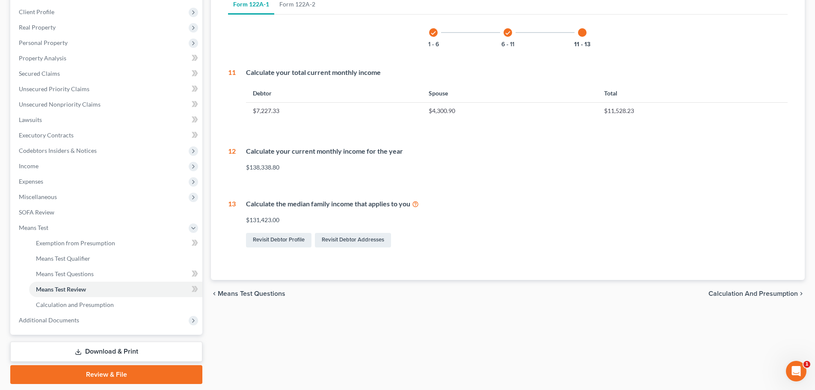
scroll to position [142, 0]
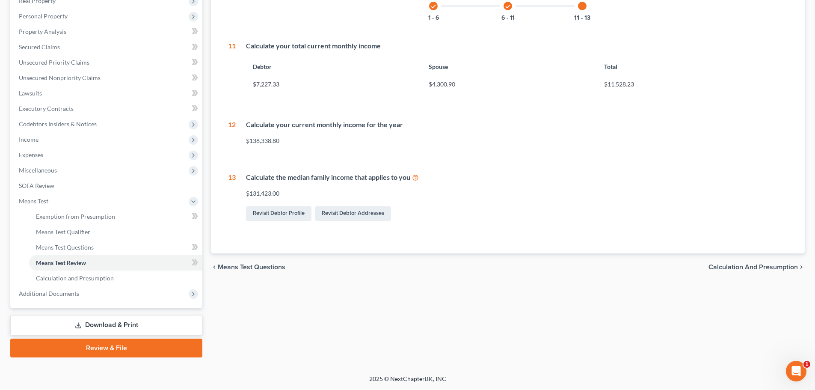
click at [743, 267] on span "Calculation and Presumption" at bounding box center [752, 266] width 89 height 7
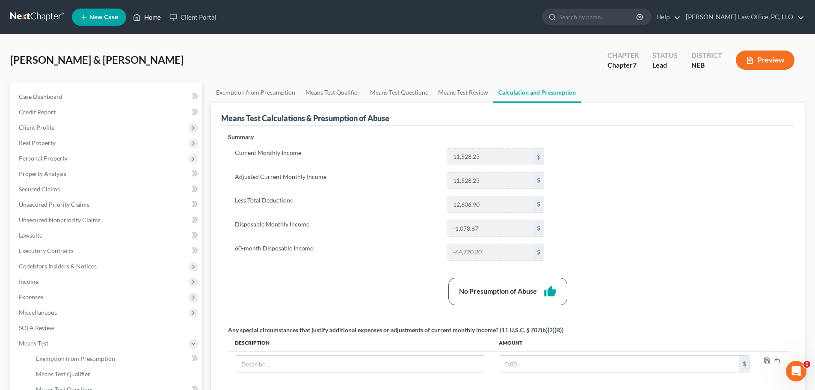
click at [155, 15] on link "Home" at bounding box center [147, 16] width 36 height 15
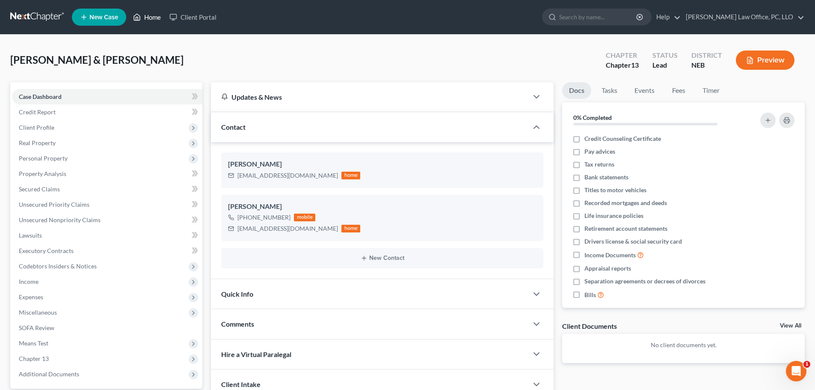
click at [152, 17] on link "Home" at bounding box center [147, 16] width 36 height 15
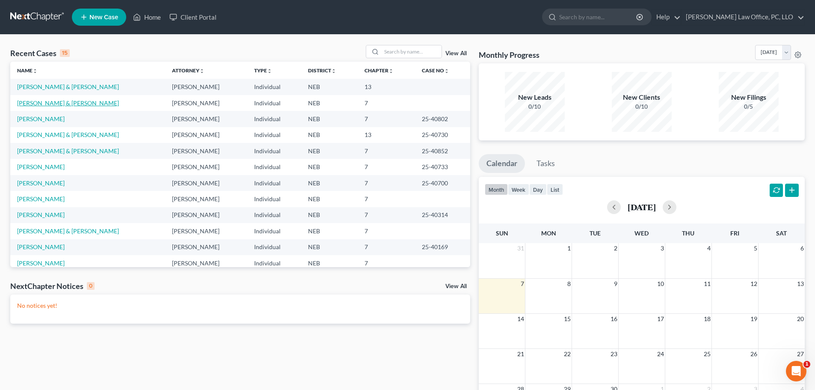
click at [43, 104] on link "[PERSON_NAME] & [PERSON_NAME]" at bounding box center [68, 102] width 102 height 7
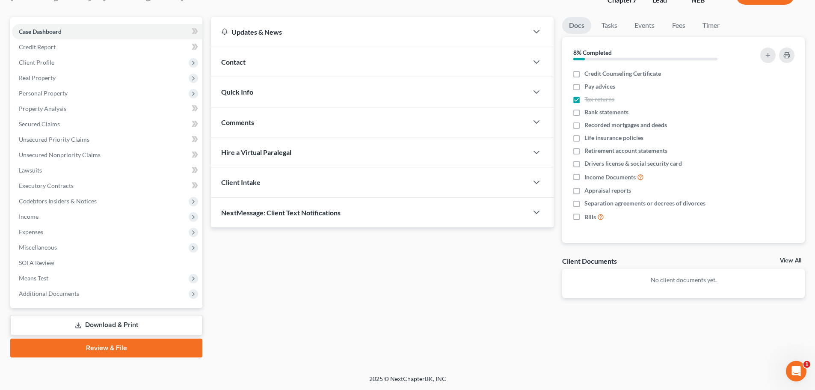
scroll to position [10, 0]
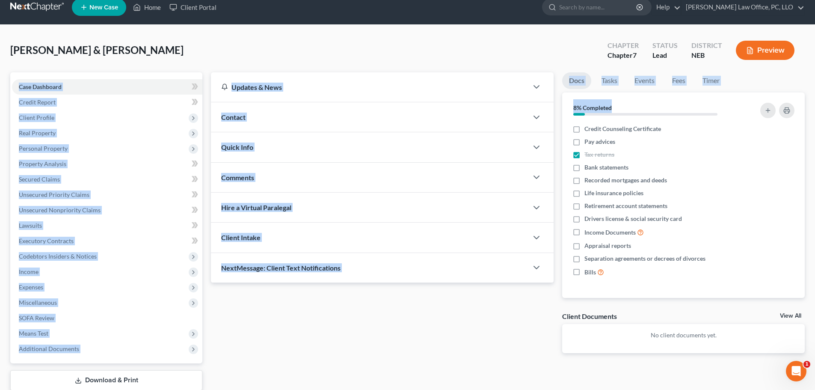
drag, startPoint x: 810, startPoint y: 45, endPoint x: 821, endPoint y: 101, distance: 57.1
click at [815, 101] on html "Home New Case Client Portal David P. Kyker Law Office, PC, LLO kykerlaw@gmail.c…" at bounding box center [407, 217] width 815 height 455
click at [349, 299] on div "Updates & News × Nebraska District Notes: Take a look at NextChapter's District…" at bounding box center [382, 219] width 351 height 294
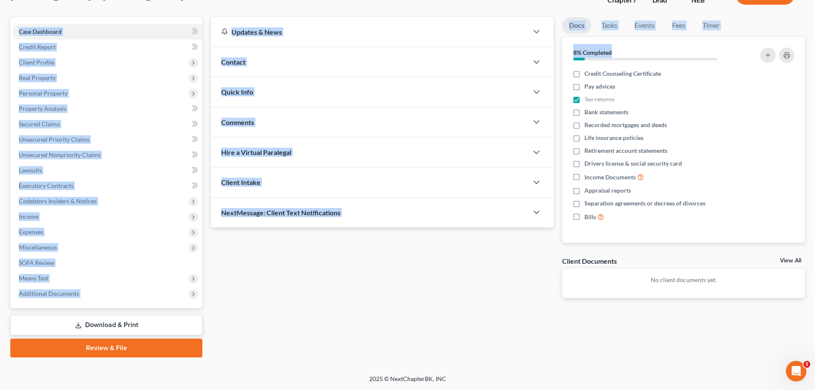
click at [309, 315] on div "Updates & News × Nebraska District Notes: Take a look at NextChapter's District…" at bounding box center [508, 187] width 602 height 340
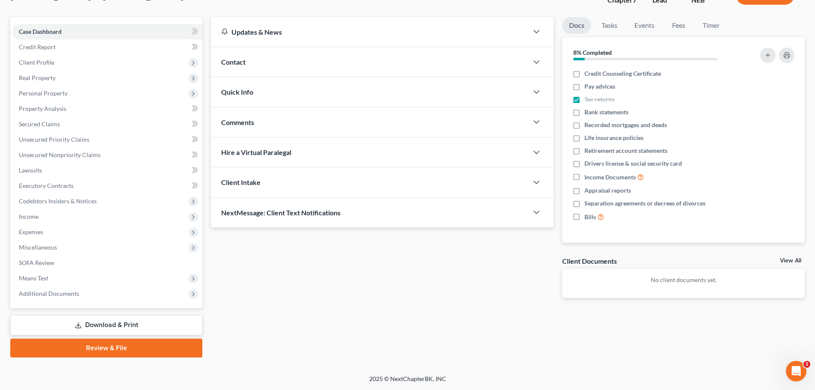
click at [133, 324] on link "Download & Print" at bounding box center [106, 325] width 192 height 20
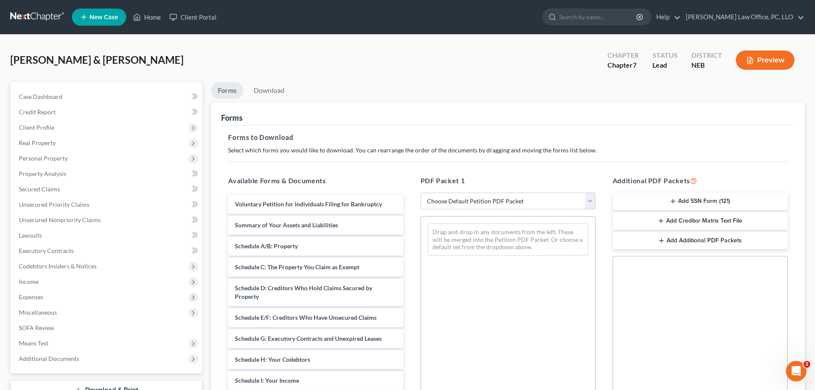
click at [594, 198] on select "Choose Default Petition PDF Packet Complete Bankruptcy Petition (all forms and …" at bounding box center [507, 200] width 175 height 17
select select "0"
click at [420, 192] on select "Choose Default Petition PDF Packet Complete Bankruptcy Petition (all forms and …" at bounding box center [507, 200] width 175 height 17
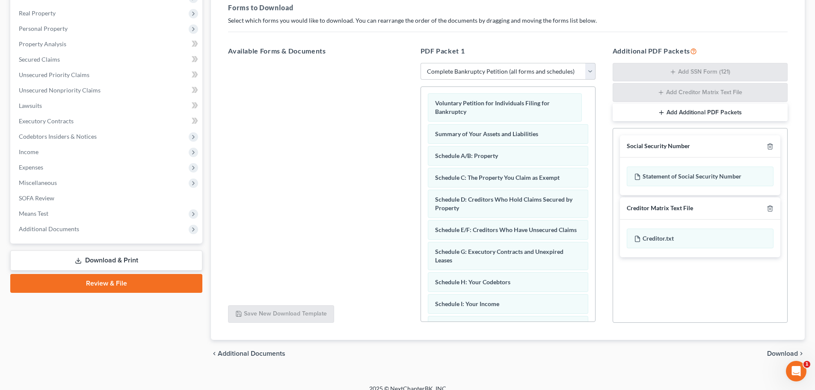
click at [484, 110] on div "Voluntary Petition for Individuals Filing for Bankruptcy Voluntary Petition for…" at bounding box center [508, 347] width 174 height 520
click at [779, 352] on span "Download" at bounding box center [782, 353] width 31 height 7
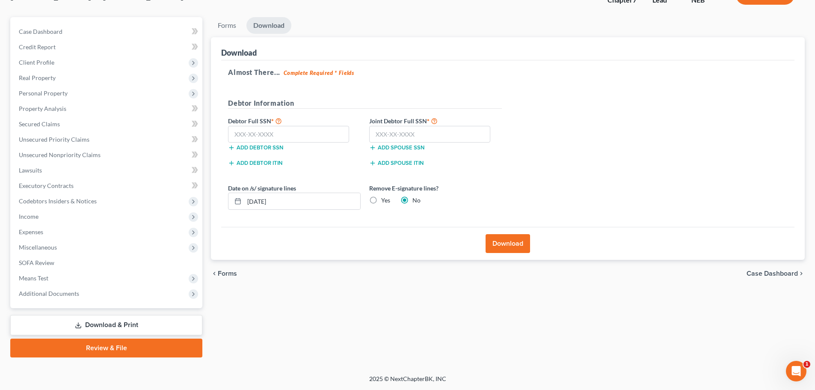
scroll to position [65, 0]
click at [518, 243] on button "Download" at bounding box center [507, 243] width 44 height 19
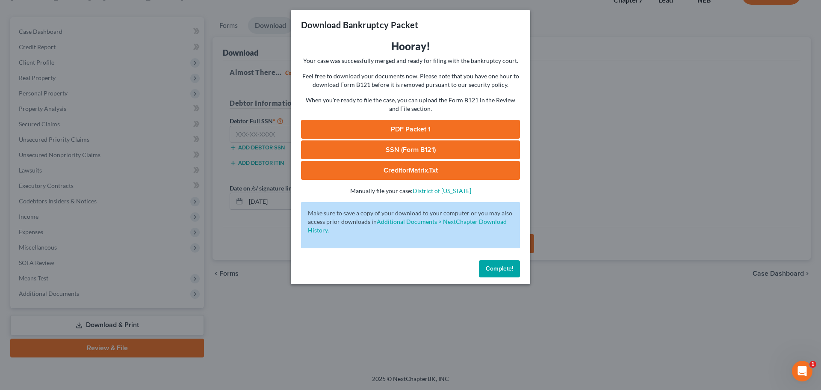
click at [461, 126] on link "PDF Packet 1" at bounding box center [410, 129] width 219 height 19
click at [496, 266] on span "Complete!" at bounding box center [499, 268] width 27 height 7
